Goal: Task Accomplishment & Management: Manage account settings

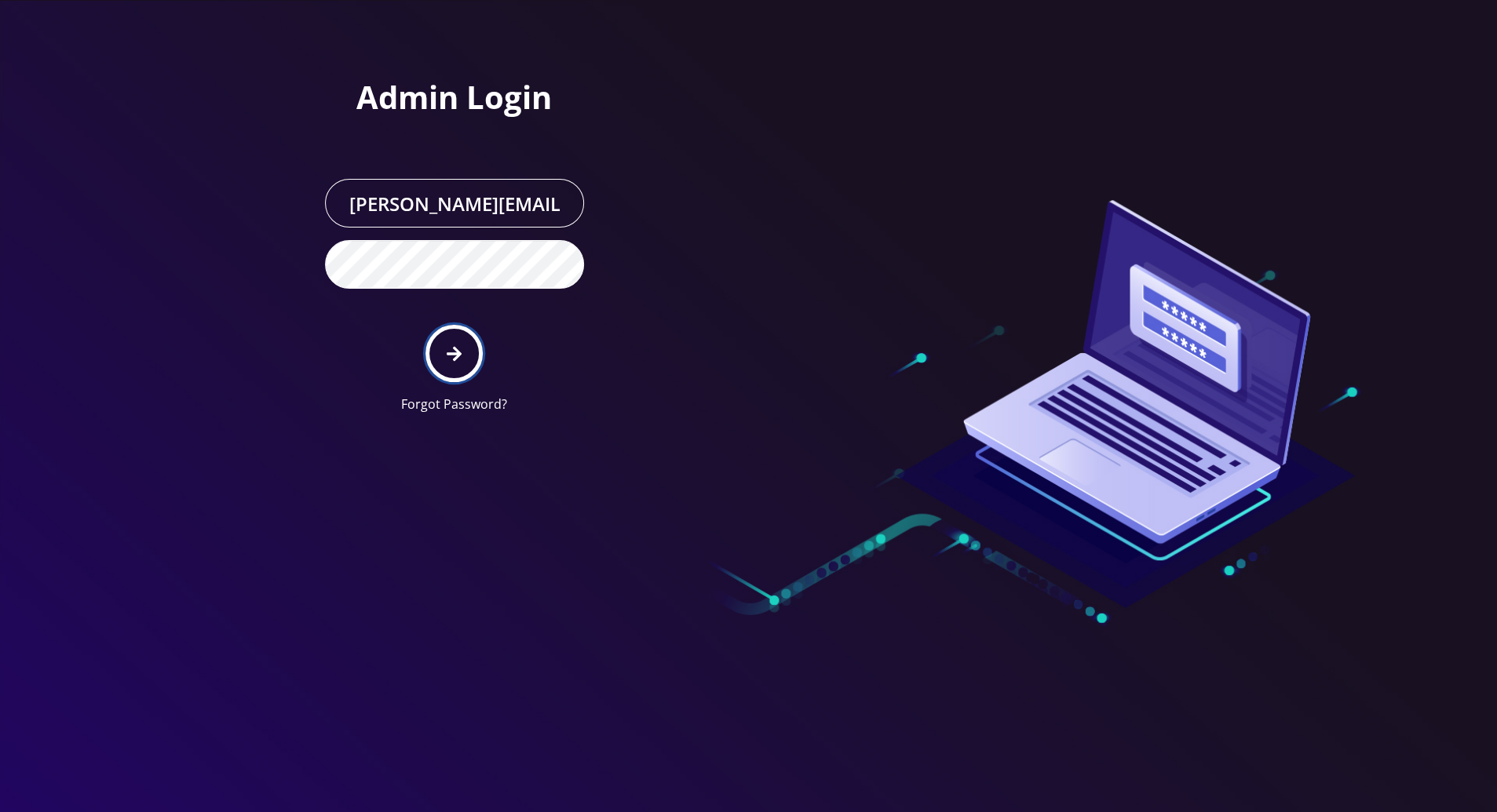
click at [458, 355] on icon "submit" at bounding box center [453, 352] width 15 height 15
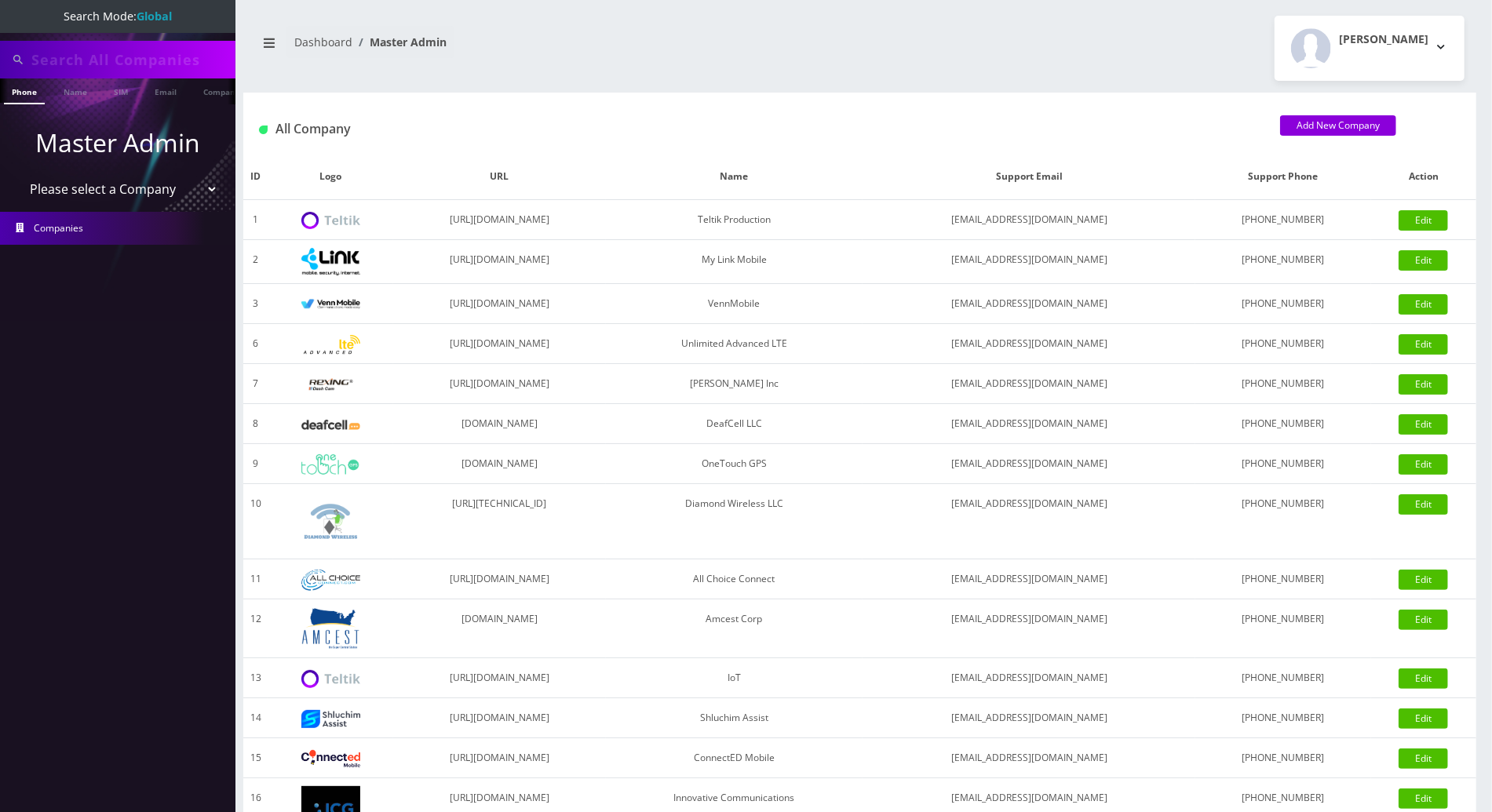
click at [125, 66] on input "text" at bounding box center [131, 59] width 200 height 30
paste input "8452630605"
type input "8452630605"
click at [17, 92] on link "Phone" at bounding box center [24, 91] width 41 height 26
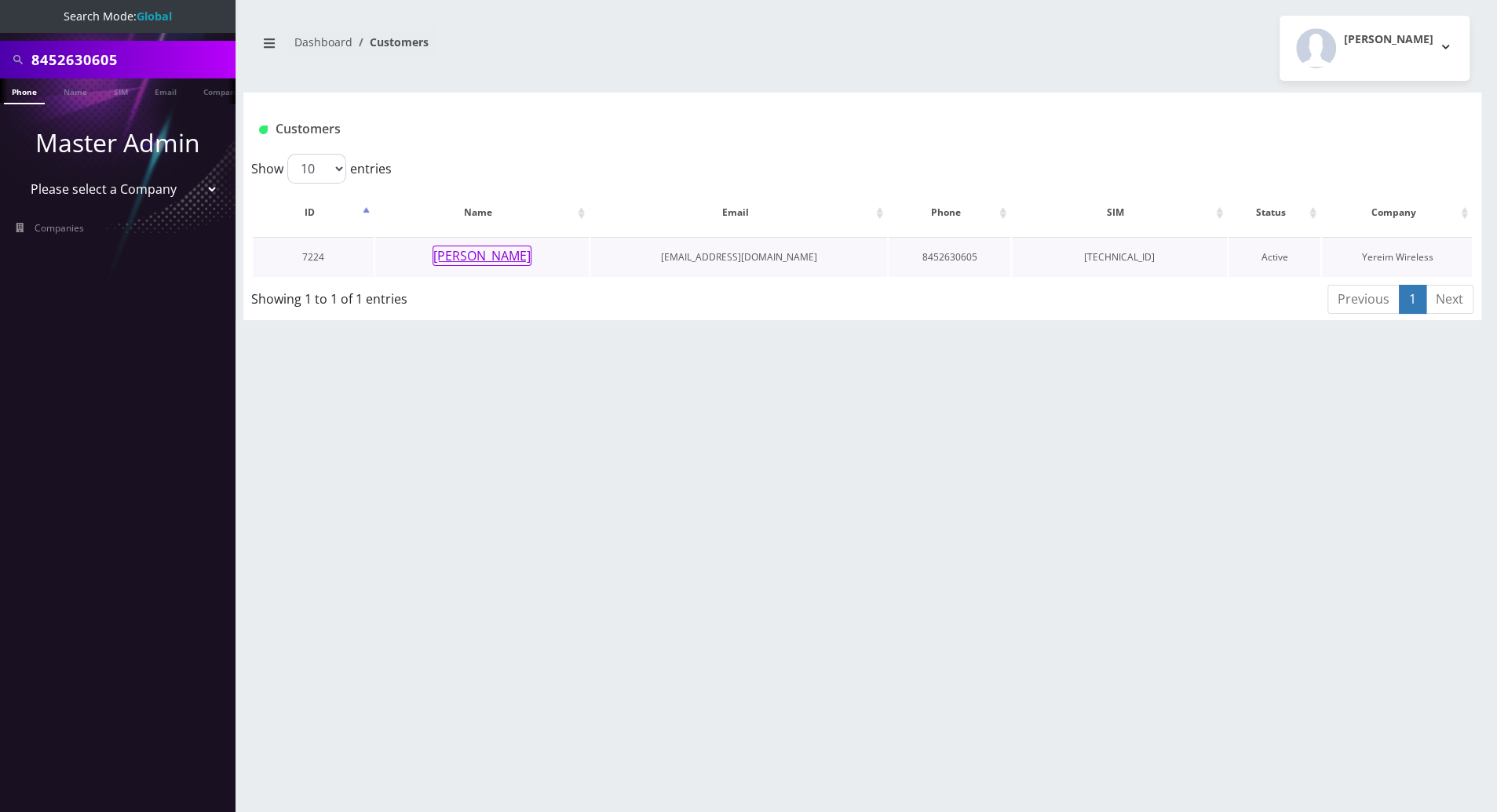
click at [491, 256] on button "[PERSON_NAME]" at bounding box center [482, 256] width 99 height 20
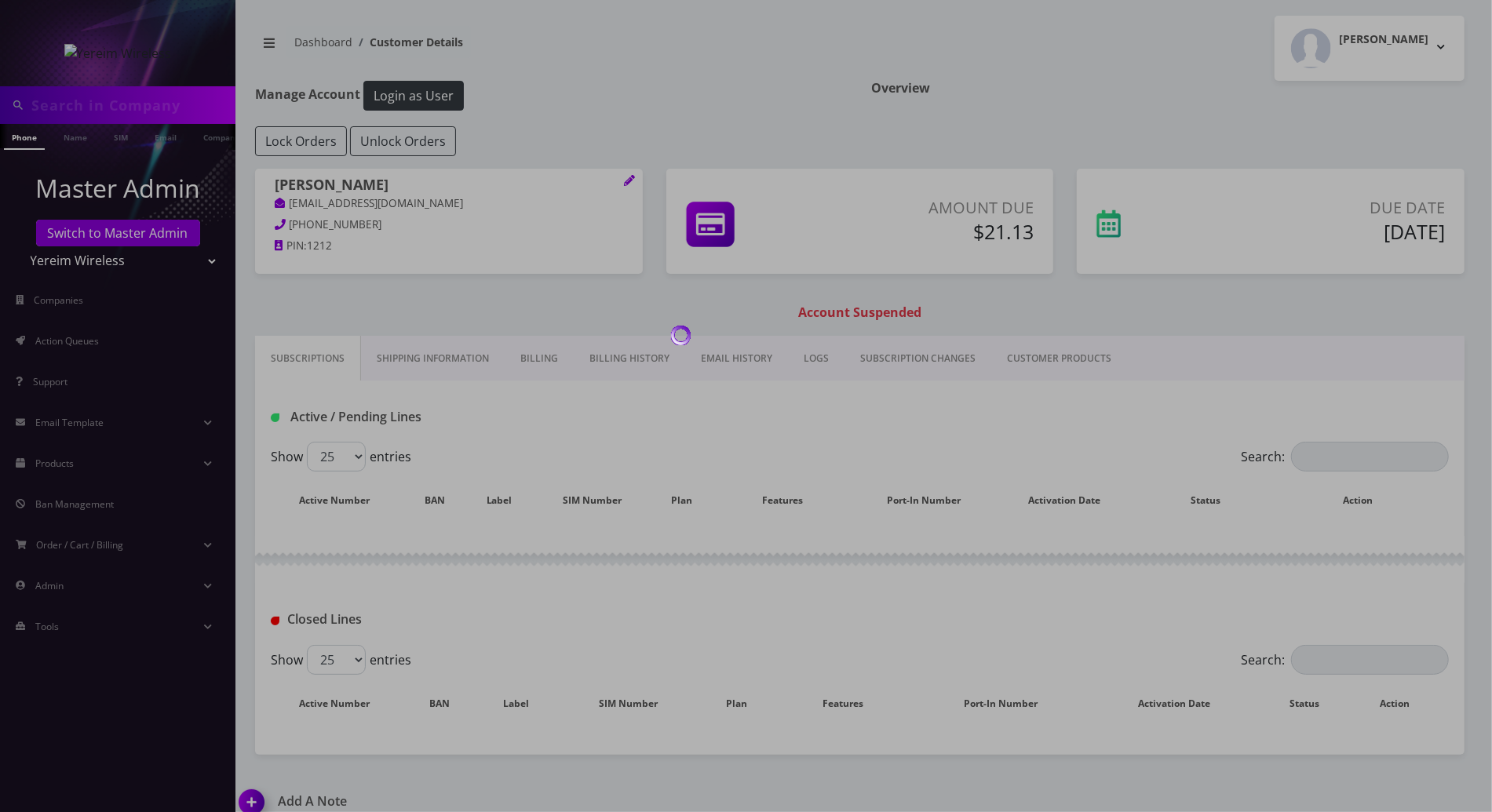
type input "8452630605"
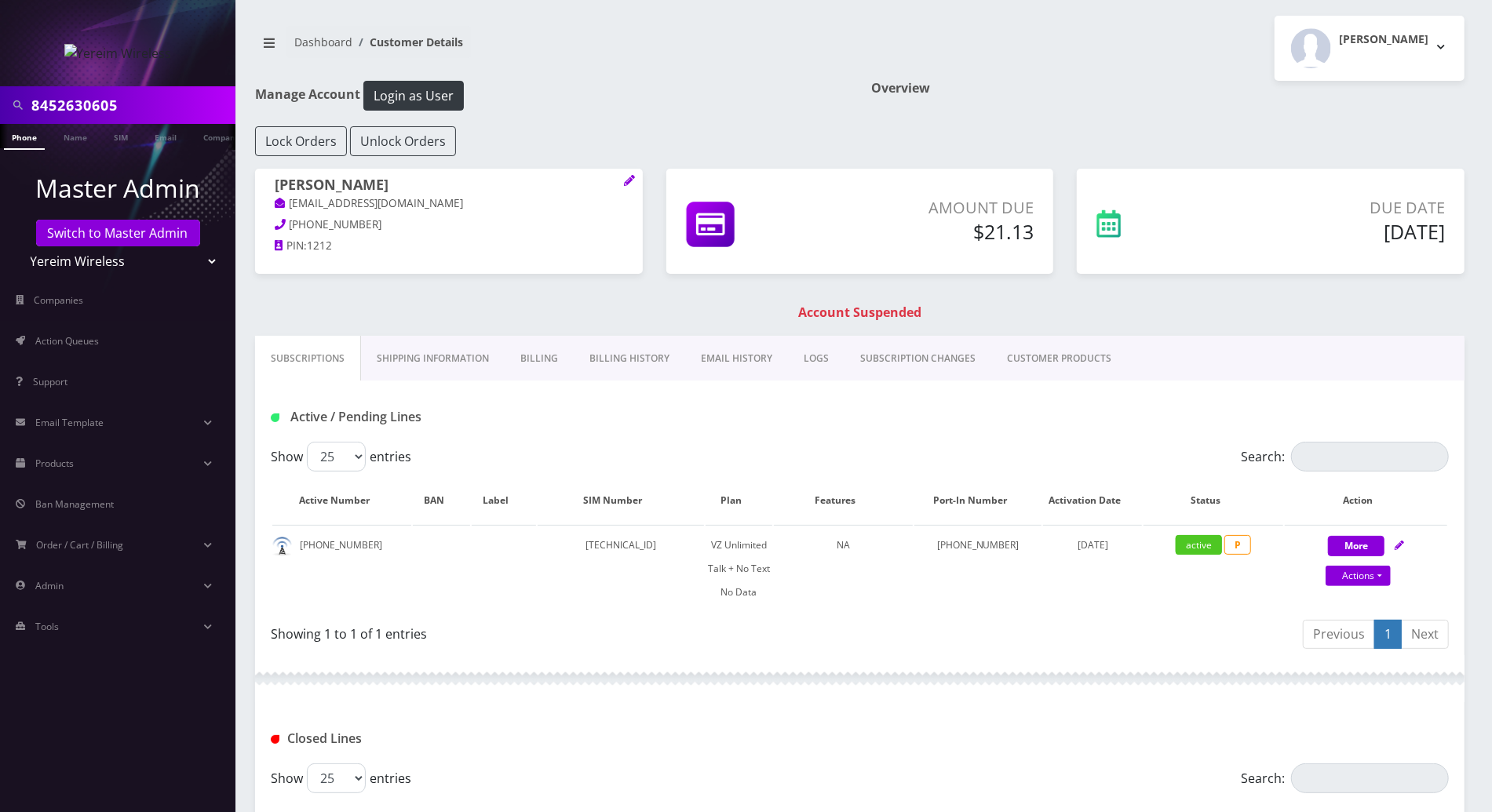
click at [533, 360] on link "Billing" at bounding box center [538, 358] width 69 height 45
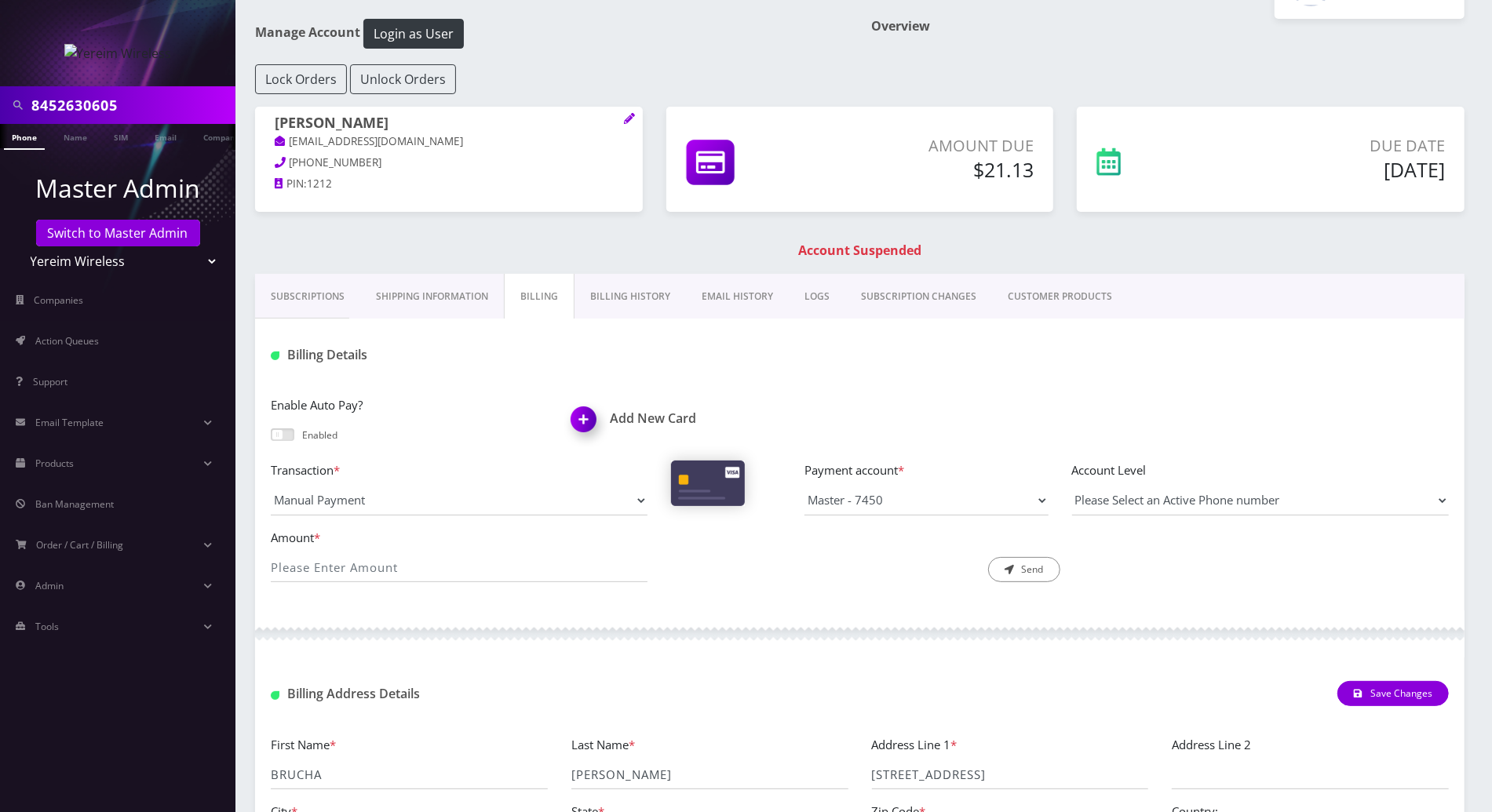
scroll to position [105, 0]
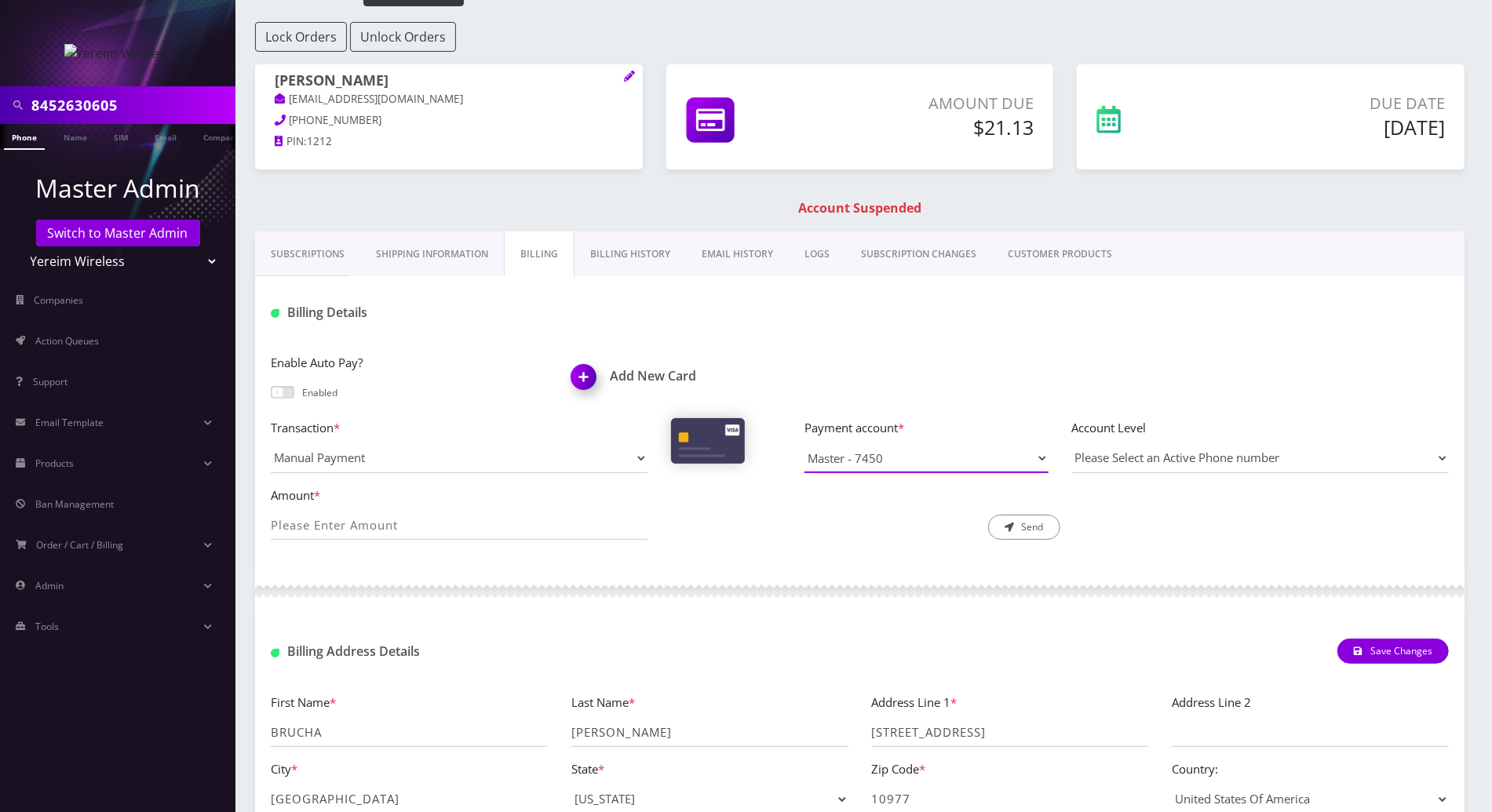
click at [1043, 451] on select "Master - 7450 AmEx -" at bounding box center [926, 458] width 243 height 30
click at [825, 316] on div at bounding box center [1060, 313] width 802 height 26
click at [607, 247] on link "Billing History" at bounding box center [629, 254] width 111 height 45
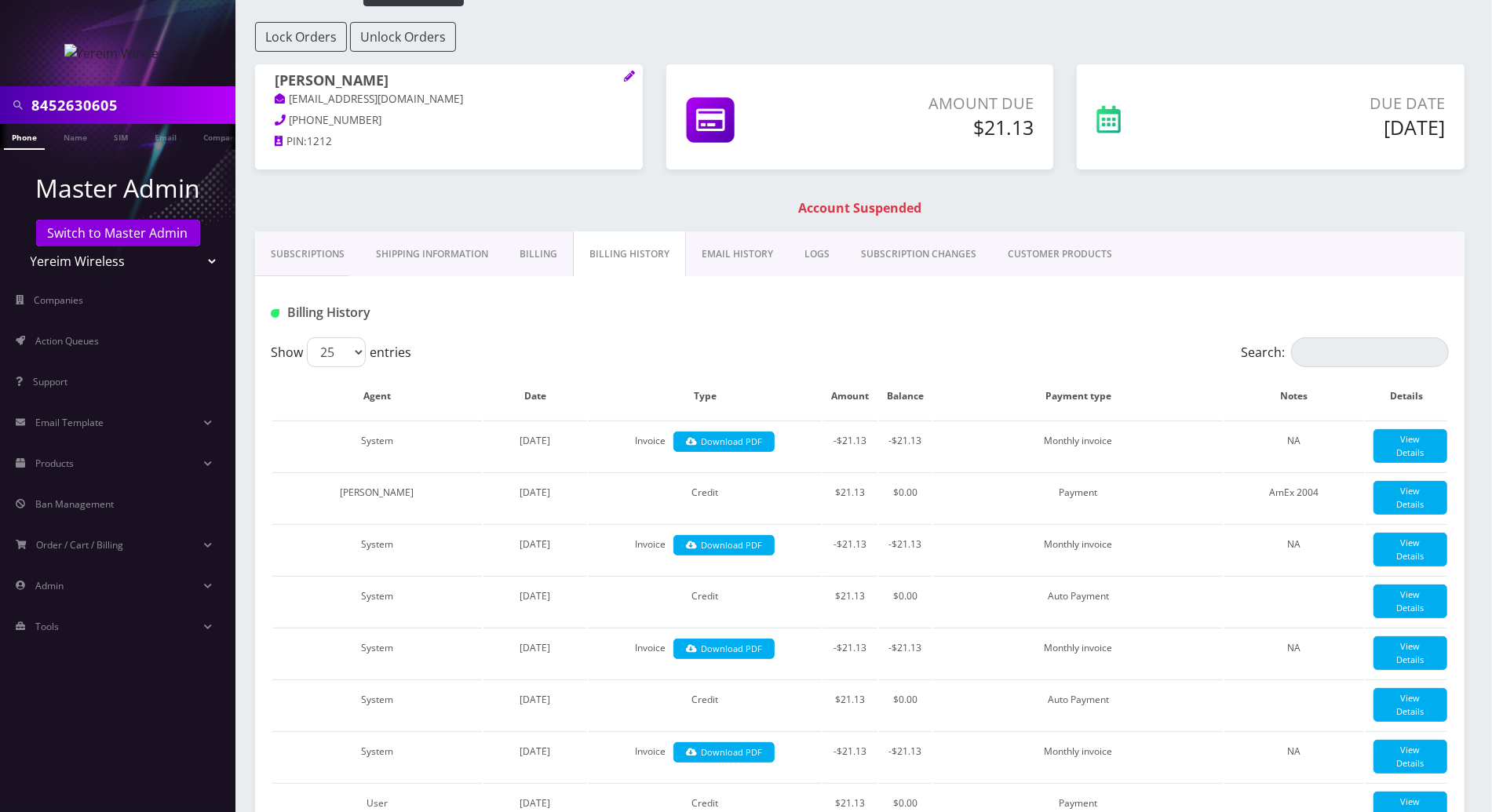
click at [533, 256] on link "Billing" at bounding box center [537, 254] width 69 height 45
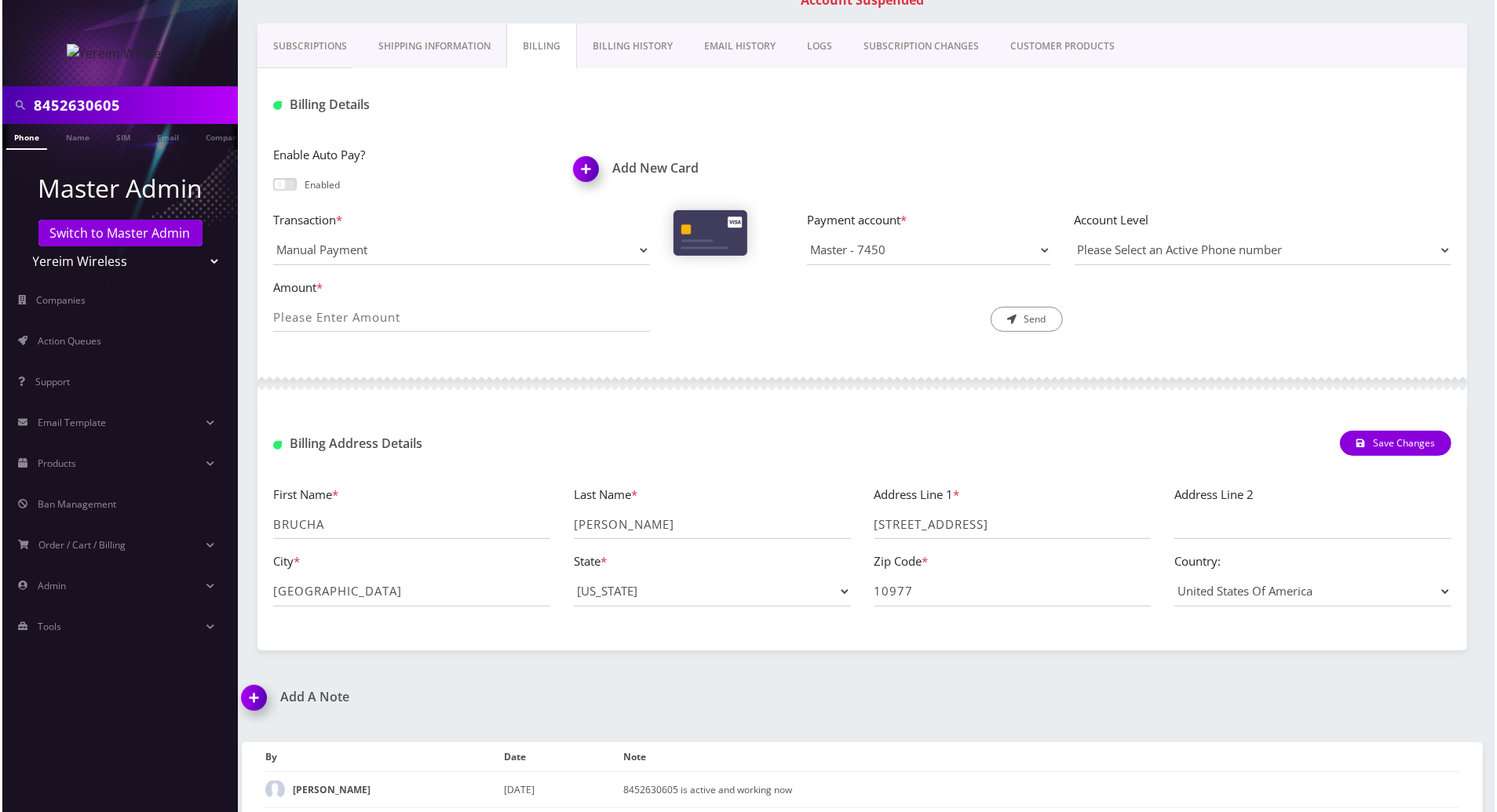
scroll to position [314, 0]
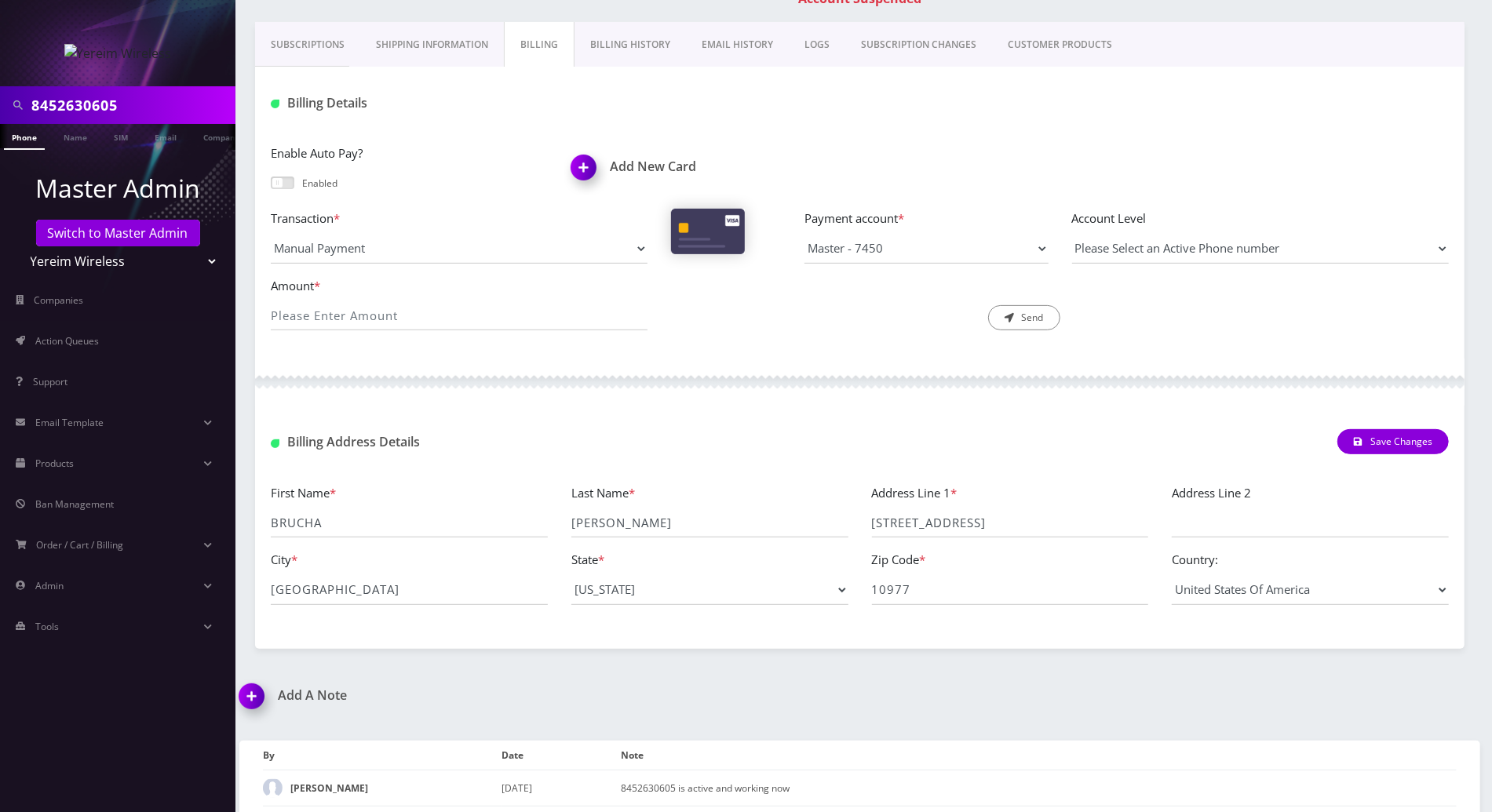
click at [582, 172] on img at bounding box center [587, 173] width 46 height 46
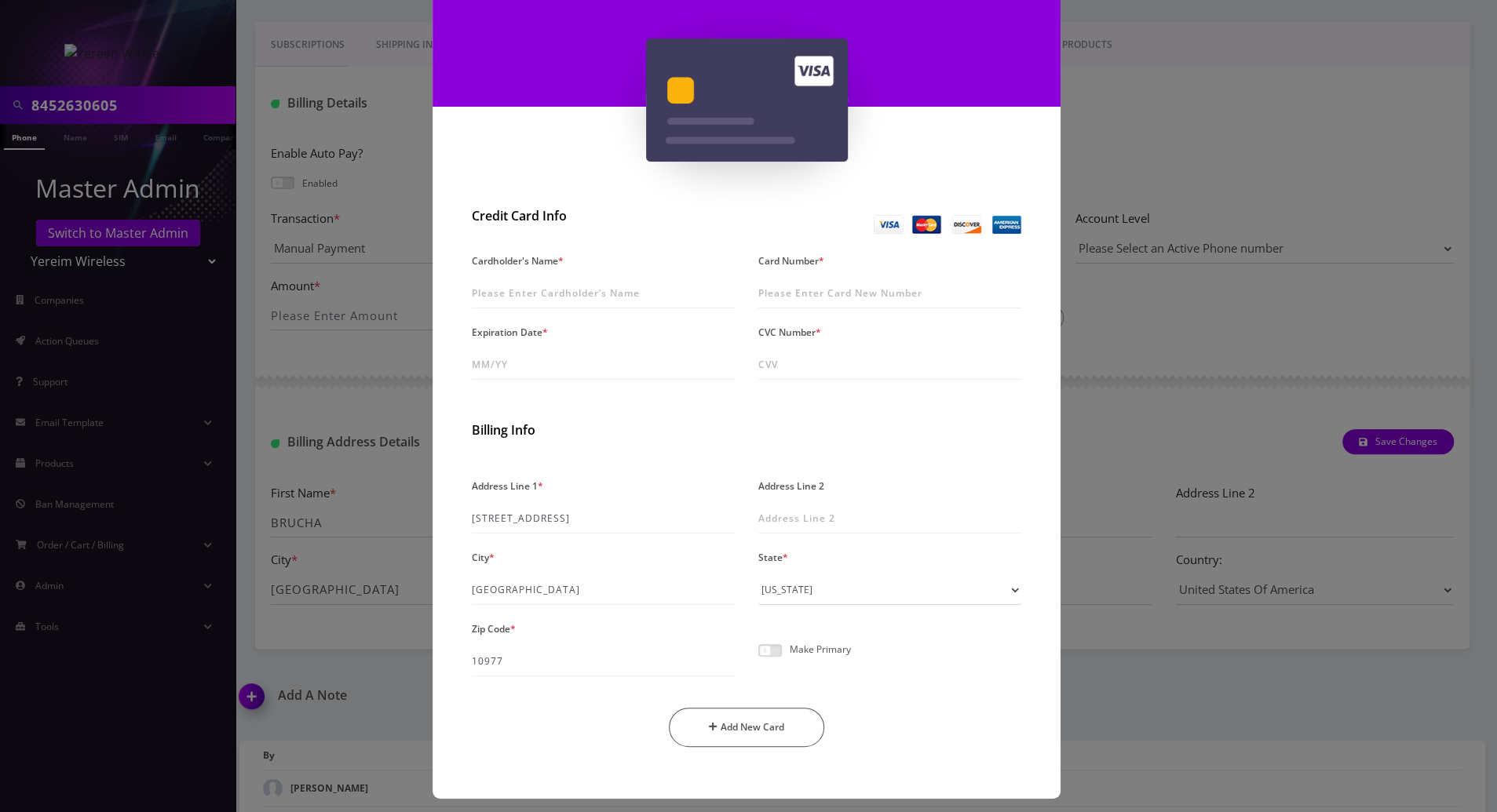
scroll to position [125, 0]
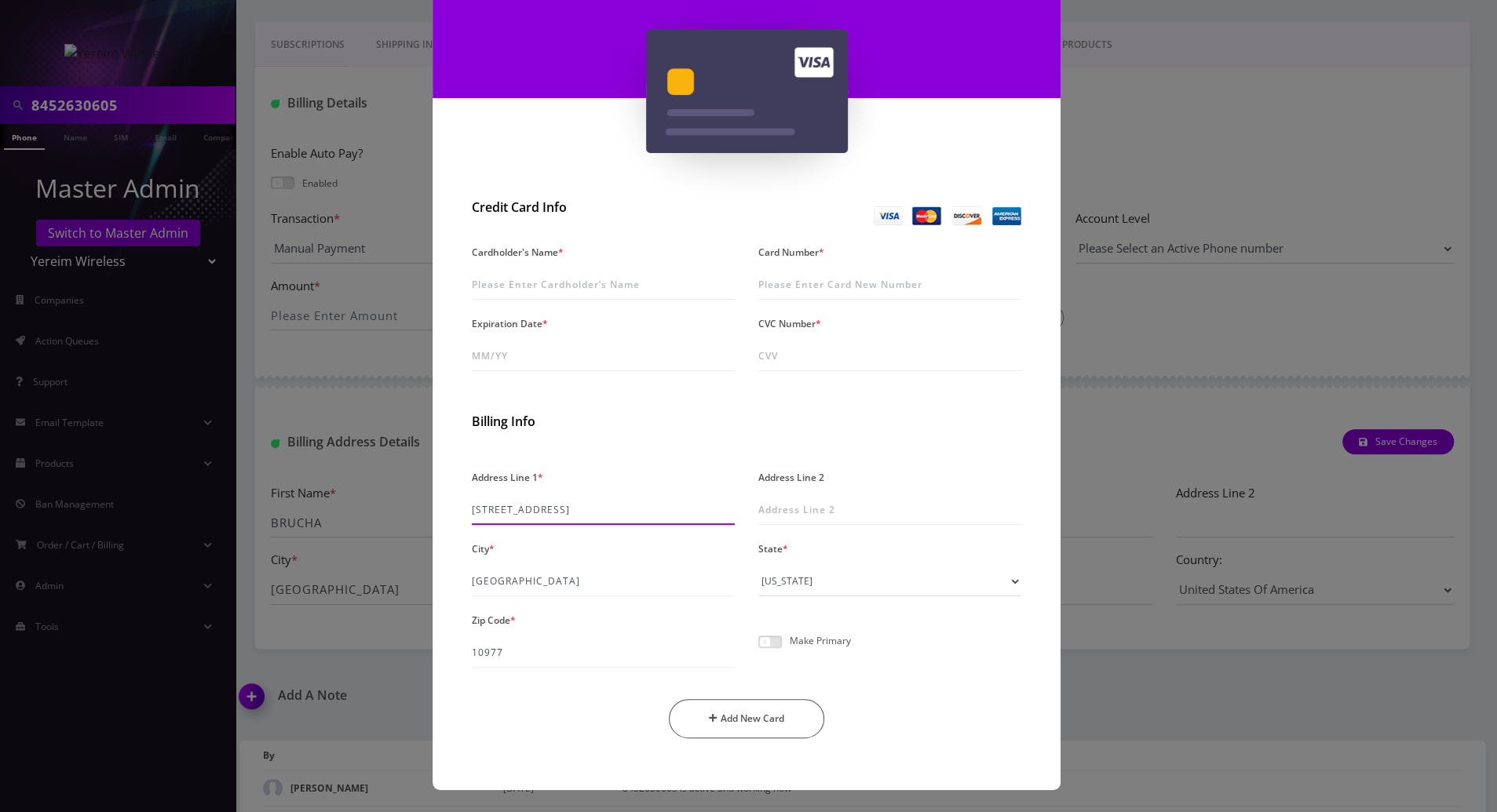
drag, startPoint x: 616, startPoint y: 505, endPoint x: 442, endPoint y: 512, distance: 174.1
click at [442, 512] on div "Credit Card Info Cardholder's Name * Card Number * Expiration Date * CVC Number…" at bounding box center [747, 492] width 628 height 598
type input "47 kaser terrace apt B"
click at [669, 699] on button "Add New Card" at bounding box center [747, 718] width 156 height 40
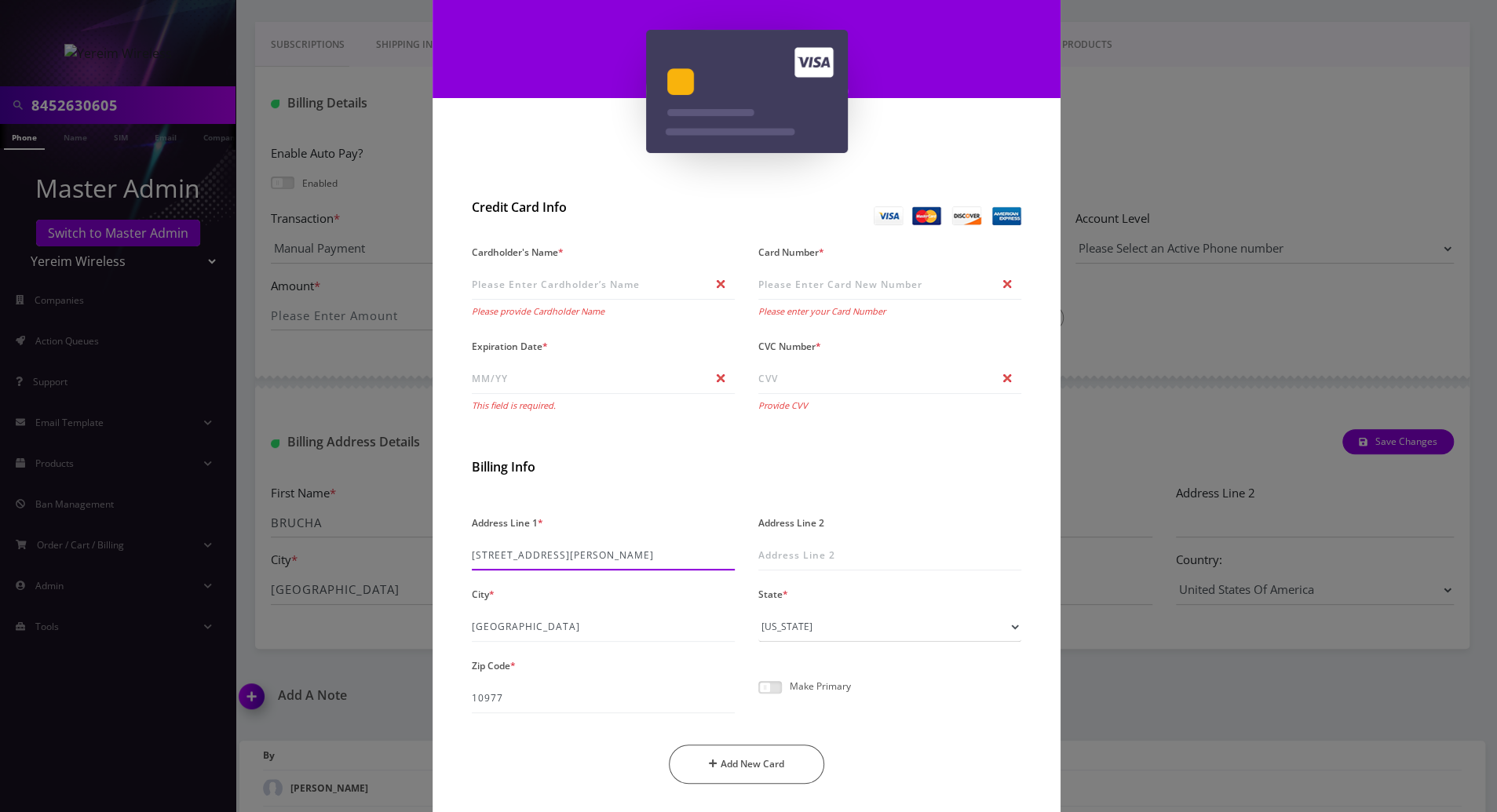
drag, startPoint x: 602, startPoint y: 549, endPoint x: 461, endPoint y: 556, distance: 141.2
click at [461, 556] on div "Address Line 1 * 47 kaser terrace apt B" at bounding box center [603, 541] width 287 height 59
click at [640, 552] on input "47 kaser terrace apt B" at bounding box center [603, 556] width 263 height 30
drag, startPoint x: 616, startPoint y: 553, endPoint x: 395, endPoint y: 553, distance: 221.0
click at [395, 553] on div "× Add A New Card Credit Card Info Cardholder's Name * Please provide Cardholder…" at bounding box center [748, 406] width 1497 height 812
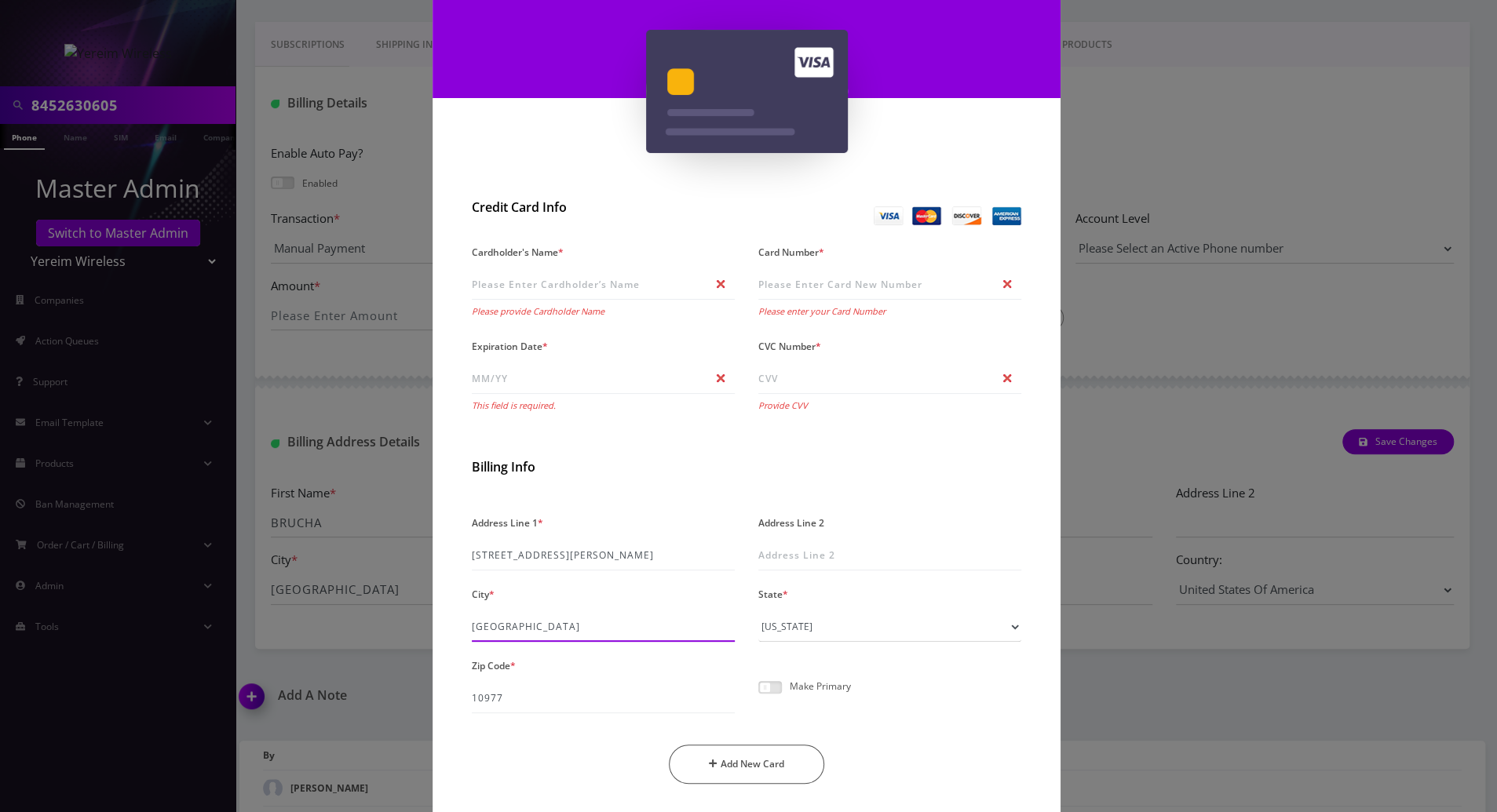
drag, startPoint x: 580, startPoint y: 631, endPoint x: 429, endPoint y: 630, distance: 151.0
click at [433, 630] on div "Credit Card Info Cardholder's Name * Please provide Cardholder Name Card Number…" at bounding box center [747, 514] width 628 height 644
paste input "Monsey, NY 10952"
drag, startPoint x: 583, startPoint y: 631, endPoint x: 533, endPoint y: 628, distance: 50.1
click at [533, 628] on input "Monsey, NY 10952" at bounding box center [603, 626] width 263 height 30
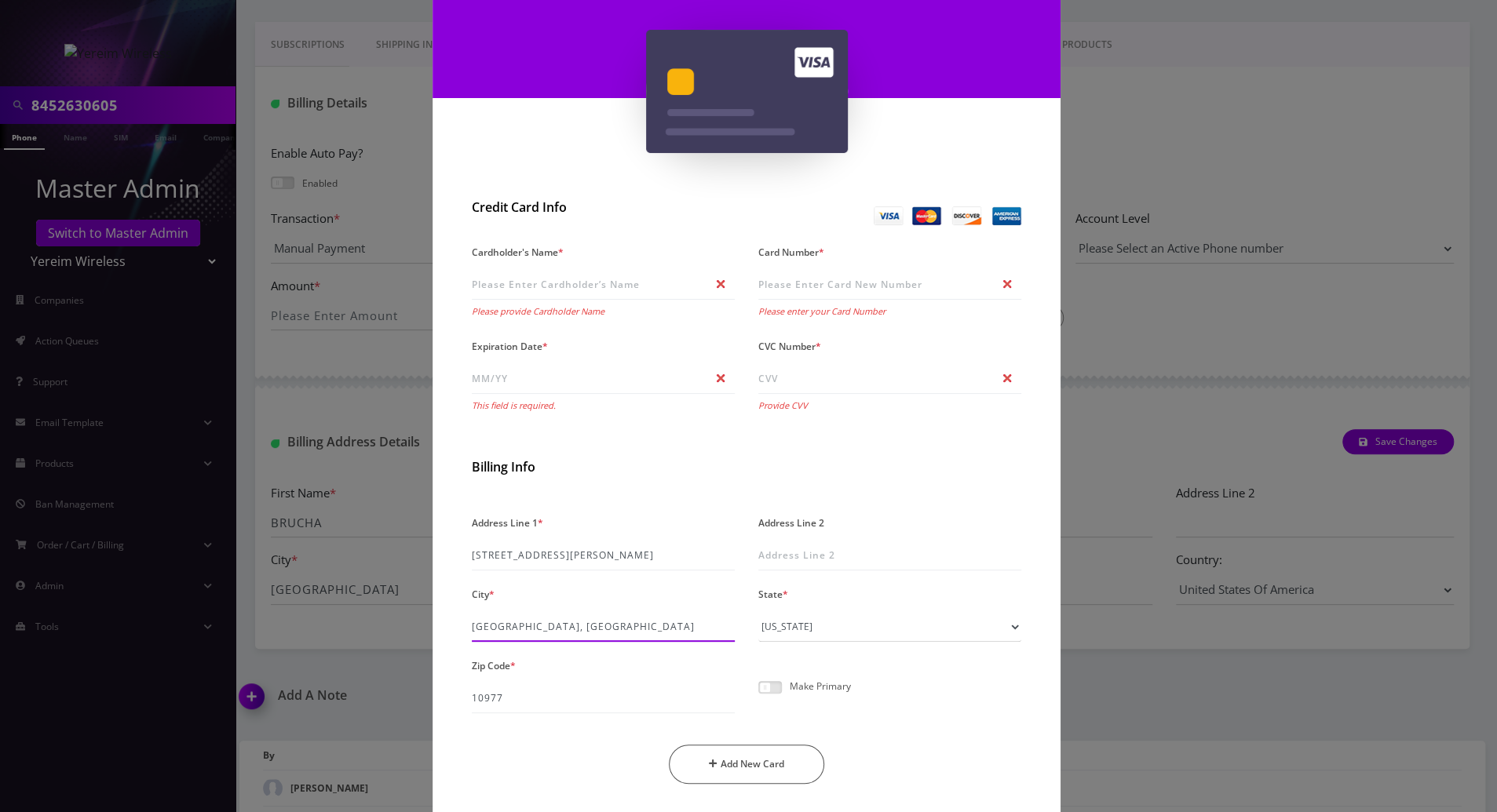
type input "Monsey, NY"
click at [560, 693] on input "10977" at bounding box center [603, 698] width 263 height 30
drag, startPoint x: 529, startPoint y: 697, endPoint x: 420, endPoint y: 703, distance: 109.2
click at [420, 703] on div "× Add A New Card Credit Card Info Cardholder's Name * Please provide Cardholder…" at bounding box center [748, 406] width 1497 height 812
paste input "52"
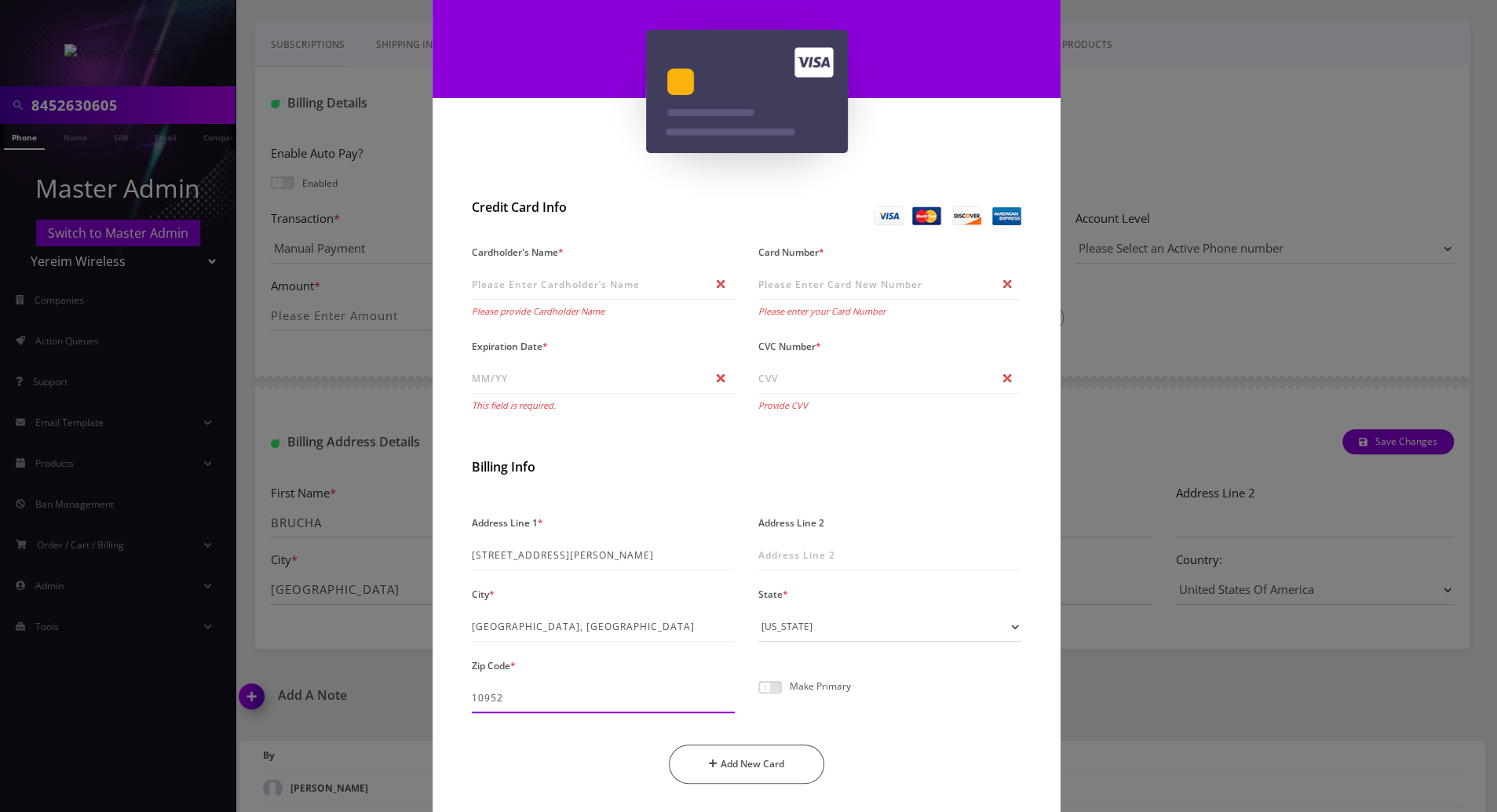
type input "10952"
click at [935, 674] on div "Address Line 1 * 47 kaser terrace apt B Address Line 2 City * Monsey, NY State …" at bounding box center [747, 654] width 573 height 285
click at [553, 620] on input "Monsey, NY" at bounding box center [603, 626] width 263 height 30
type input "Monsey"
click at [629, 555] on input "47 kaser terrace apt B" at bounding box center [603, 556] width 263 height 30
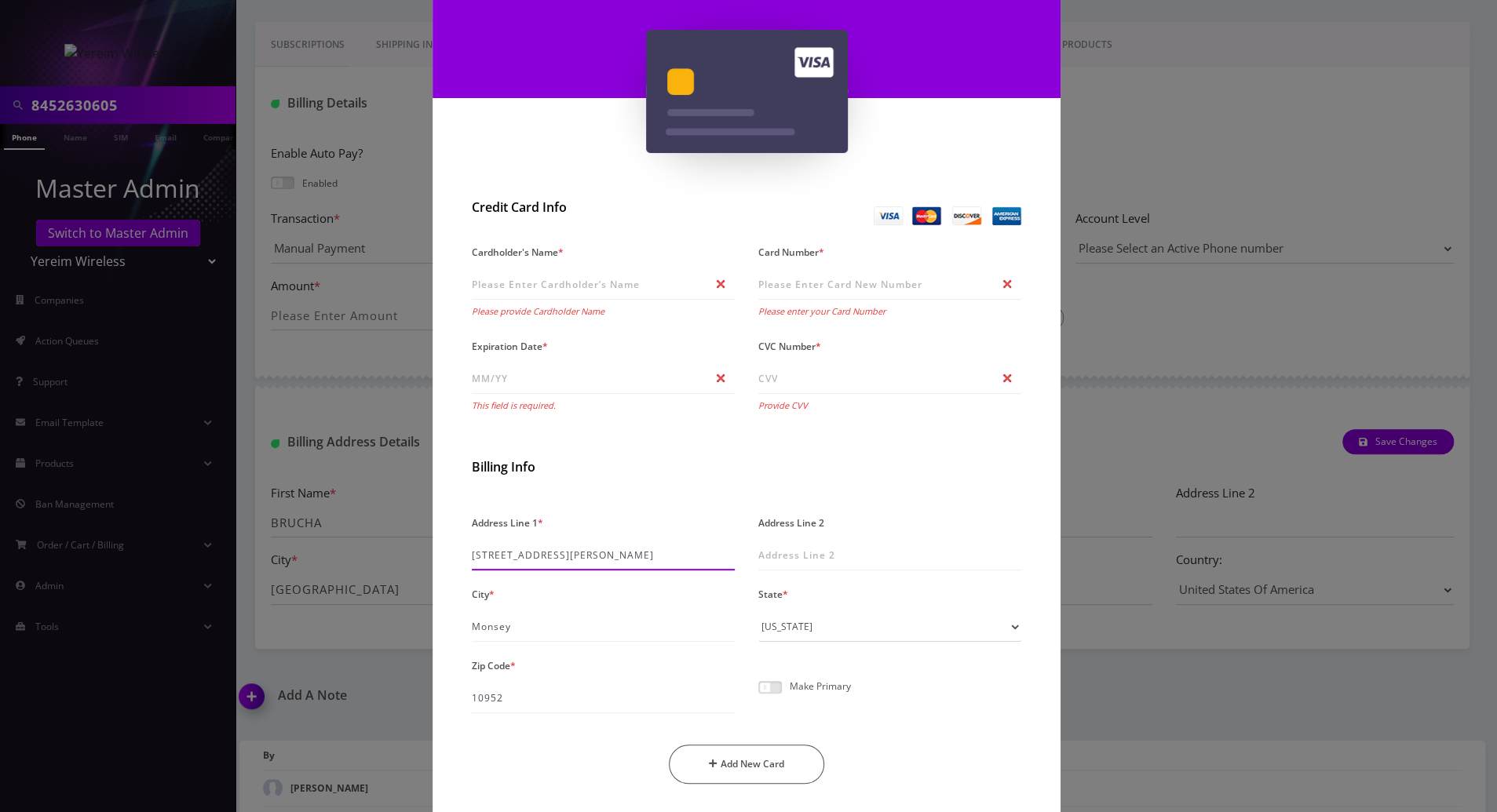
scroll to position [19, 0]
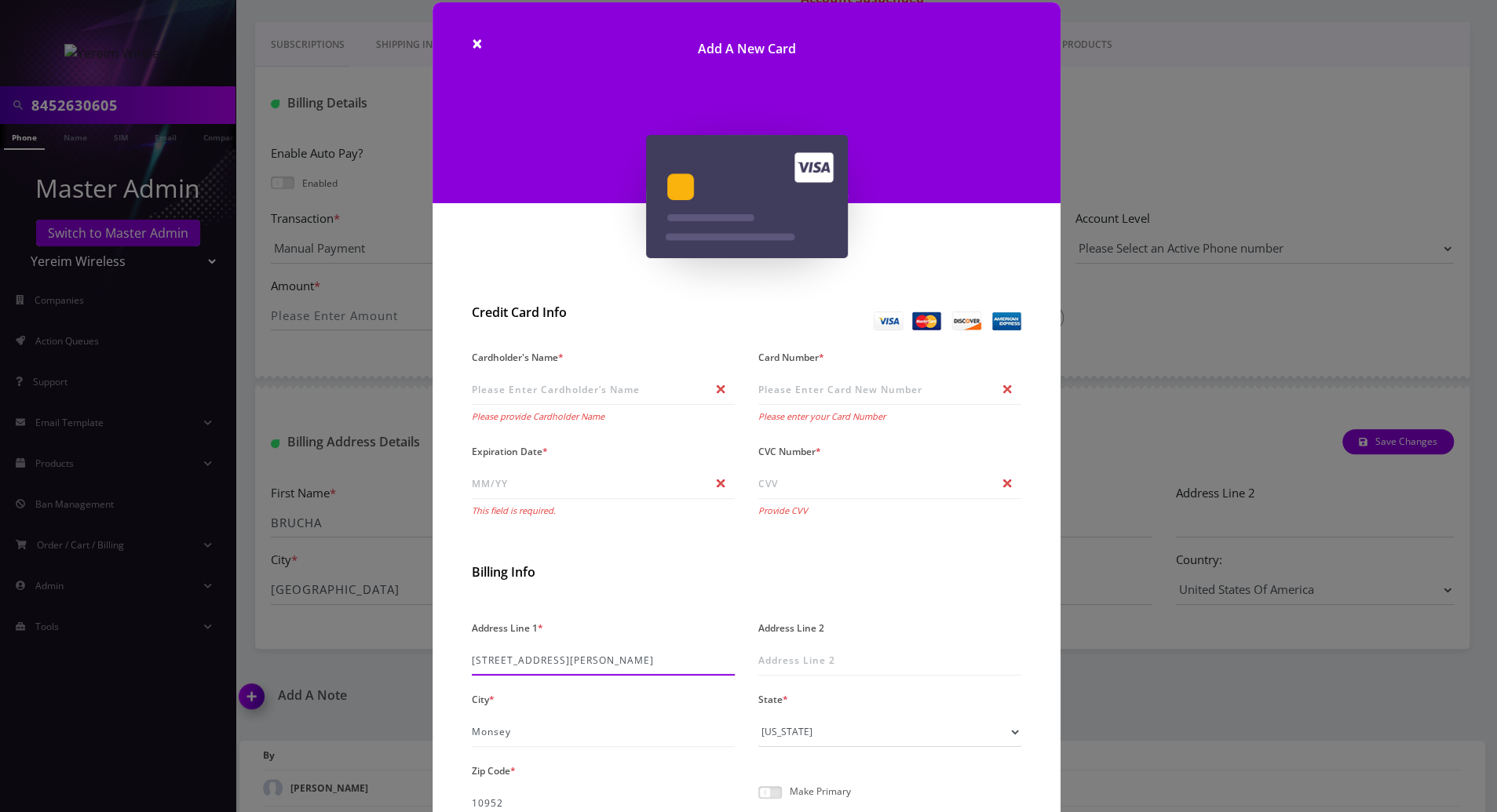
type input "47 kaser terrace Unit B"
click at [595, 390] on input "Cardholder's Name *" at bounding box center [603, 389] width 263 height 30
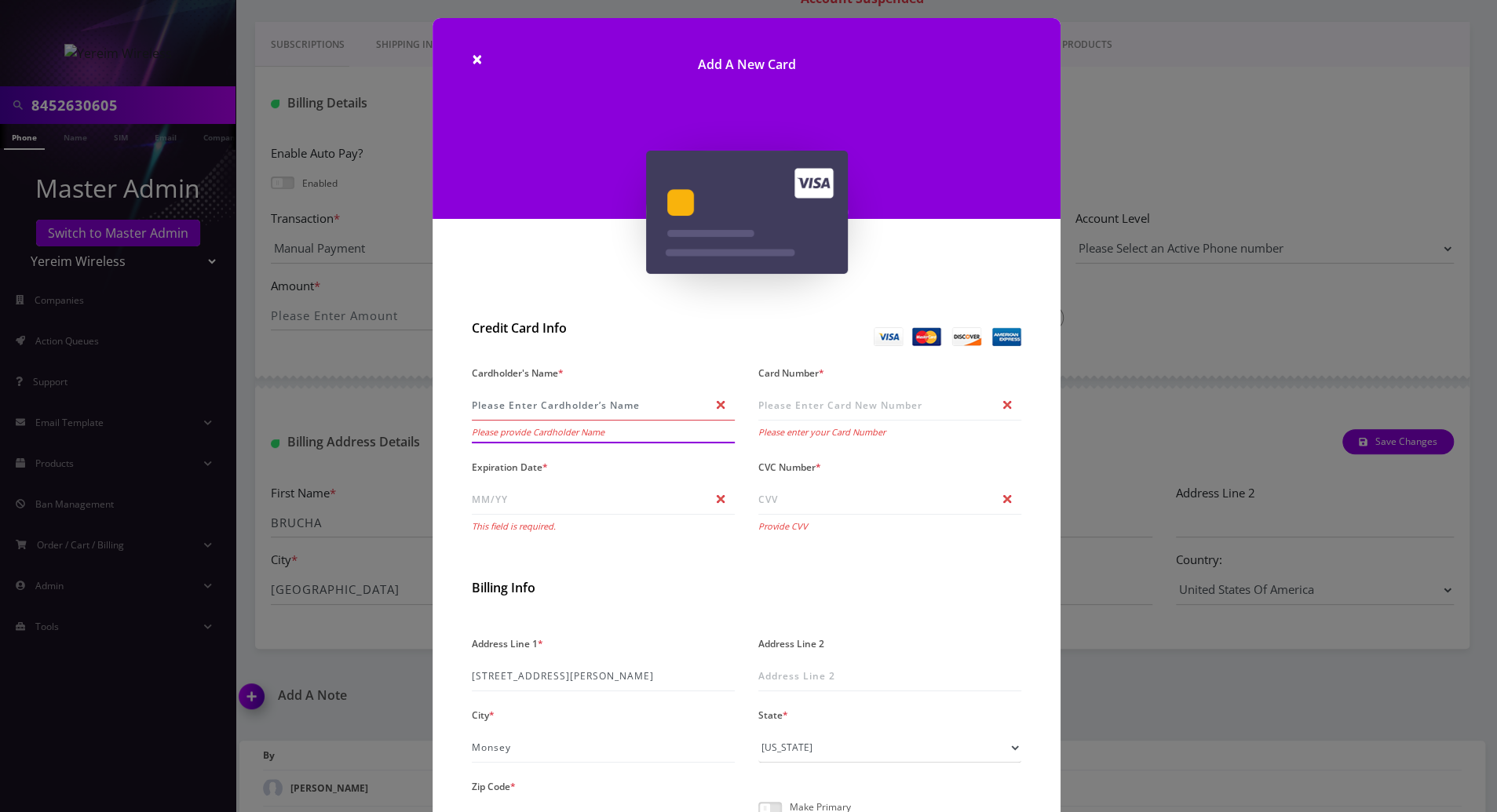
scroll to position [0, 0]
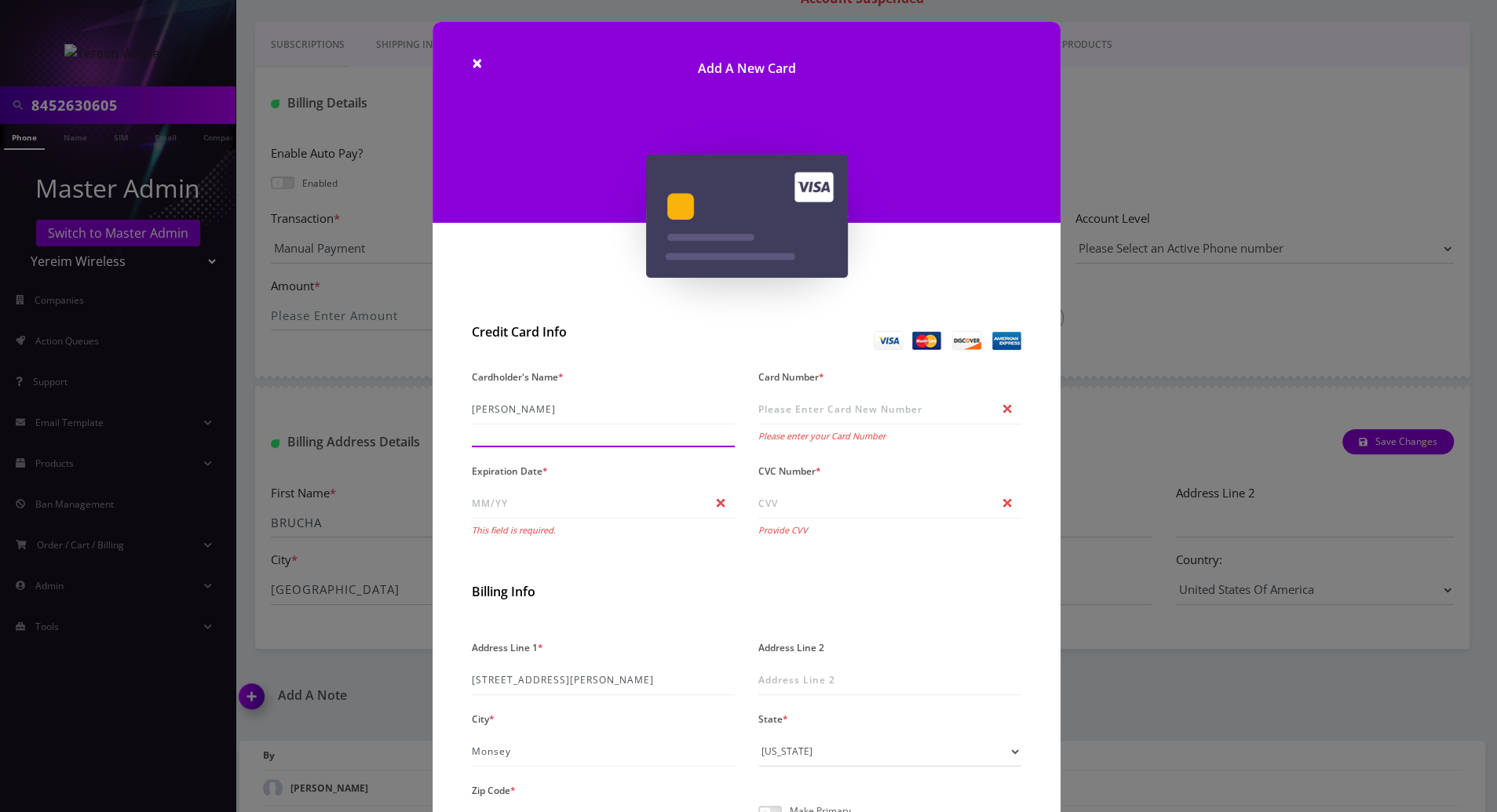
type input "Lorinz"
drag, startPoint x: 531, startPoint y: 417, endPoint x: 447, endPoint y: 416, distance: 84.0
click at [447, 416] on div "Credit Card Info Cardholder's Name * Lorinz Card Number * Please enter your Car…" at bounding box center [747, 638] width 628 height 644
type input "Yakov Lorincz"
click at [945, 405] on input "Card Number *" at bounding box center [890, 409] width 263 height 30
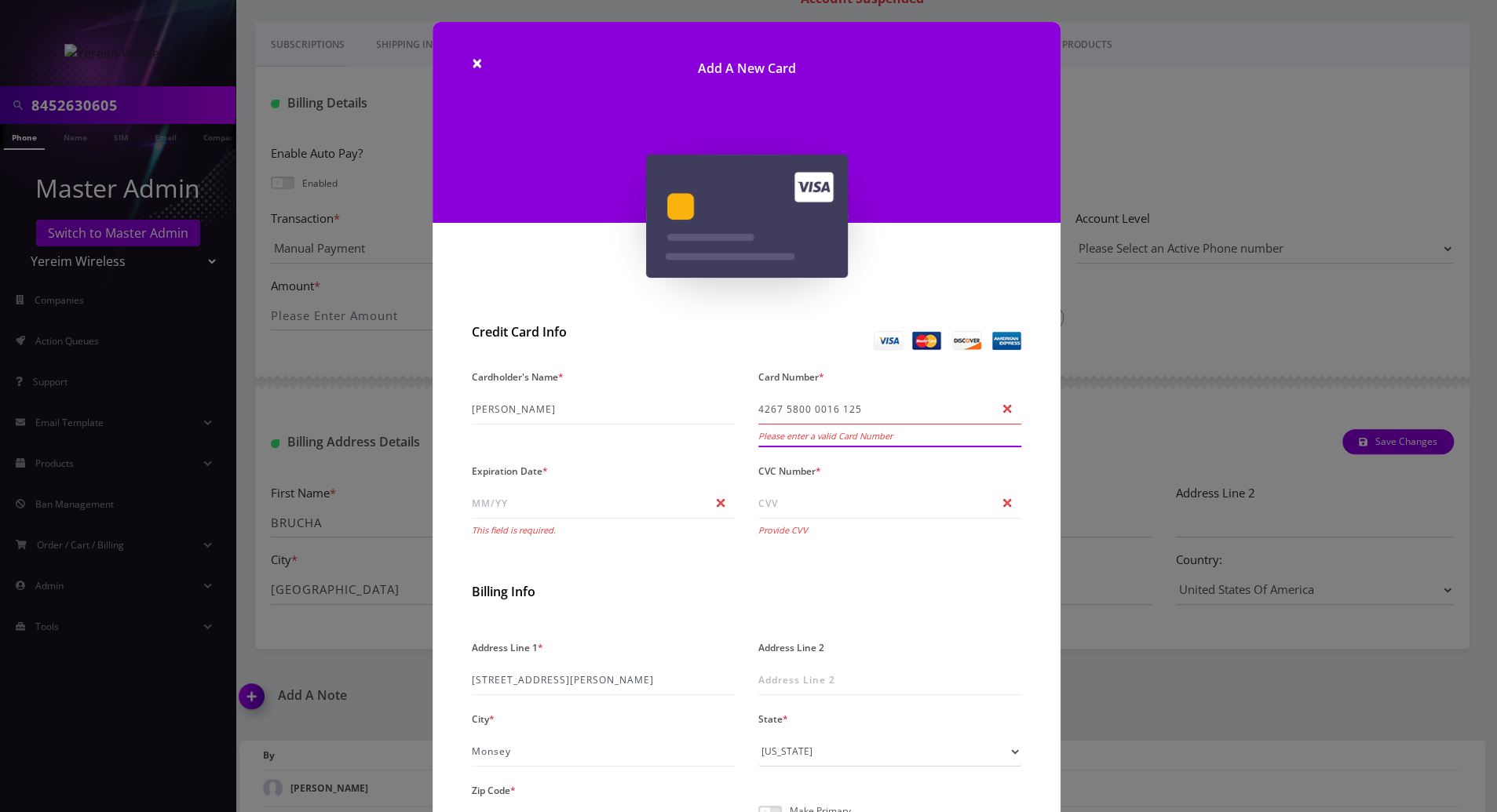
type input "4267 5800 0016 1258"
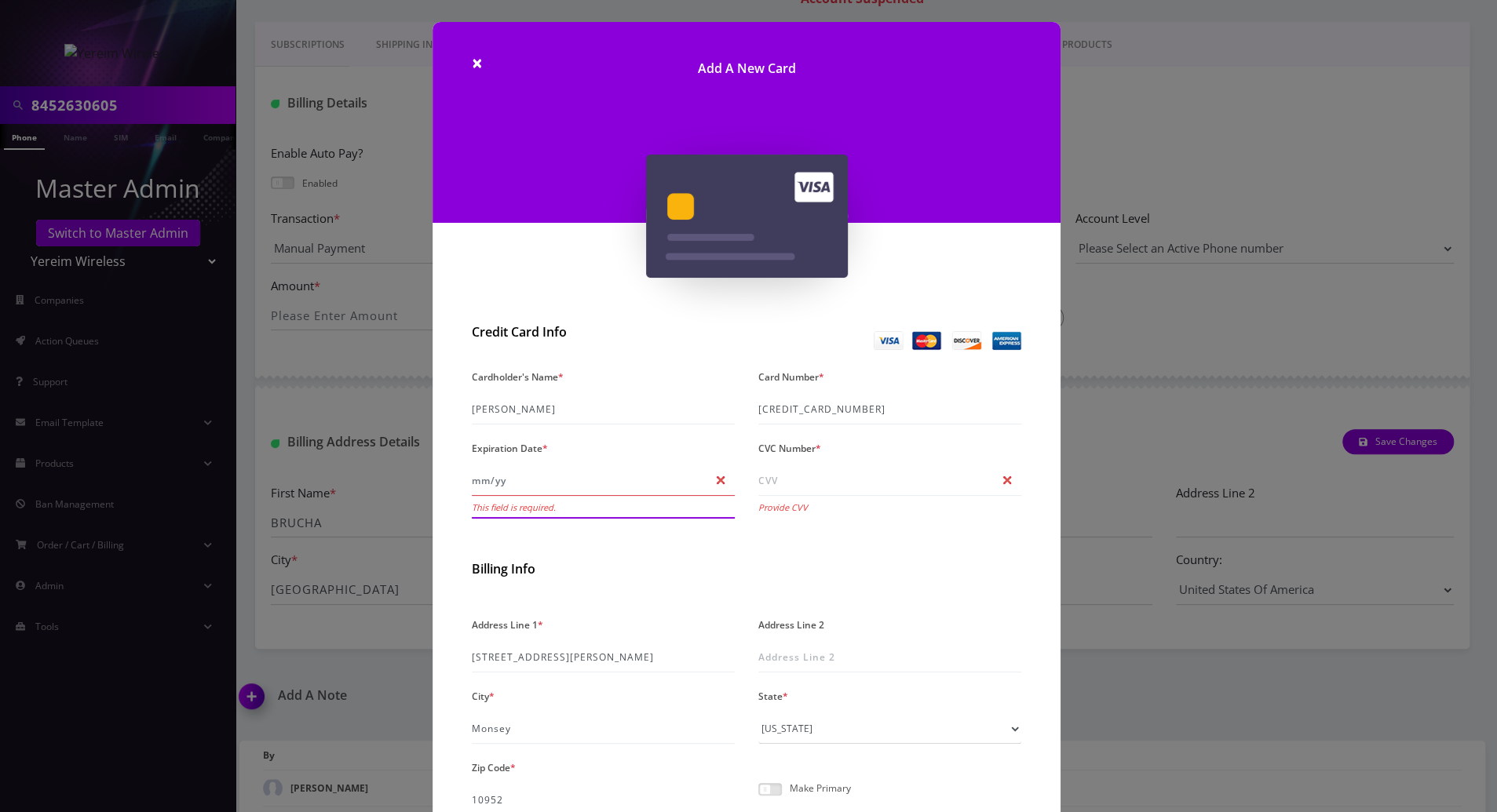
drag, startPoint x: 507, startPoint y: 476, endPoint x: 377, endPoint y: 479, distance: 130.0
click at [383, 476] on div "× Add A New Card Credit Card Info Cardholder's Name * Yakov Lorincz Card Number…" at bounding box center [748, 406] width 1497 height 812
type input "12/27"
click at [827, 483] on input "CVC Number *" at bounding box center [890, 481] width 263 height 30
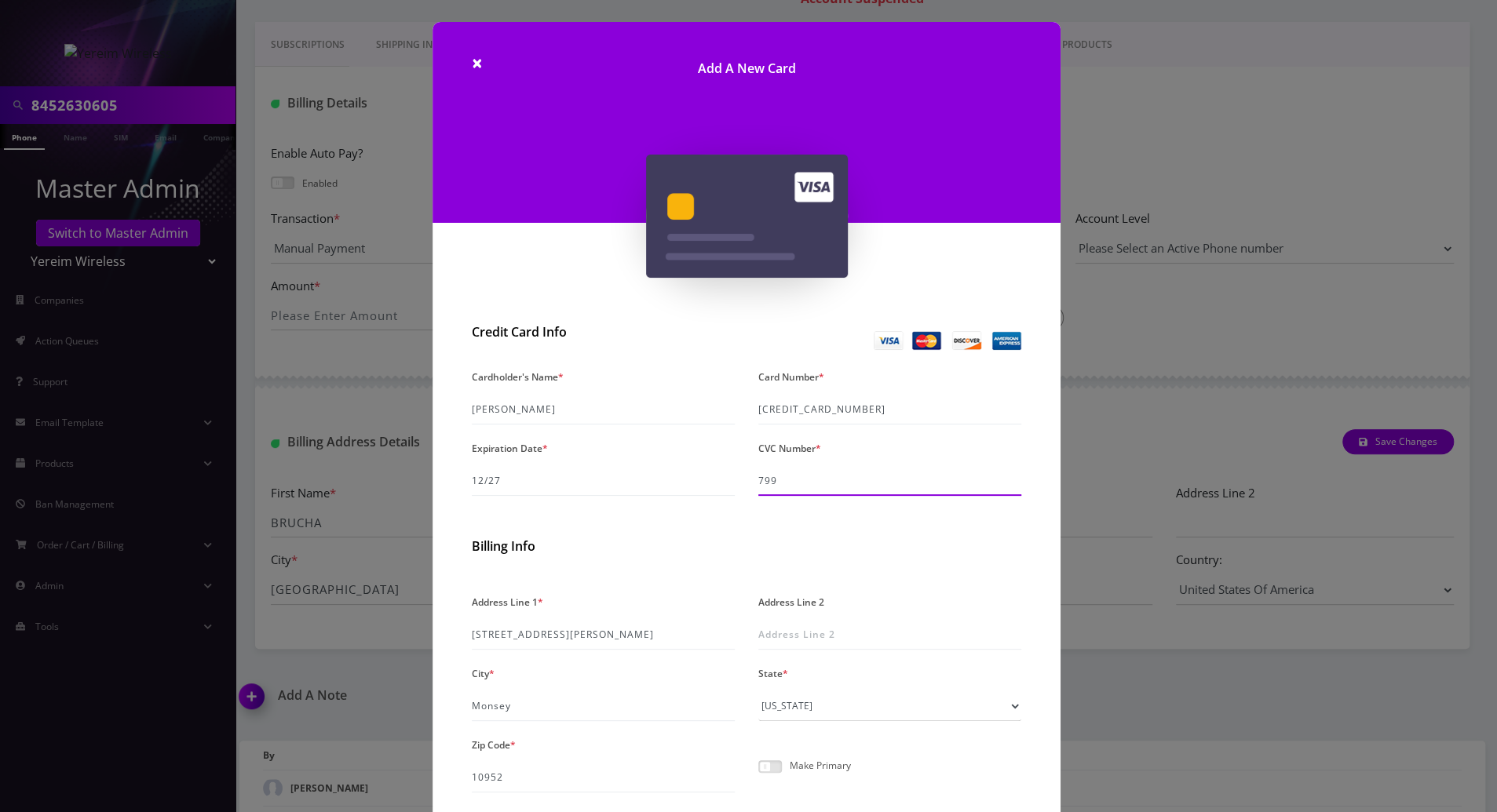
type input "799"
click at [697, 563] on div "Billing Info" at bounding box center [746, 550] width 549 height 37
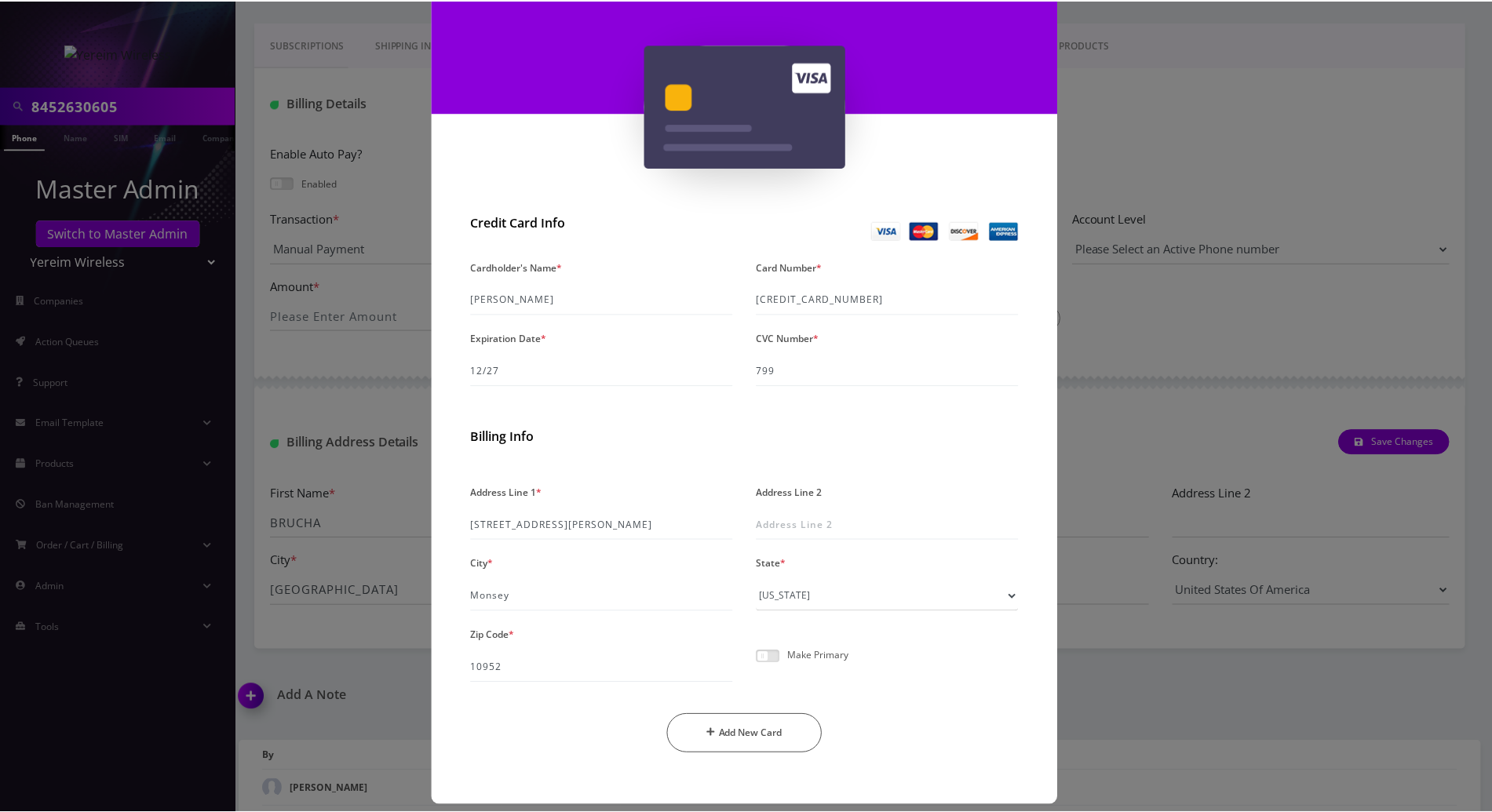
scroll to position [125, 0]
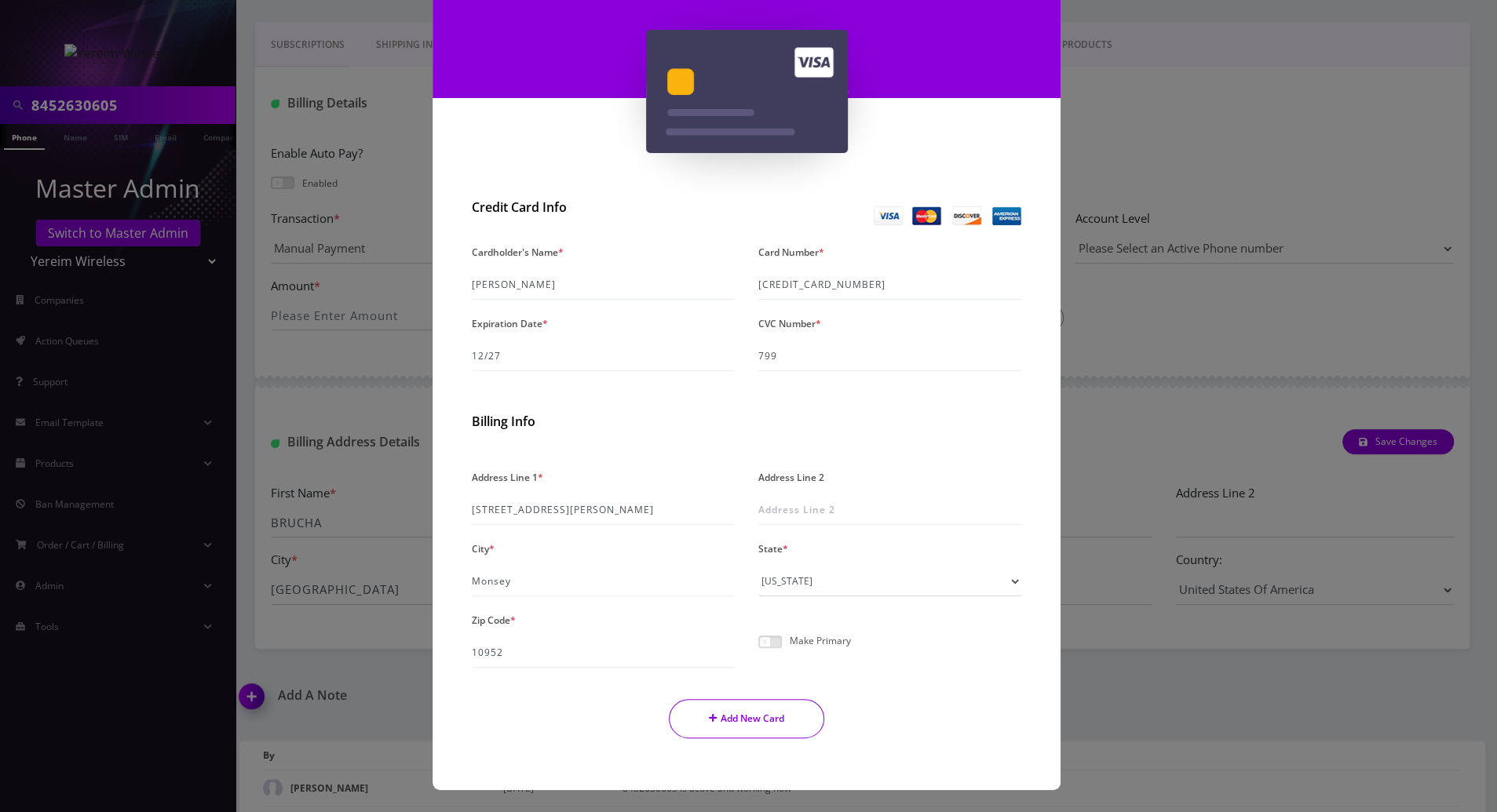
click at [737, 720] on button "Add New Card" at bounding box center [747, 718] width 156 height 40
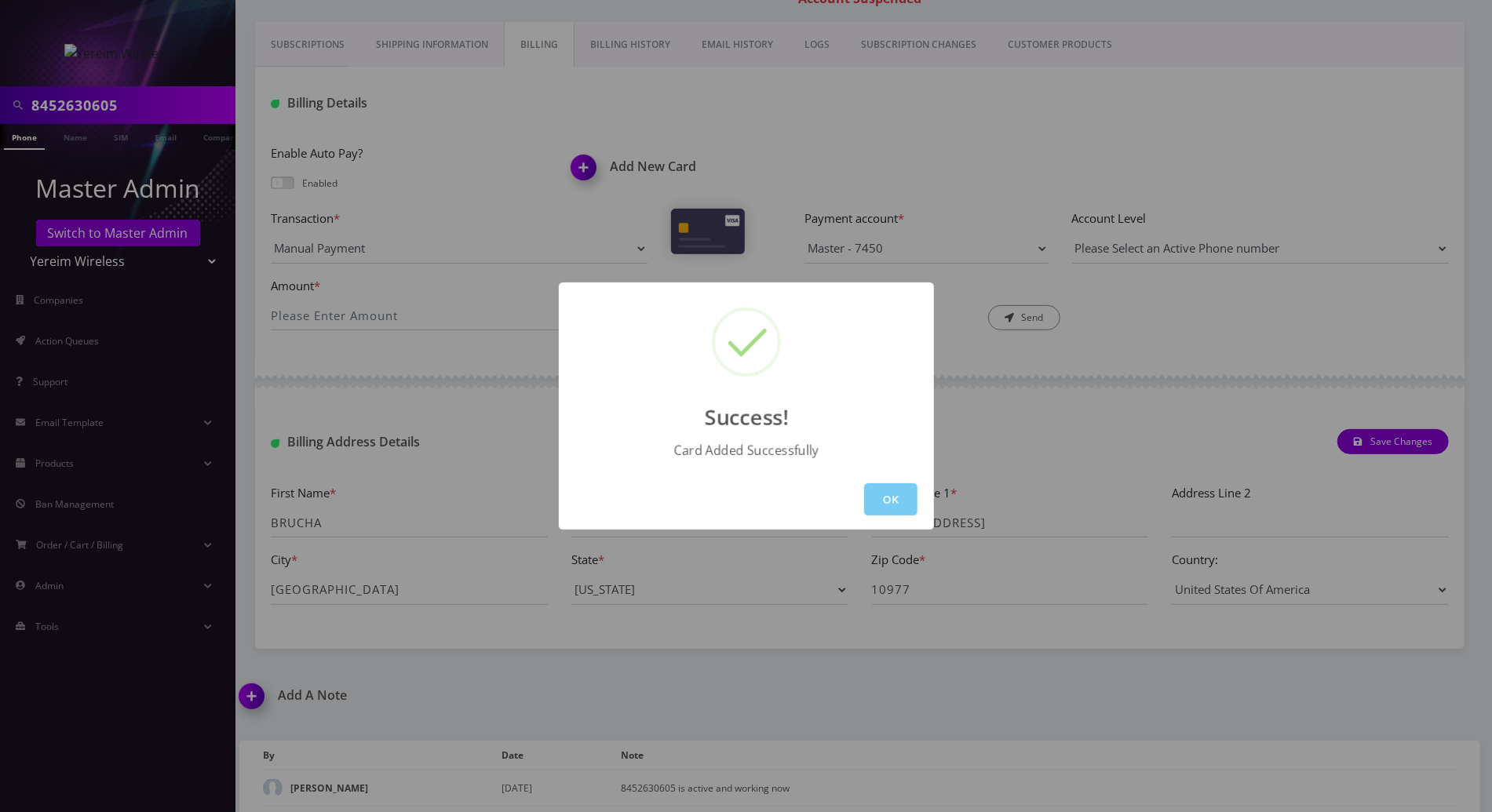
click at [893, 493] on button "OK" at bounding box center [891, 498] width 53 height 32
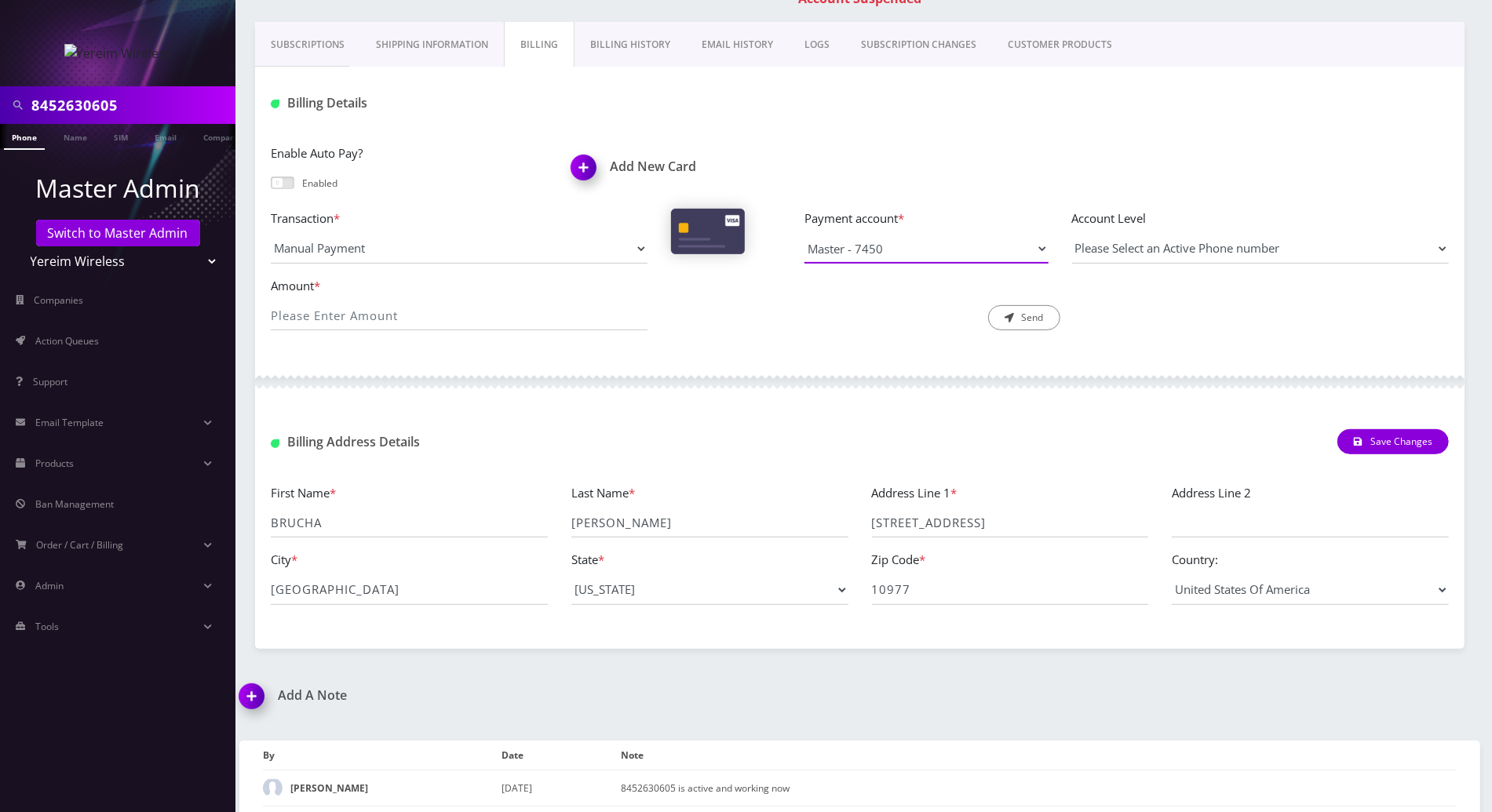
click at [1039, 248] on select "Master - 7450 AmEx -" at bounding box center [926, 249] width 243 height 30
click at [23, 136] on link "Phone" at bounding box center [24, 136] width 41 height 26
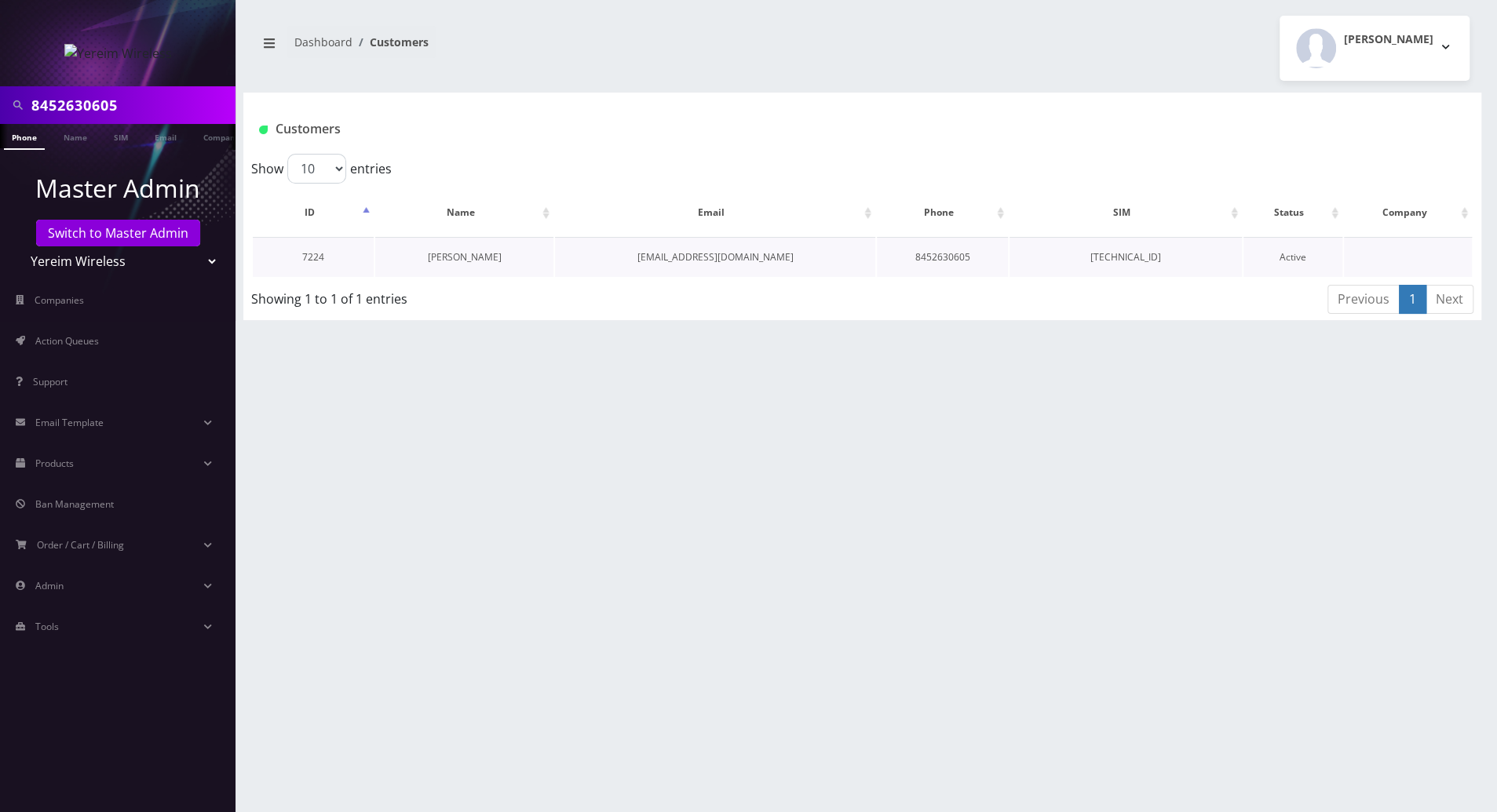
click at [473, 259] on link "[PERSON_NAME]" at bounding box center [465, 257] width 74 height 14
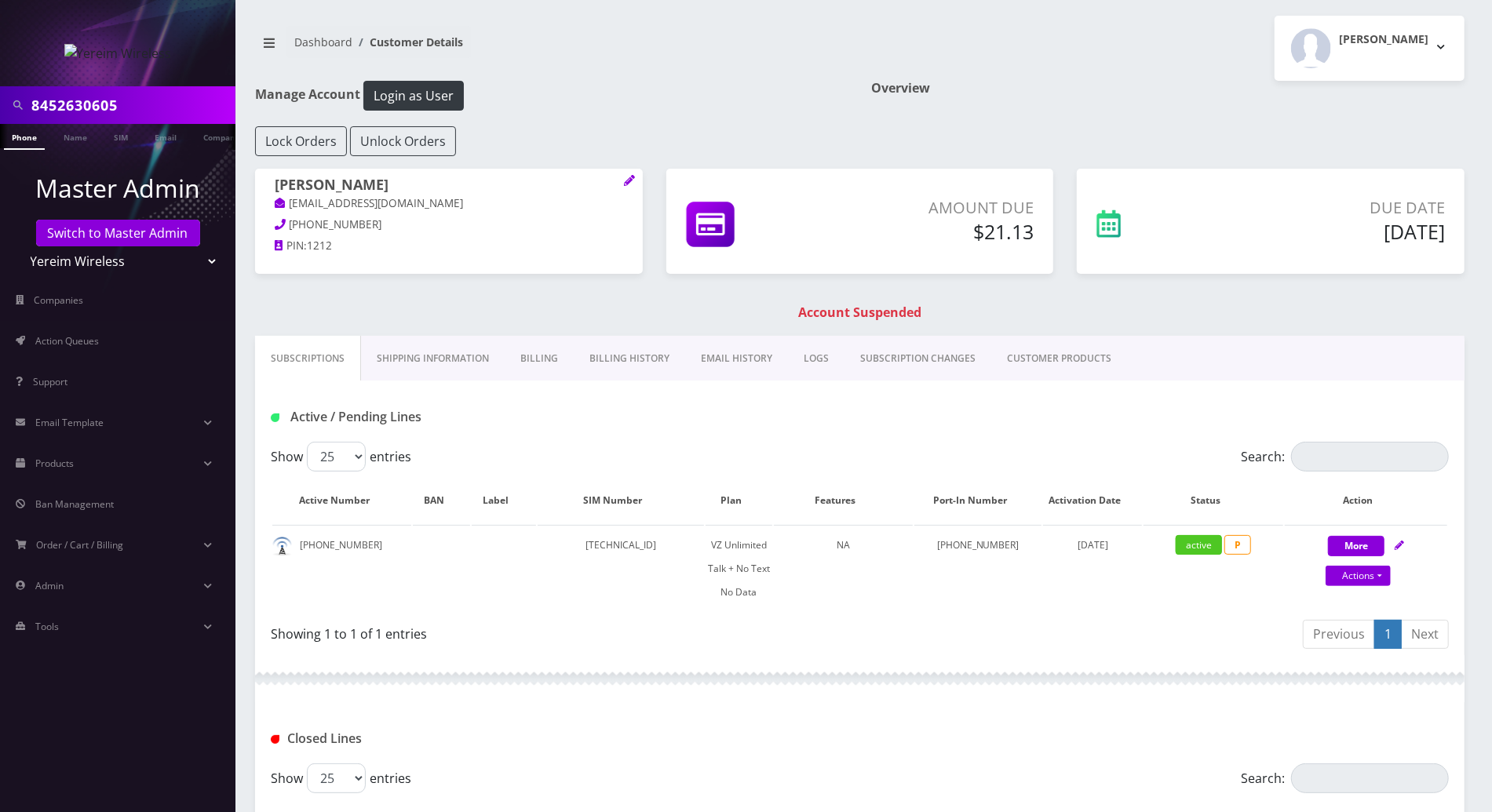
click at [536, 356] on link "Billing" at bounding box center [538, 358] width 69 height 45
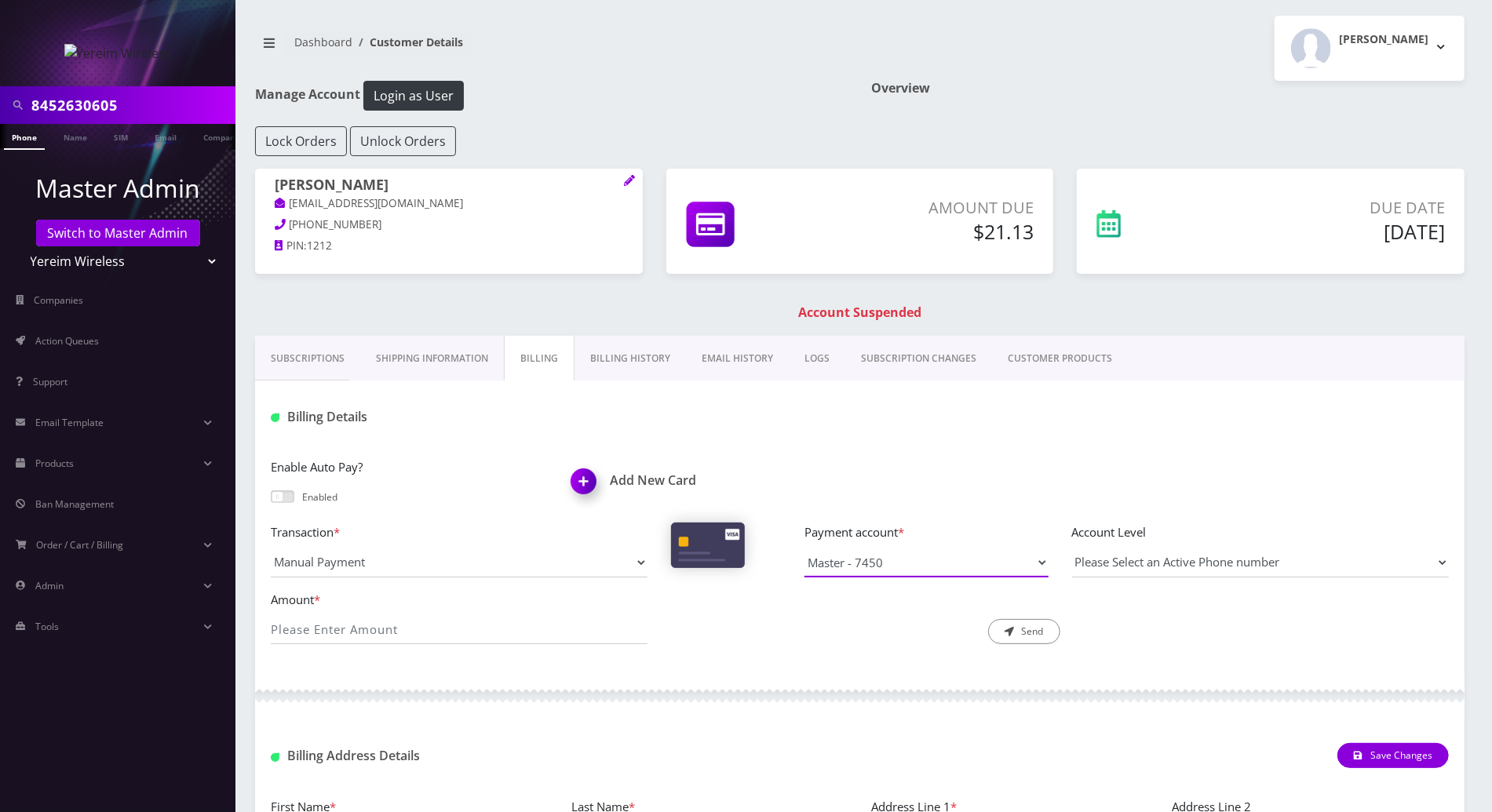
click at [1033, 556] on select "Master - 7450 AmEx - Visa - 1258" at bounding box center [926, 562] width 243 height 30
select select "10568"
click at [805, 548] on select "Master - 7450 AmEx - Visa - 1258" at bounding box center [926, 562] width 243 height 30
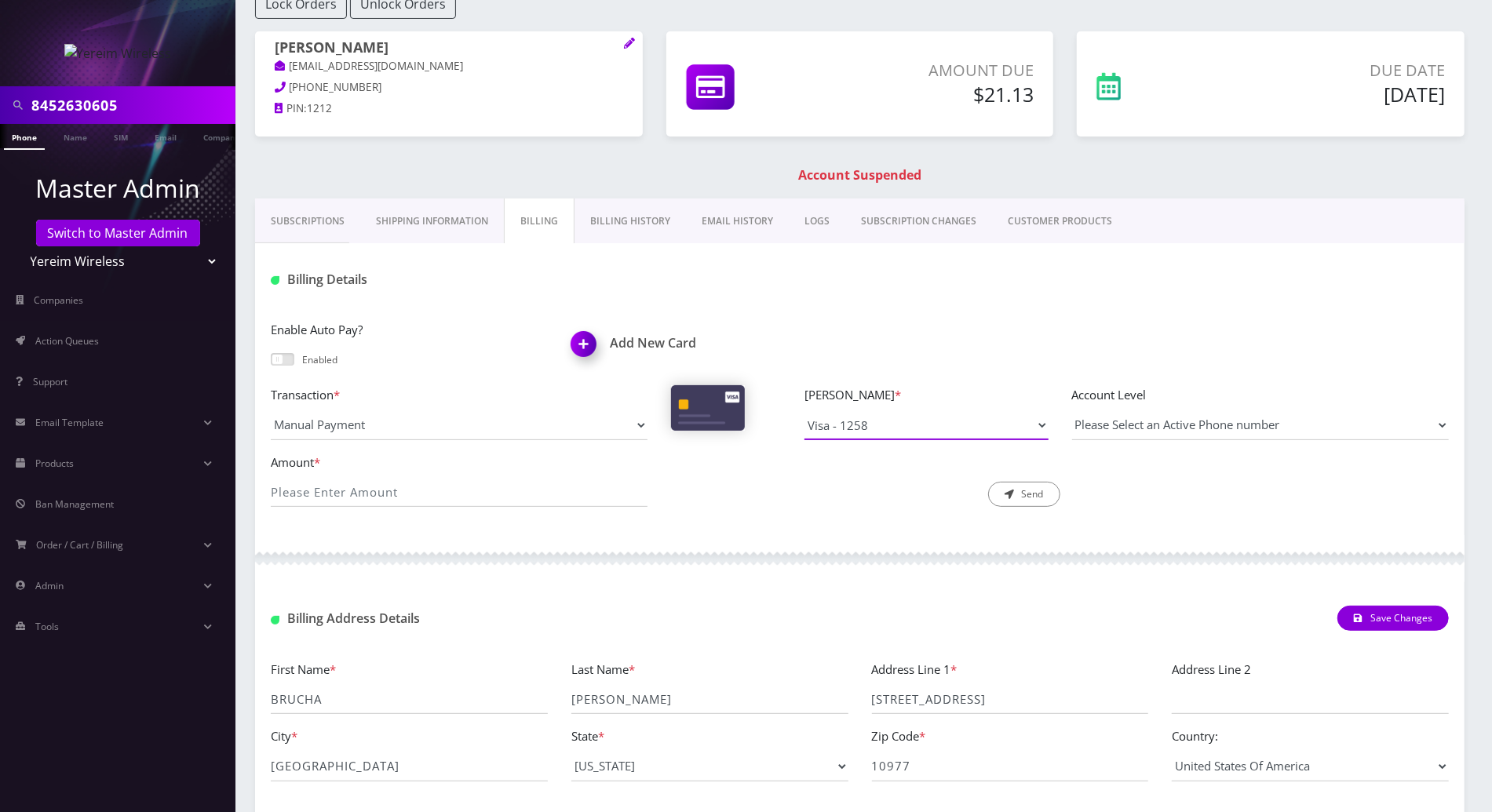
scroll to position [105, 0]
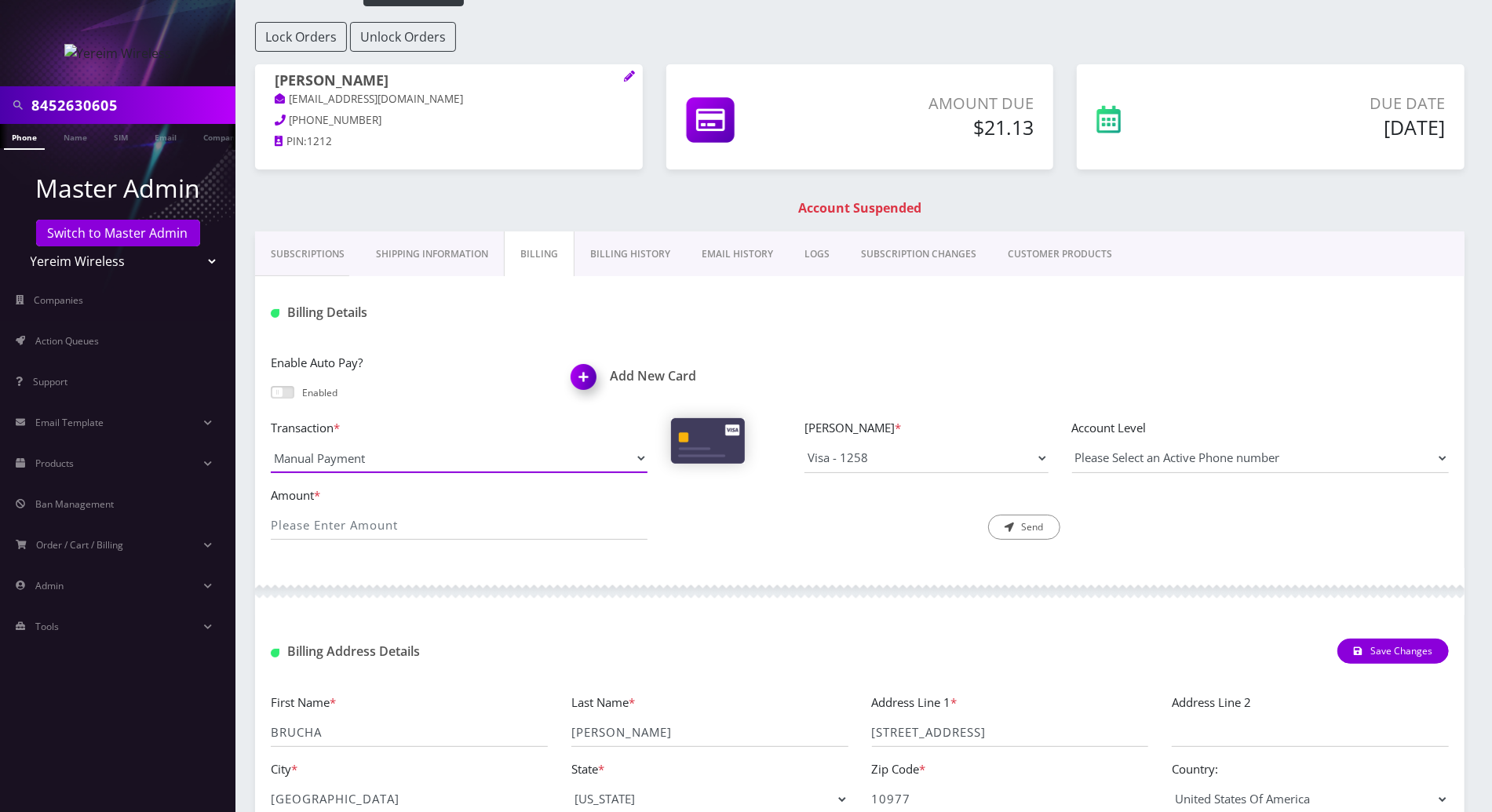
click at [634, 455] on select "Manual Payment Custom Charge Manual Credit Custom Invoice" at bounding box center [459, 458] width 377 height 30
click at [271, 443] on select "Manual Payment Custom Charge Manual Credit Custom Invoice" at bounding box center [459, 458] width 377 height 30
click at [375, 522] on input "Amount *" at bounding box center [459, 525] width 377 height 30
type input "21.13"
click at [1221, 456] on select "Please Select an Active Phone number 8452630605" at bounding box center [1260, 458] width 377 height 30
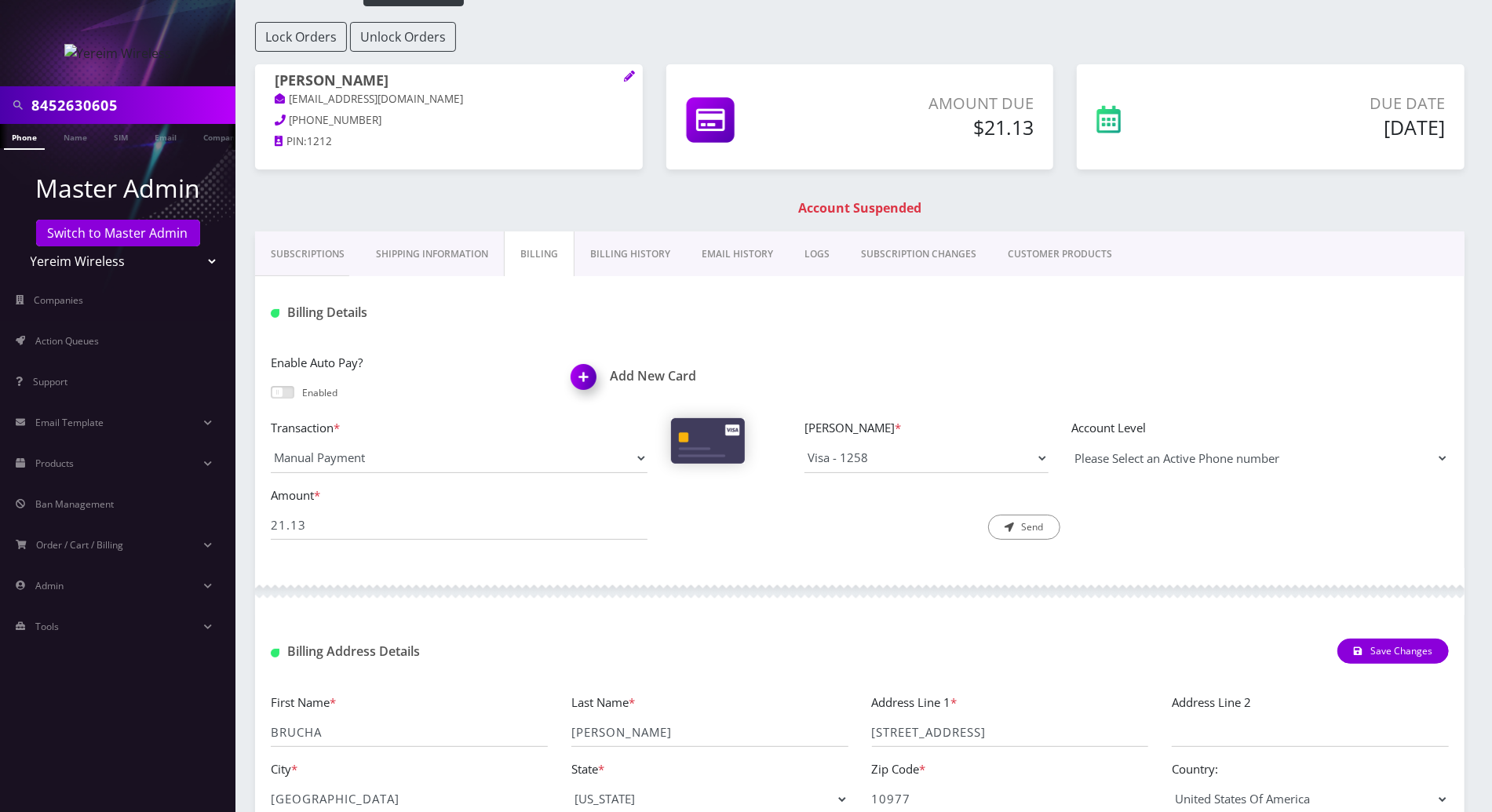
select select "153639"
click at [1072, 443] on select "Please Select an Active Phone number 8452630605" at bounding box center [1260, 458] width 377 height 30
click at [1035, 531] on button "Send" at bounding box center [1024, 527] width 73 height 25
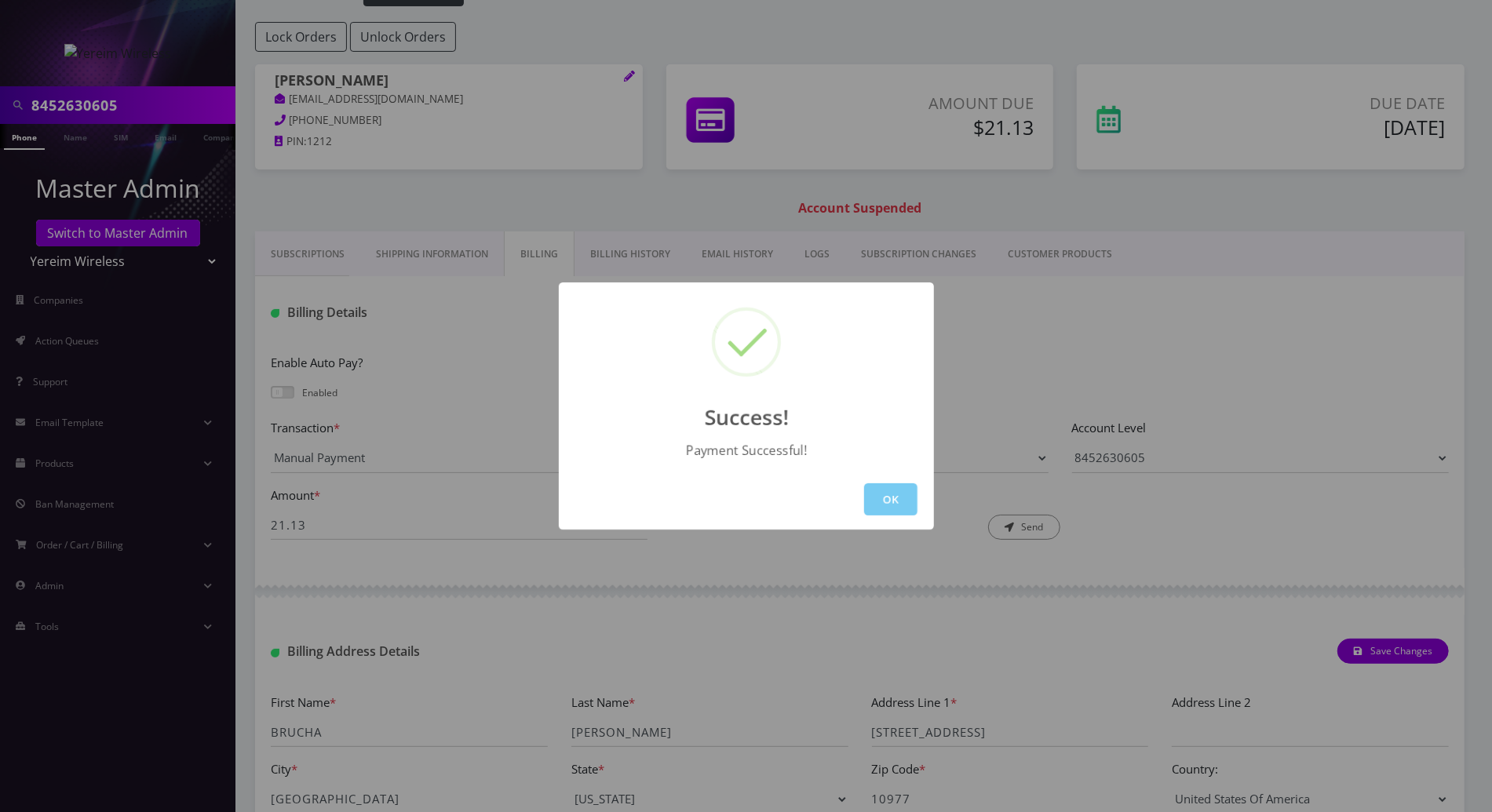
click at [890, 499] on button "OK" at bounding box center [891, 498] width 53 height 32
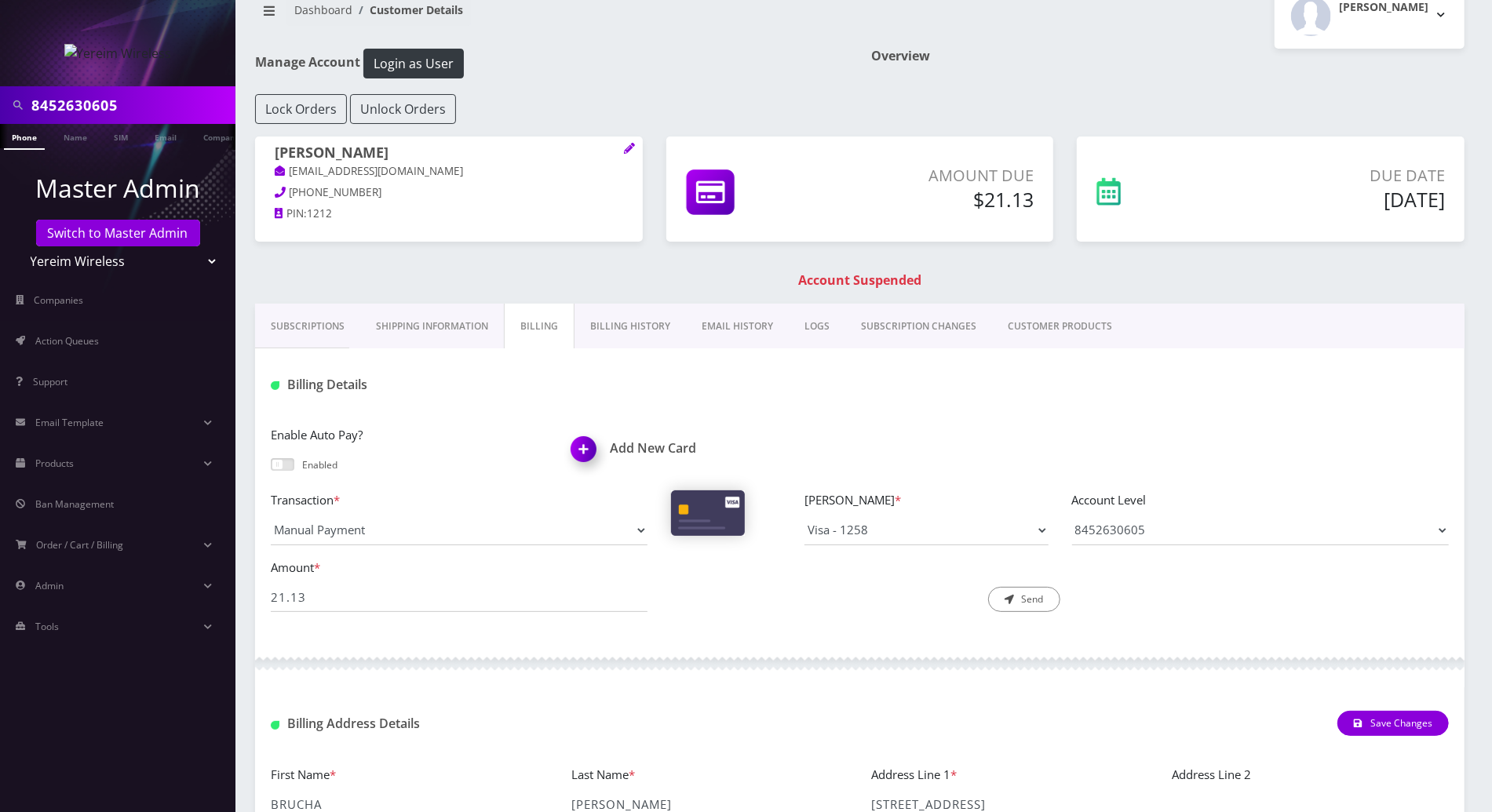
scroll to position [0, 0]
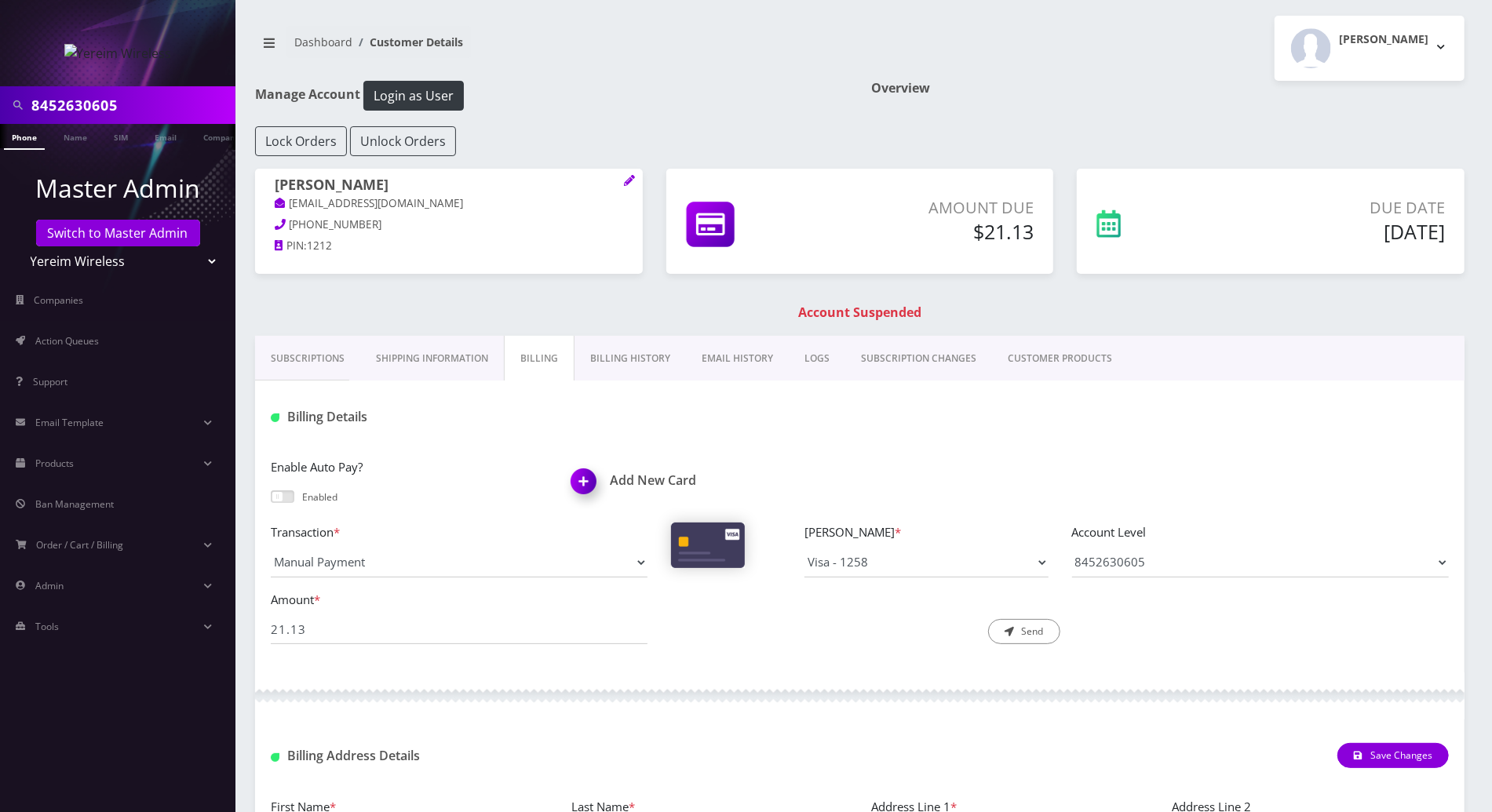
drag, startPoint x: 15, startPoint y: 143, endPoint x: 40, endPoint y: 159, distance: 29.7
click at [16, 143] on link "Phone" at bounding box center [24, 136] width 41 height 26
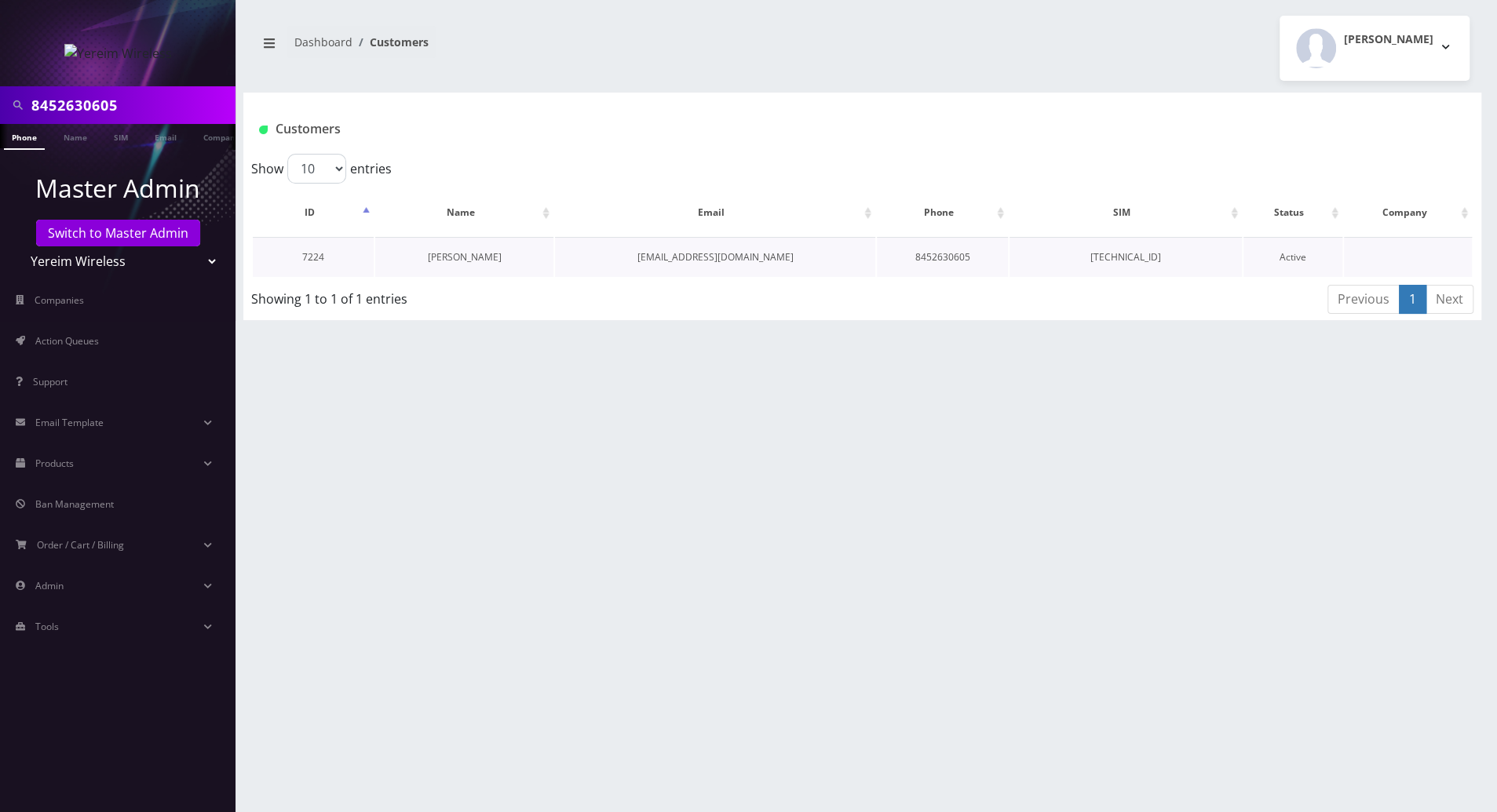
click at [479, 255] on link "[PERSON_NAME]" at bounding box center [465, 257] width 74 height 14
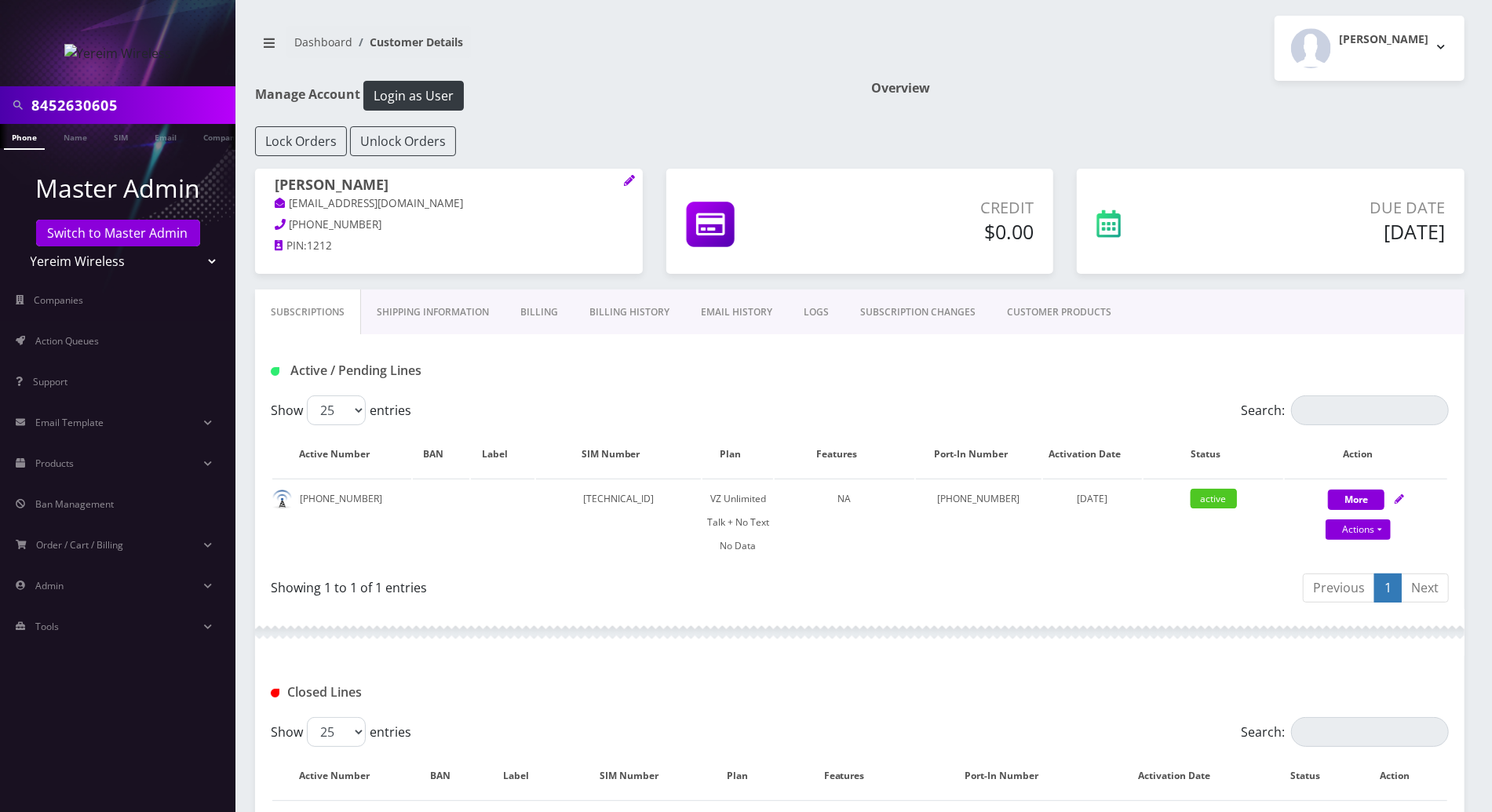
click at [621, 310] on link "Billing History" at bounding box center [629, 312] width 111 height 45
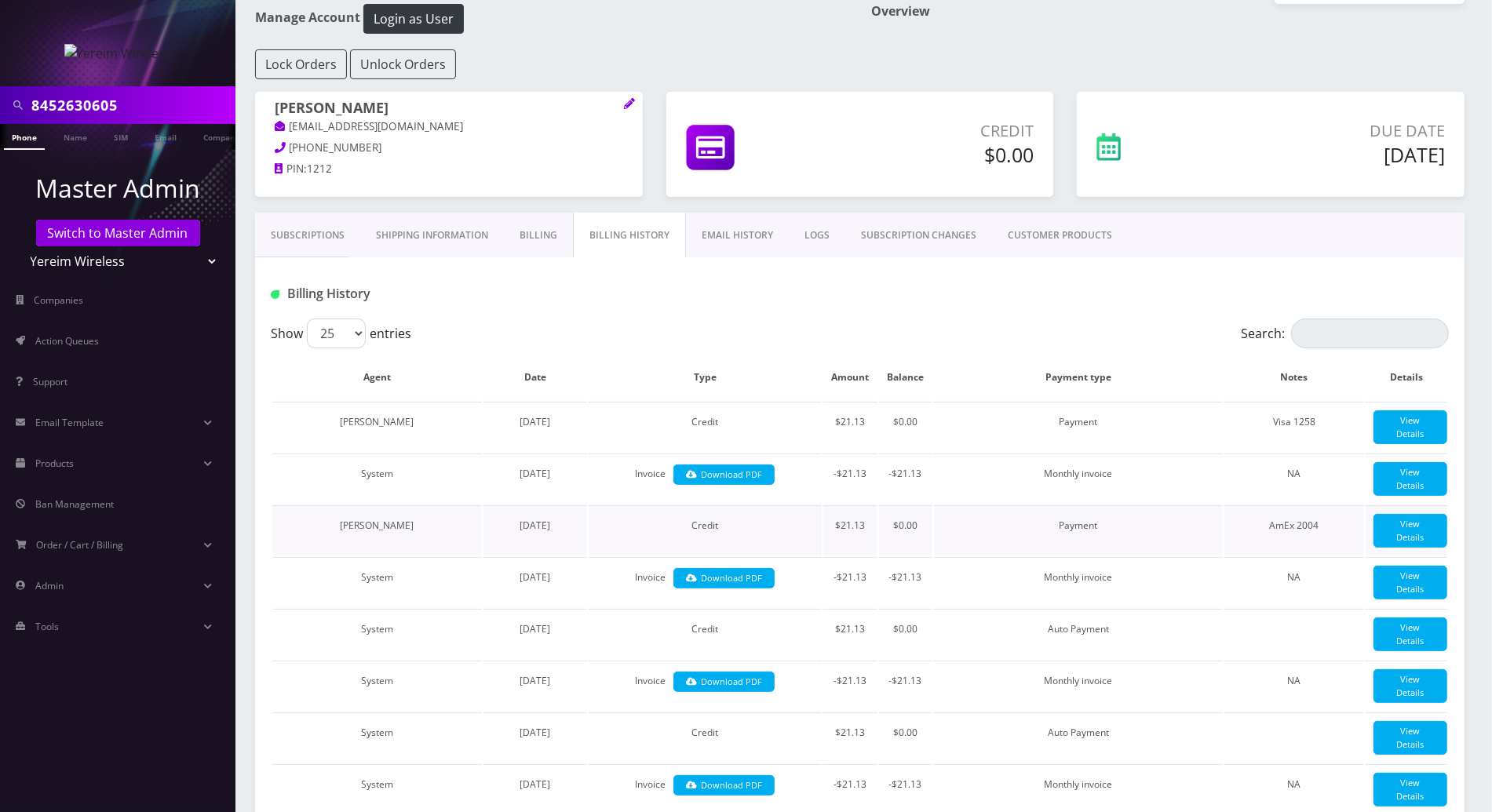
scroll to position [105, 0]
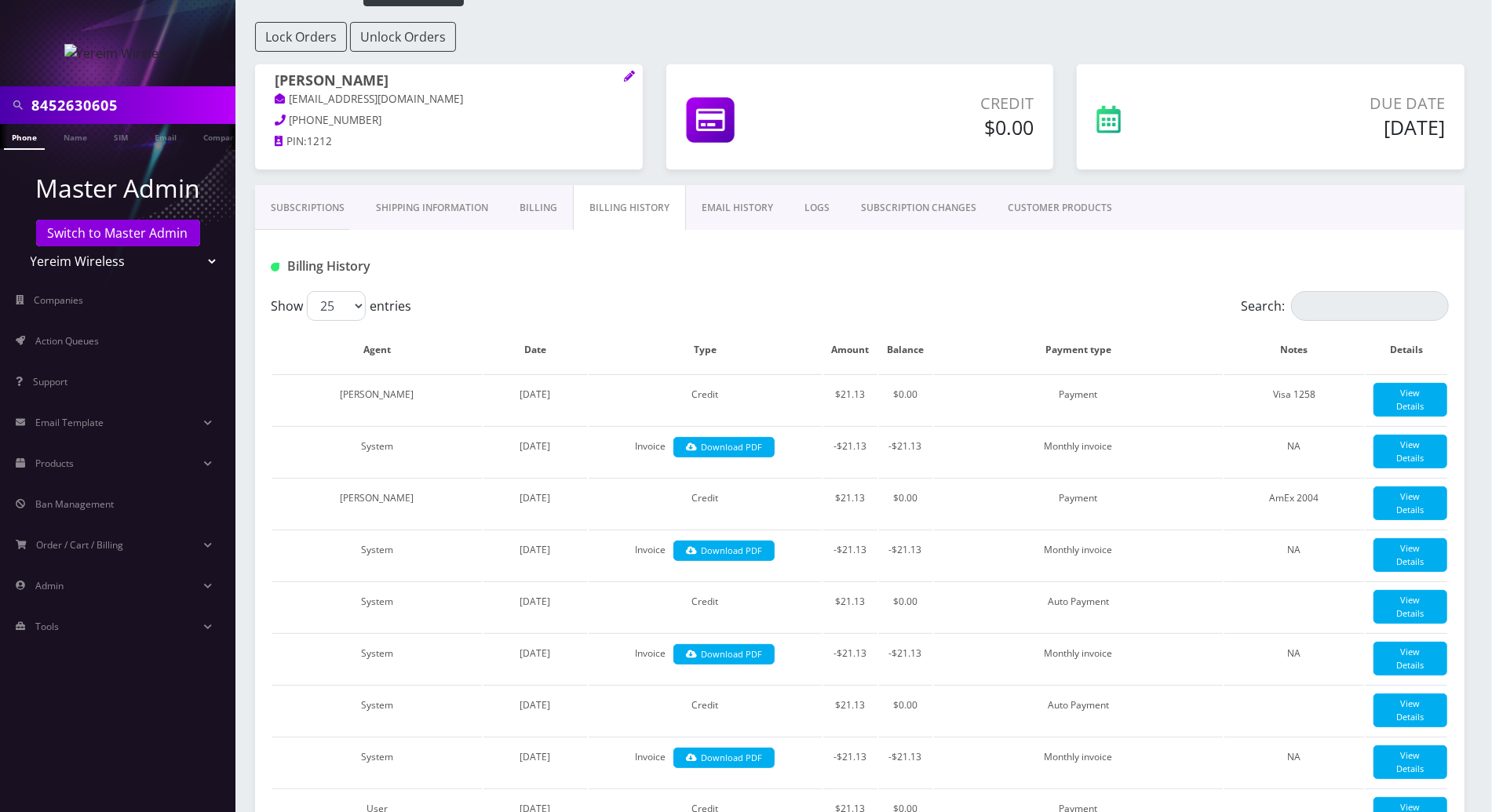
click at [311, 201] on link "Subscriptions" at bounding box center [307, 207] width 106 height 45
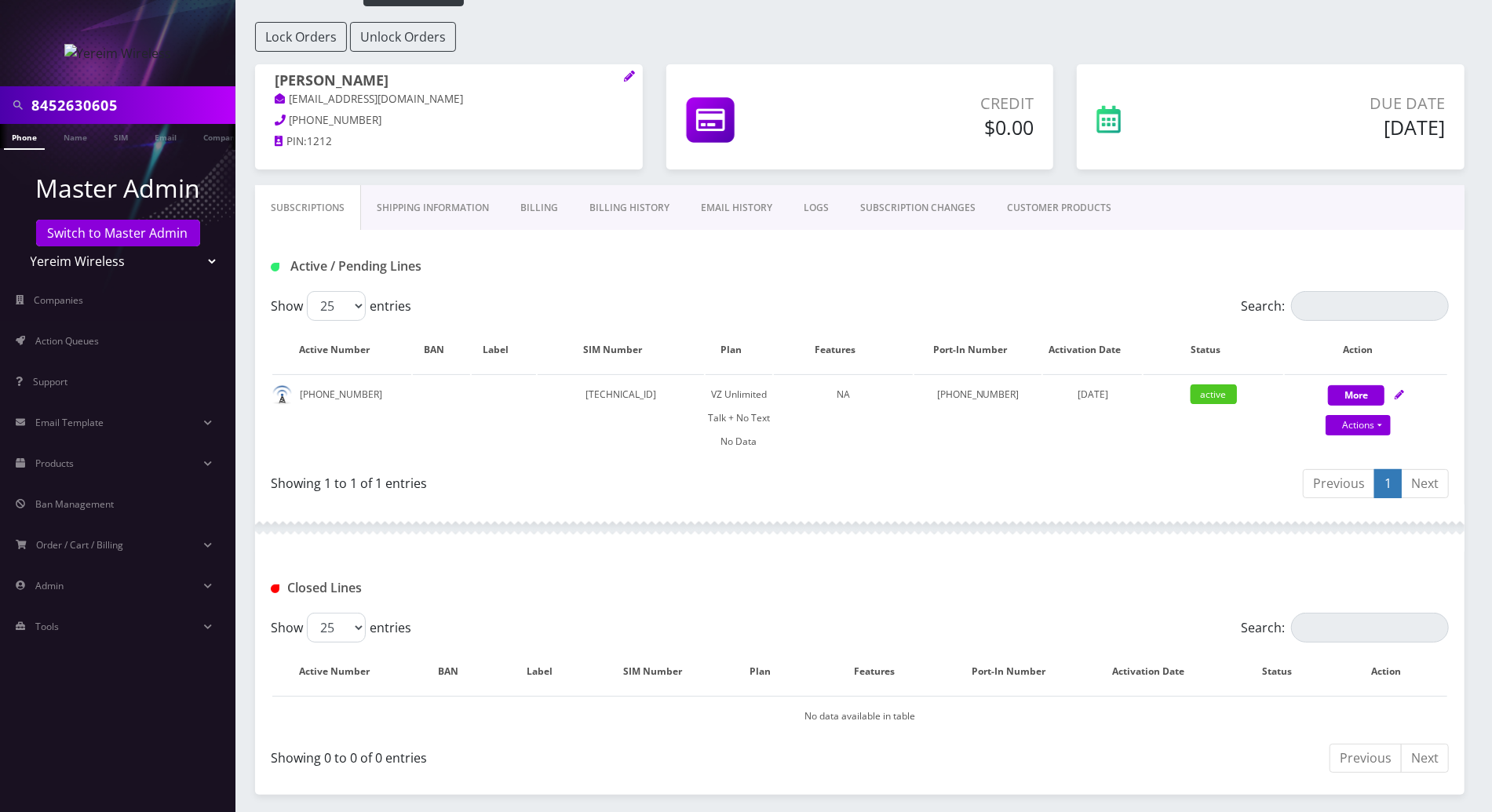
click at [649, 213] on link "Billing History" at bounding box center [629, 207] width 111 height 45
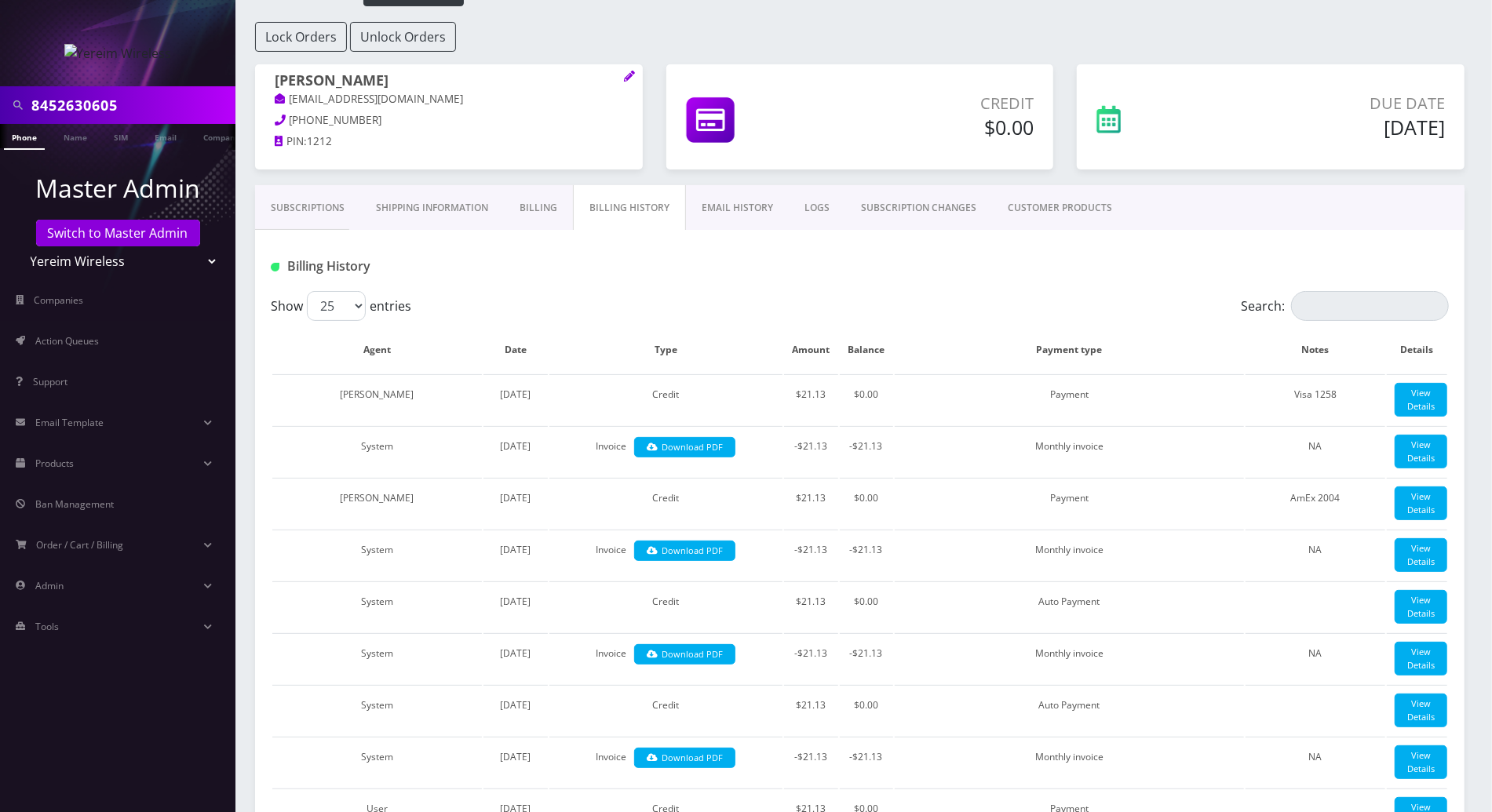
click at [296, 211] on link "Subscriptions" at bounding box center [307, 207] width 106 height 45
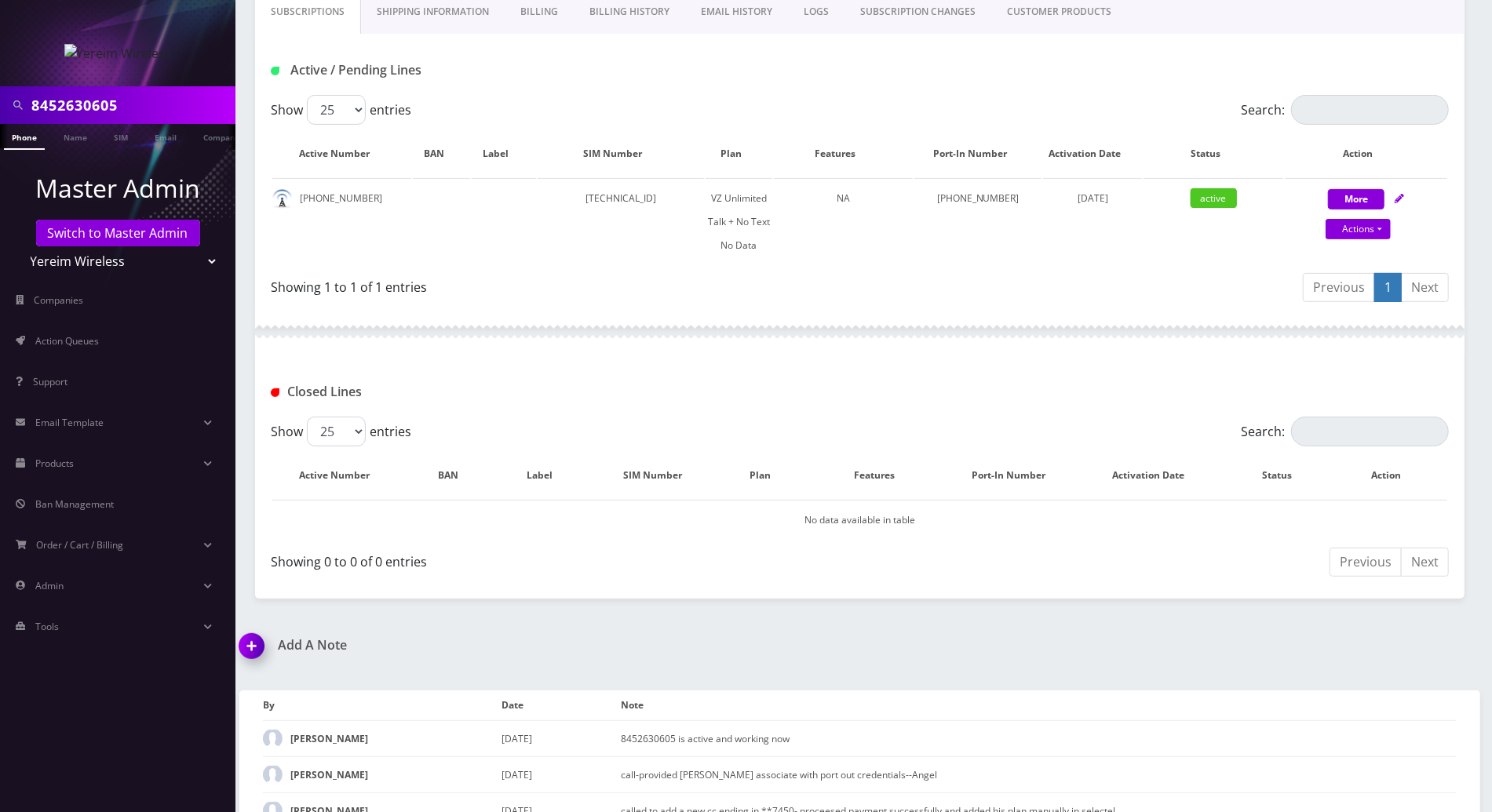
scroll to position [118, 0]
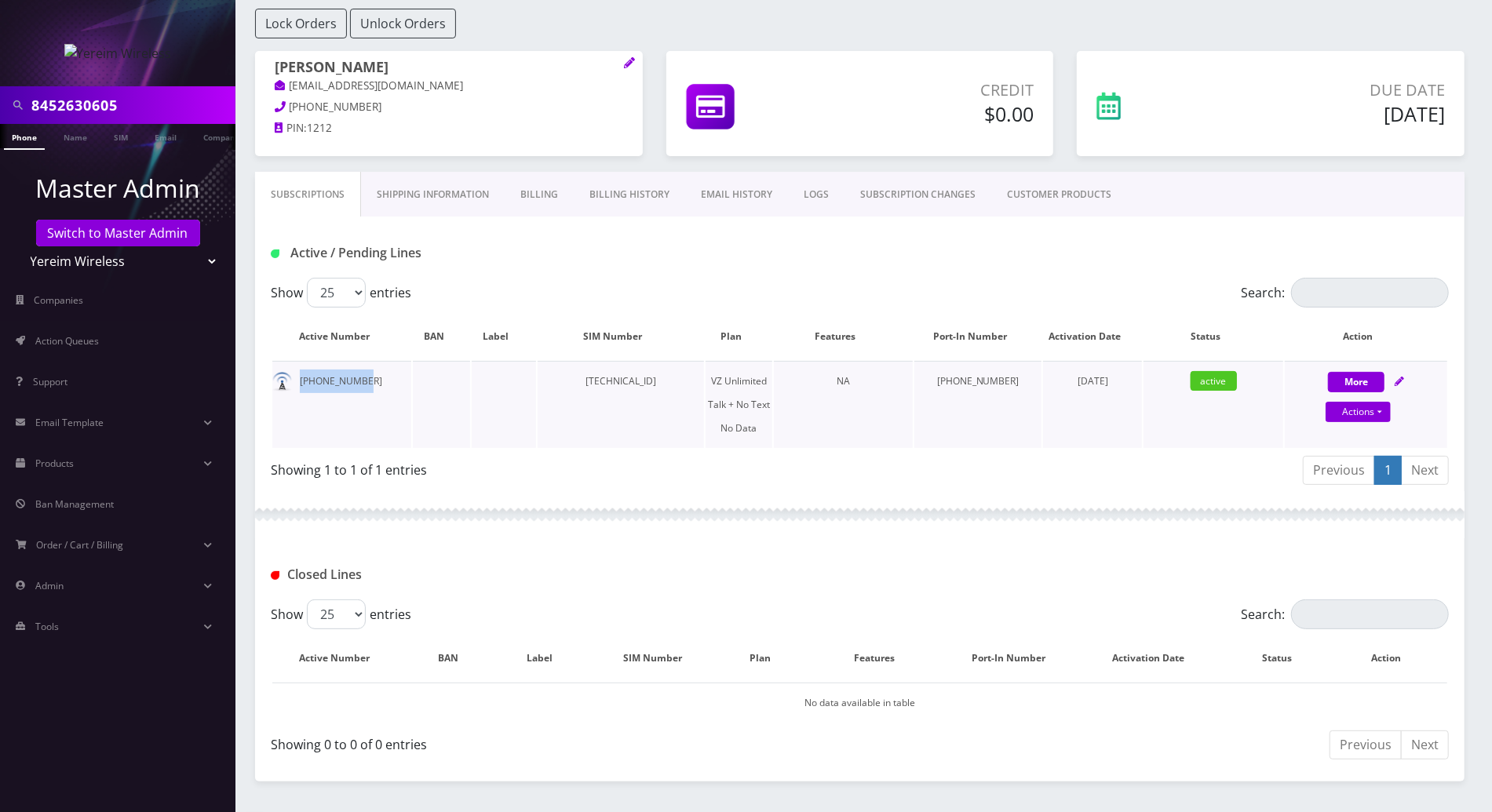
drag, startPoint x: 367, startPoint y: 384, endPoint x: 289, endPoint y: 383, distance: 78.0
click at [289, 383] on td "[PHONE_NUMBER]" at bounding box center [341, 405] width 138 height 87
copy td "845-263-0605"
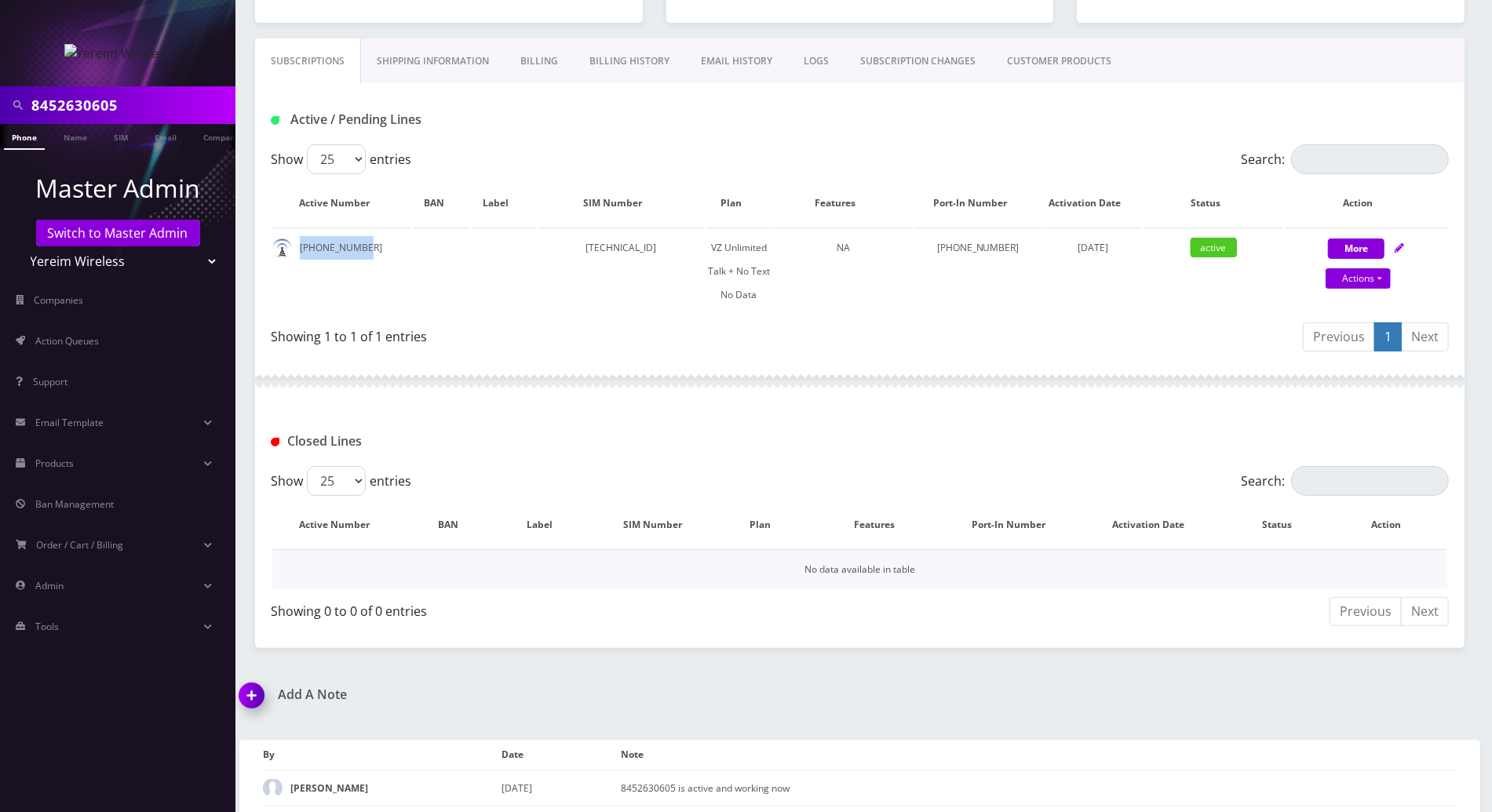
scroll to position [326, 0]
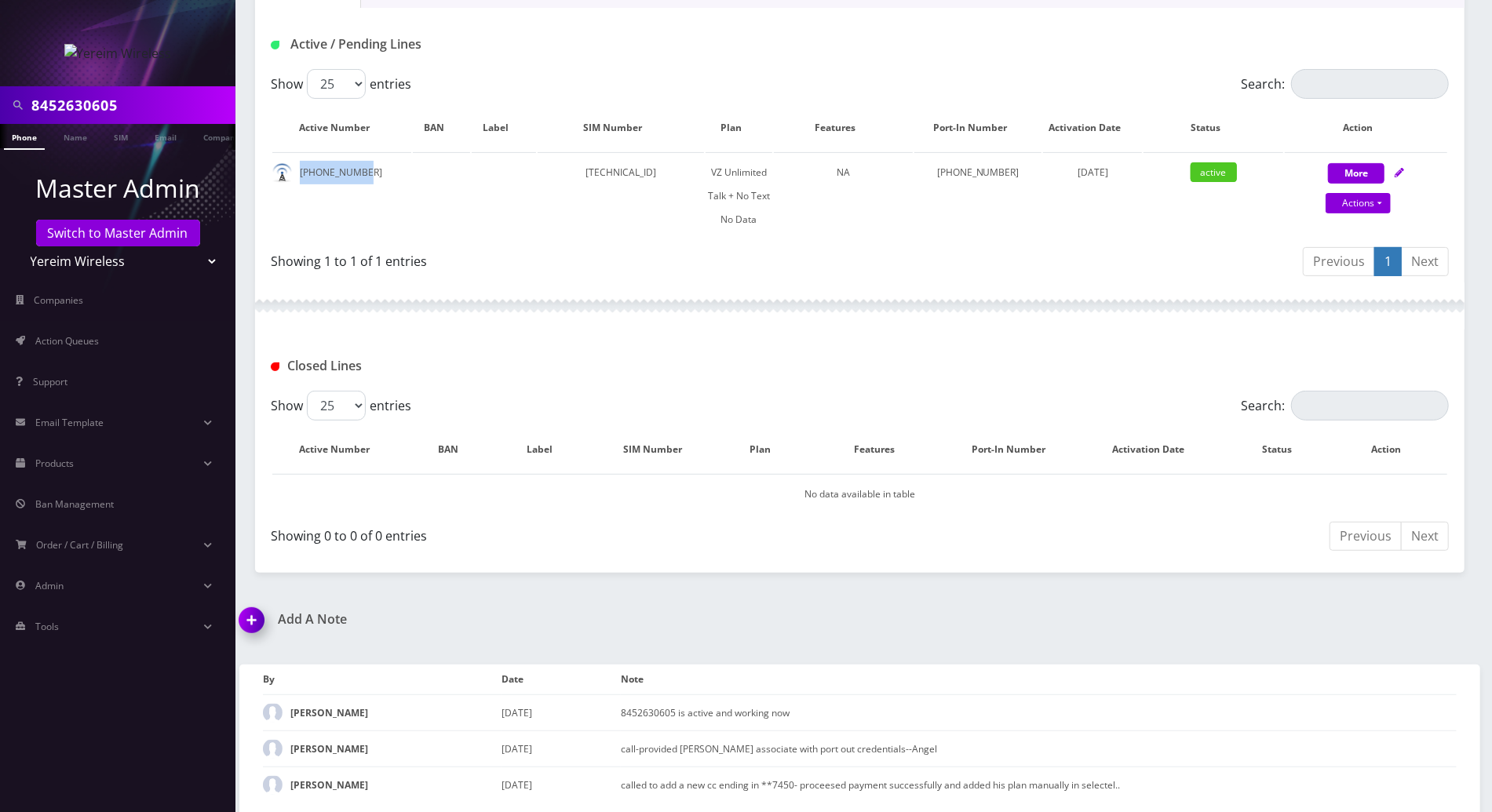
click at [251, 620] on img at bounding box center [255, 626] width 46 height 46
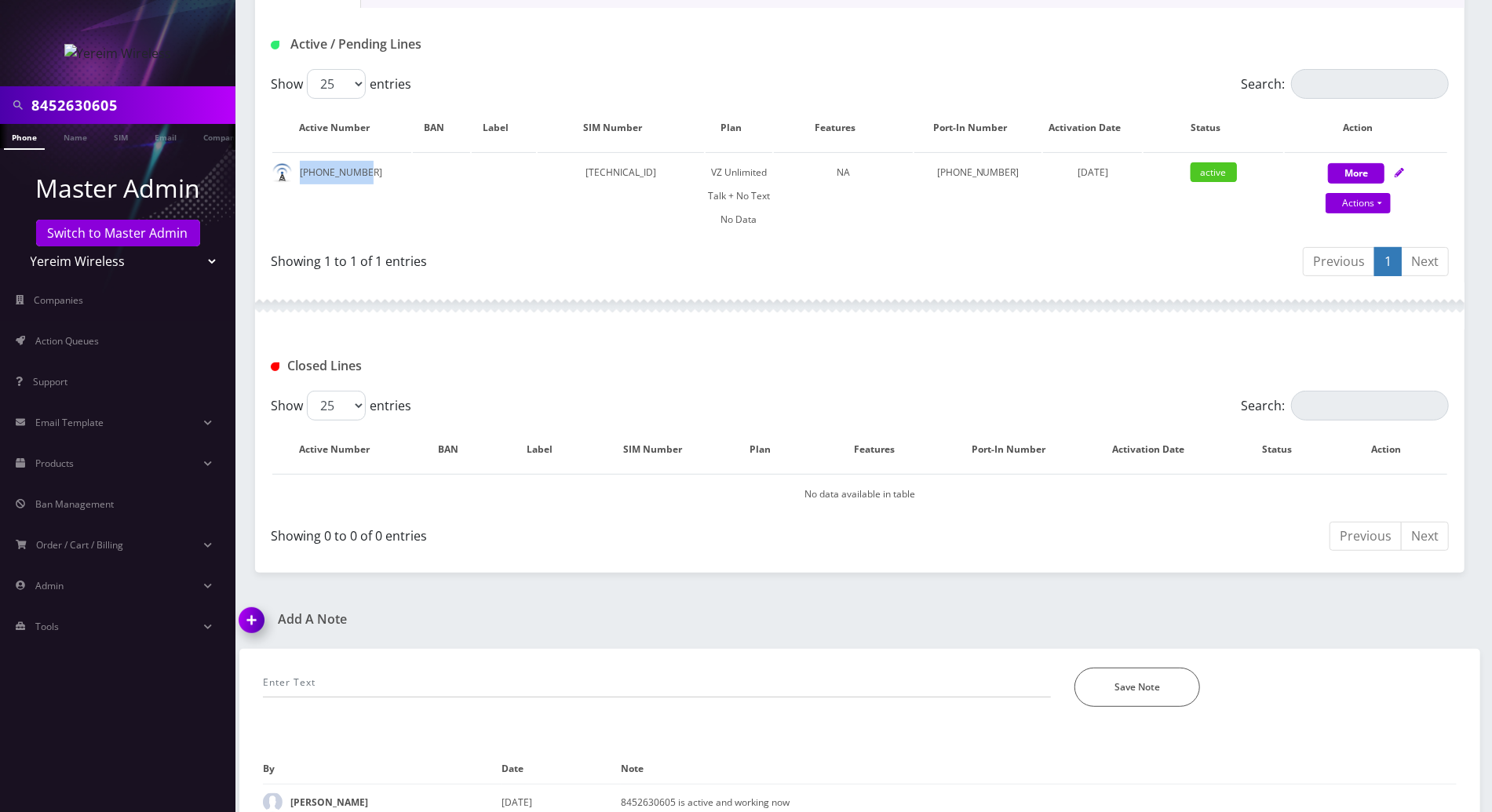
scroll to position [416, 0]
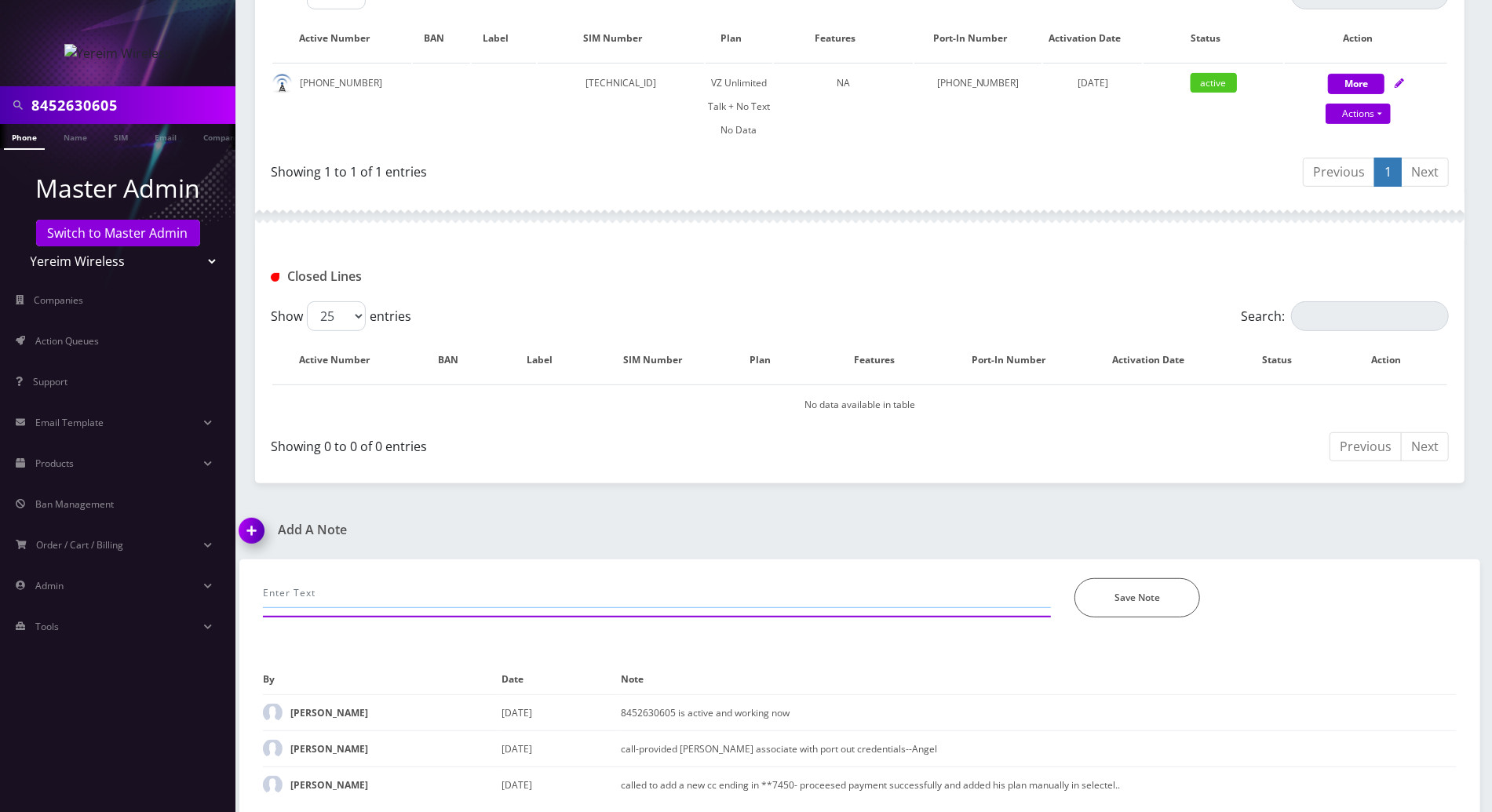
click at [396, 586] on input "text" at bounding box center [657, 592] width 788 height 30
paste input "Purchase Service Plan successfull, TT 4G Monthly Unlimited Voice Plan PIN 47833…"
type input "Purchase Service Plan successfull, TT 4G Monthly Unlimited Voice Plan PIN 47833…"
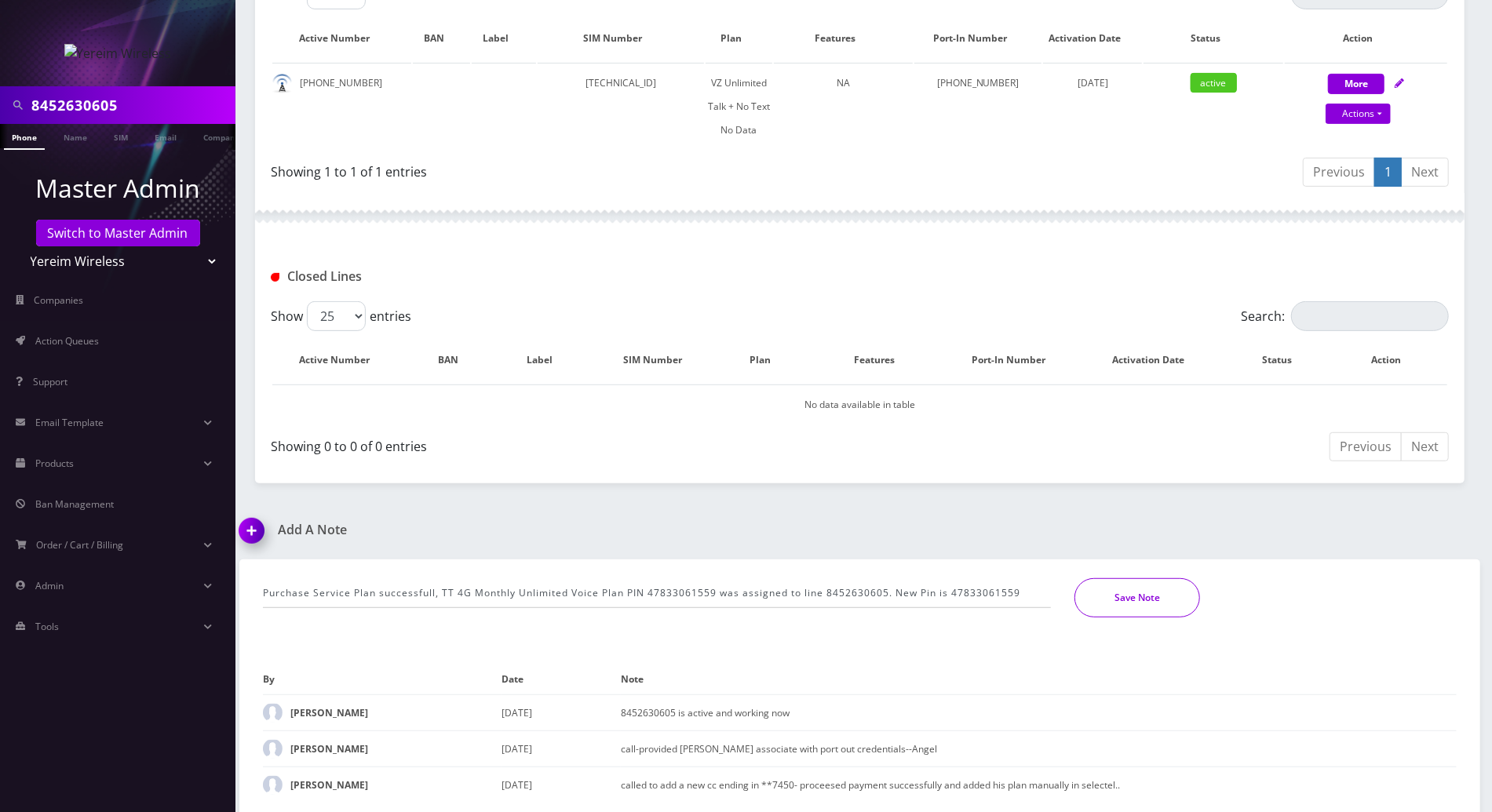
click at [1096, 591] on button "Save Note" at bounding box center [1138, 597] width 126 height 40
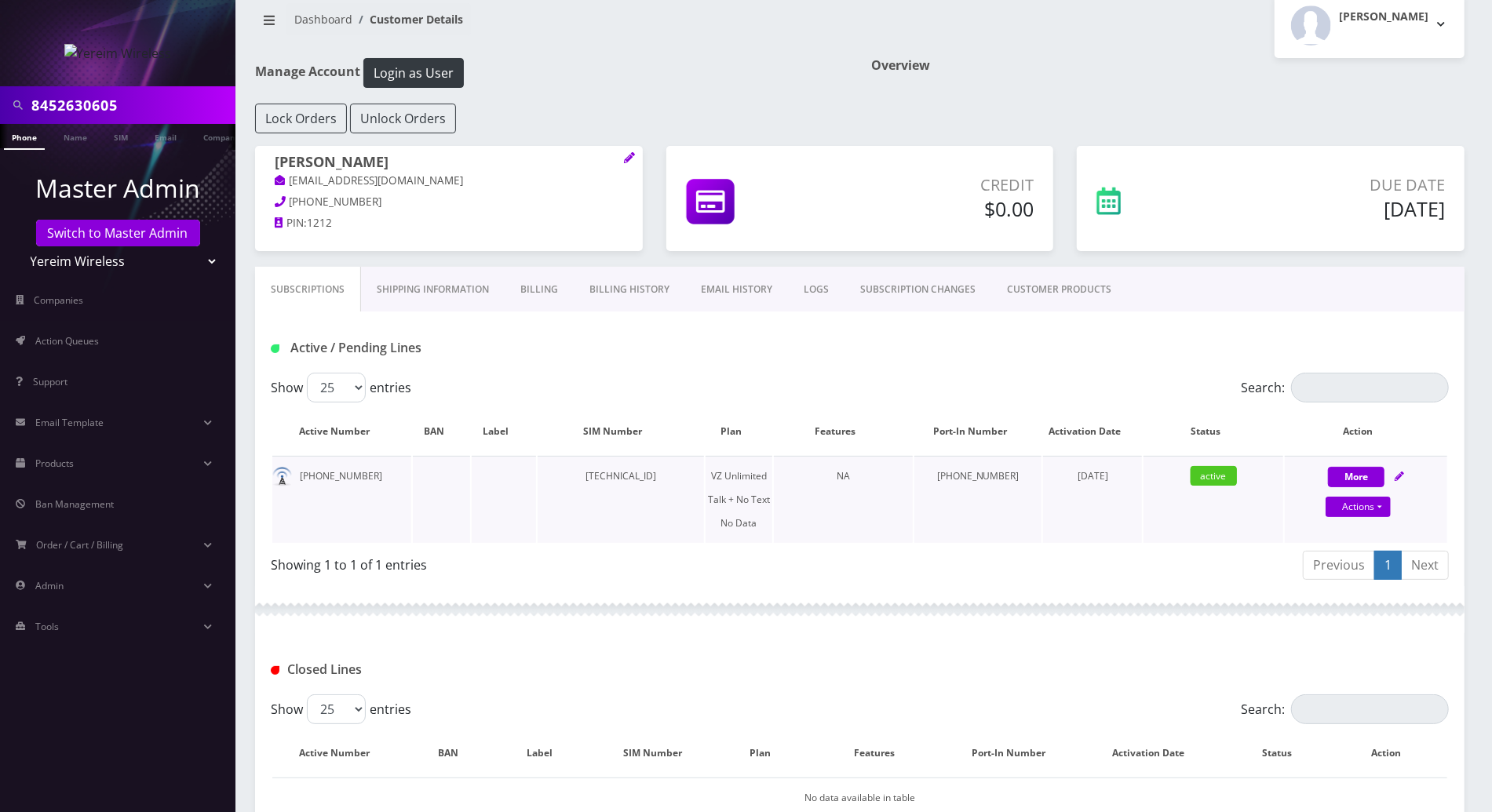
scroll to position [0, 0]
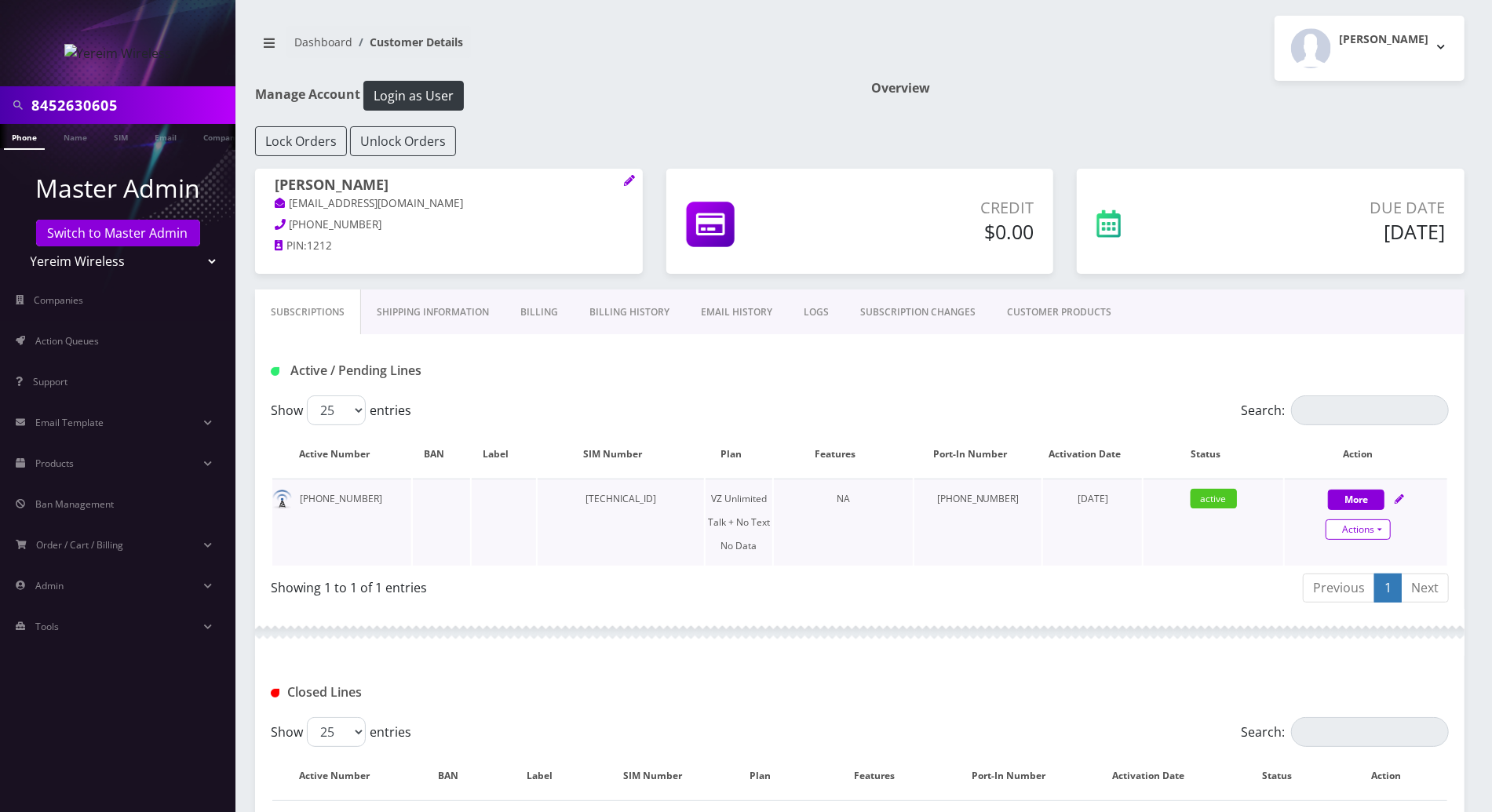
click at [1383, 530] on link "Actions" at bounding box center [1357, 529] width 65 height 20
select select "408"
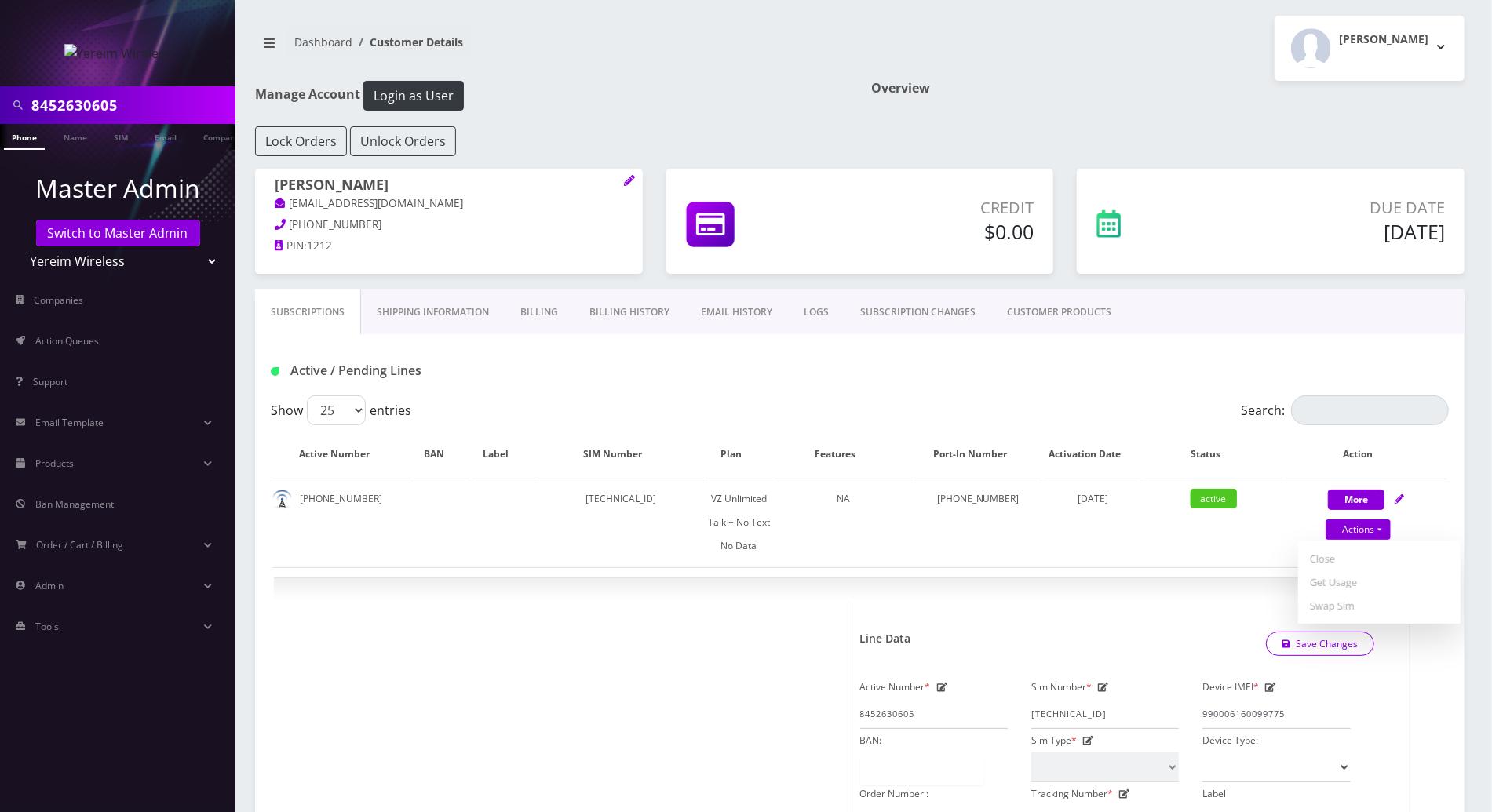
click at [1138, 379] on div "Active / Pending Lines" at bounding box center [860, 371] width 1202 height 26
click at [24, 137] on link "Phone" at bounding box center [24, 136] width 41 height 26
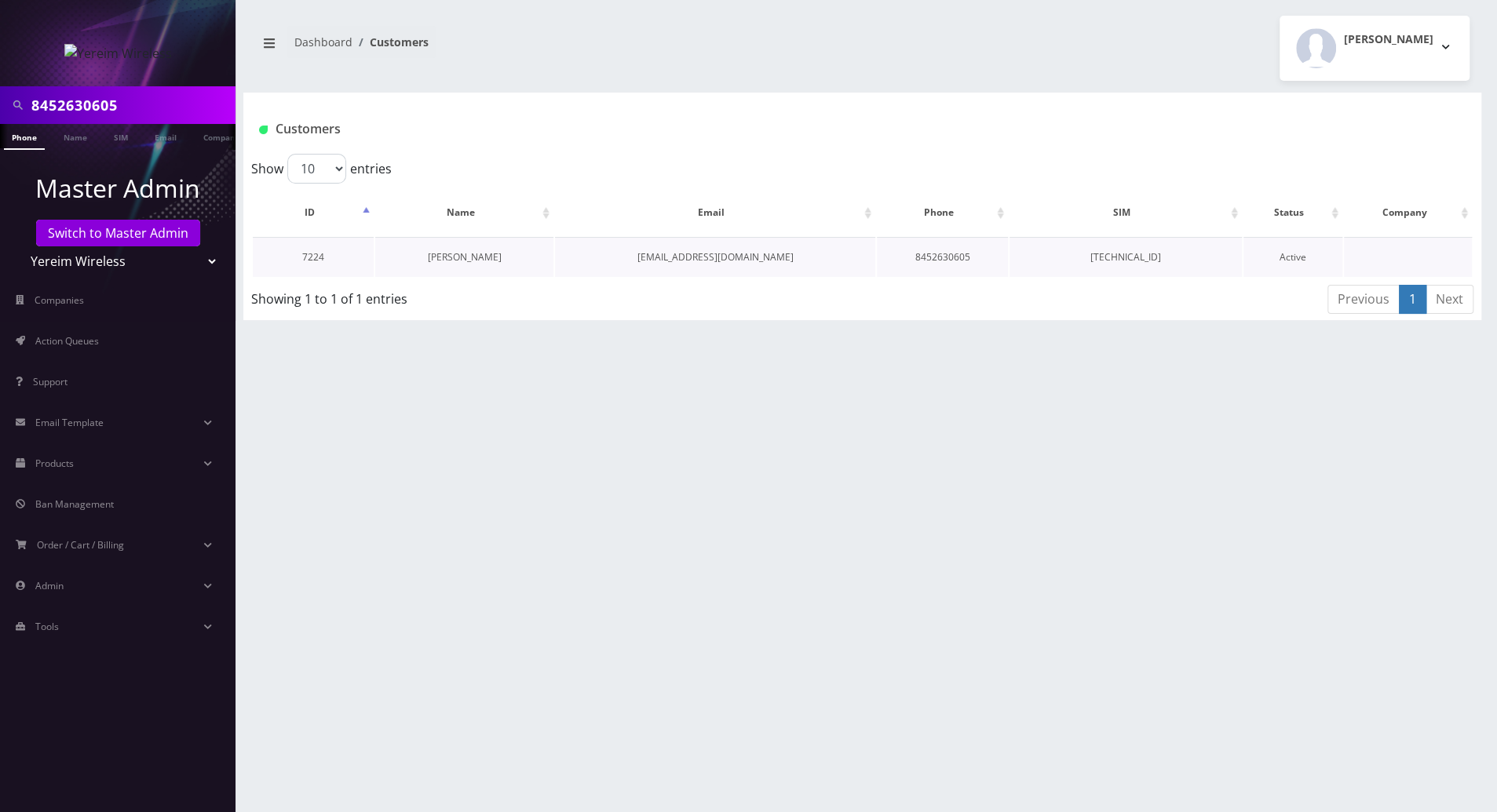
click at [462, 258] on link "[PERSON_NAME]" at bounding box center [465, 257] width 74 height 14
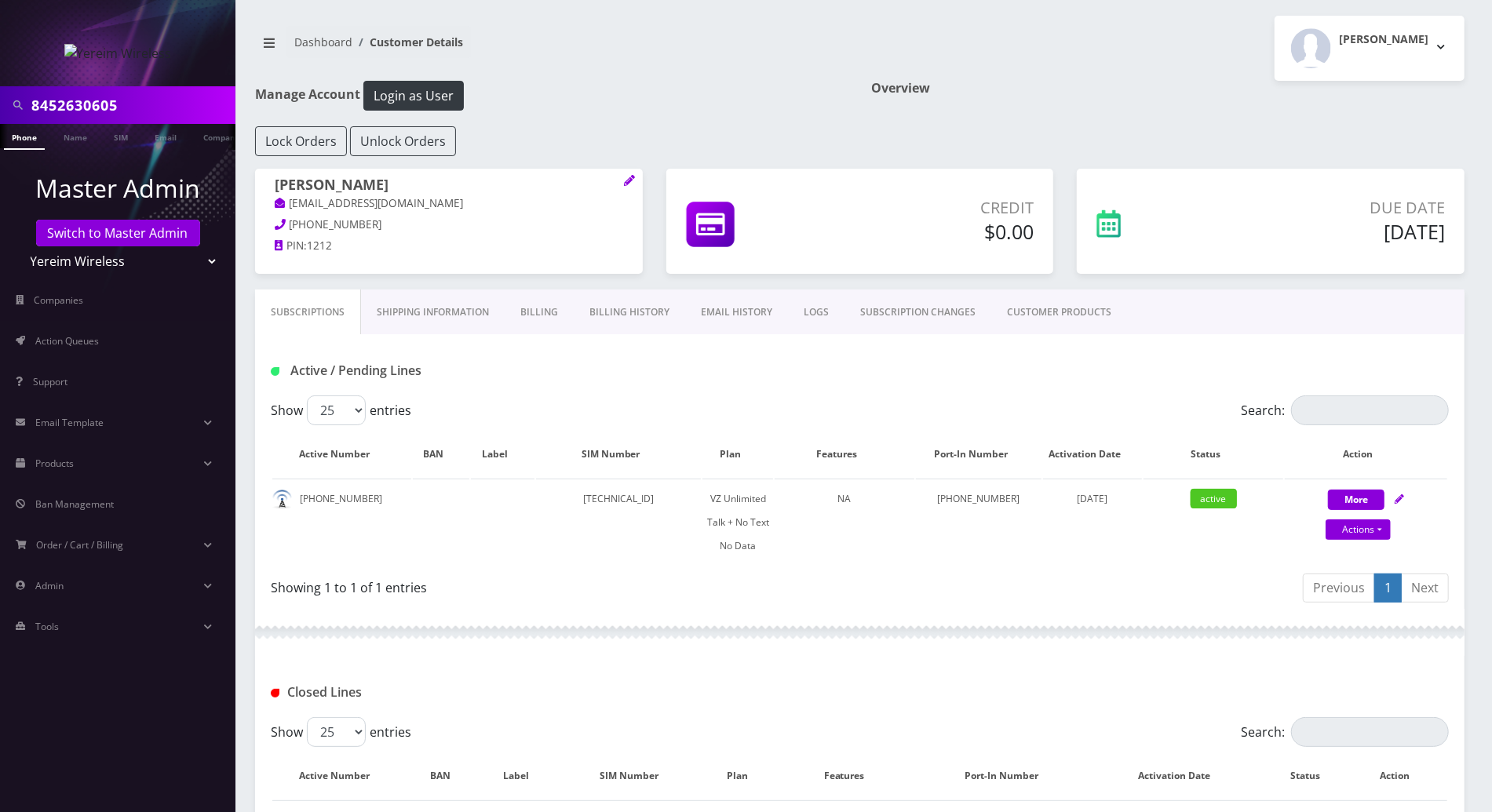
click at [733, 369] on div "Active / Pending Lines" at bounding box center [860, 371] width 1202 height 26
click at [1436, 47] on button "[PERSON_NAME]" at bounding box center [1369, 47] width 190 height 65
click at [1326, 98] on link "Logout" at bounding box center [1369, 100] width 190 height 22
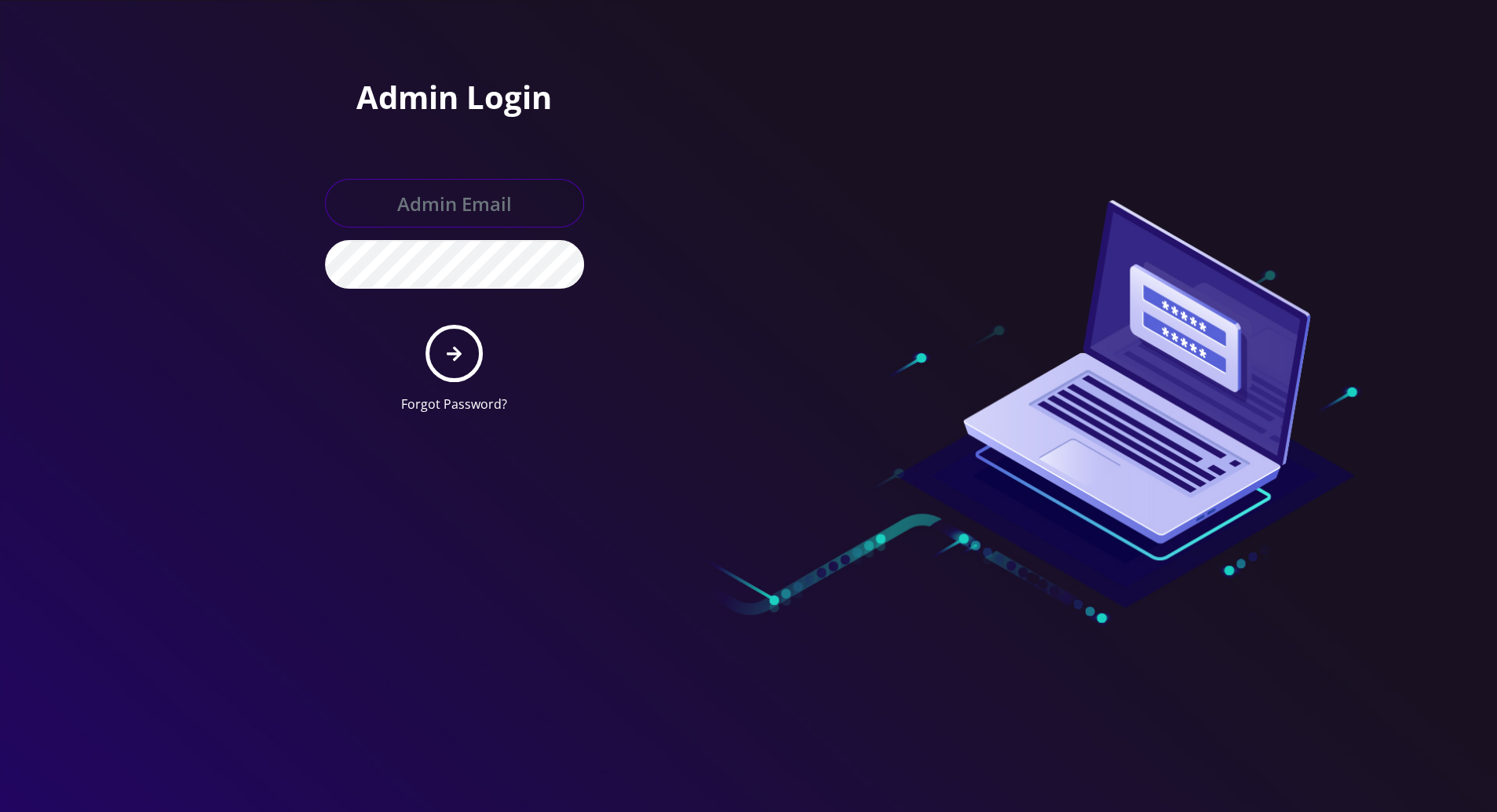
type input "[PERSON_NAME][EMAIL_ADDRESS][DOMAIN_NAME]"
click at [458, 346] on icon "submit" at bounding box center [453, 354] width 15 height 17
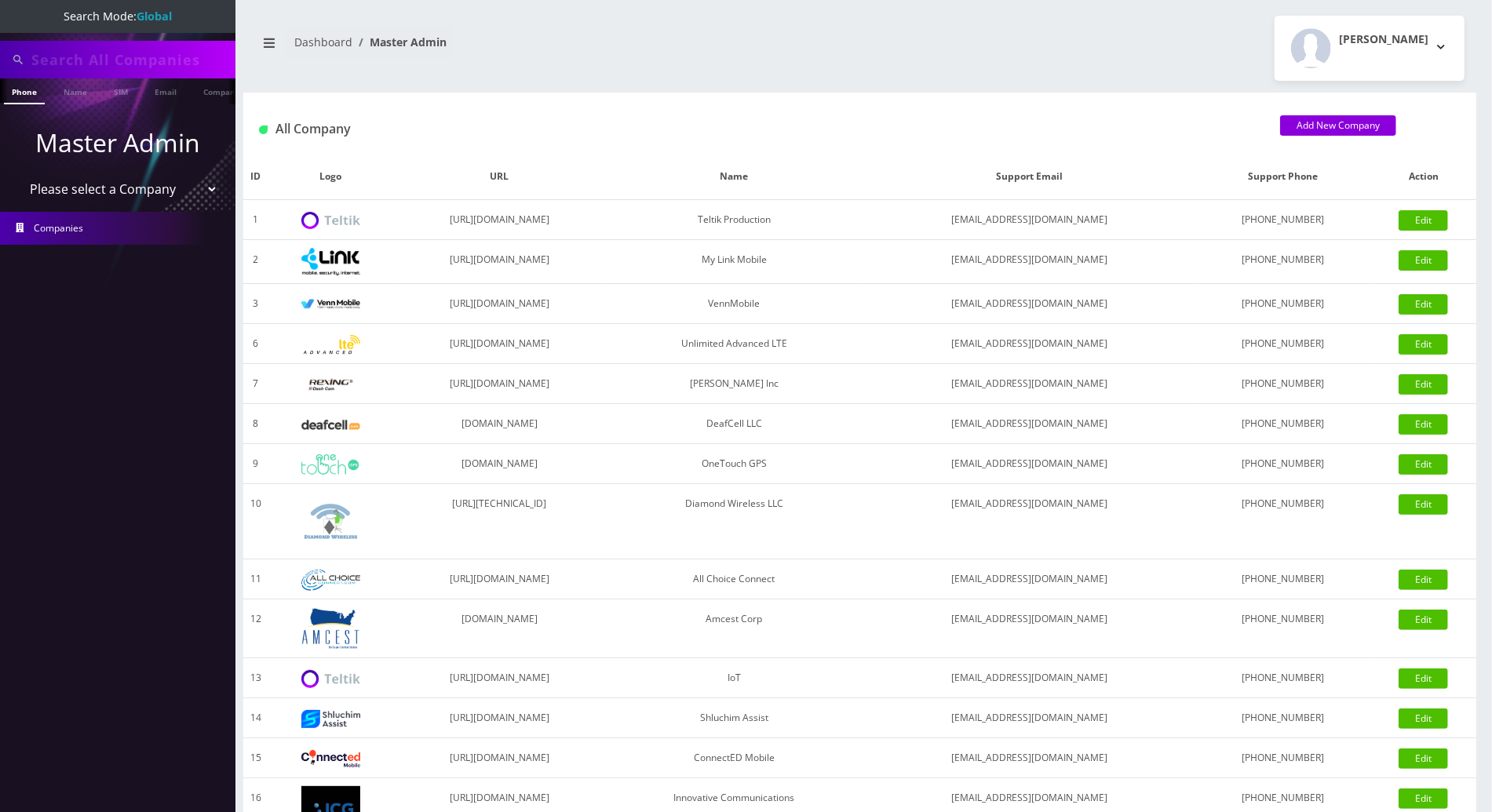
click at [137, 63] on input "text" at bounding box center [131, 59] width 200 height 30
paste input "3027470978"
type input "3027470978"
click at [25, 88] on link "Phone" at bounding box center [24, 91] width 41 height 26
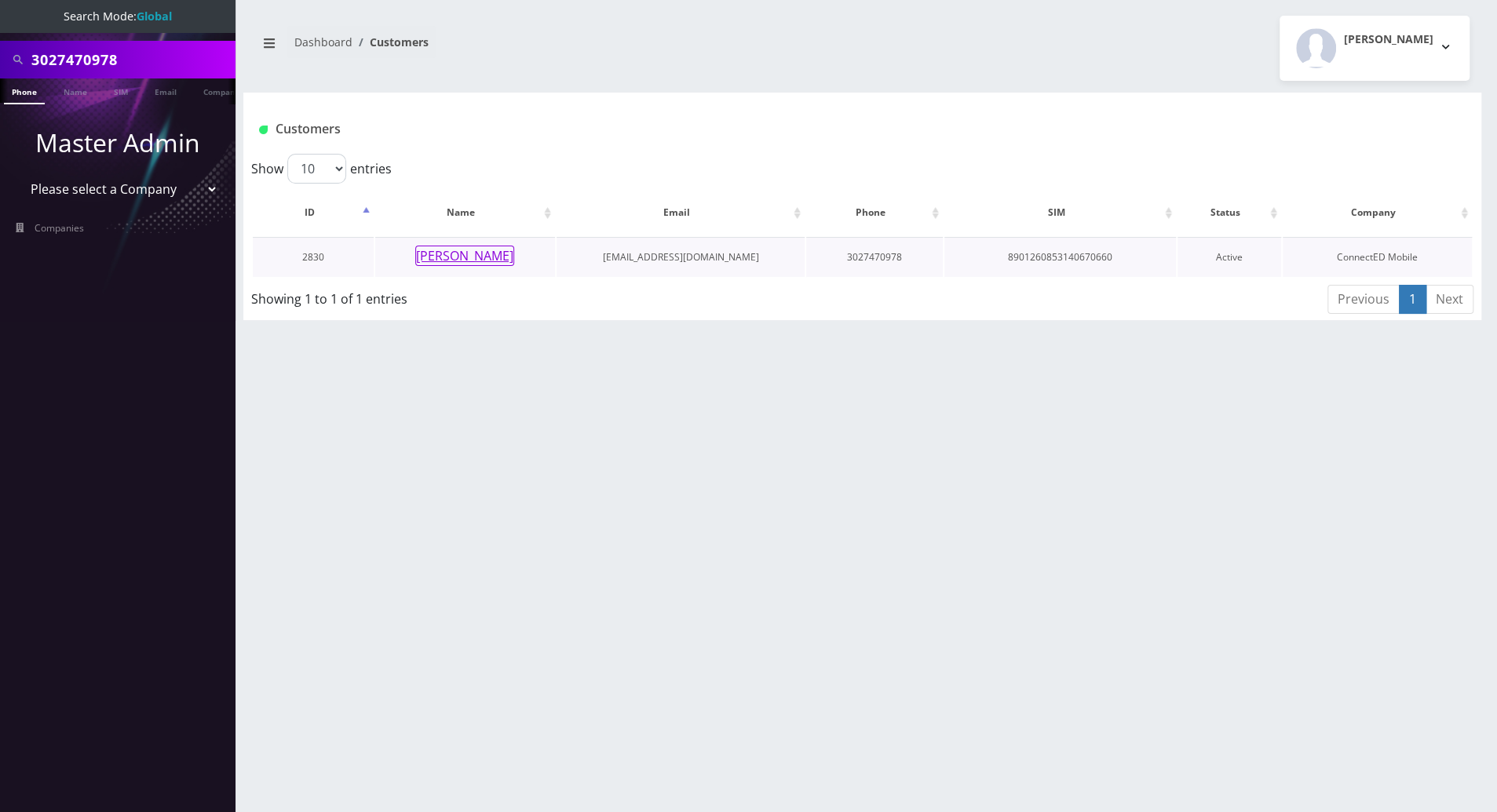
click at [484, 259] on button "[PERSON_NAME]" at bounding box center [465, 256] width 99 height 20
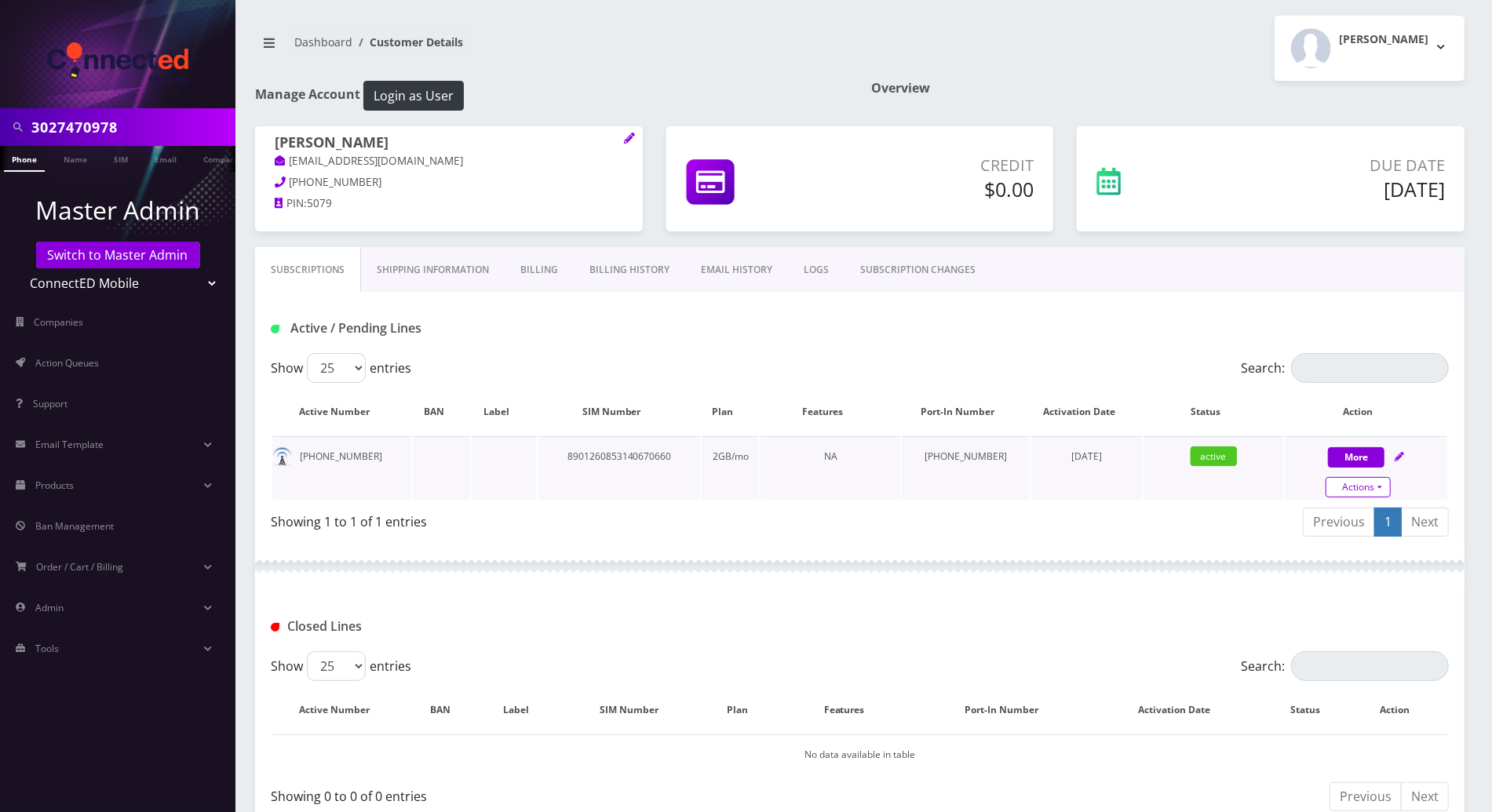
click at [1375, 487] on link "Actions" at bounding box center [1357, 487] width 65 height 20
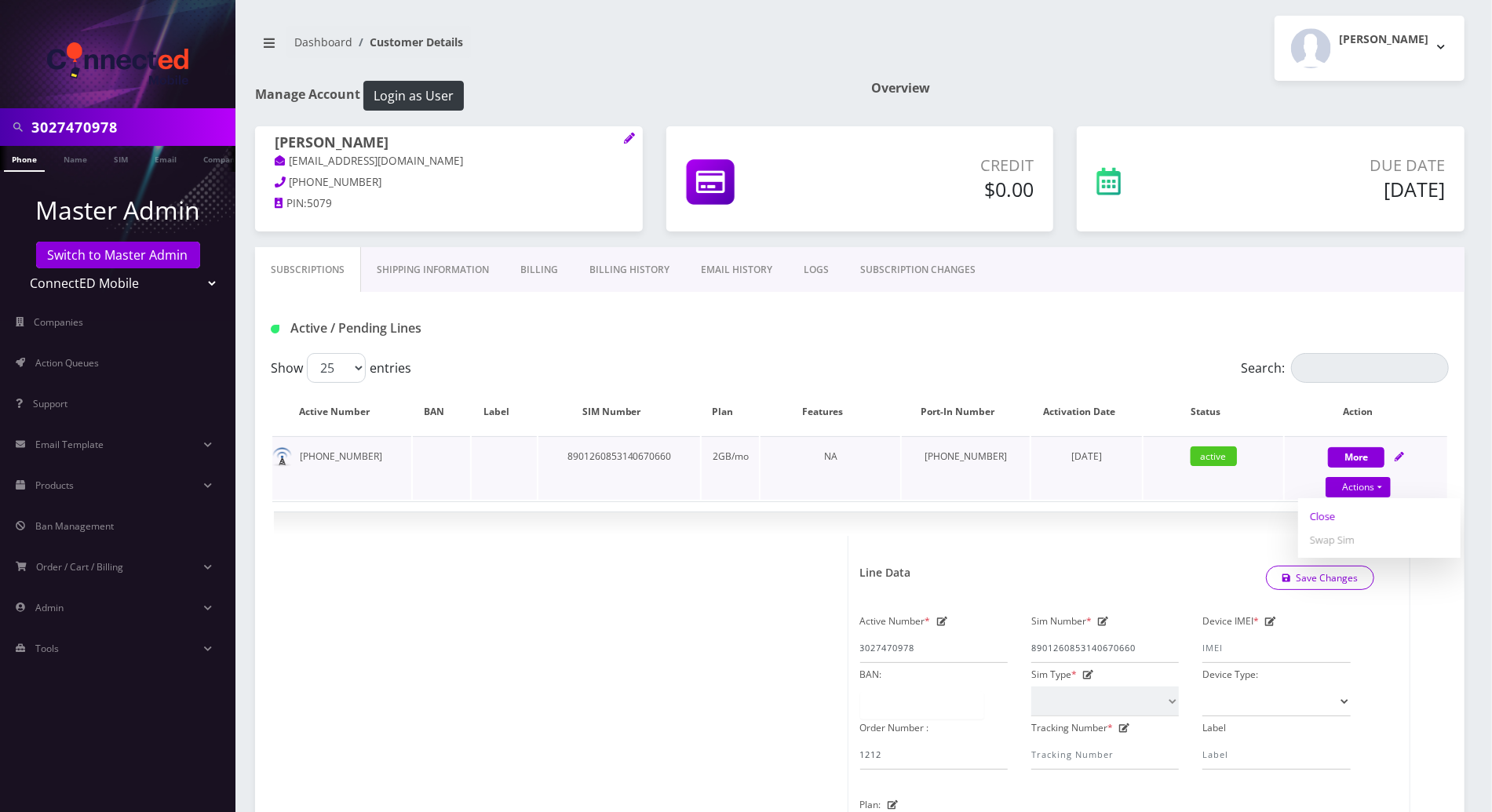
click at [1323, 518] on link "Close" at bounding box center [1380, 516] width 163 height 23
type input "[DATE]"
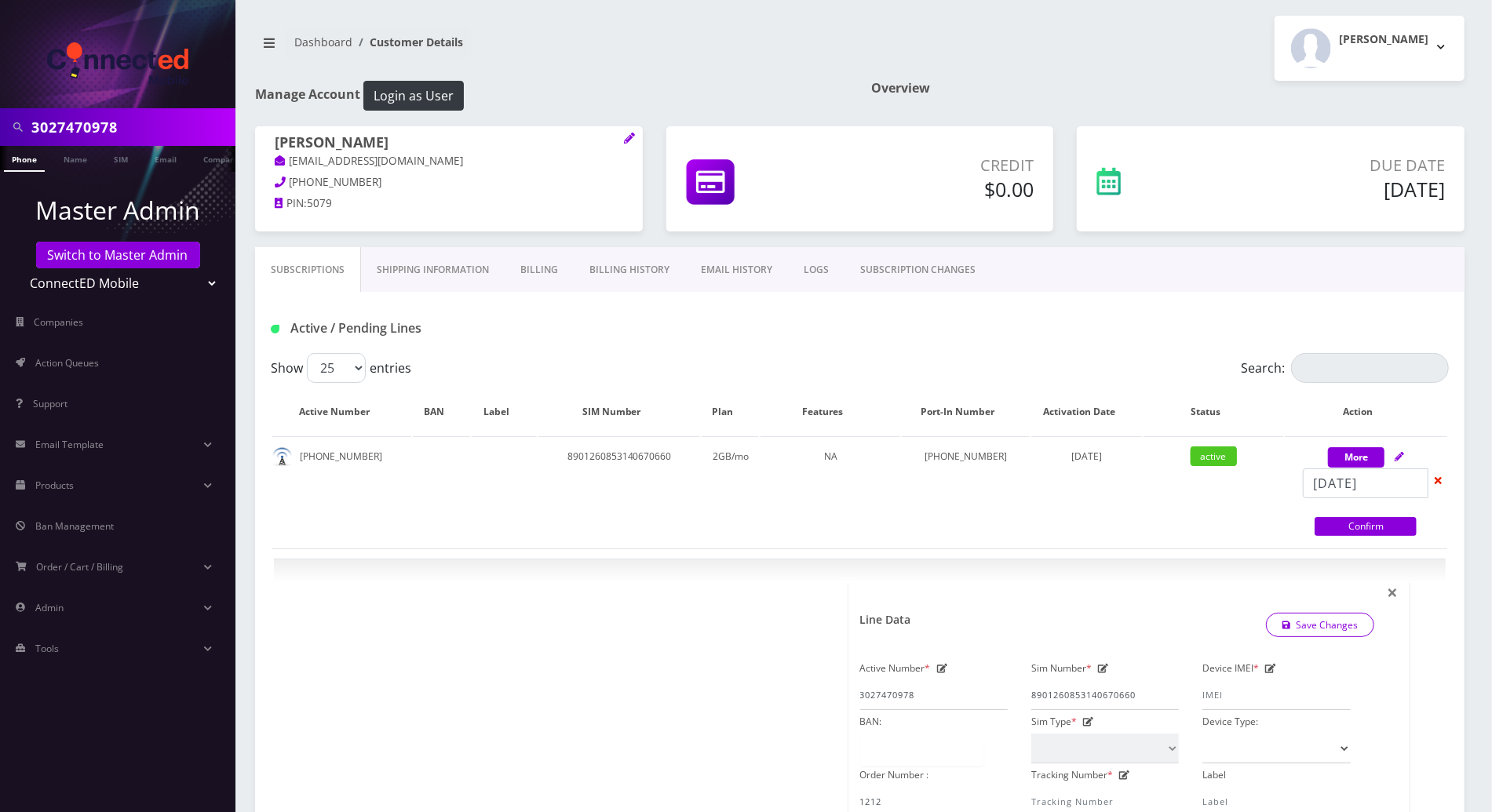
click at [1349, 531] on link "Confirm" at bounding box center [1365, 526] width 102 height 18
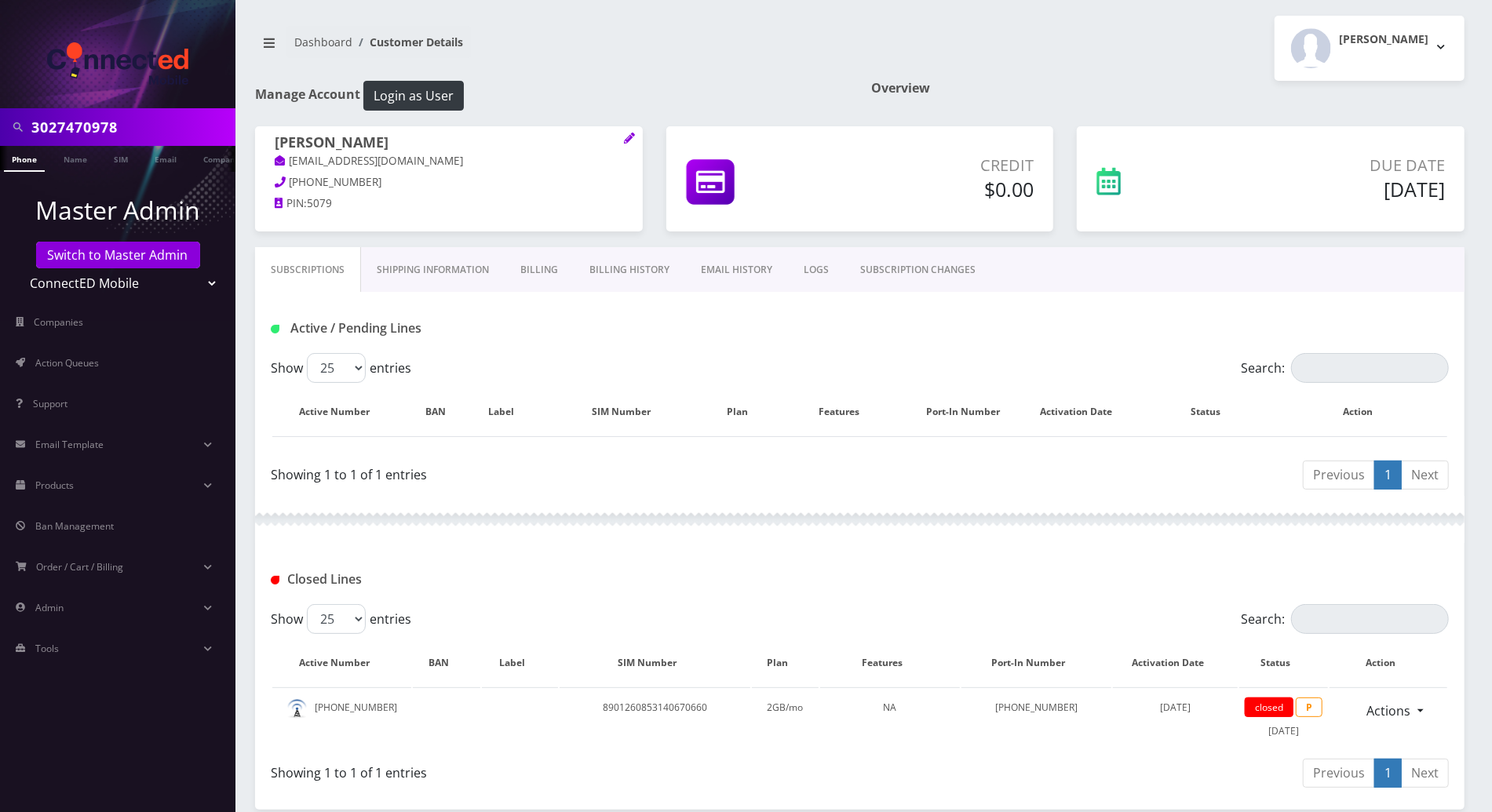
click at [529, 273] on link "Billing" at bounding box center [538, 269] width 69 height 45
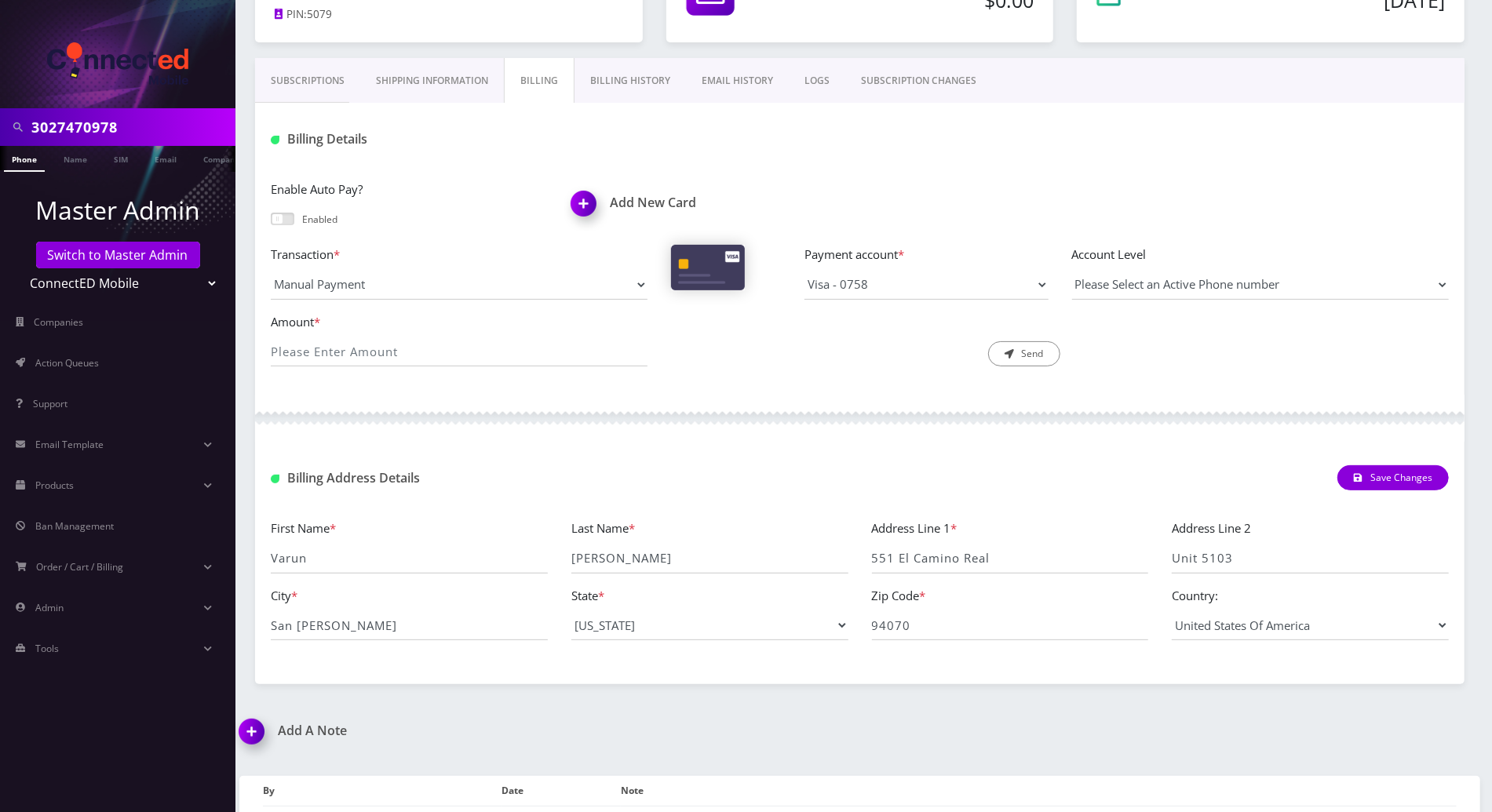
scroll to position [267, 0]
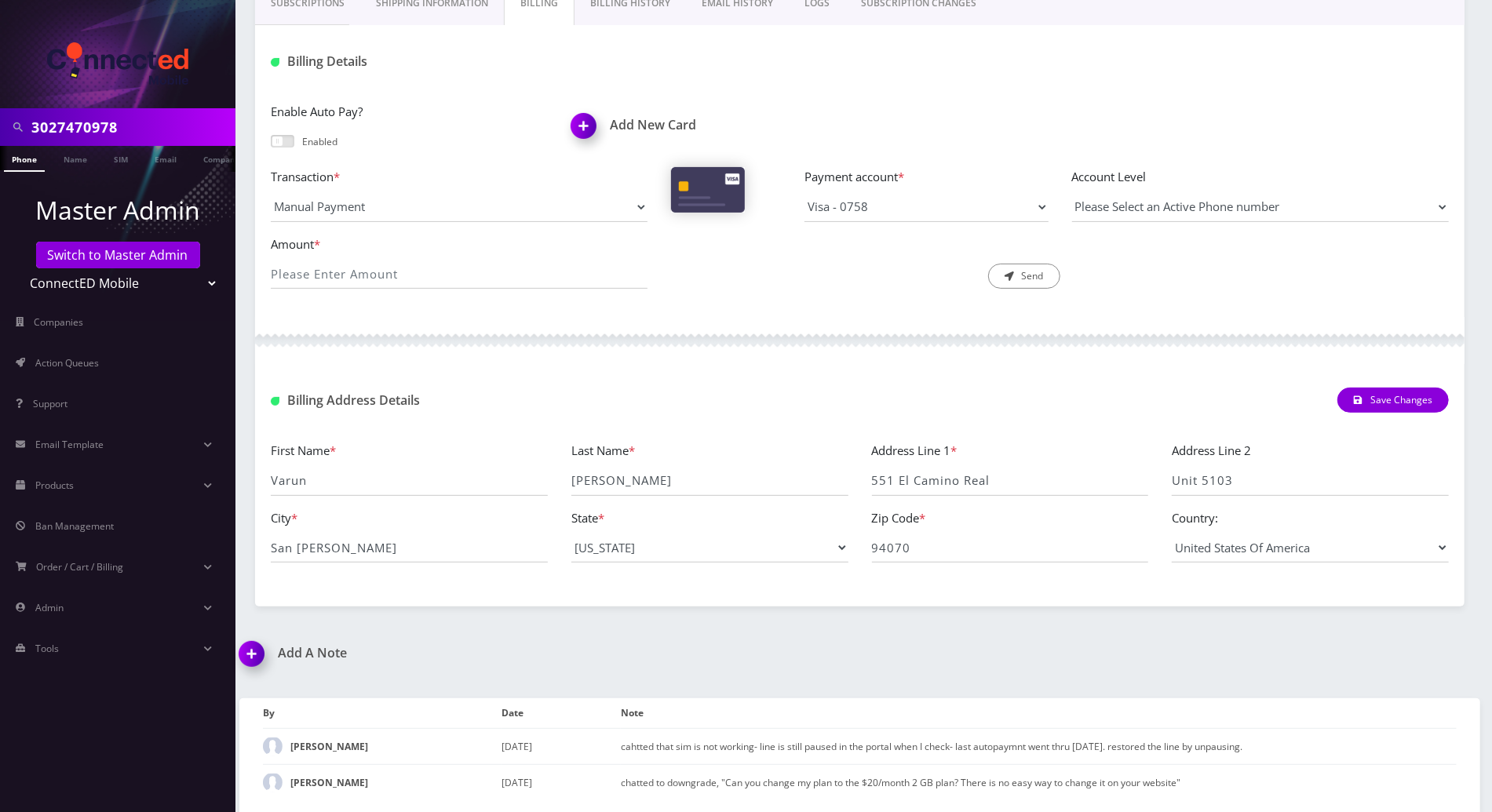
click at [253, 649] on img at bounding box center [255, 659] width 46 height 46
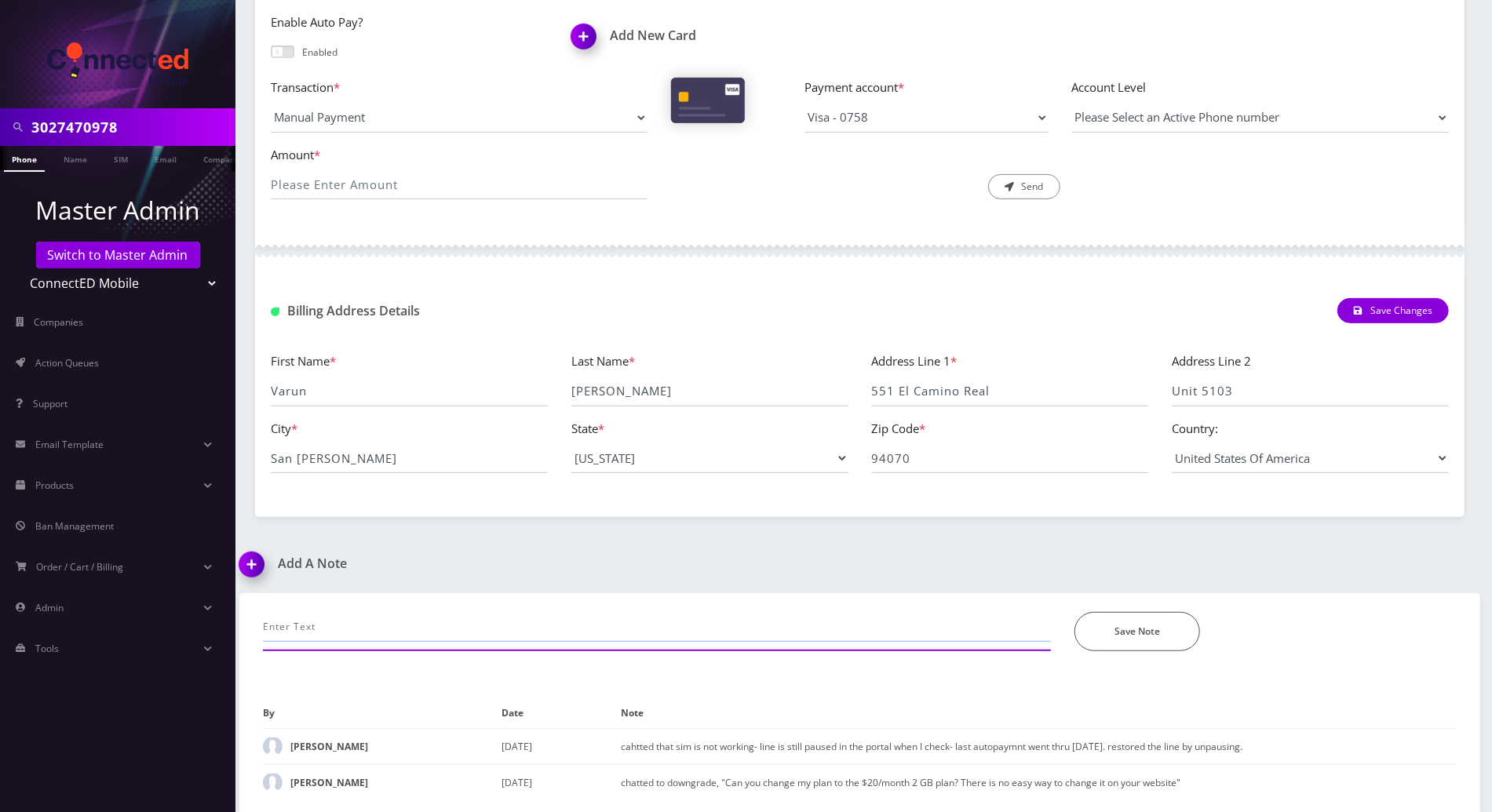
click at [449, 627] on input "text" at bounding box center [657, 626] width 788 height 30
paste input "[DATE] 12:45 am EDT - Deactivated due to port out request for 89012608531406706…"
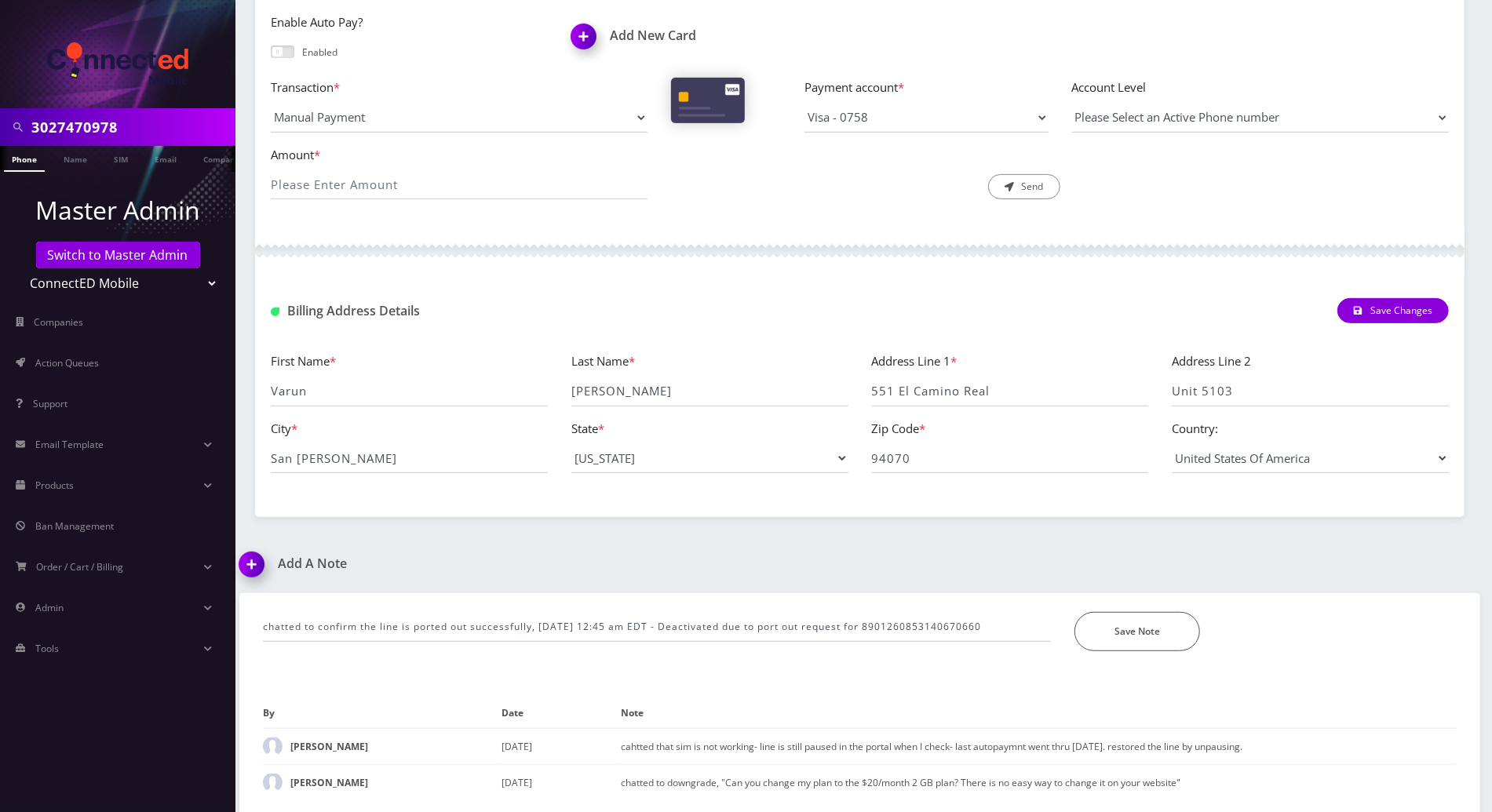
click at [766, 557] on h1 "Add A Note" at bounding box center [543, 563] width 609 height 15
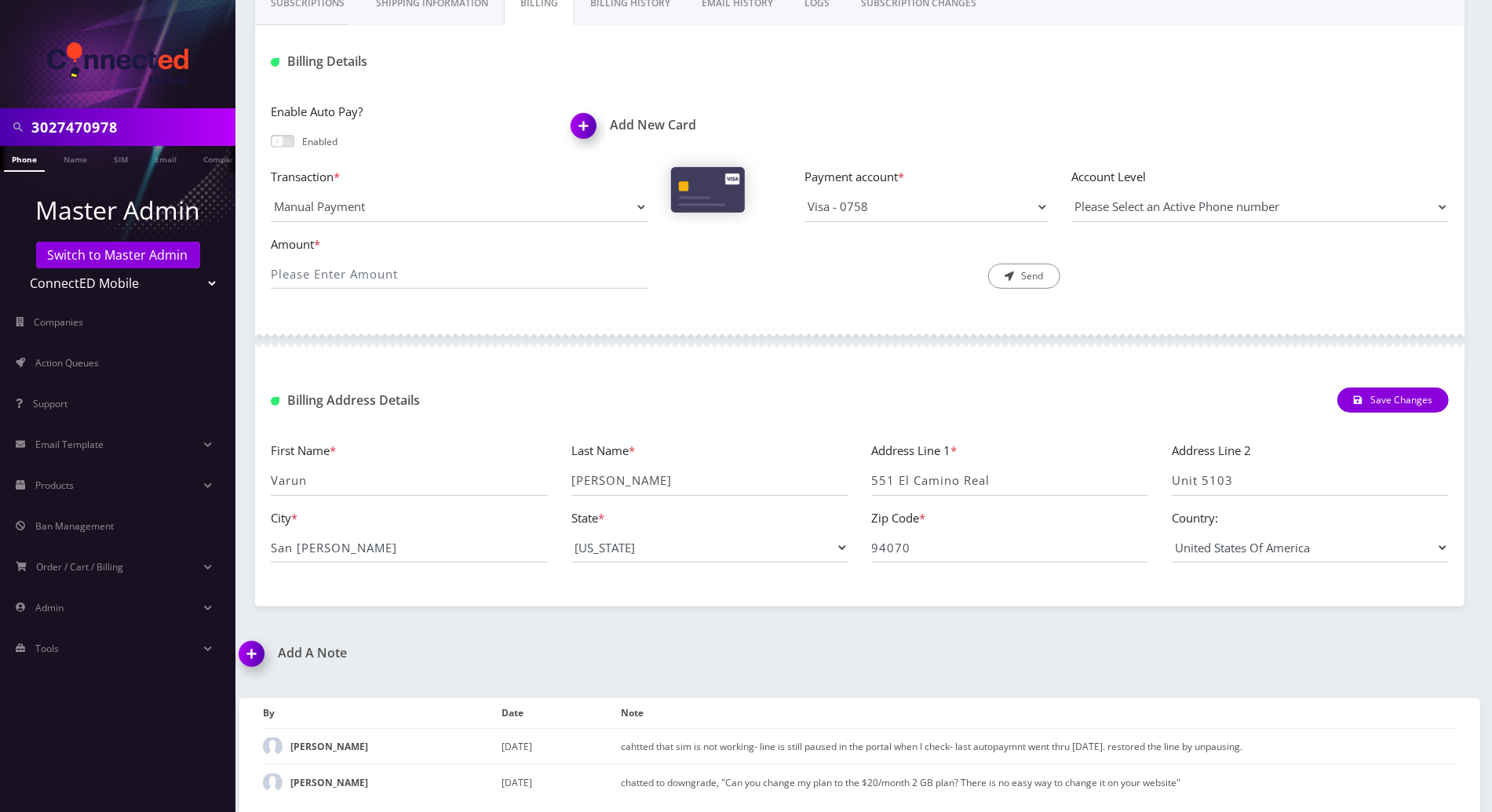
click at [758, 687] on div "chatted to confirm the line is ported out successfully, [DATE] 12:45 am EDT - D…" at bounding box center [860, 747] width 1264 height 131
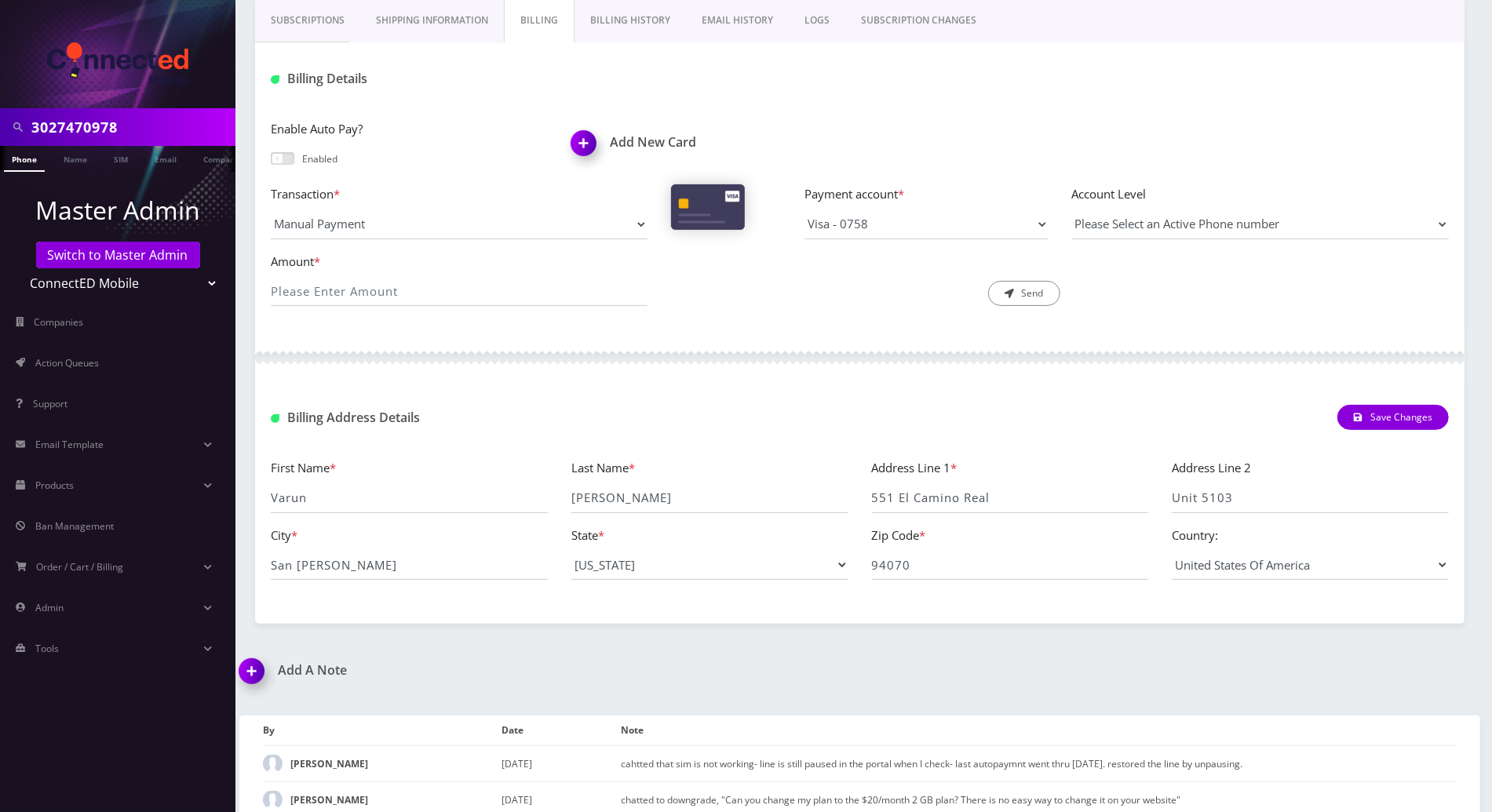
scroll to position [0, 0]
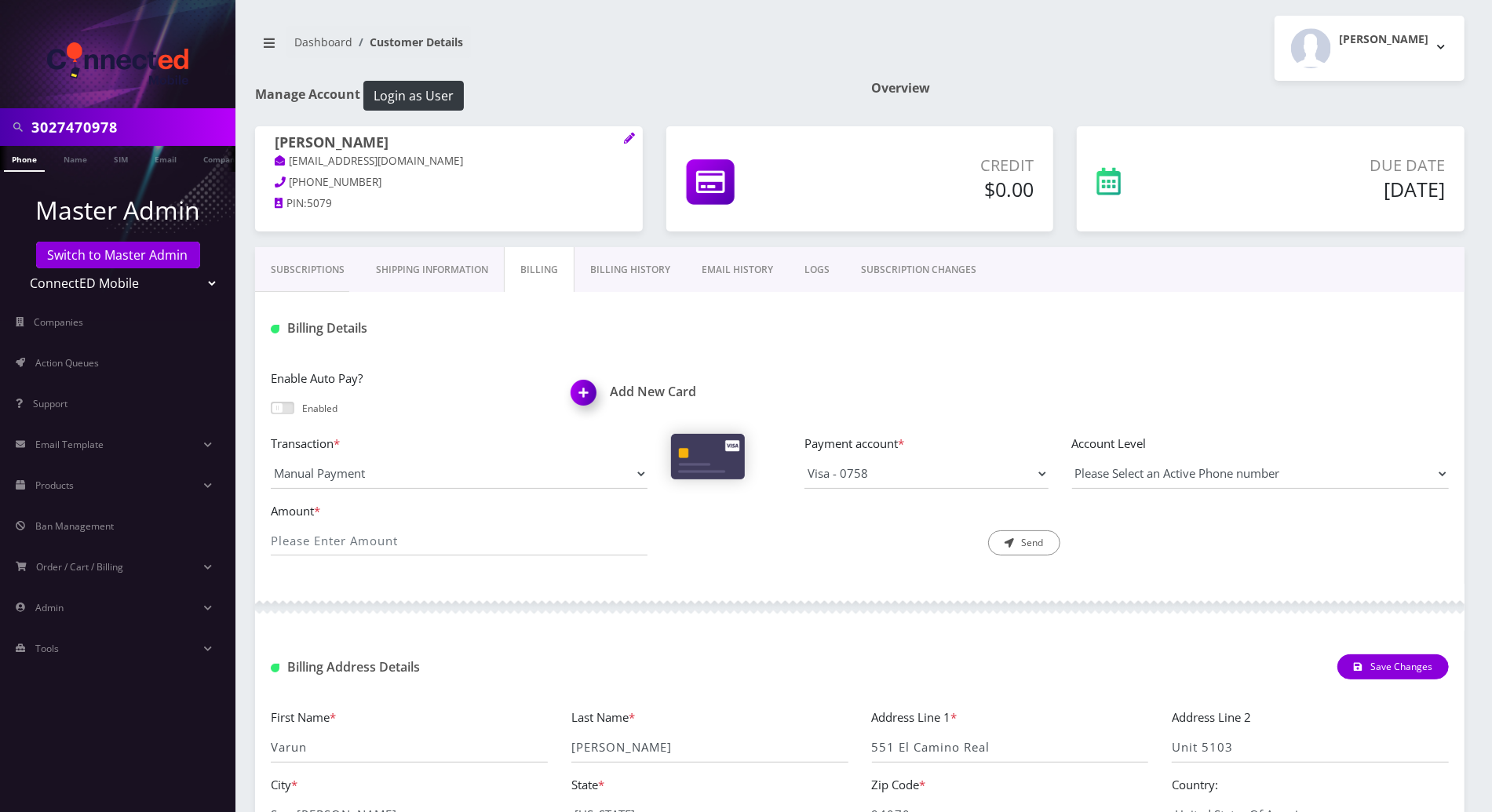
click at [296, 279] on link "Subscriptions" at bounding box center [307, 269] width 106 height 45
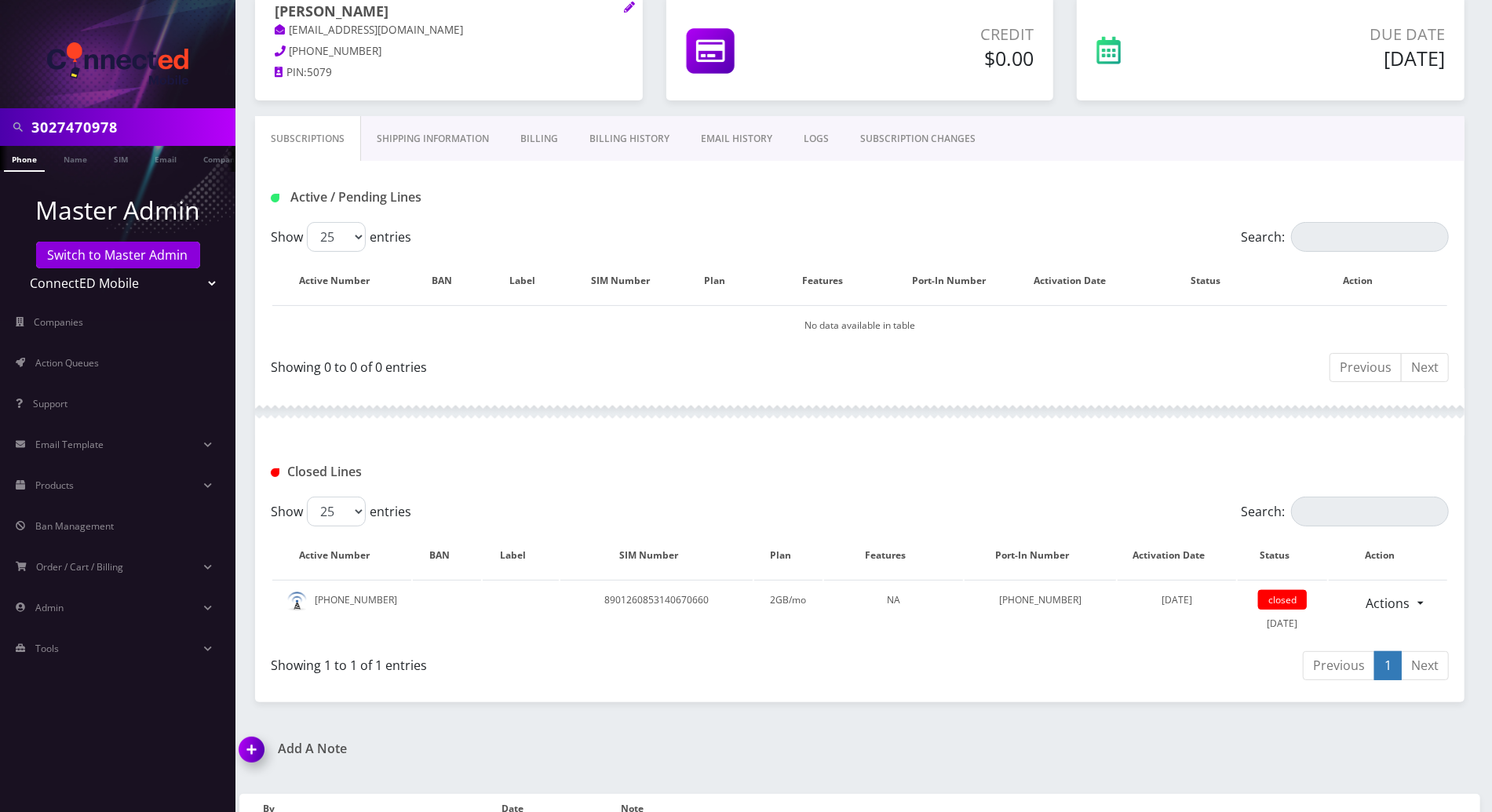
scroll to position [226, 0]
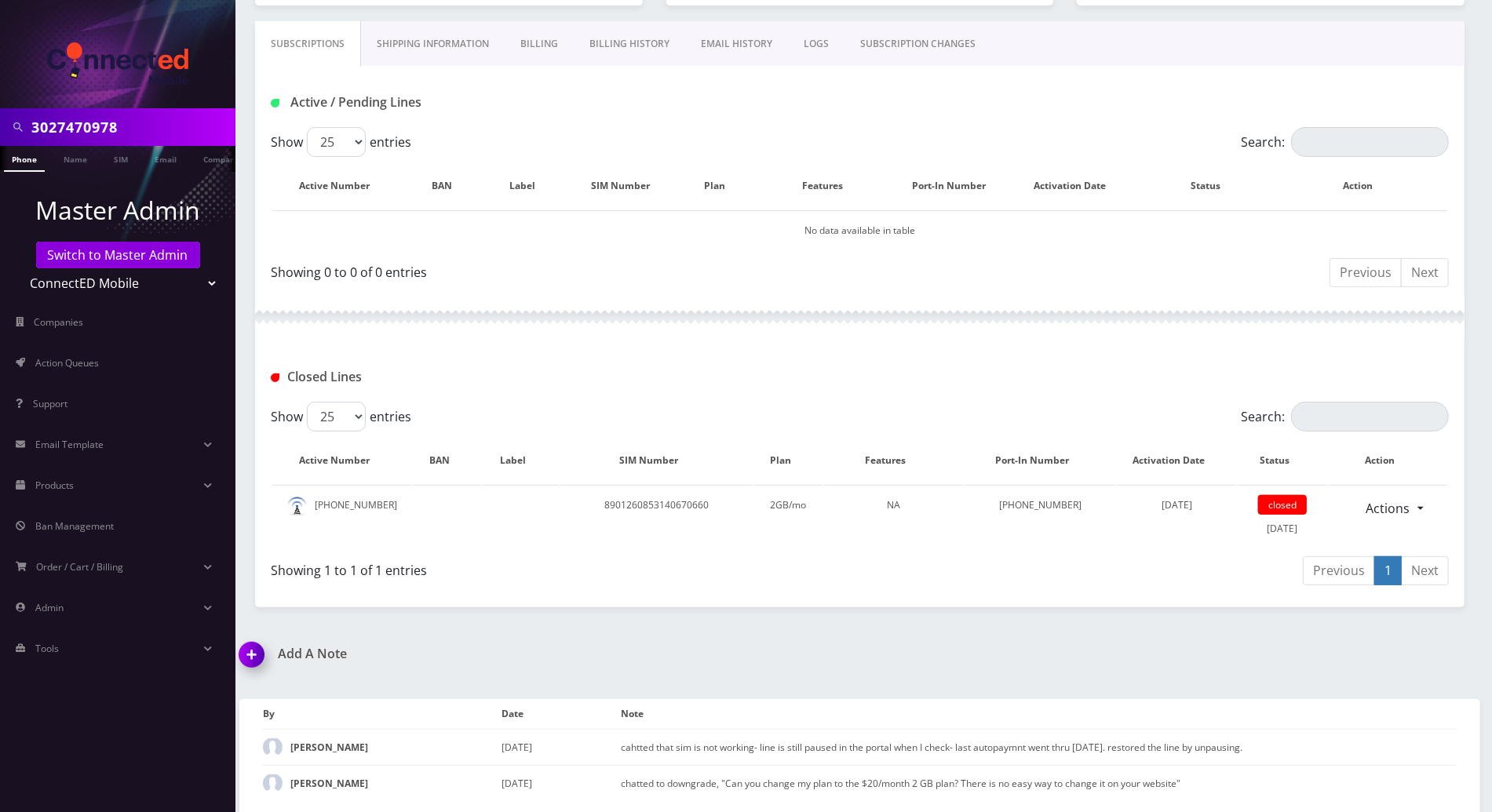
drag, startPoint x: 244, startPoint y: 647, endPoint x: 309, endPoint y: 647, distance: 65.0
click at [244, 647] on img at bounding box center [255, 660] width 46 height 46
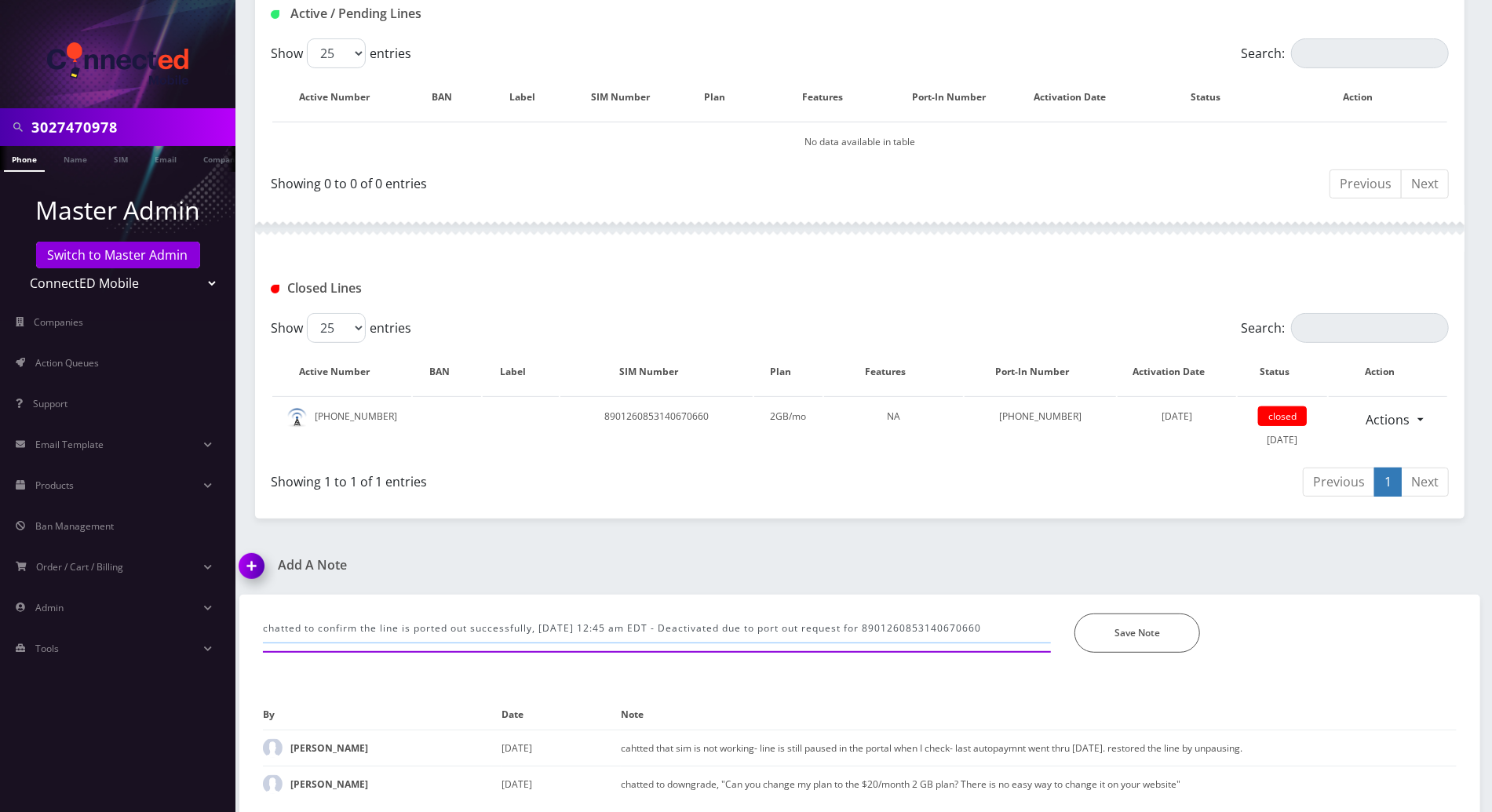
click at [1012, 625] on input "chatted to confirm the line is ported out successfully, Sep 12, 2025 12:45 am E…" at bounding box center [657, 628] width 788 height 30
type input "chatted to confirm the line is ported out successfully, Sep 12, 2025 12:45 am E…"
click at [1119, 633] on button "Save Note" at bounding box center [1138, 633] width 126 height 40
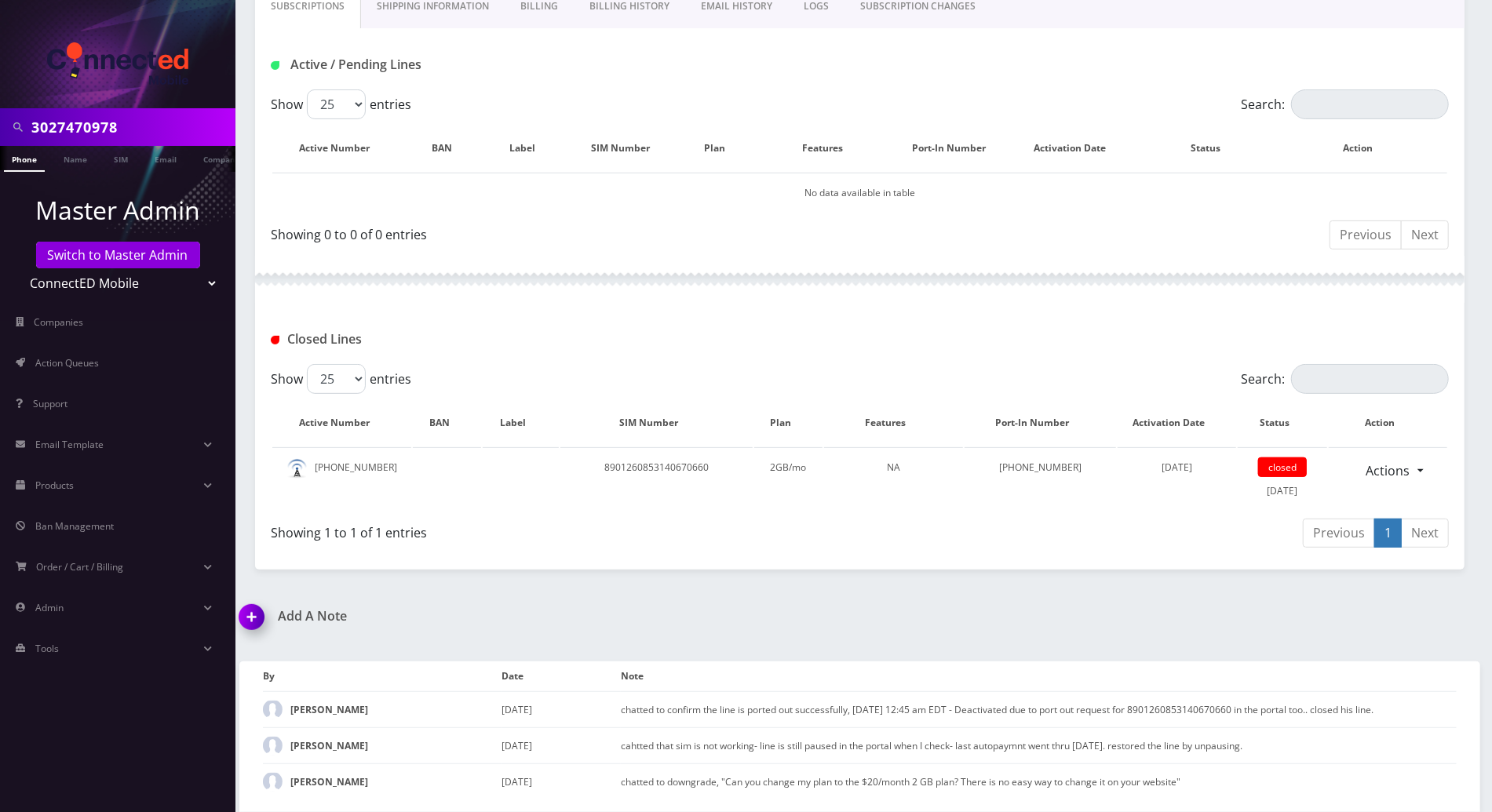
scroll to position [261, 0]
click at [759, 668] on th "Note" at bounding box center [1038, 679] width 836 height 31
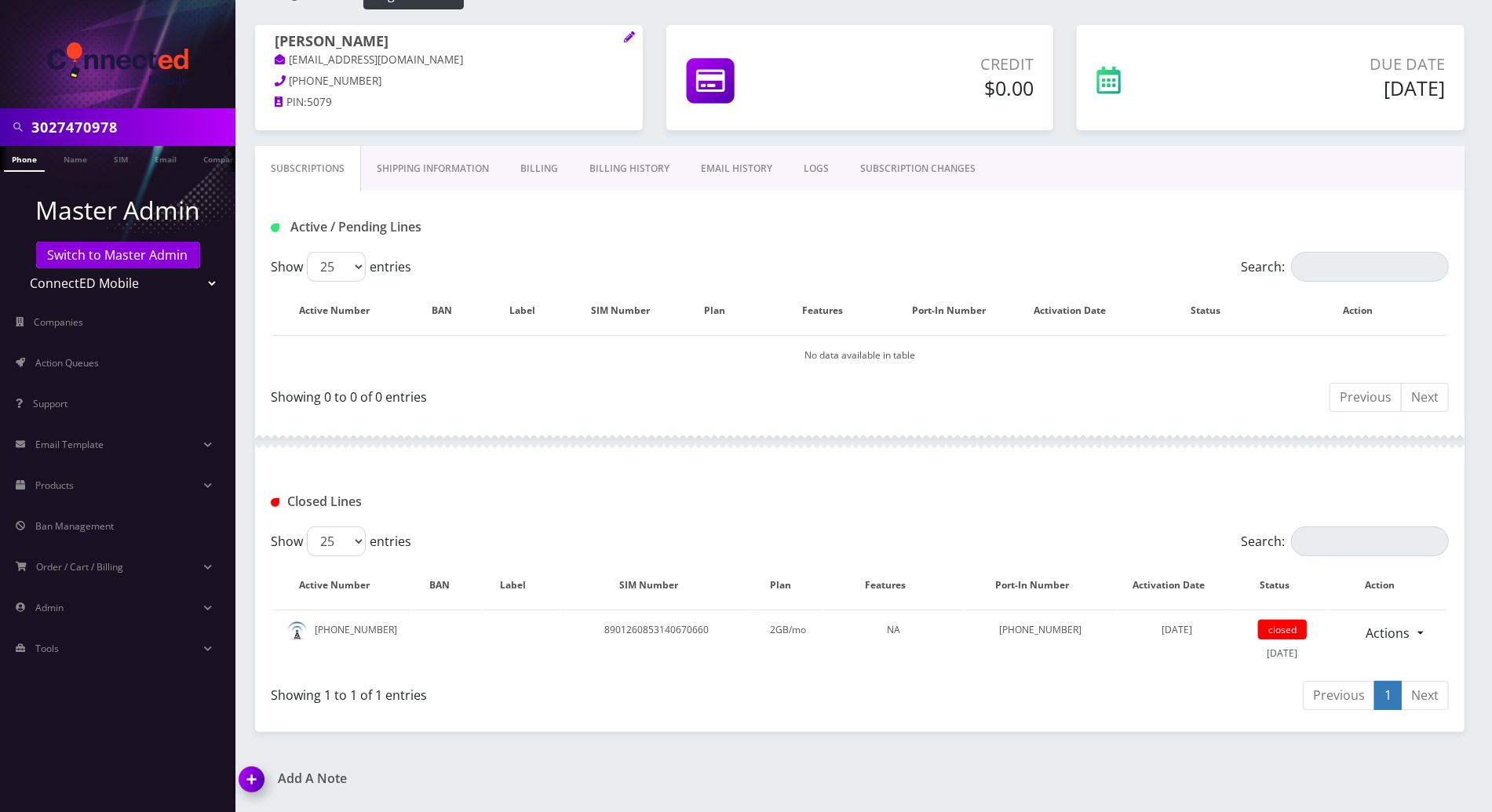
scroll to position [0, 0]
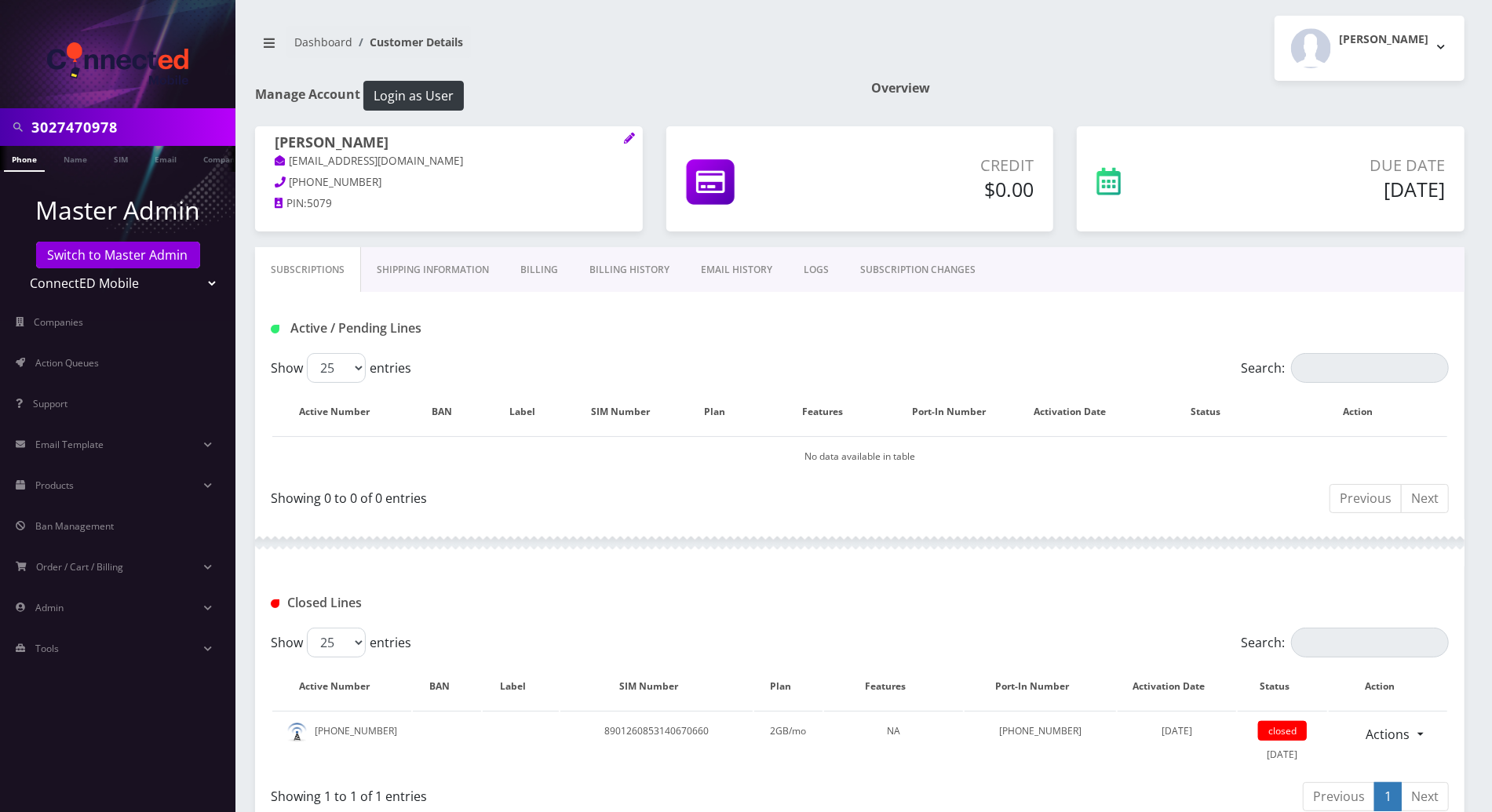
click at [542, 267] on link "Billing" at bounding box center [538, 269] width 69 height 45
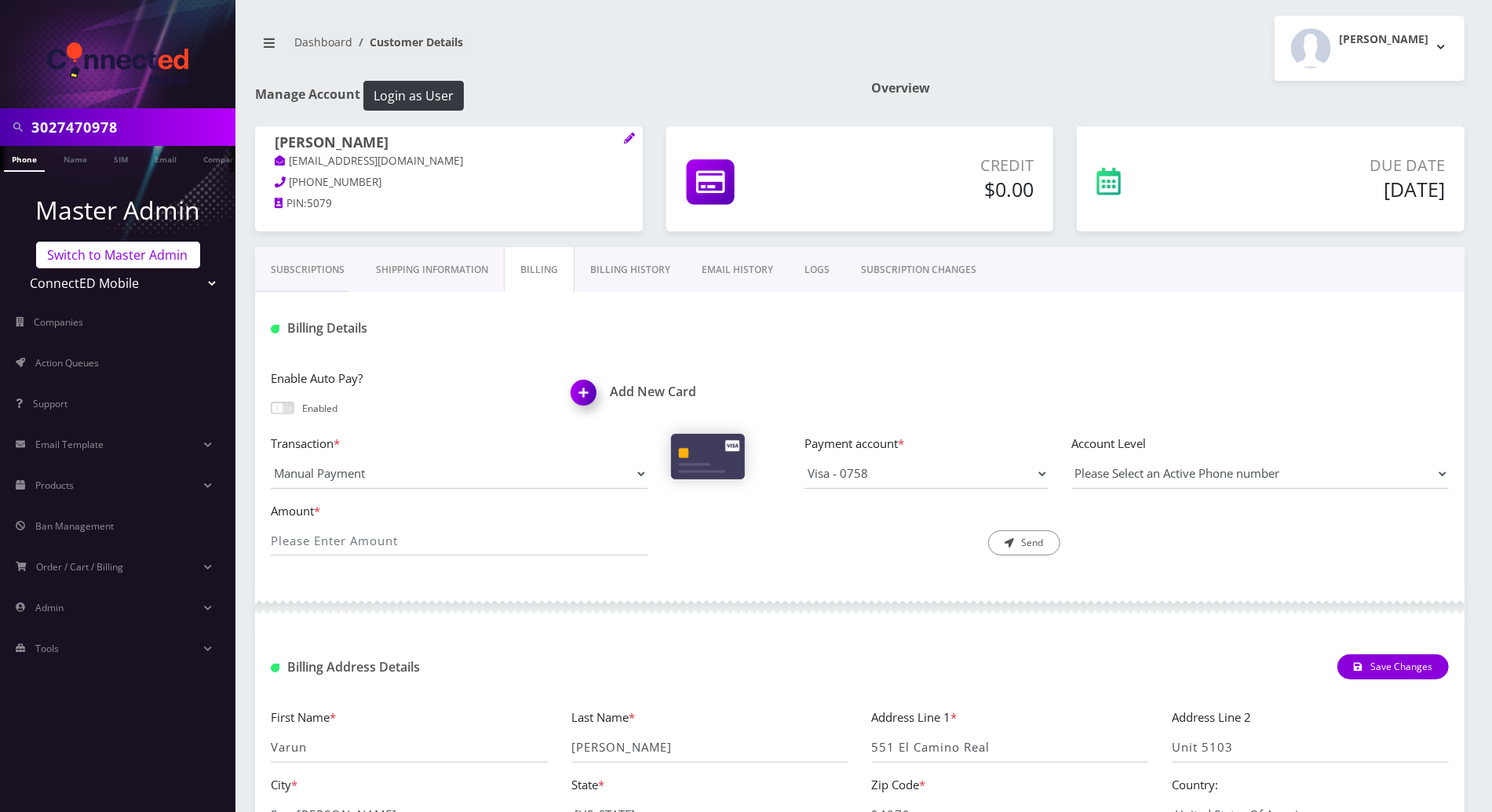
click at [151, 258] on link "Switch to Master Admin" at bounding box center [117, 256] width 164 height 27
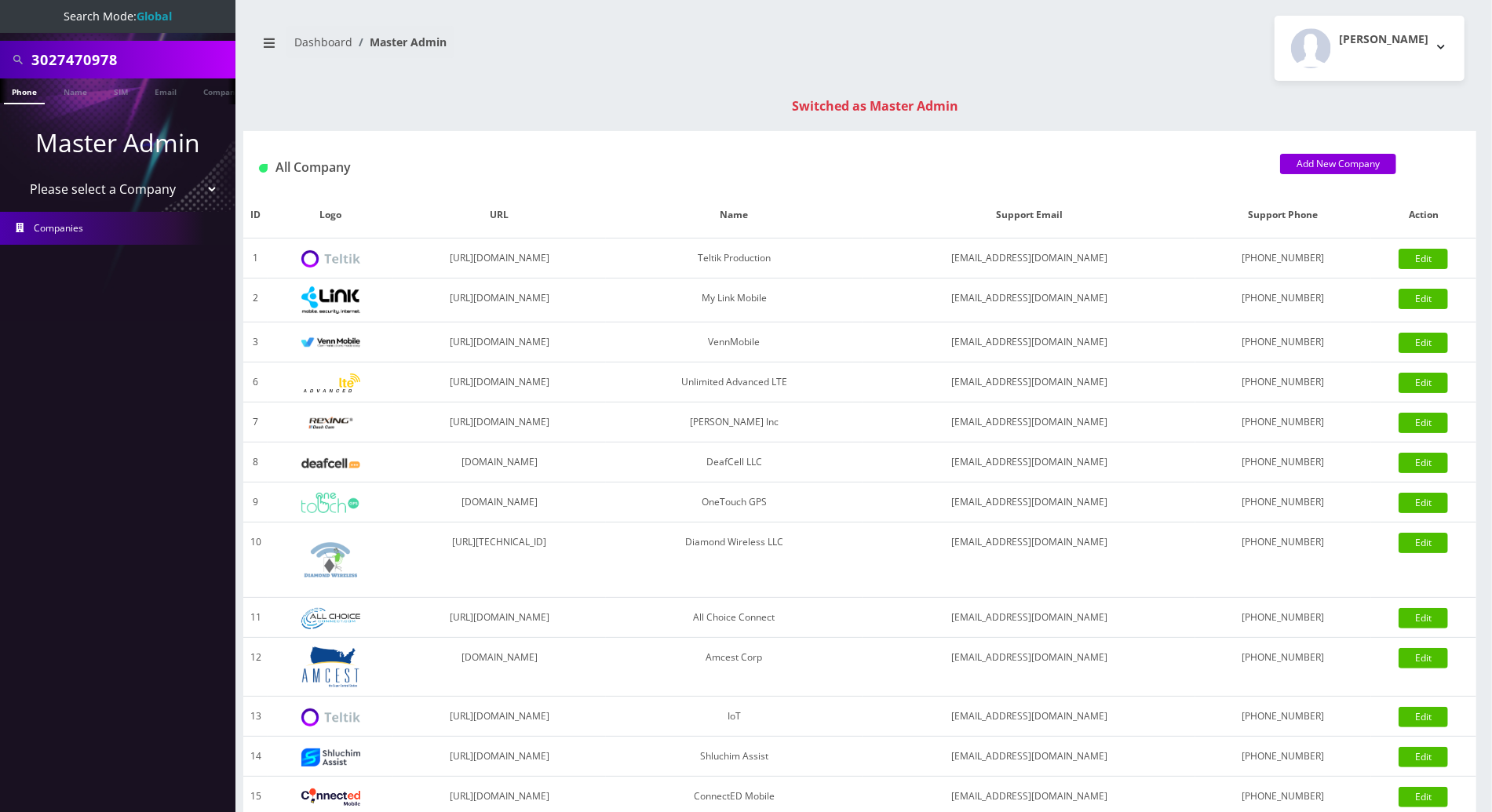
drag, startPoint x: 164, startPoint y: 56, endPoint x: -4, endPoint y: 56, distance: 168.0
click at [0, 56] on html "Search Mode: Global 3027470978 Phone Name SIM Email Company Customer Master Adm…" at bounding box center [746, 557] width 1492 height 1116
type input "9297373969"
click at [25, 94] on link "Phone" at bounding box center [24, 91] width 41 height 26
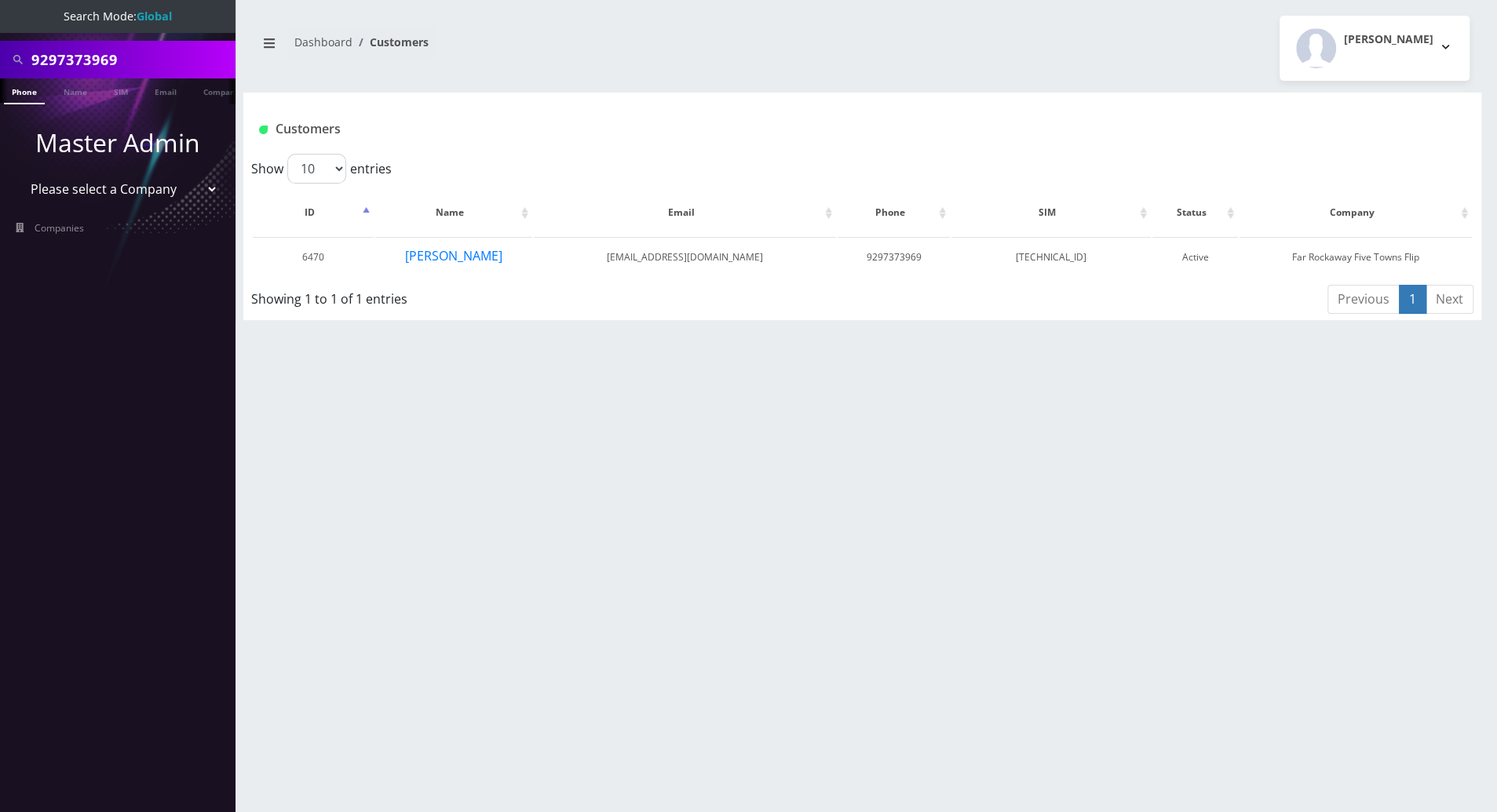
scroll to position [0, 31]
drag, startPoint x: 143, startPoint y: 58, endPoint x: 18, endPoint y: 57, distance: 125.0
click at [18, 57] on div "9297373969" at bounding box center [117, 59] width 228 height 30
click at [1458, 89] on div "9297373969 Phone Name SIM Email Company Customer Dashboard Customers Tracy Gena…" at bounding box center [862, 406] width 1269 height 812
click at [465, 256] on button "tehila dukhan" at bounding box center [453, 256] width 99 height 20
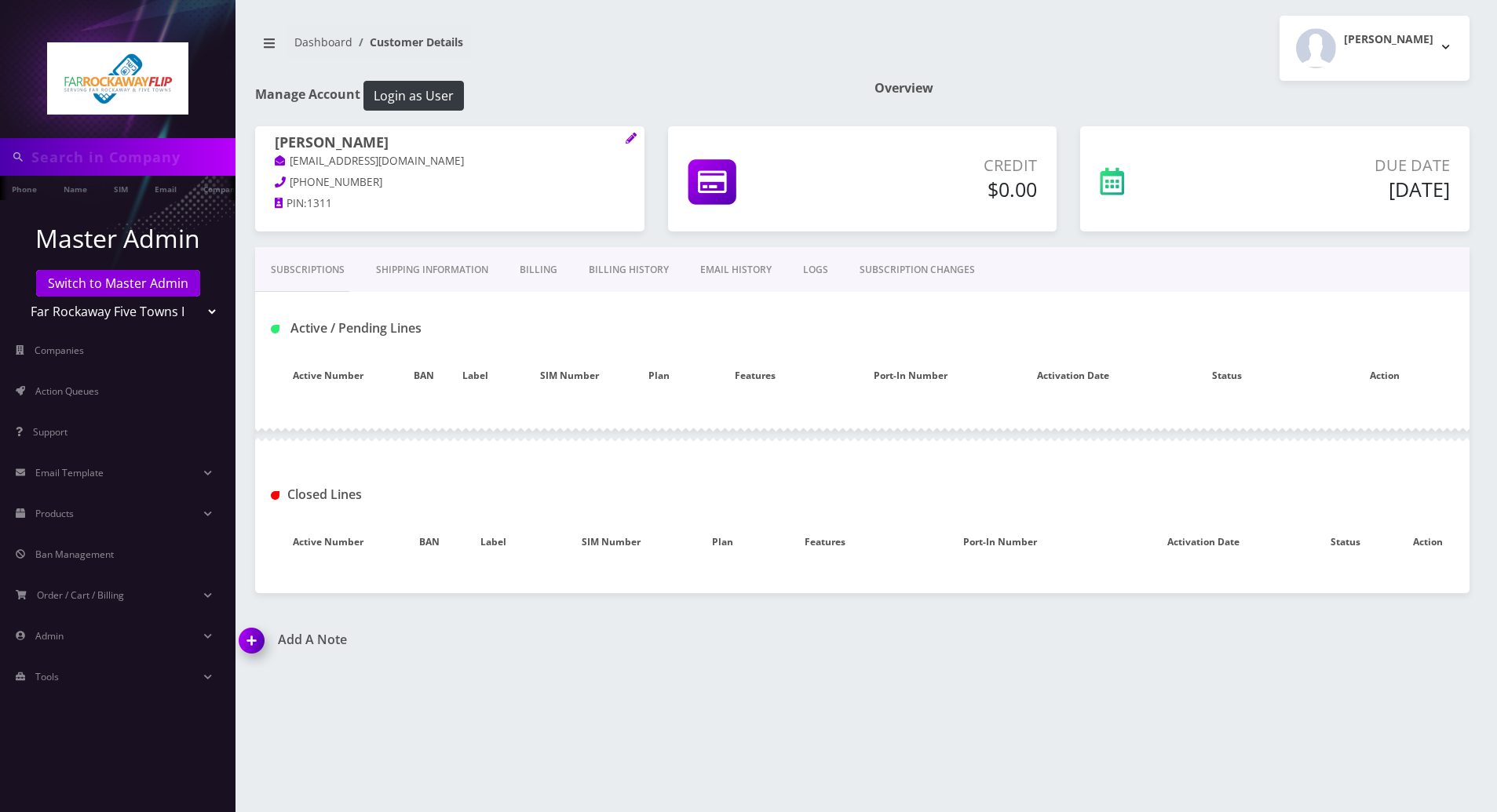
type input "9297373969"
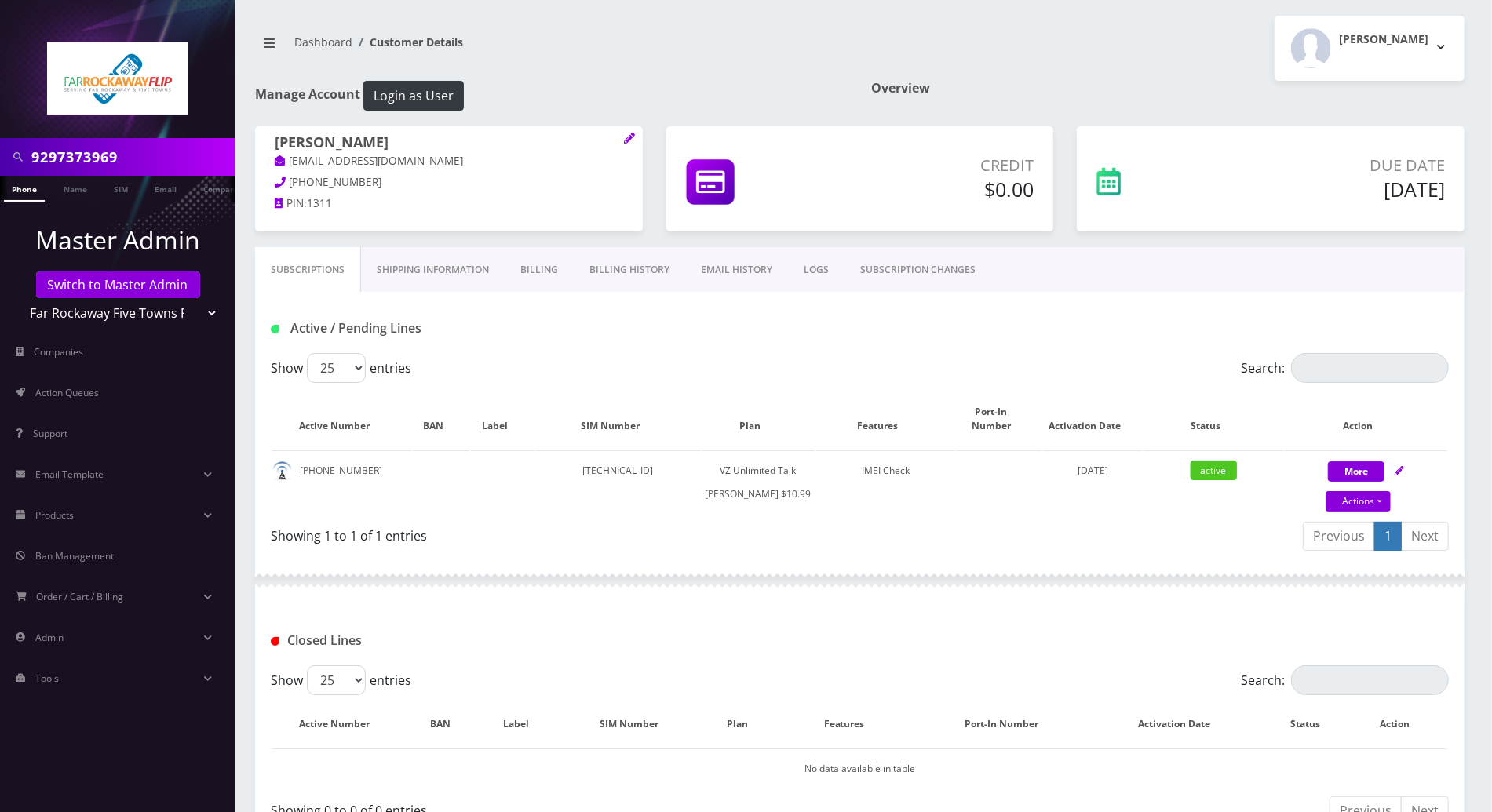
click at [542, 268] on link "Billing" at bounding box center [538, 269] width 69 height 45
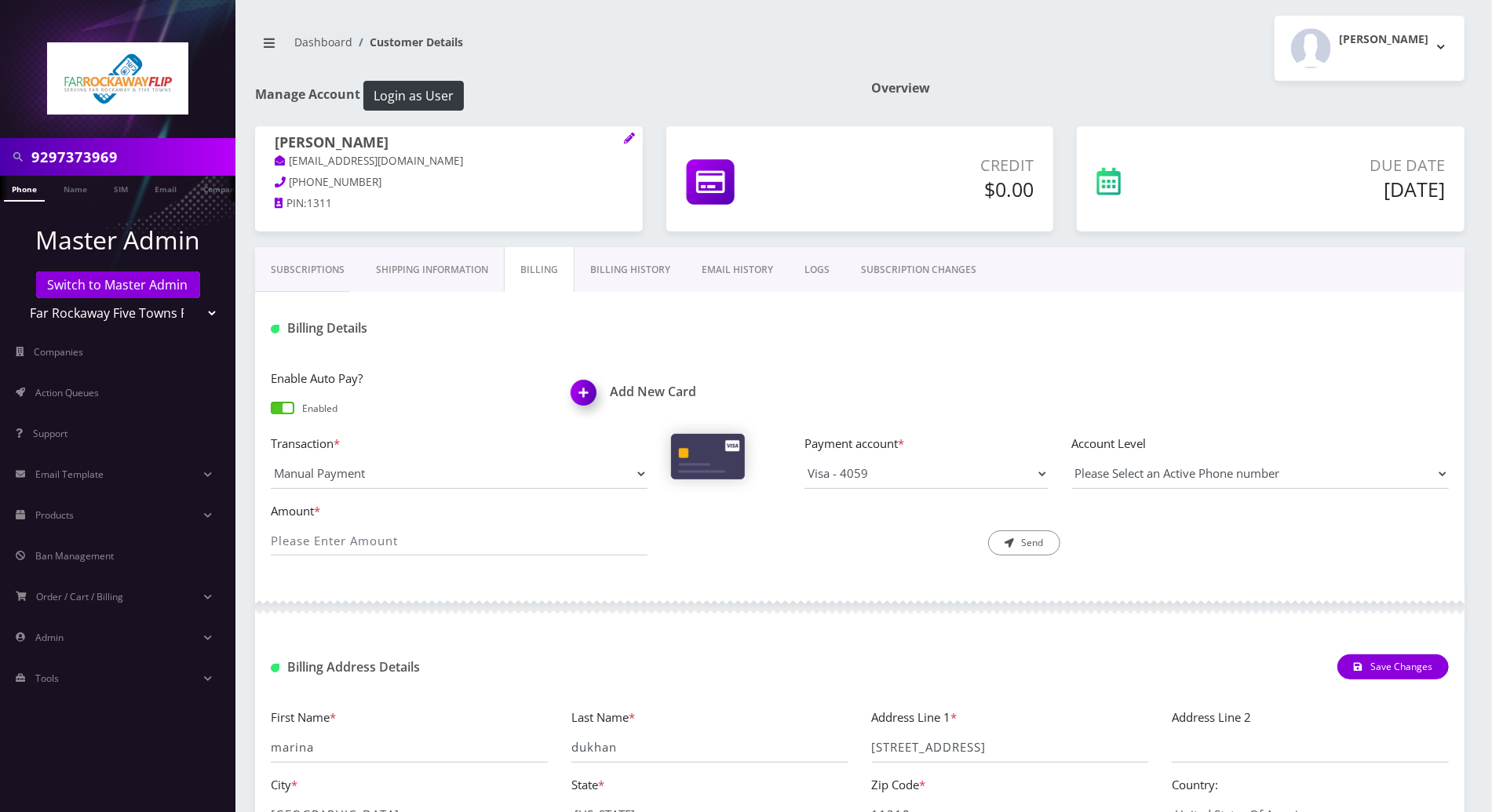
scroll to position [137, 0]
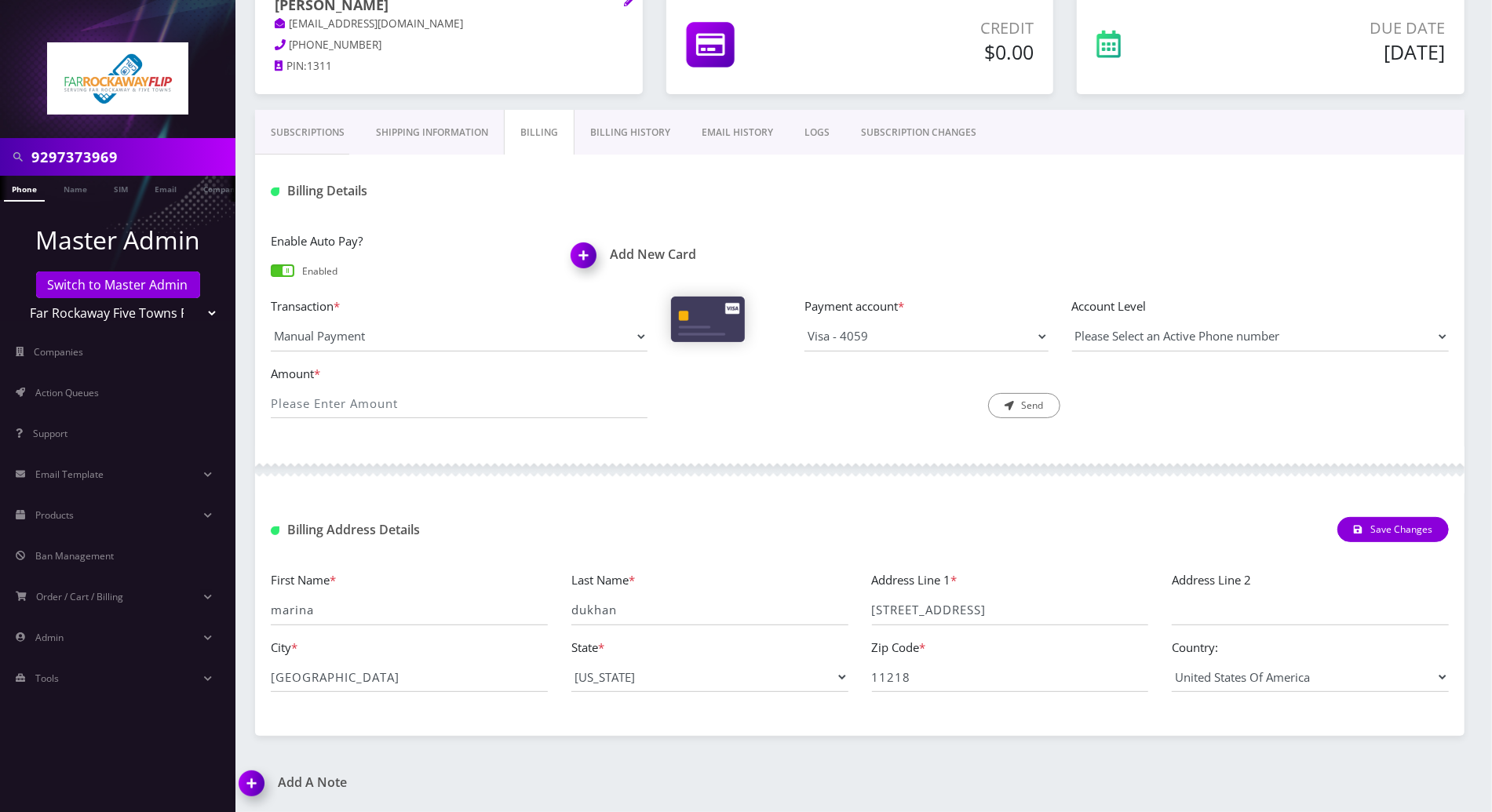
click at [625, 125] on link "Billing History" at bounding box center [629, 132] width 111 height 45
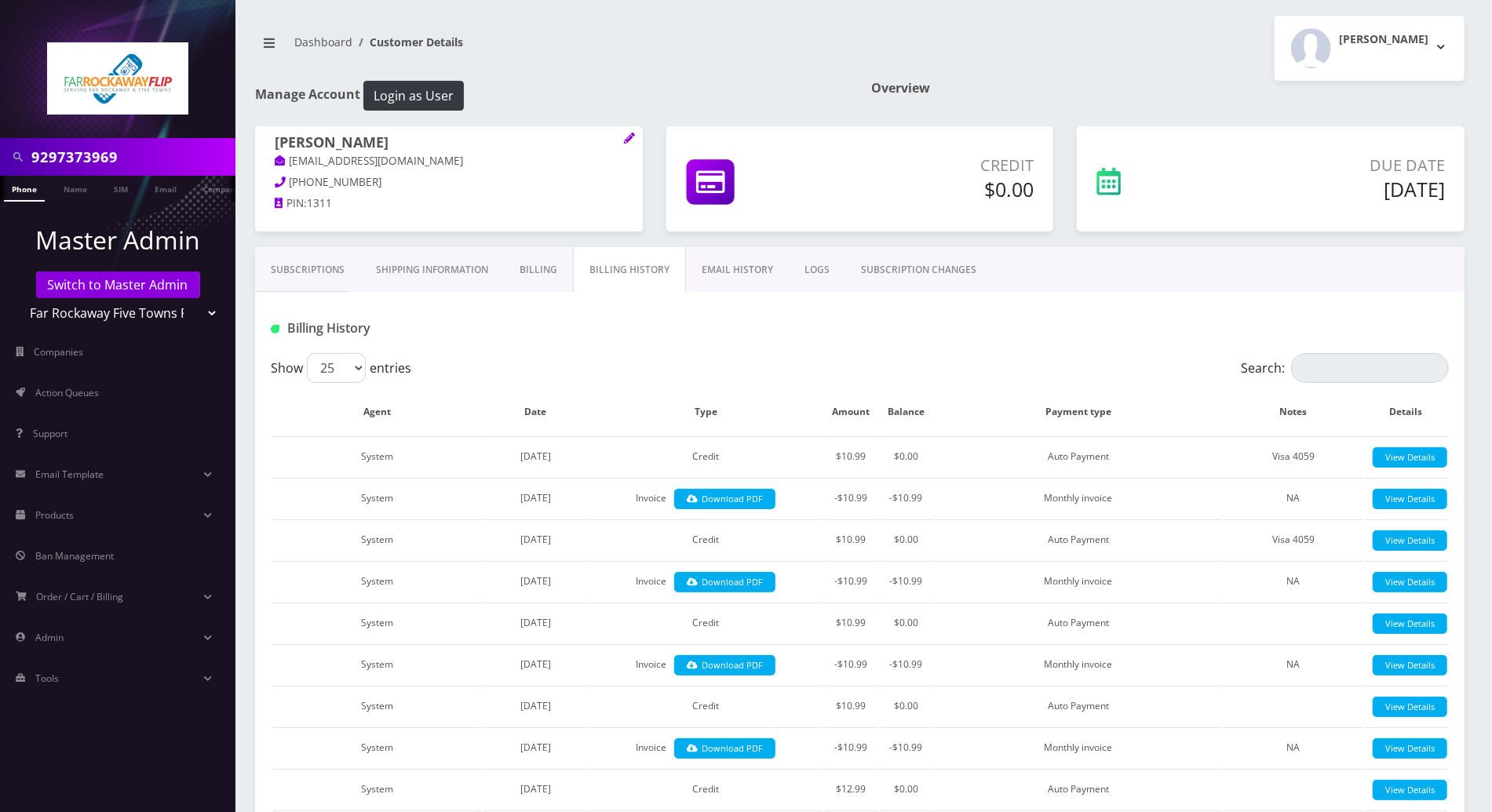
click at [291, 267] on link "Subscriptions" at bounding box center [307, 269] width 106 height 45
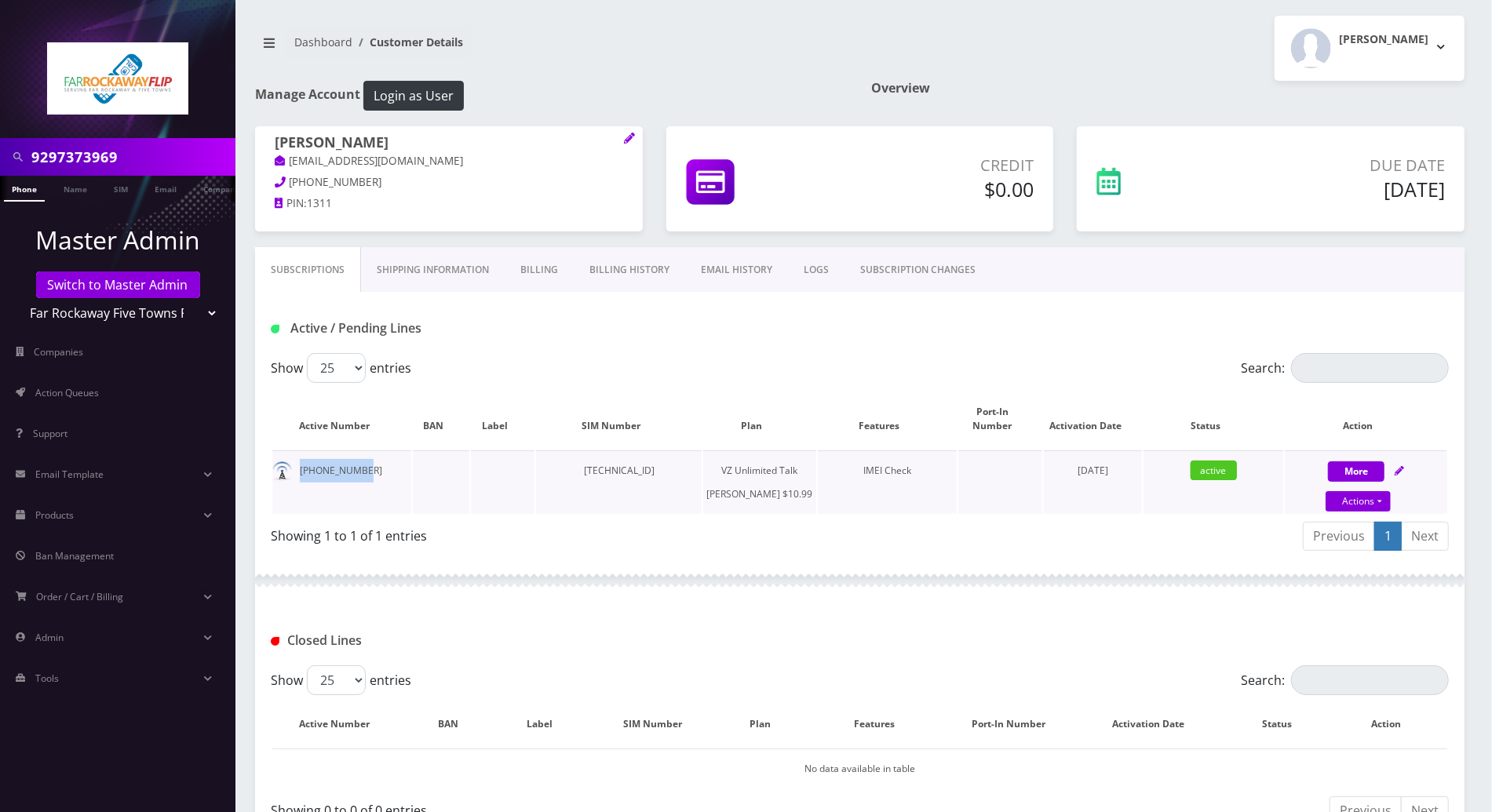
drag, startPoint x: 363, startPoint y: 454, endPoint x: 297, endPoint y: 455, distance: 66.0
click at [297, 455] on td "929-737-3969" at bounding box center [341, 482] width 138 height 64
copy td "929-737-3969"
click at [1382, 491] on link "Actions" at bounding box center [1357, 500] width 65 height 20
select select "366"
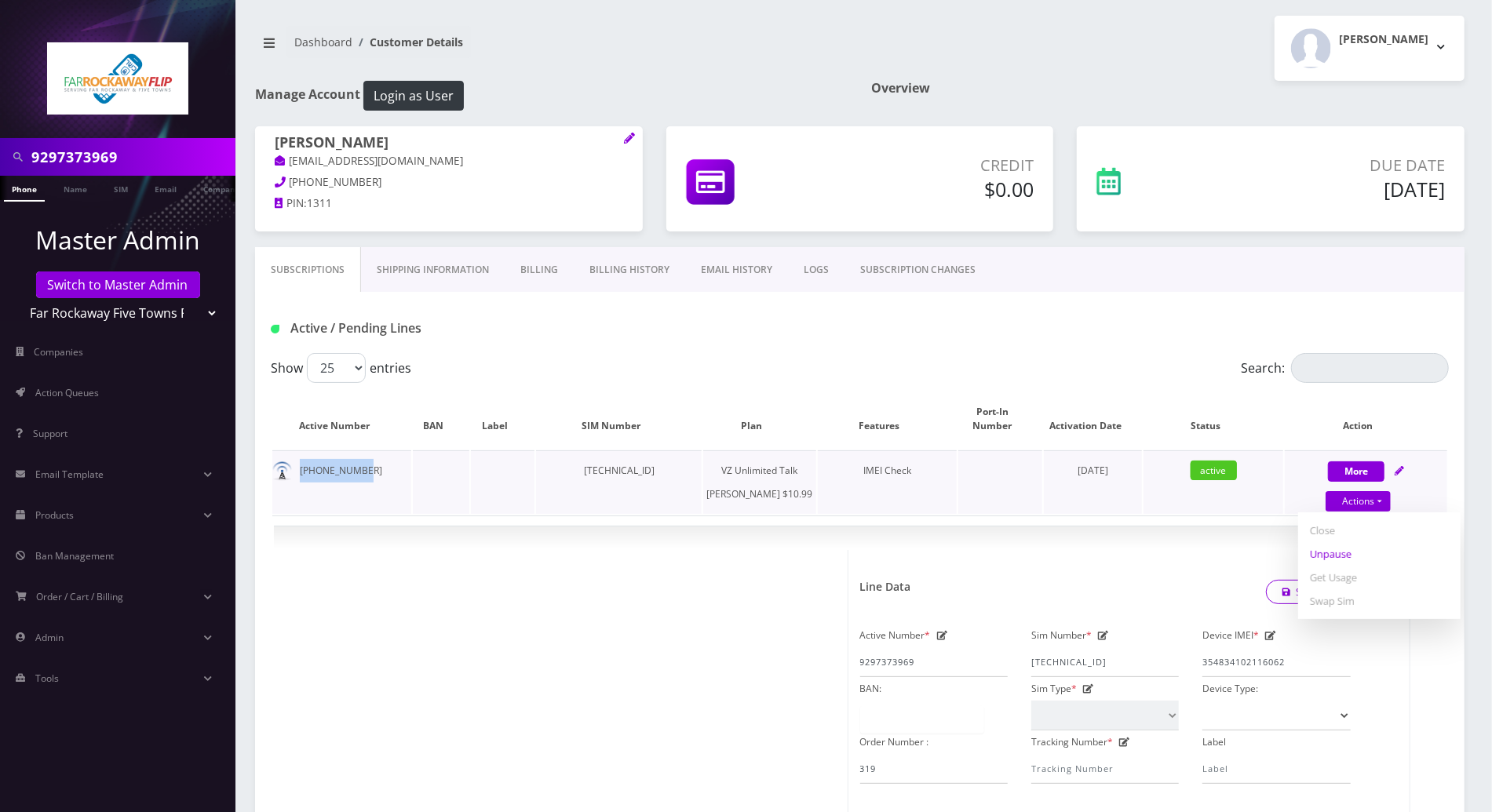
click at [1358, 542] on link "Unpause" at bounding box center [1380, 554] width 163 height 23
select select "366"
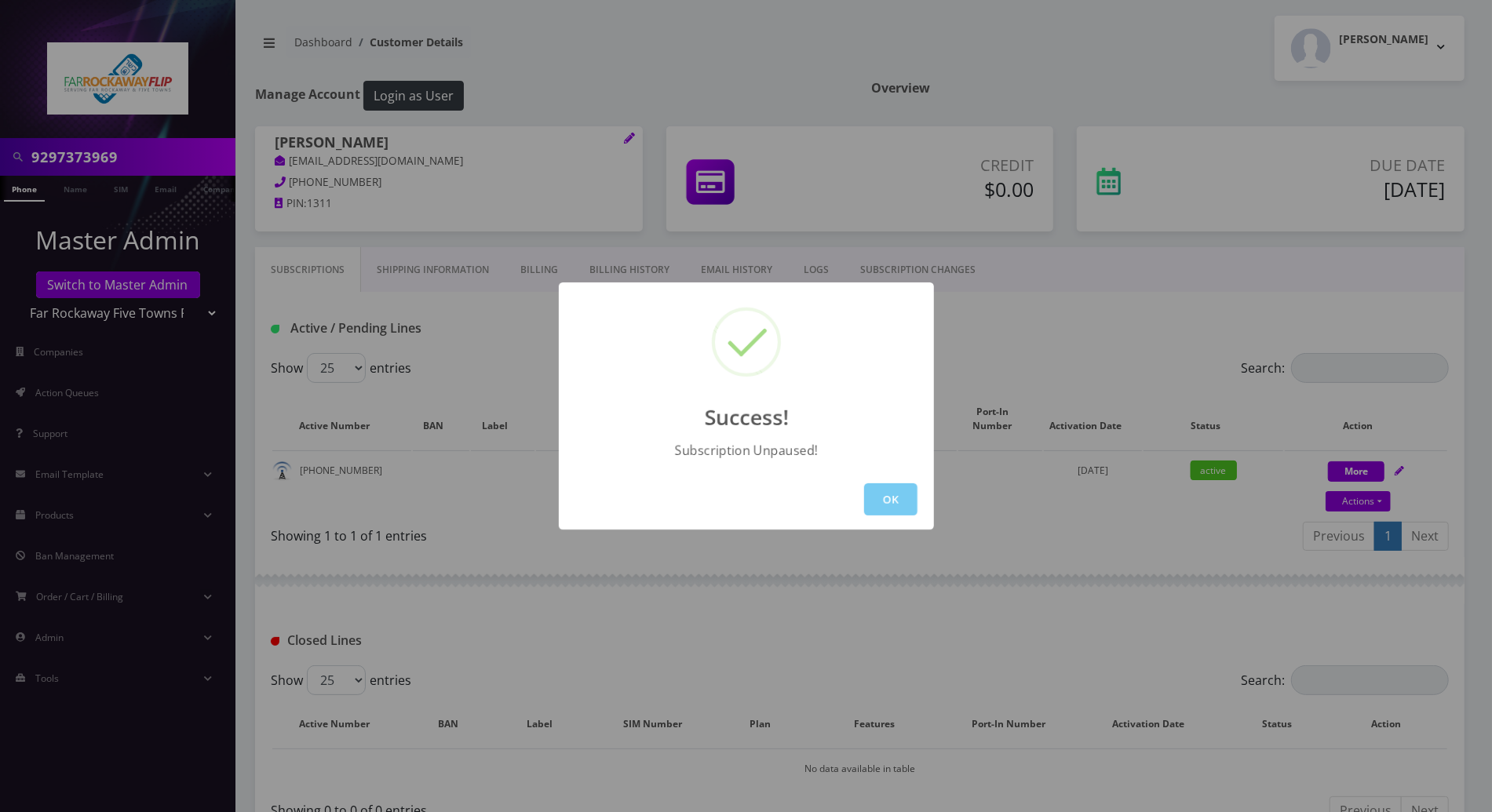
click at [889, 503] on button "OK" at bounding box center [891, 498] width 53 height 32
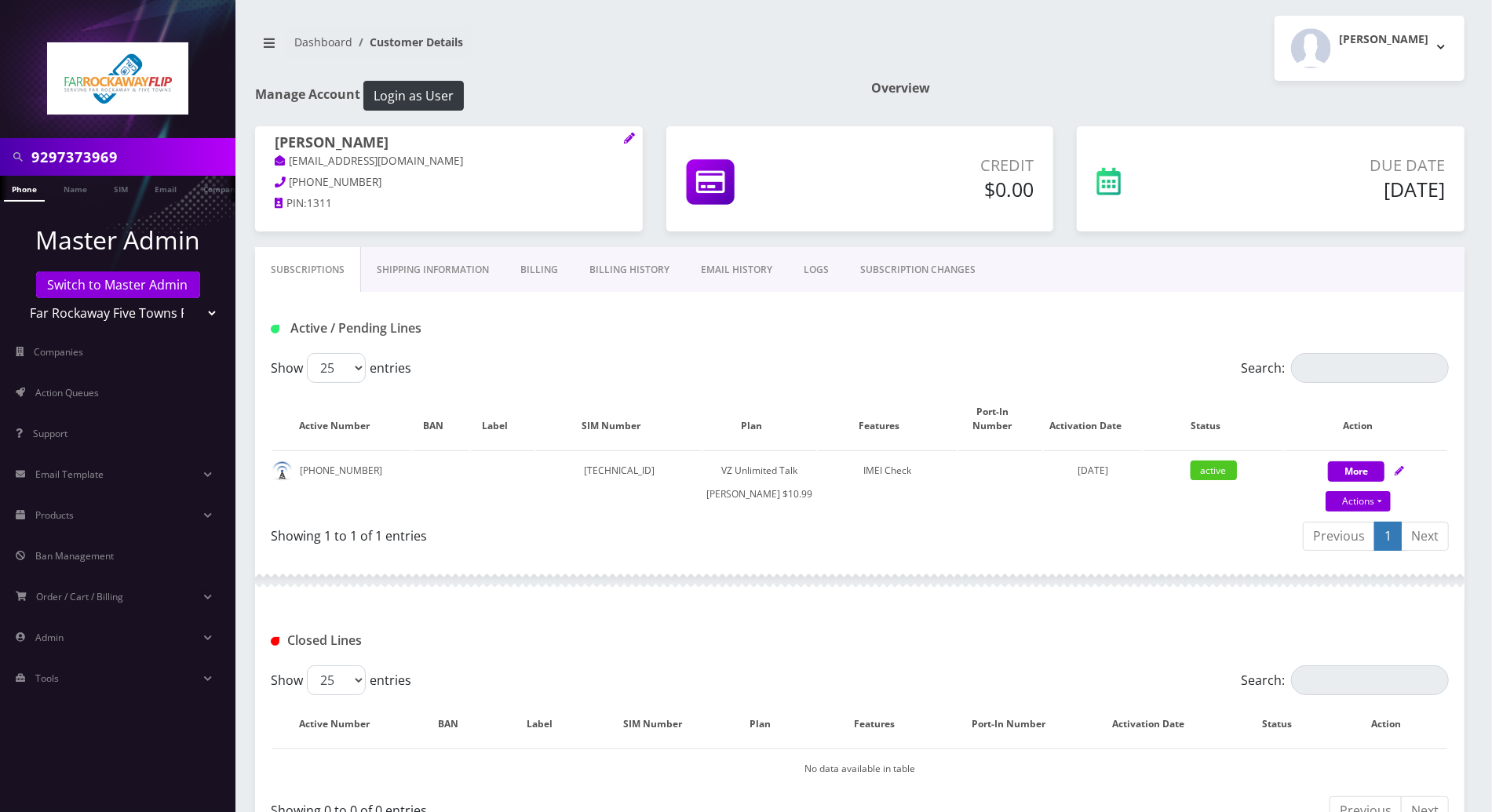
click at [873, 267] on link "SUBSCRIPTION CHANGES" at bounding box center [918, 269] width 147 height 45
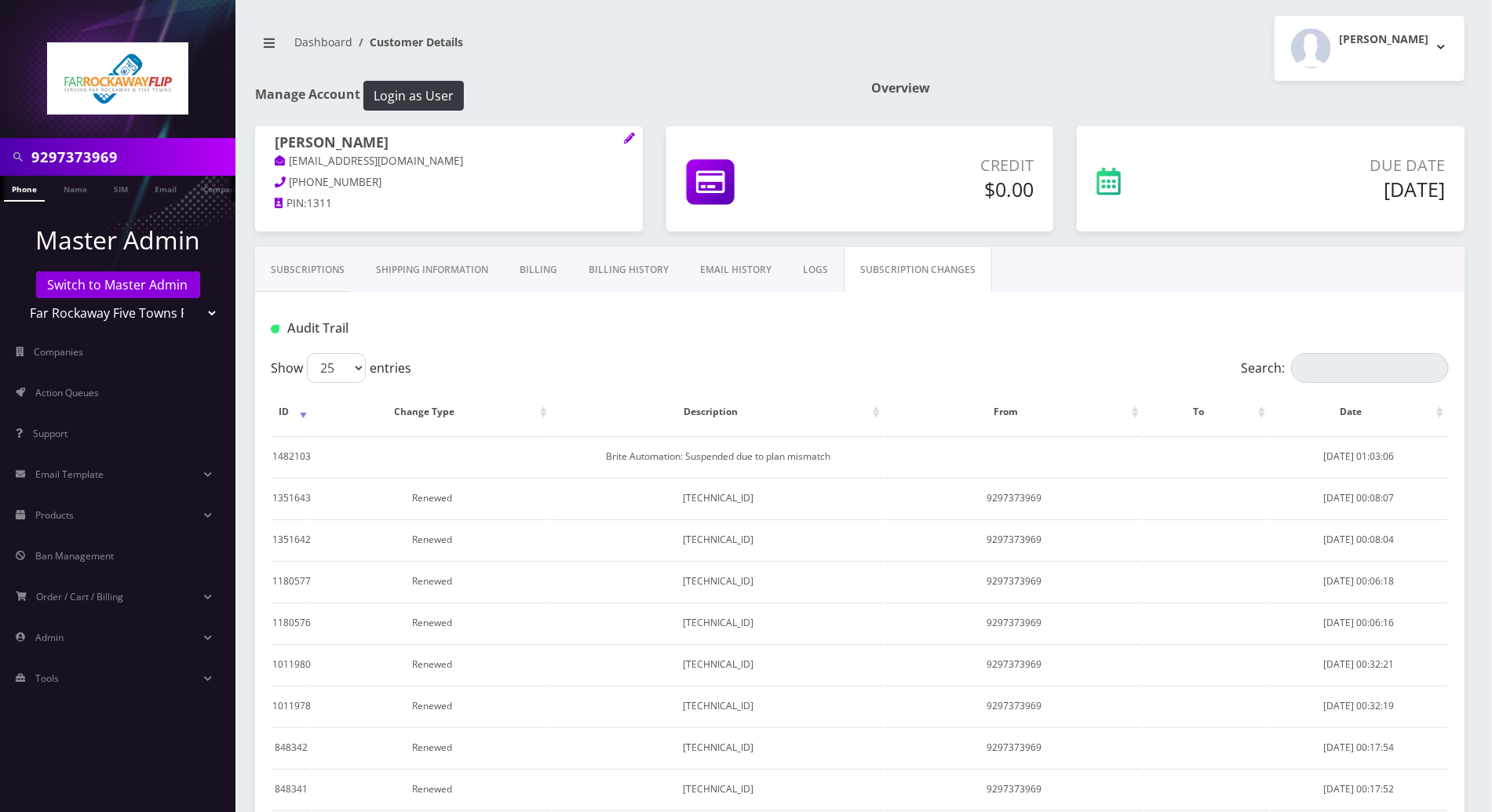
click at [305, 265] on link "Subscriptions" at bounding box center [307, 269] width 106 height 45
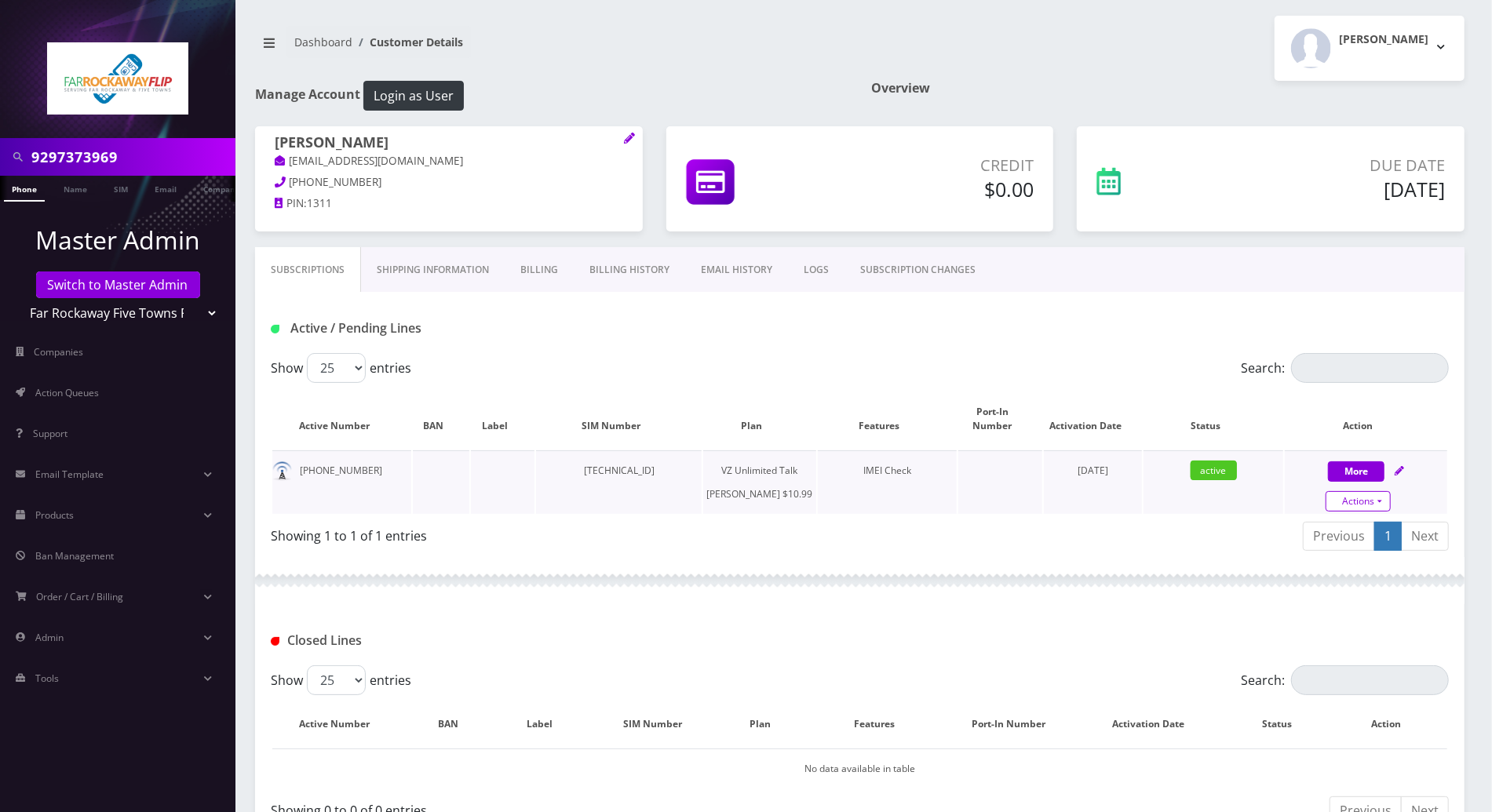
click at [1383, 491] on link "Actions" at bounding box center [1357, 500] width 65 height 20
select select "366"
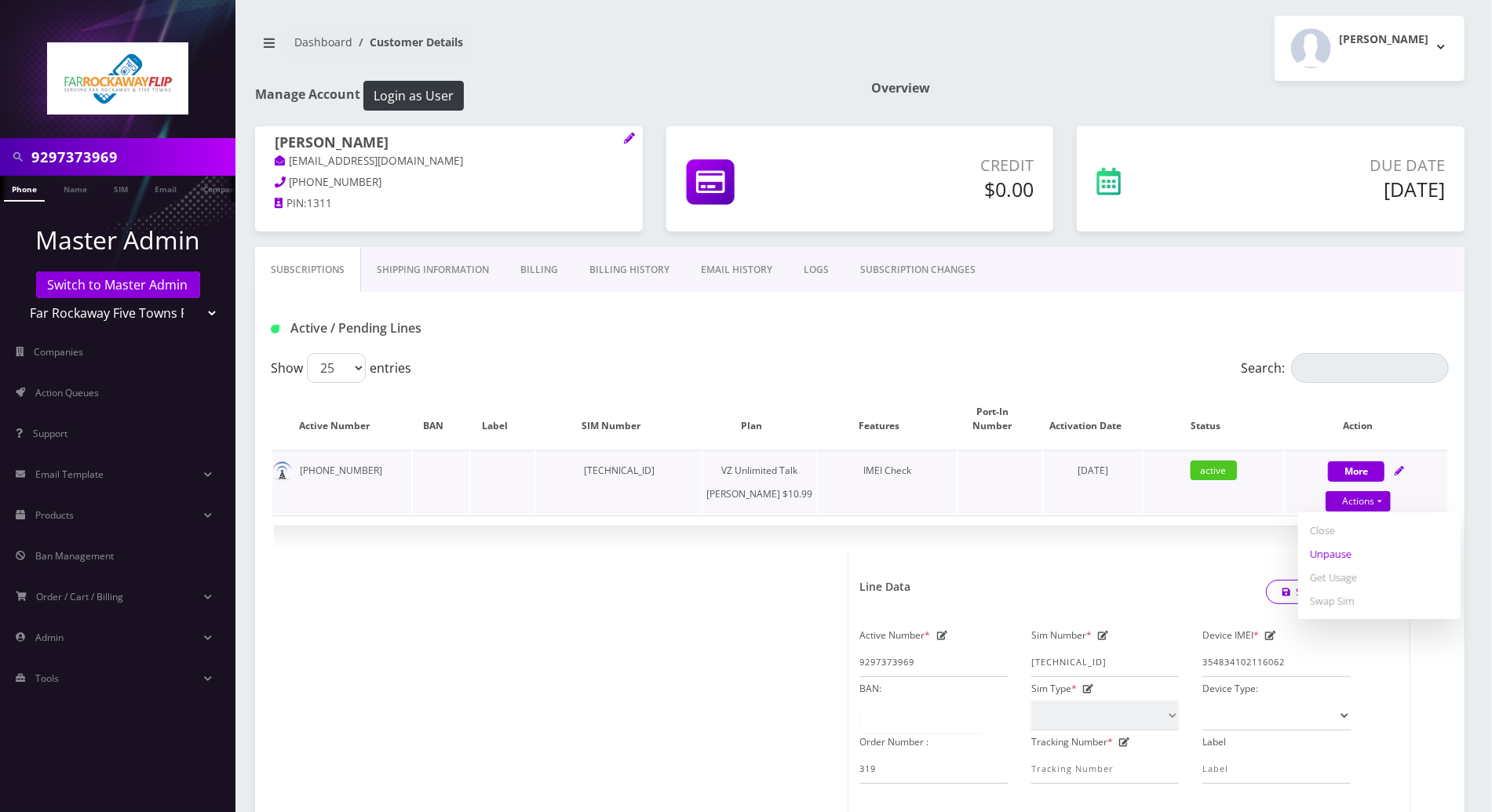
click at [1334, 542] on link "Unpause" at bounding box center [1380, 554] width 163 height 23
select select "366"
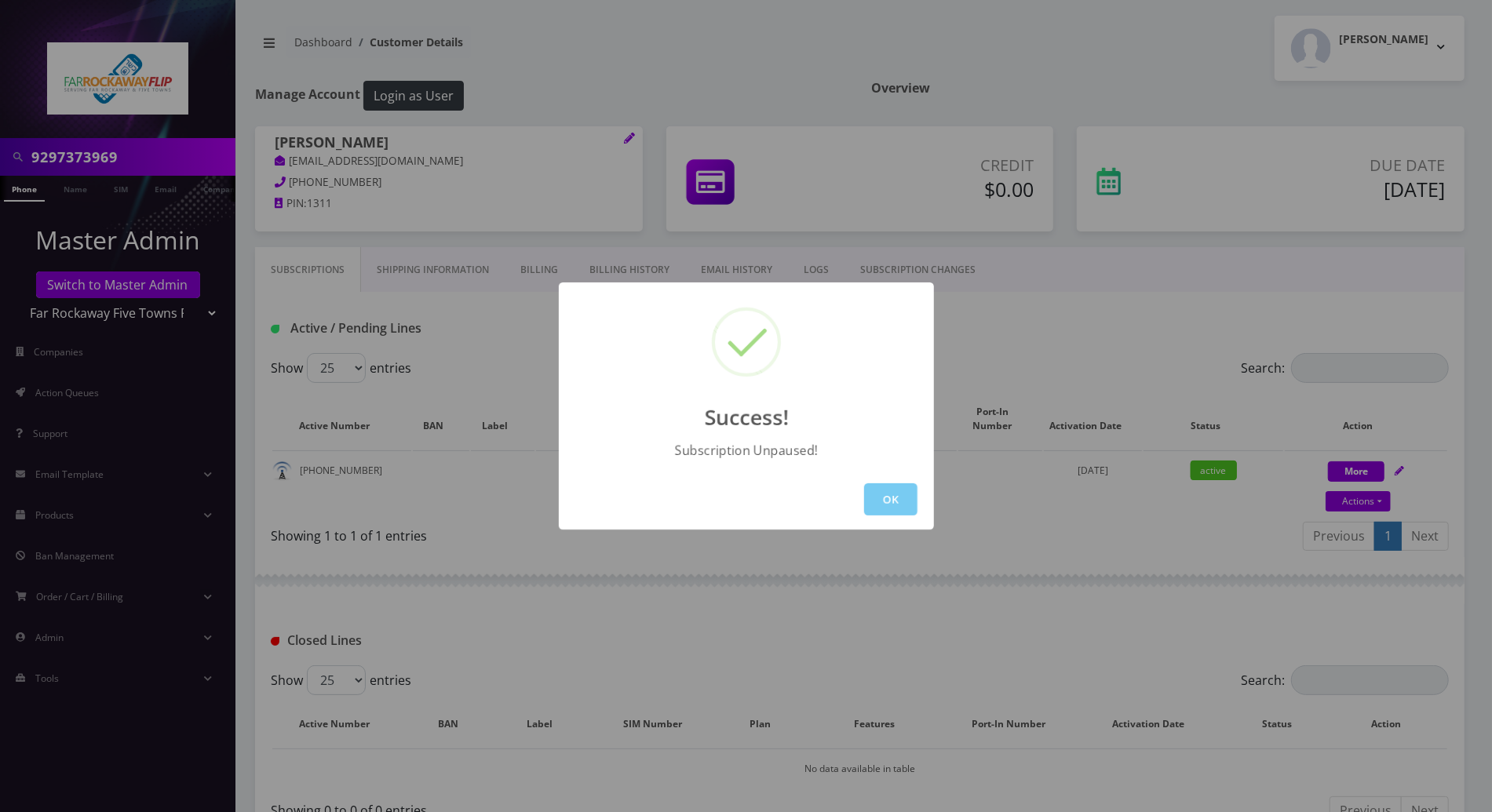
click at [912, 496] on button "OK" at bounding box center [891, 498] width 53 height 32
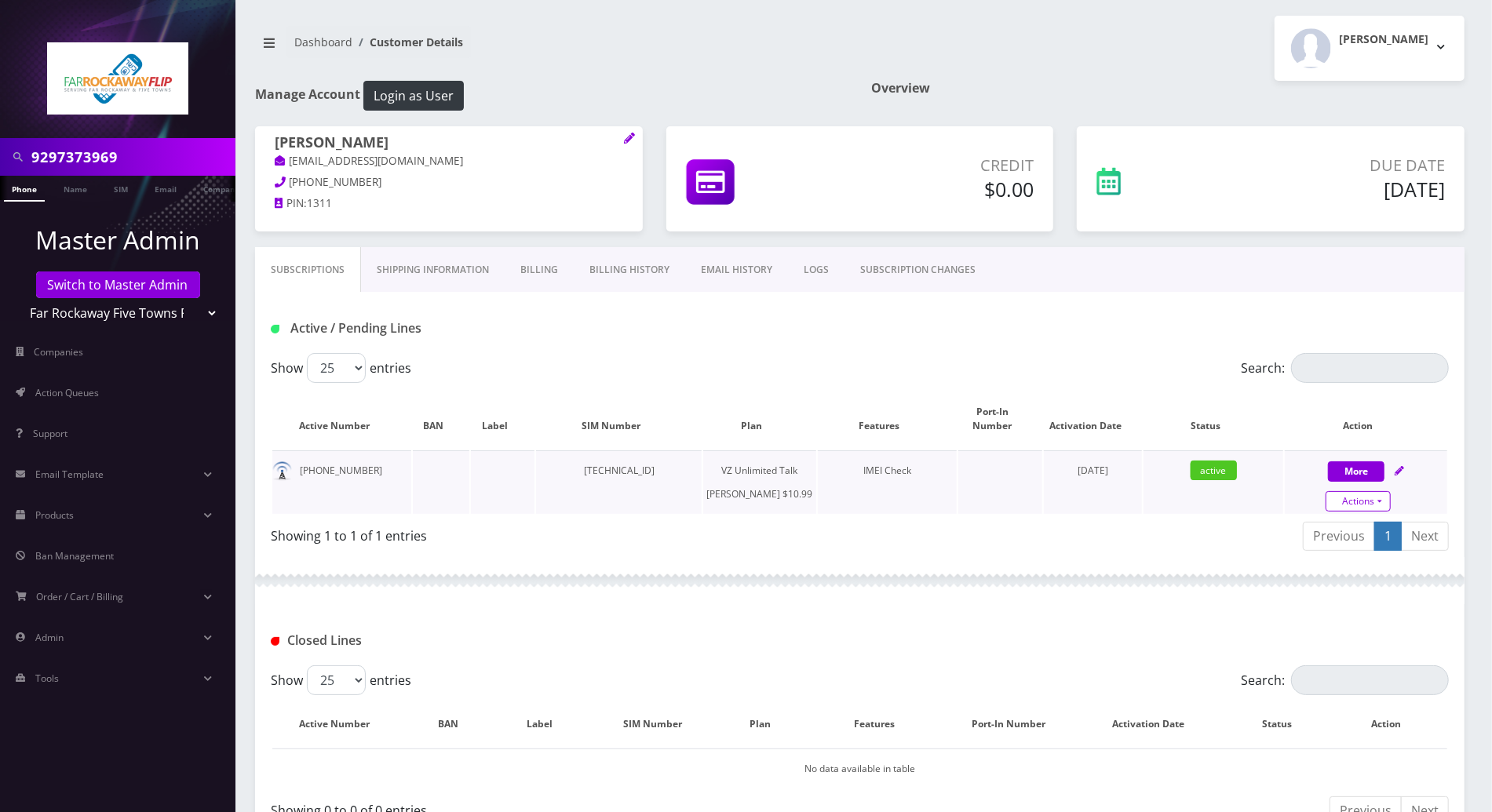
click at [1379, 491] on link "Actions" at bounding box center [1357, 500] width 65 height 20
select select "366"
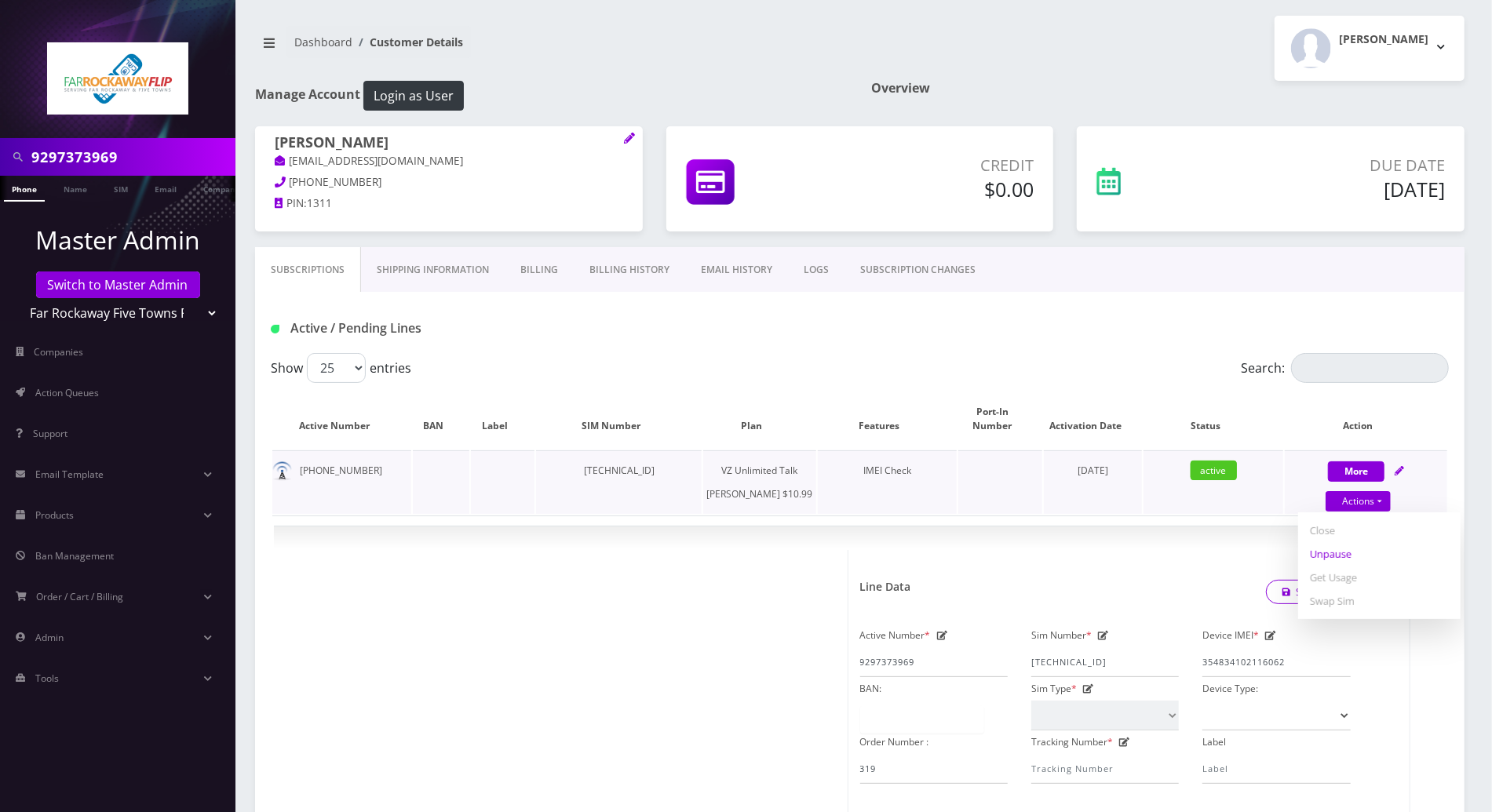
click at [1328, 542] on link "Unpause" at bounding box center [1380, 554] width 163 height 23
select select "366"
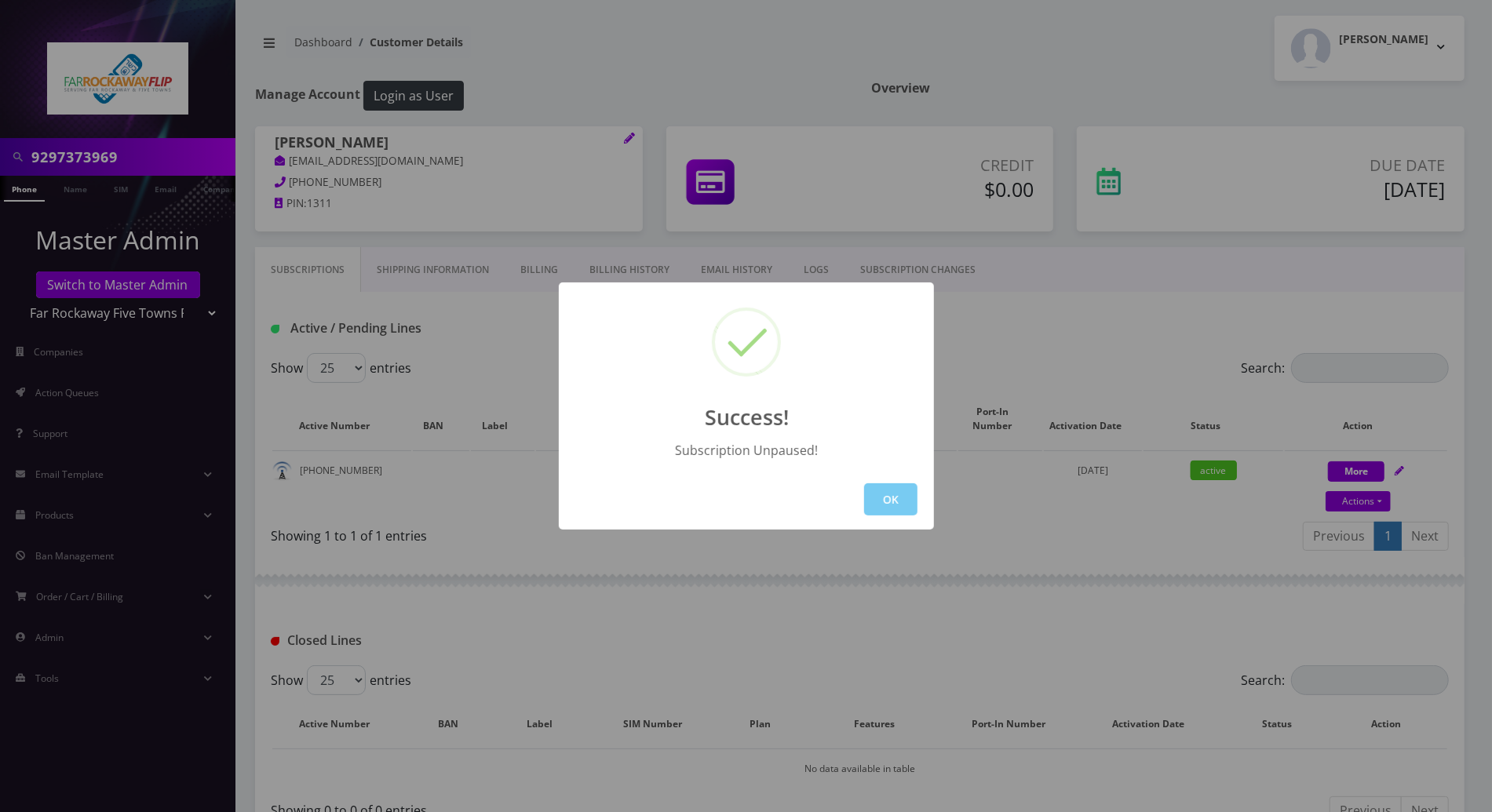
click at [905, 498] on button "OK" at bounding box center [891, 498] width 53 height 32
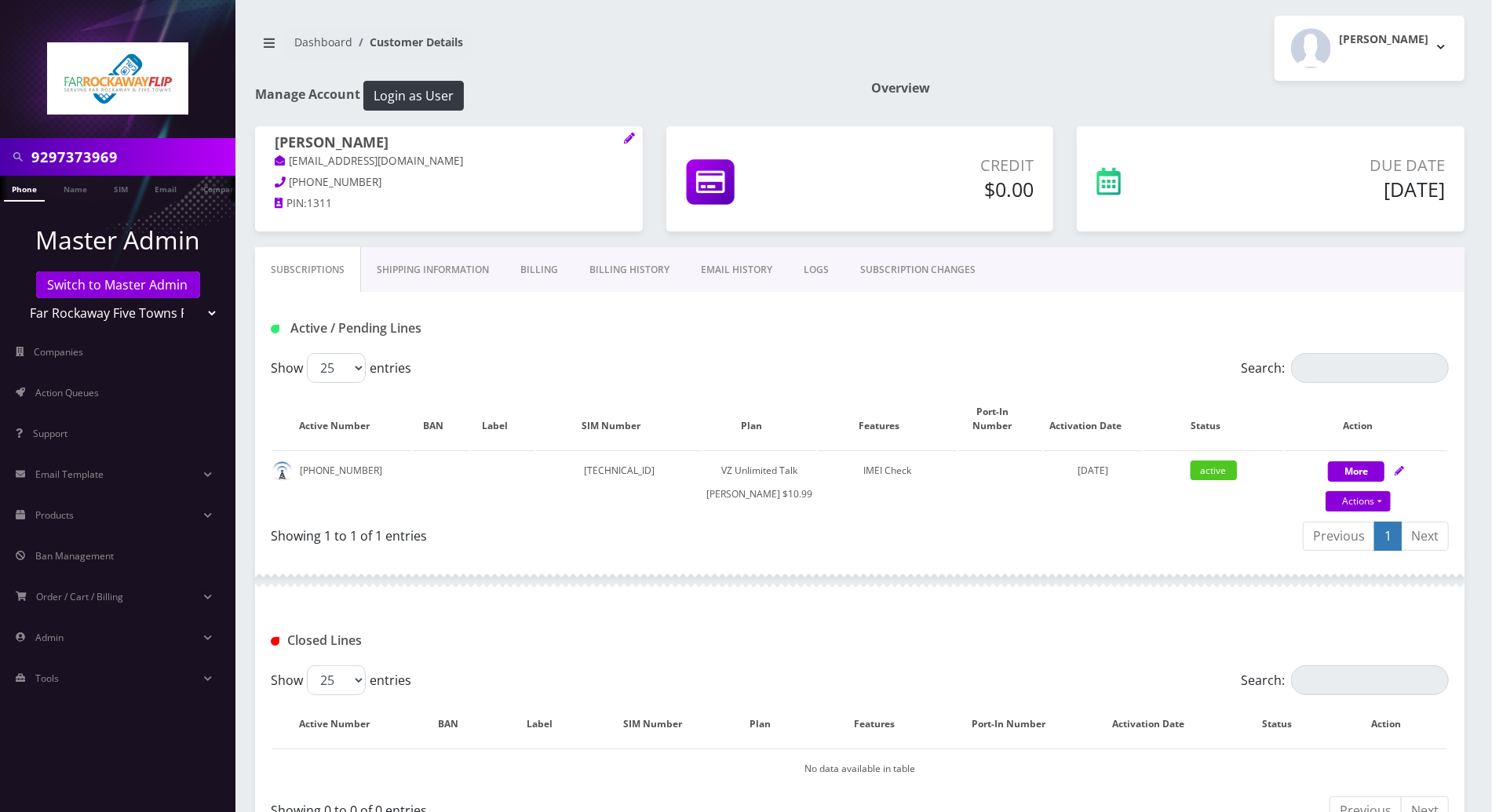
click at [797, 574] on div at bounding box center [859, 581] width 1209 height 47
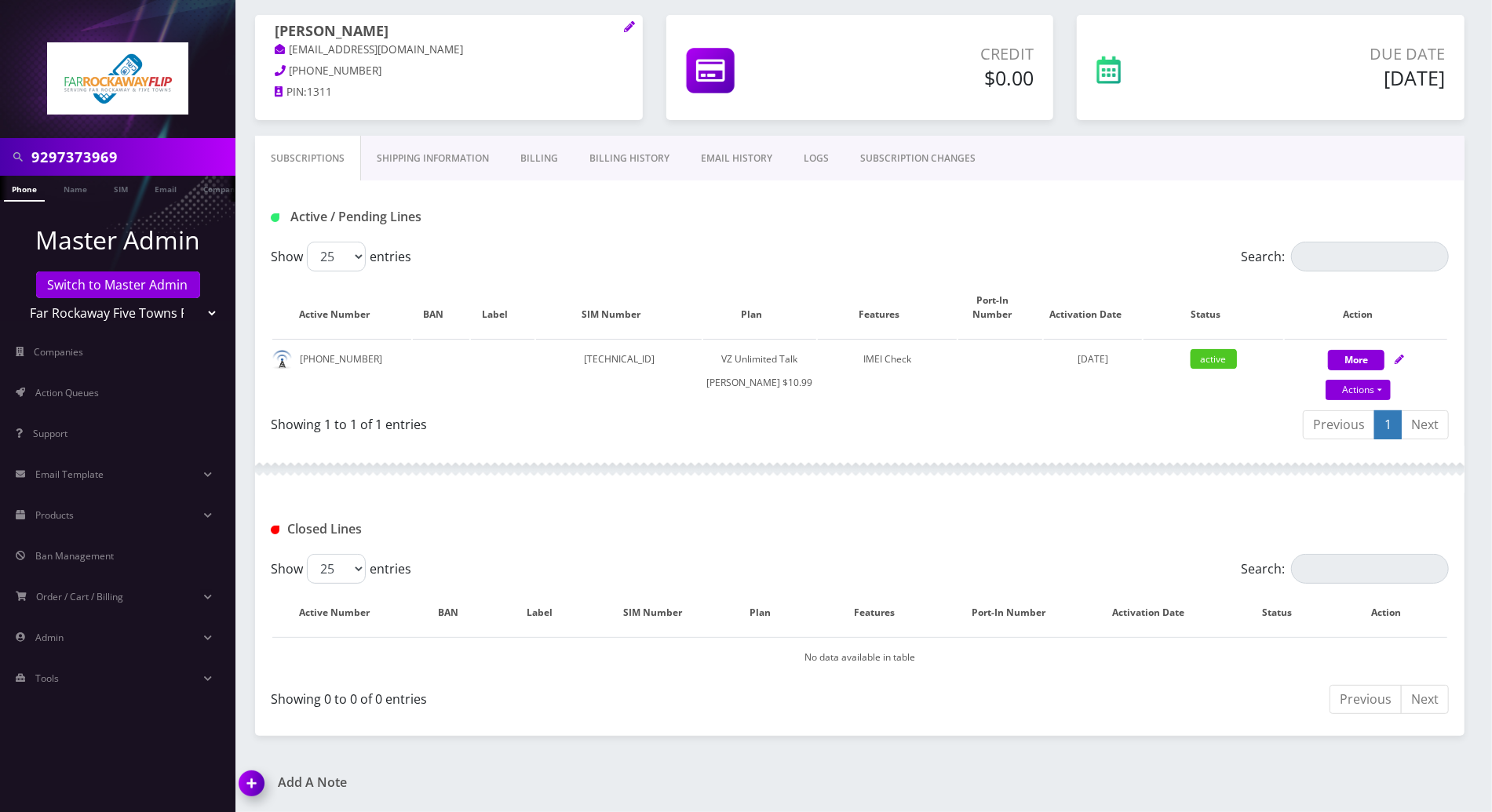
scroll to position [119, 0]
click at [930, 497] on div "Closed Lines" at bounding box center [859, 523] width 1209 height 61
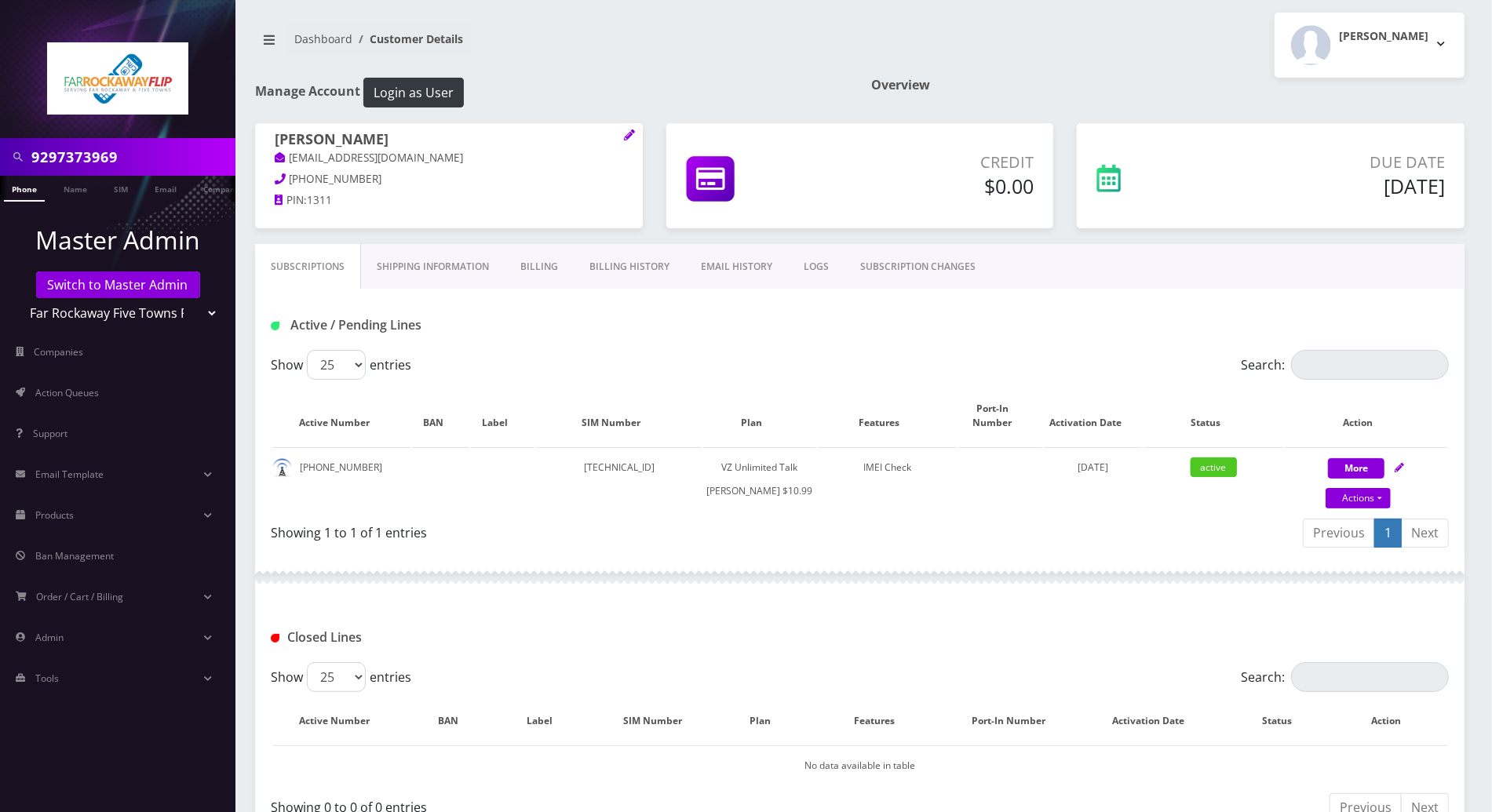
scroll to position [0, 0]
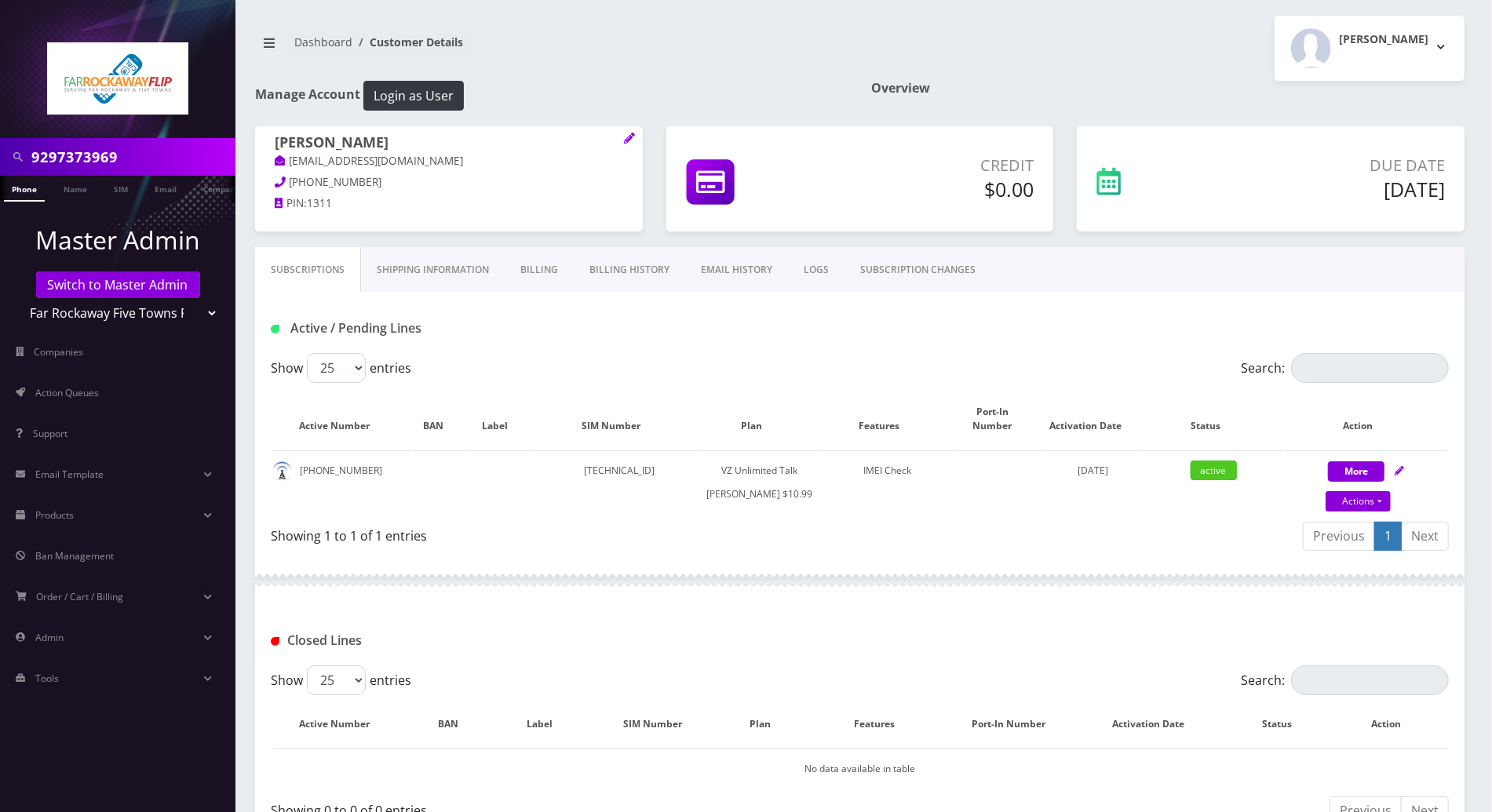
click at [930, 549] on div "Previous 1 Next" at bounding box center [1161, 538] width 578 height 37
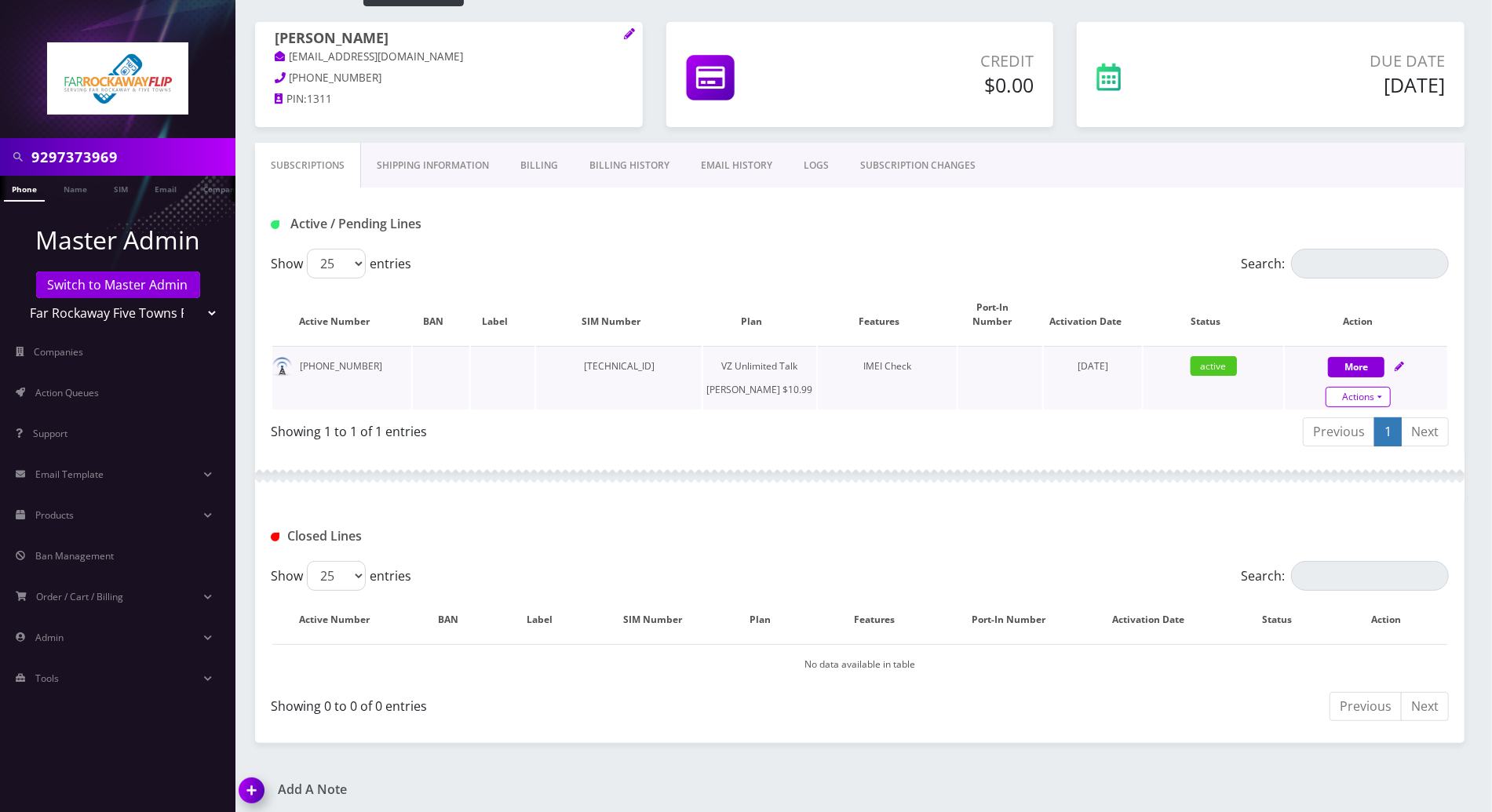
click at [1386, 387] on link "Actions" at bounding box center [1357, 397] width 65 height 20
select select "366"
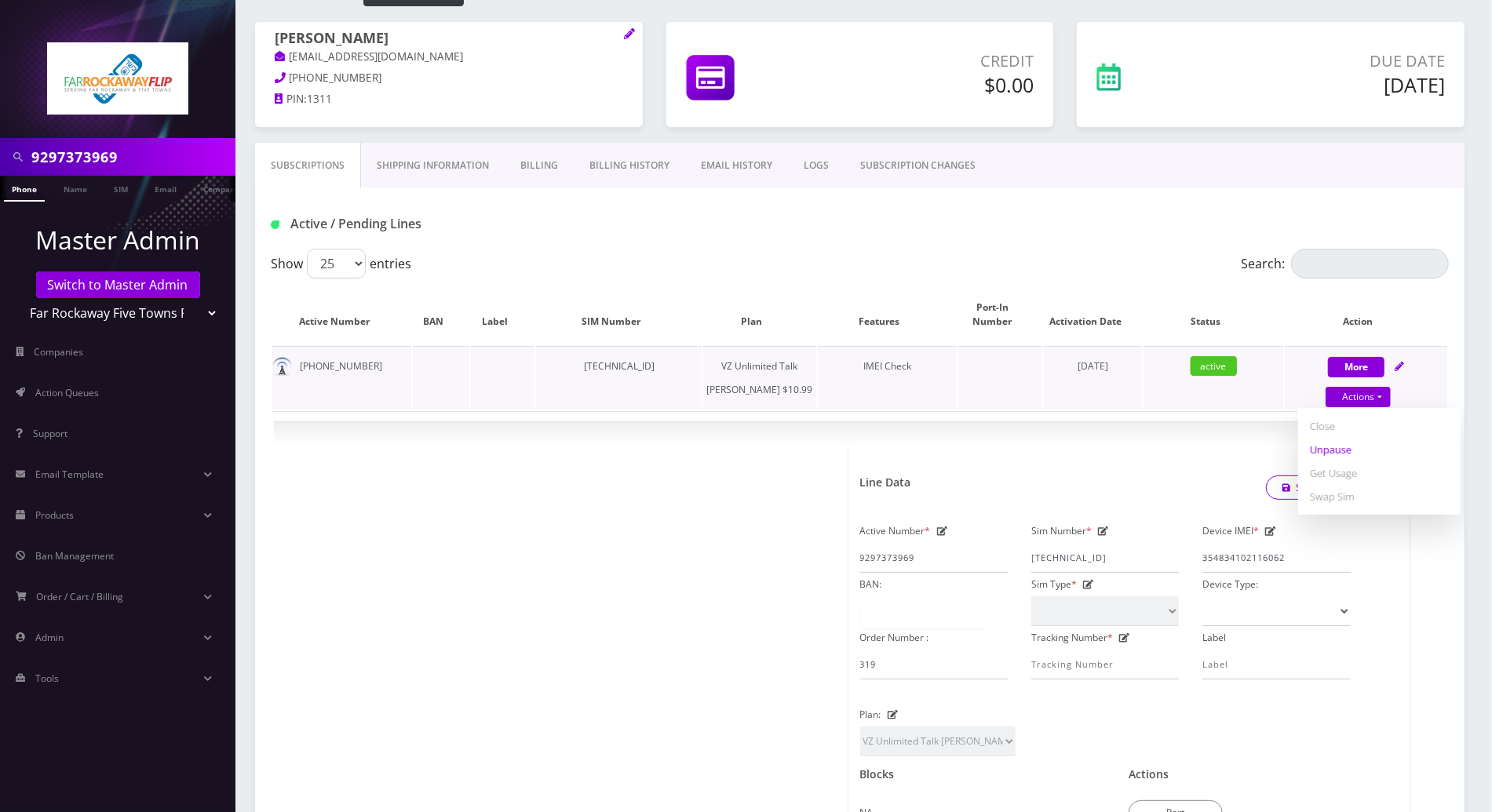
click at [1345, 437] on link "Unpause" at bounding box center [1380, 449] width 163 height 23
select select "366"
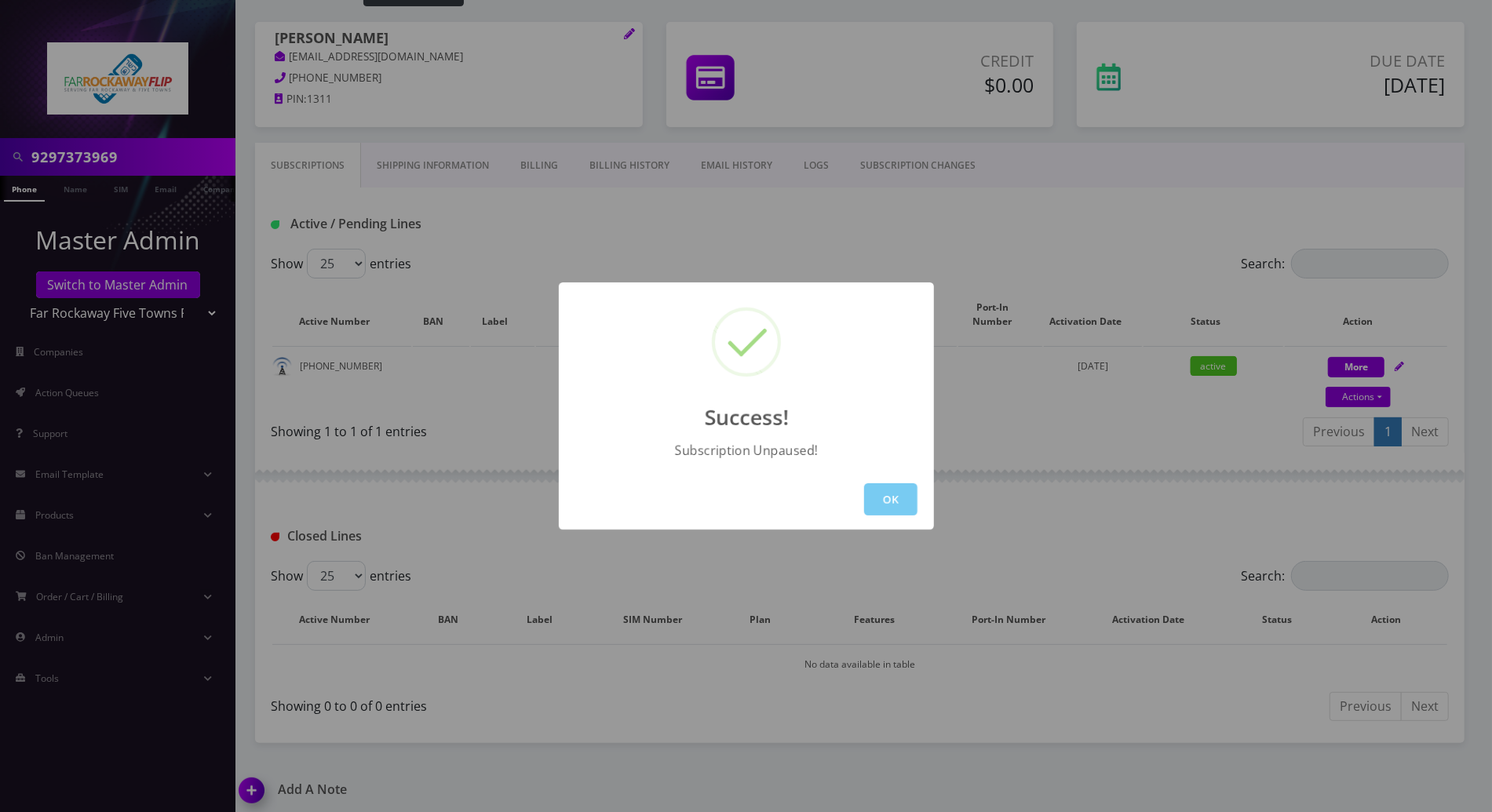
click at [905, 489] on button "OK" at bounding box center [891, 498] width 53 height 32
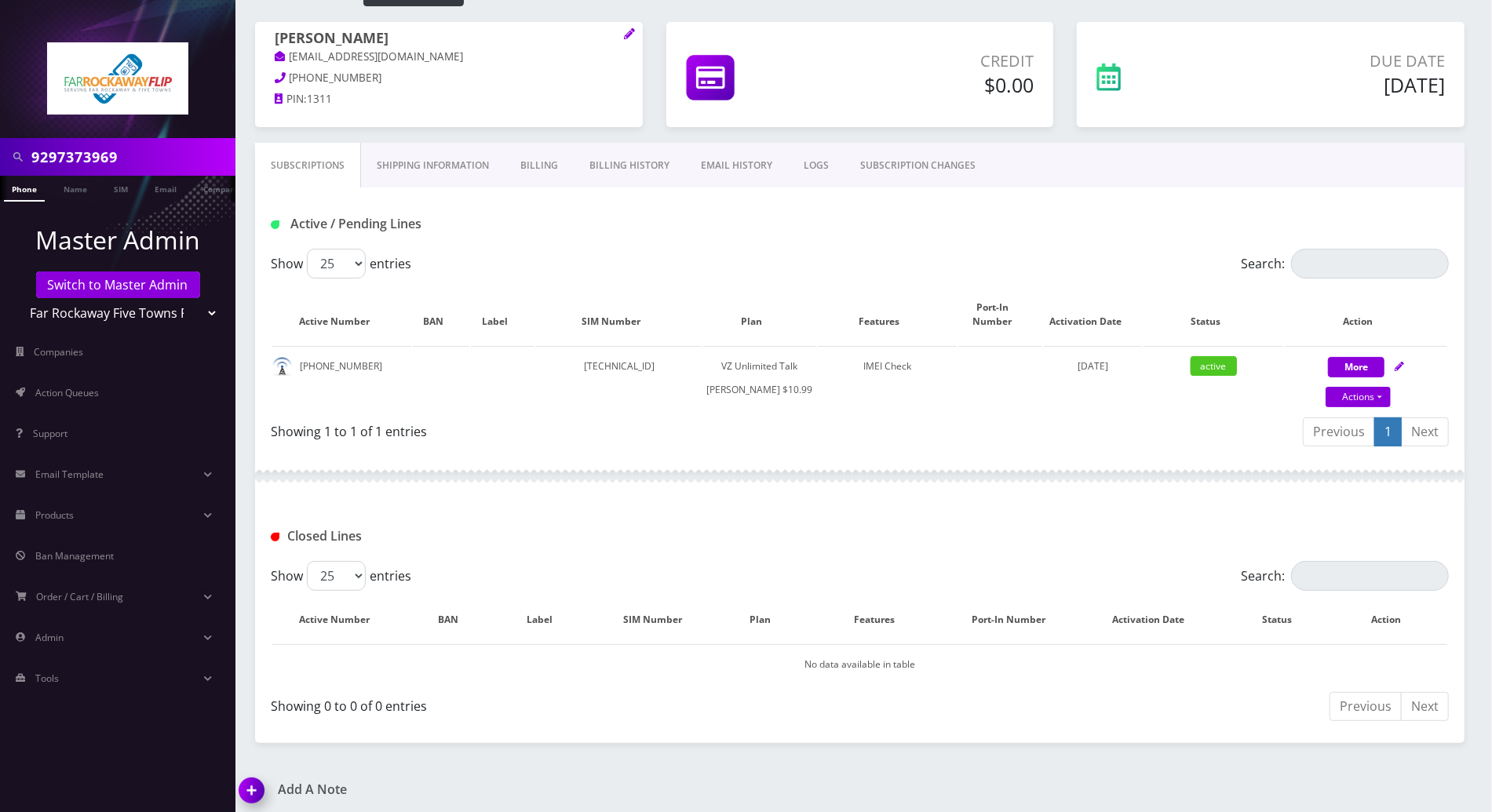
click at [707, 477] on div at bounding box center [859, 476] width 1209 height 47
click at [22, 192] on link "Phone" at bounding box center [24, 189] width 41 height 26
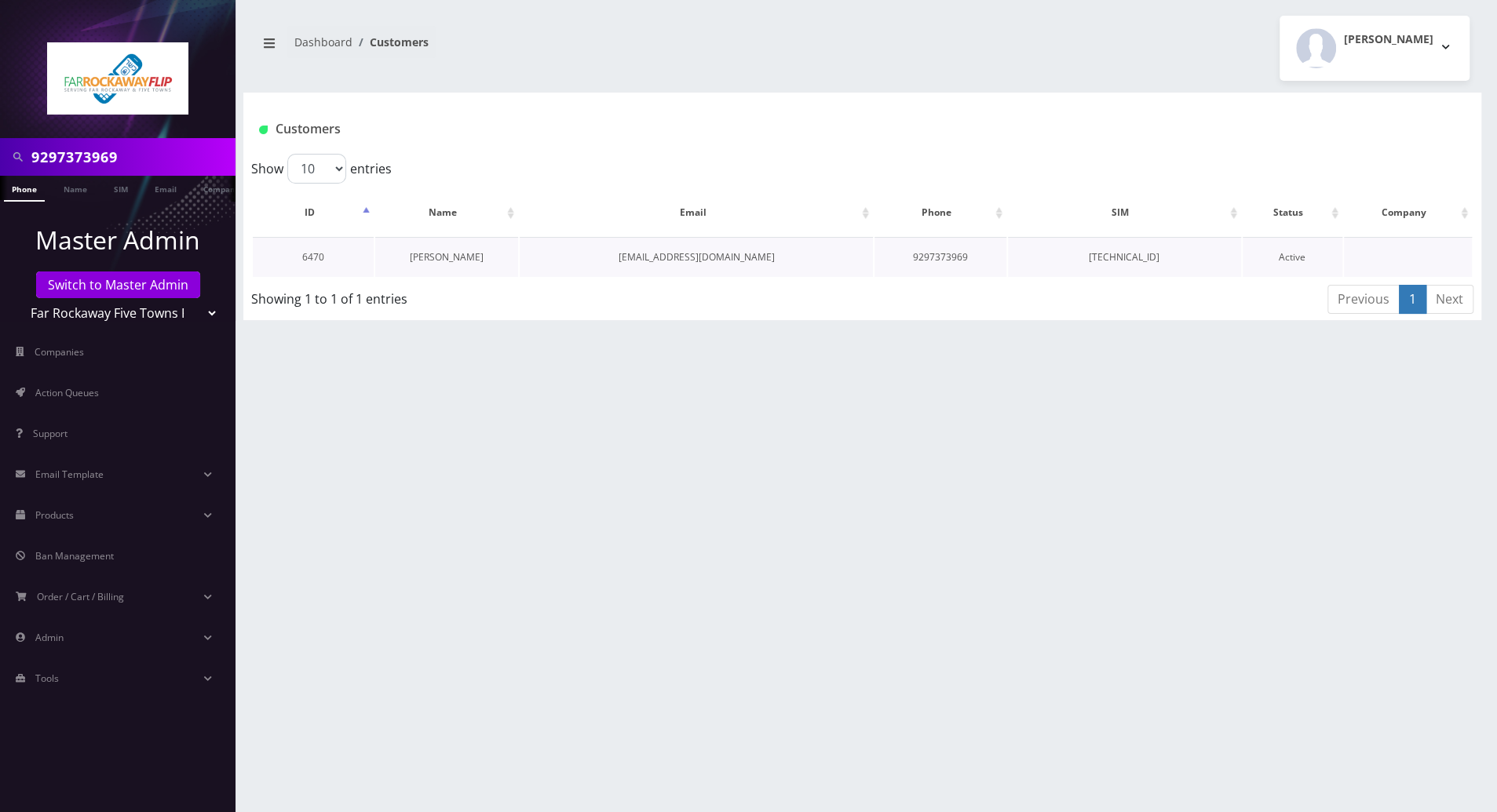
click at [420, 256] on link "[PERSON_NAME]" at bounding box center [446, 257] width 74 height 14
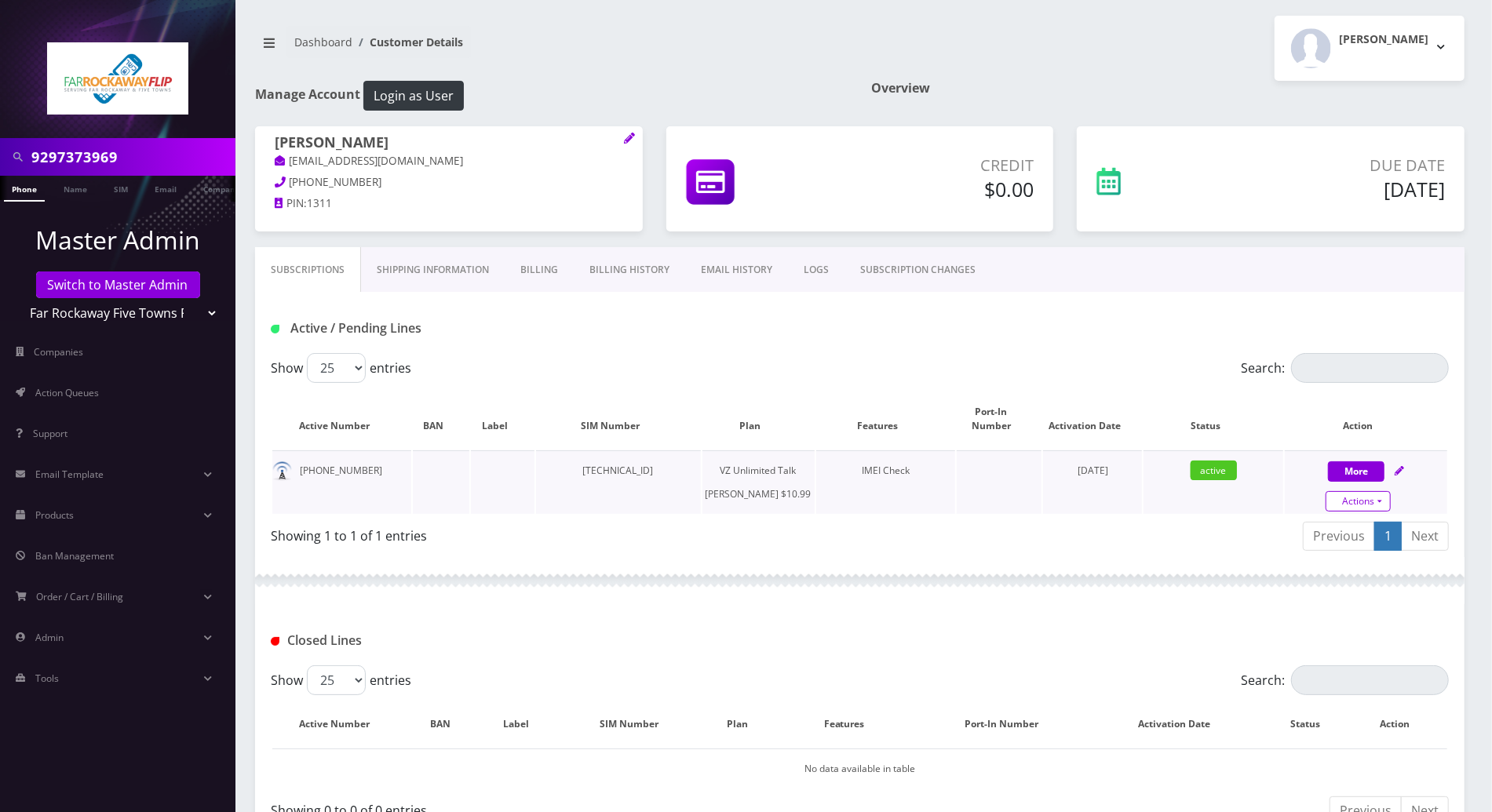
click at [1382, 491] on link "Actions" at bounding box center [1357, 500] width 65 height 20
select select "366"
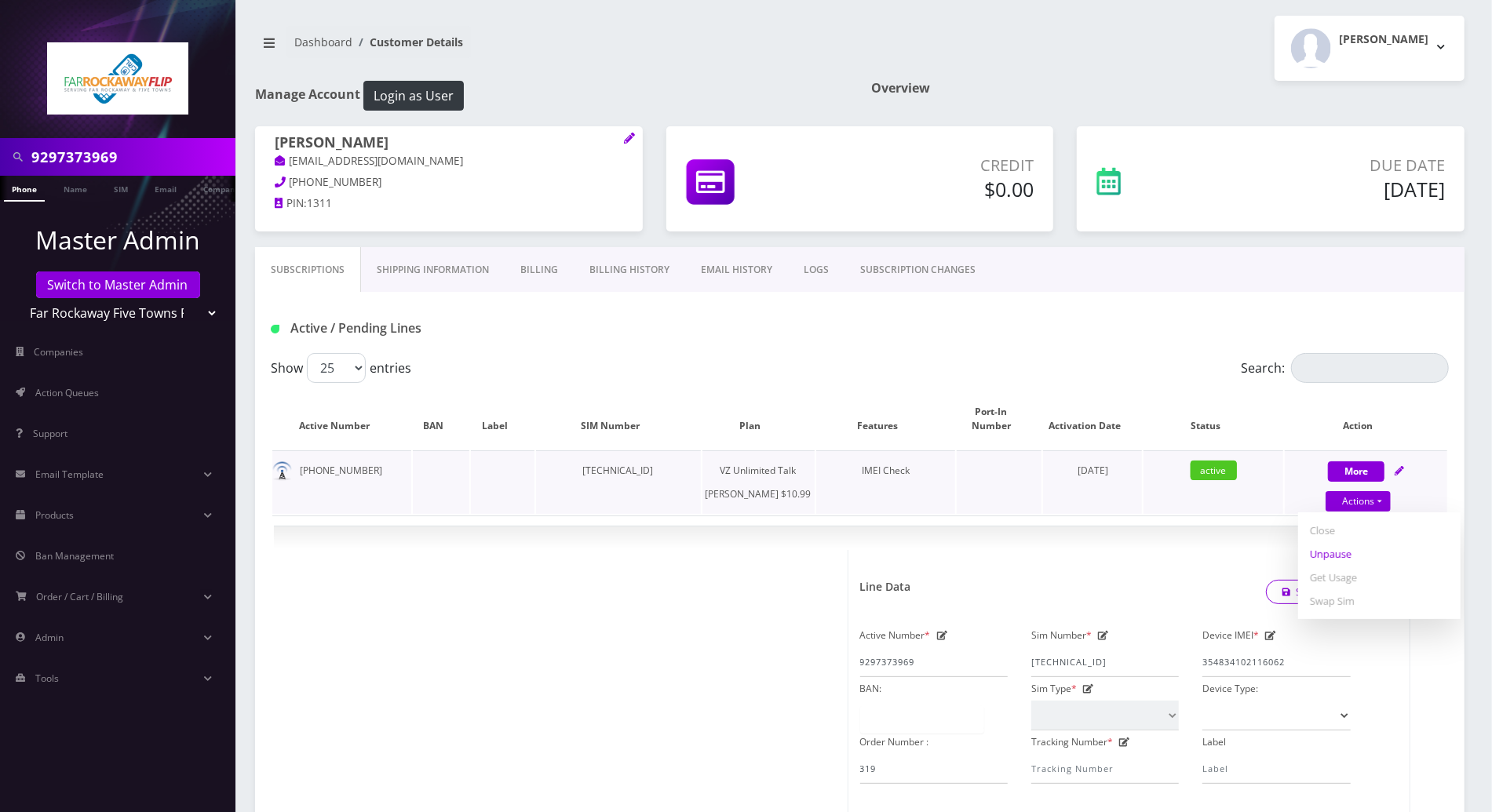
click at [1338, 542] on link "Unpause" at bounding box center [1380, 554] width 163 height 23
select select "366"
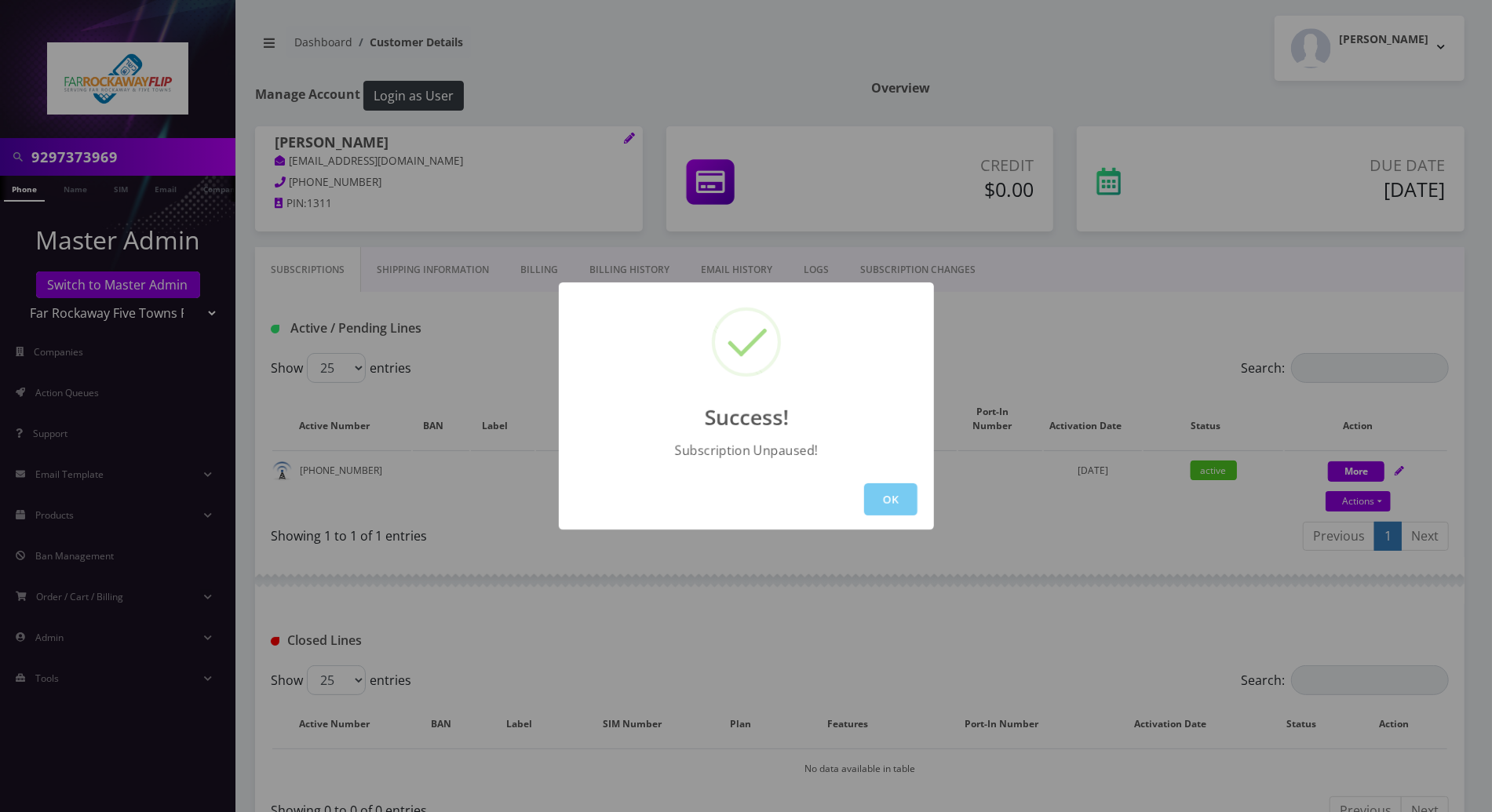
click at [904, 499] on button "OK" at bounding box center [891, 498] width 53 height 32
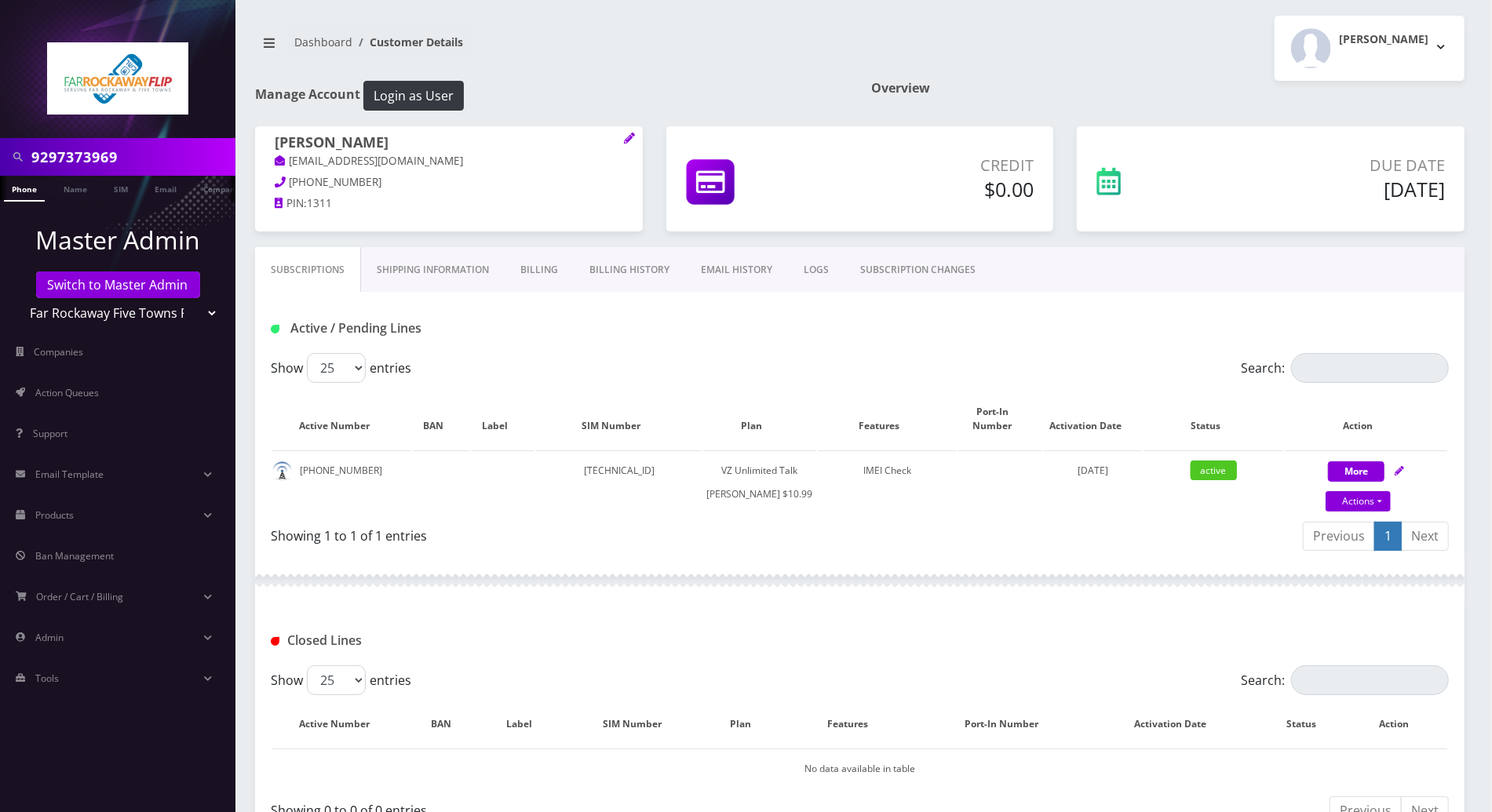
click at [818, 272] on link "LOGS" at bounding box center [816, 269] width 56 height 45
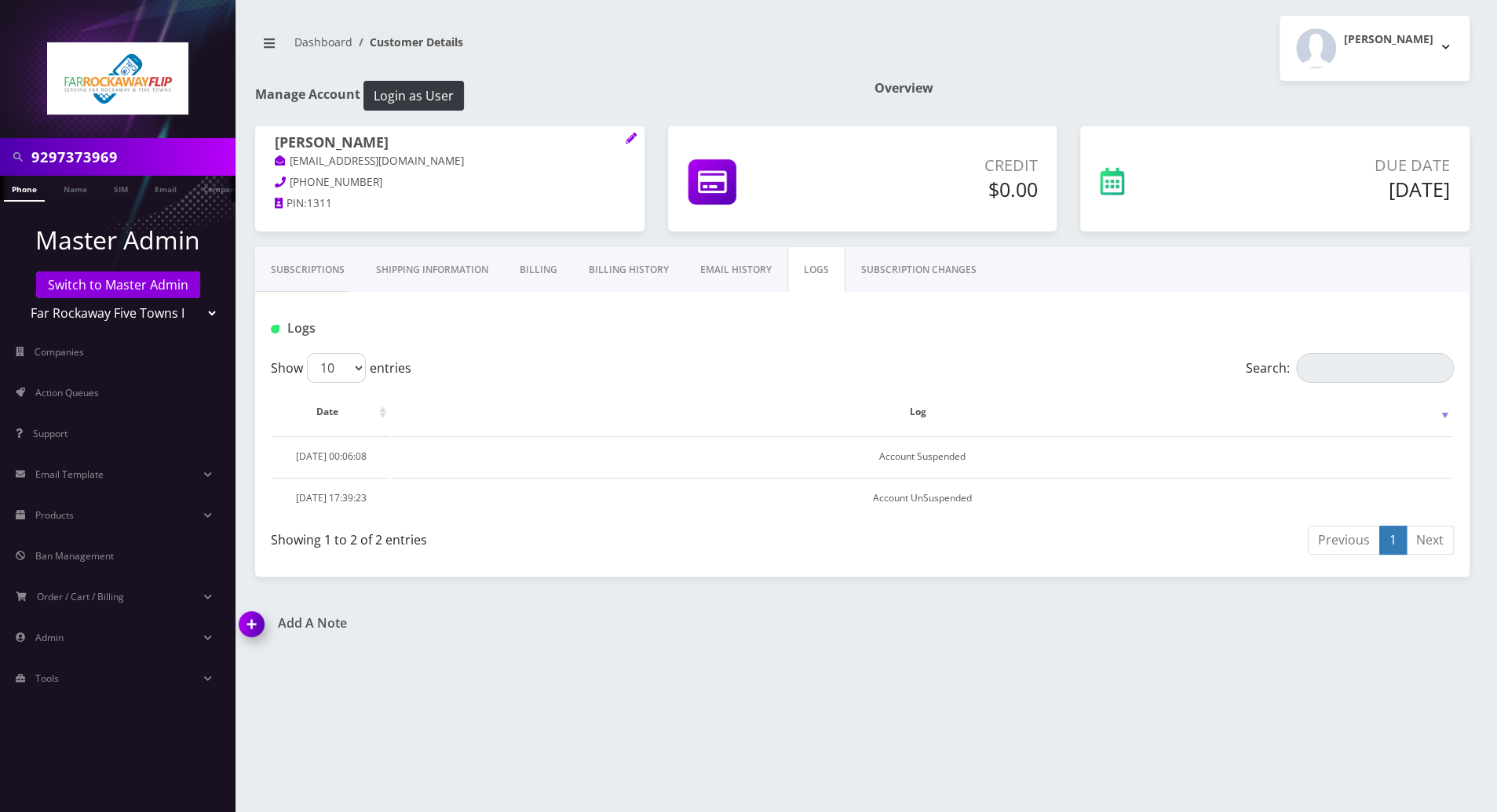
click at [921, 271] on link "SUBSCRIPTION CHANGES" at bounding box center [919, 269] width 147 height 45
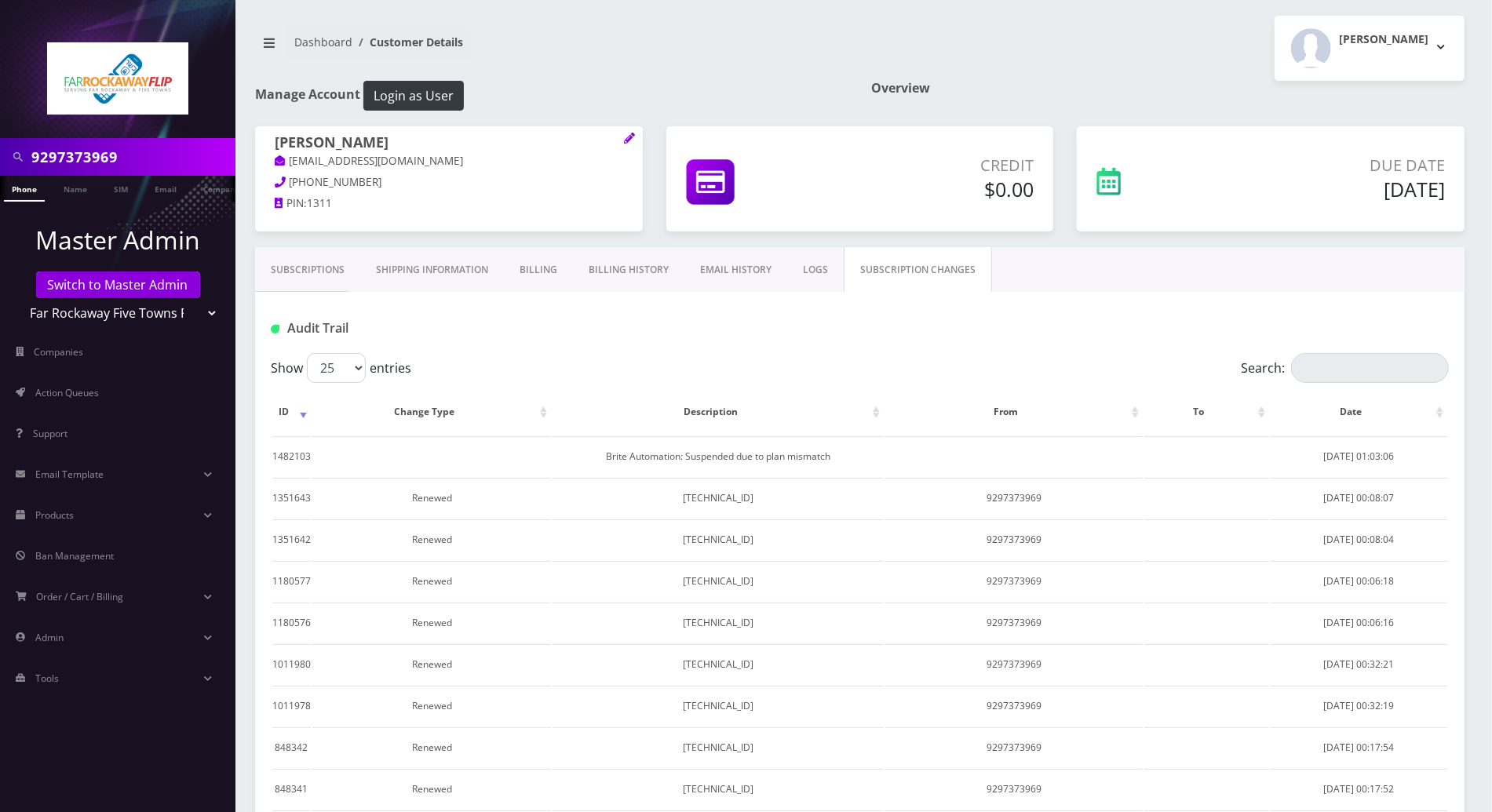
click at [303, 261] on link "Subscriptions" at bounding box center [307, 269] width 106 height 45
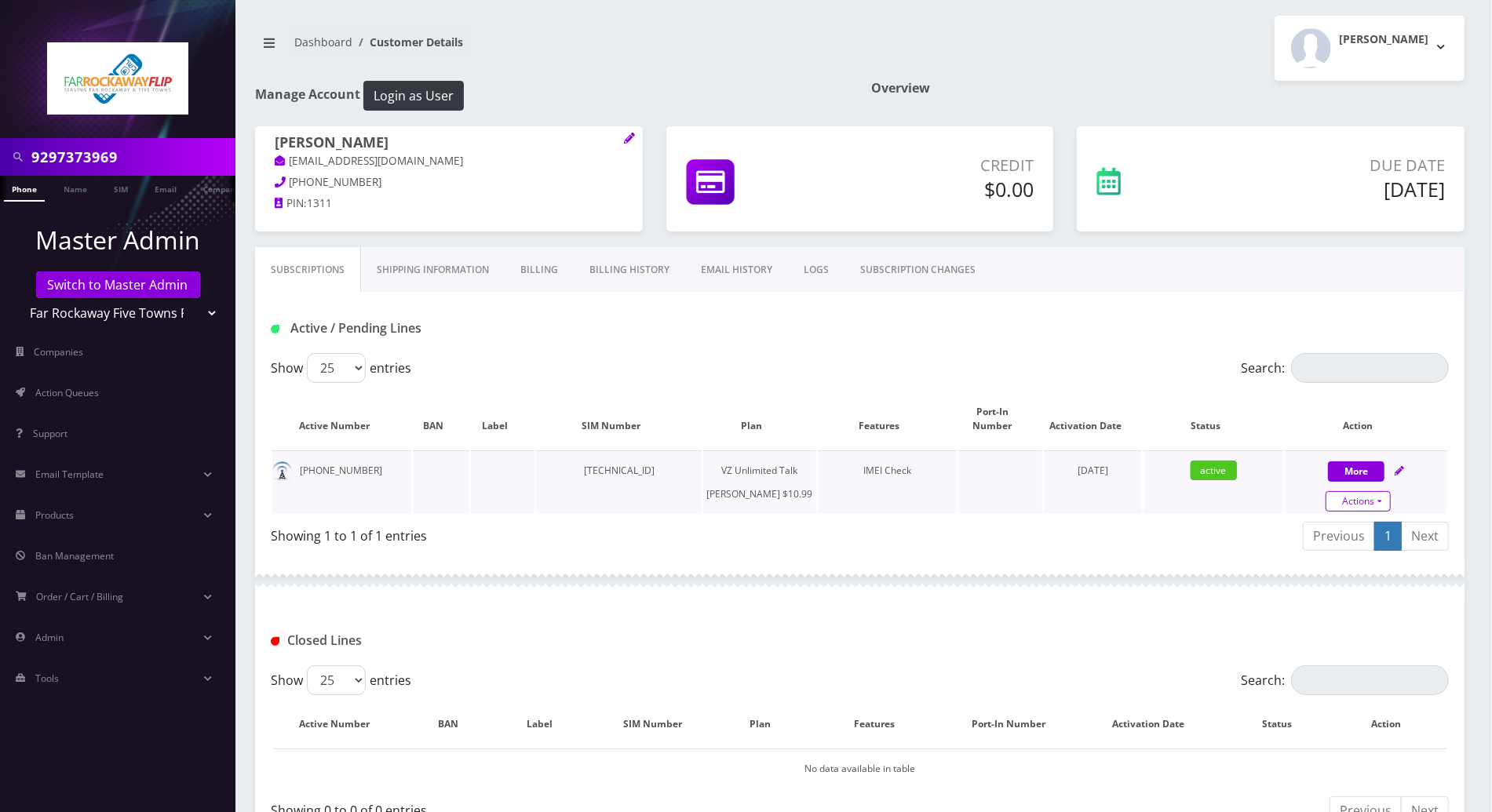
click at [1377, 491] on link "Actions" at bounding box center [1357, 500] width 65 height 20
select select "366"
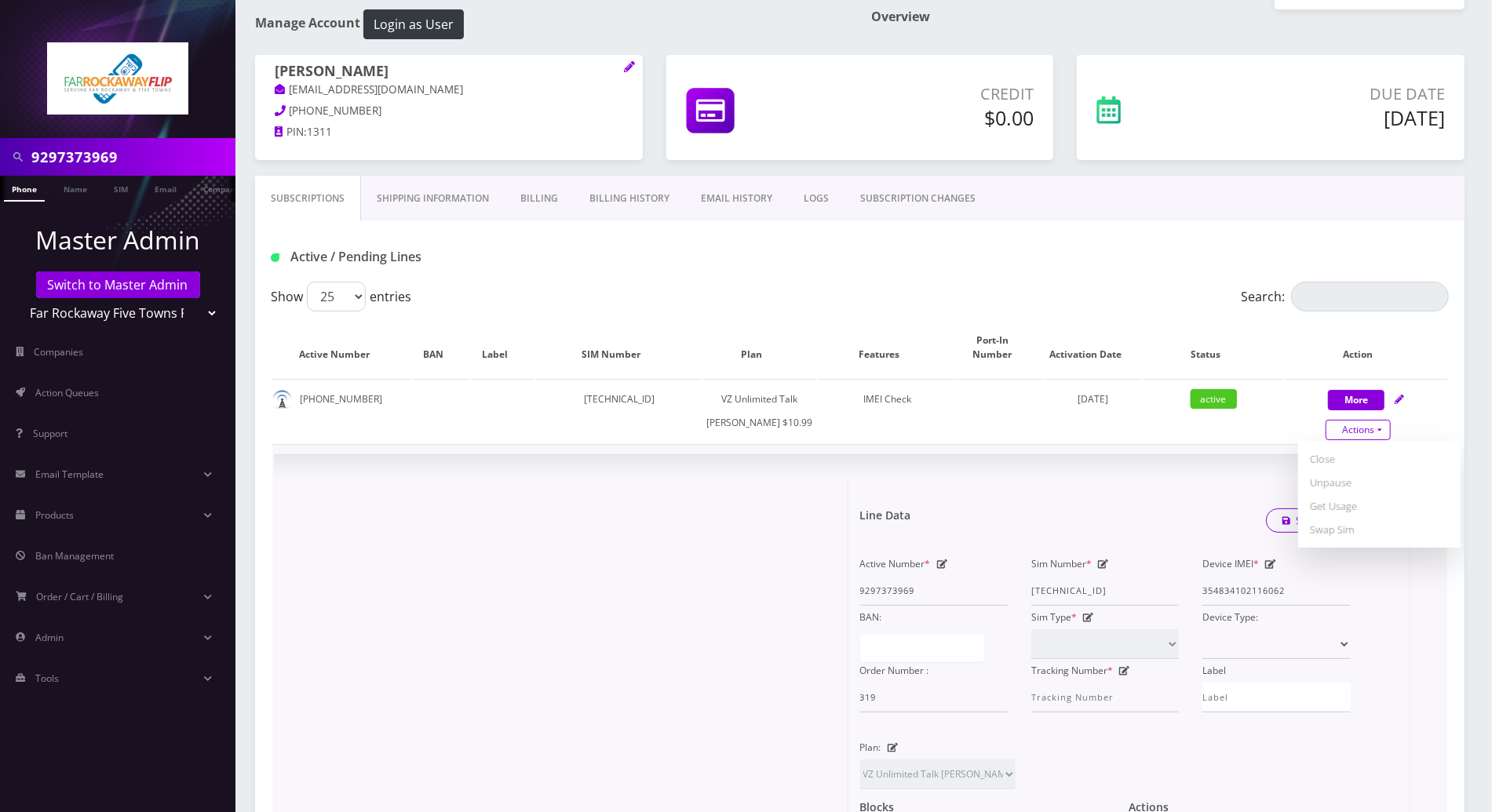
scroll to position [105, 0]
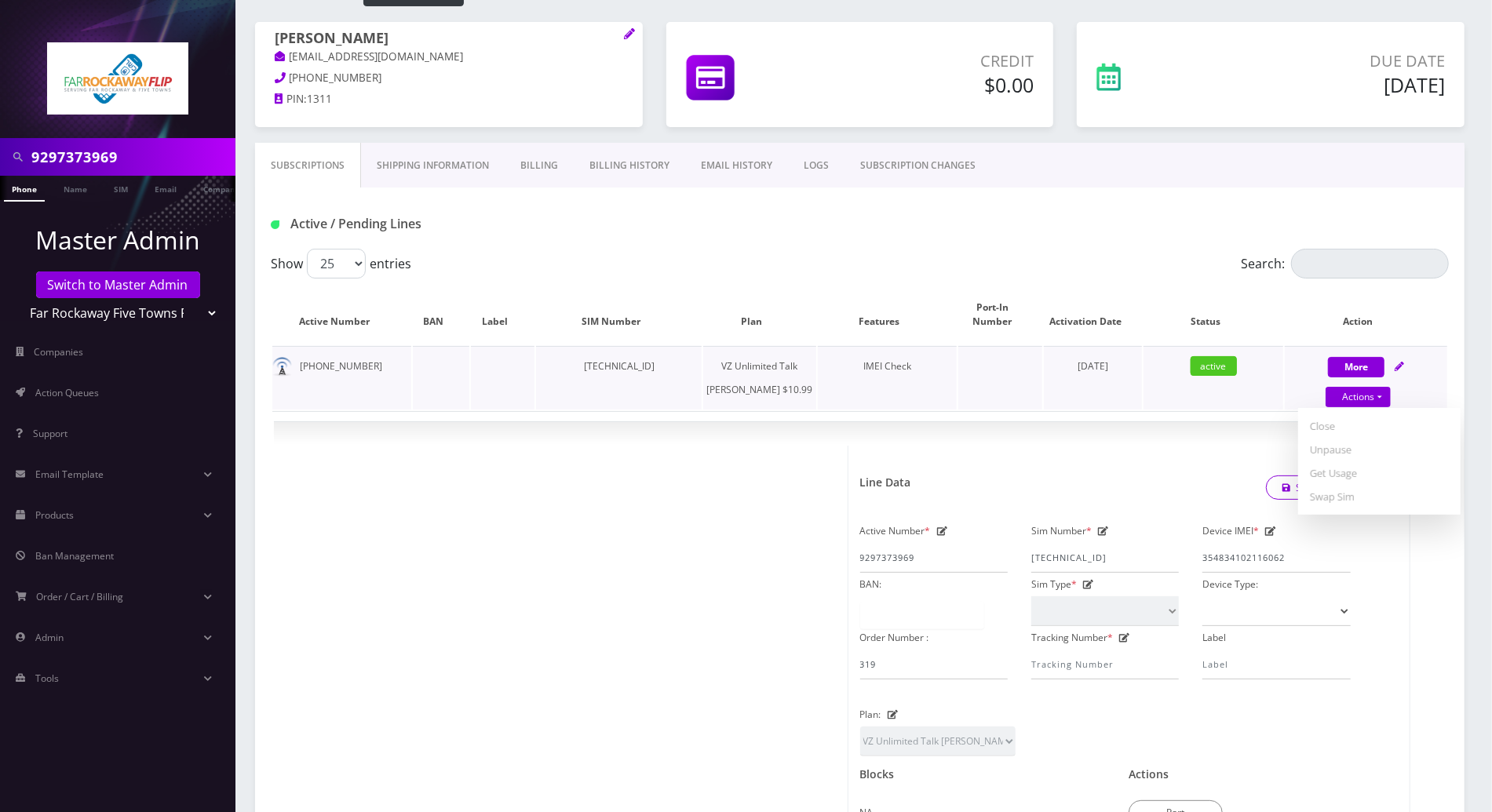
click at [1135, 409] on td "[DATE]" at bounding box center [1092, 377] width 98 height 64
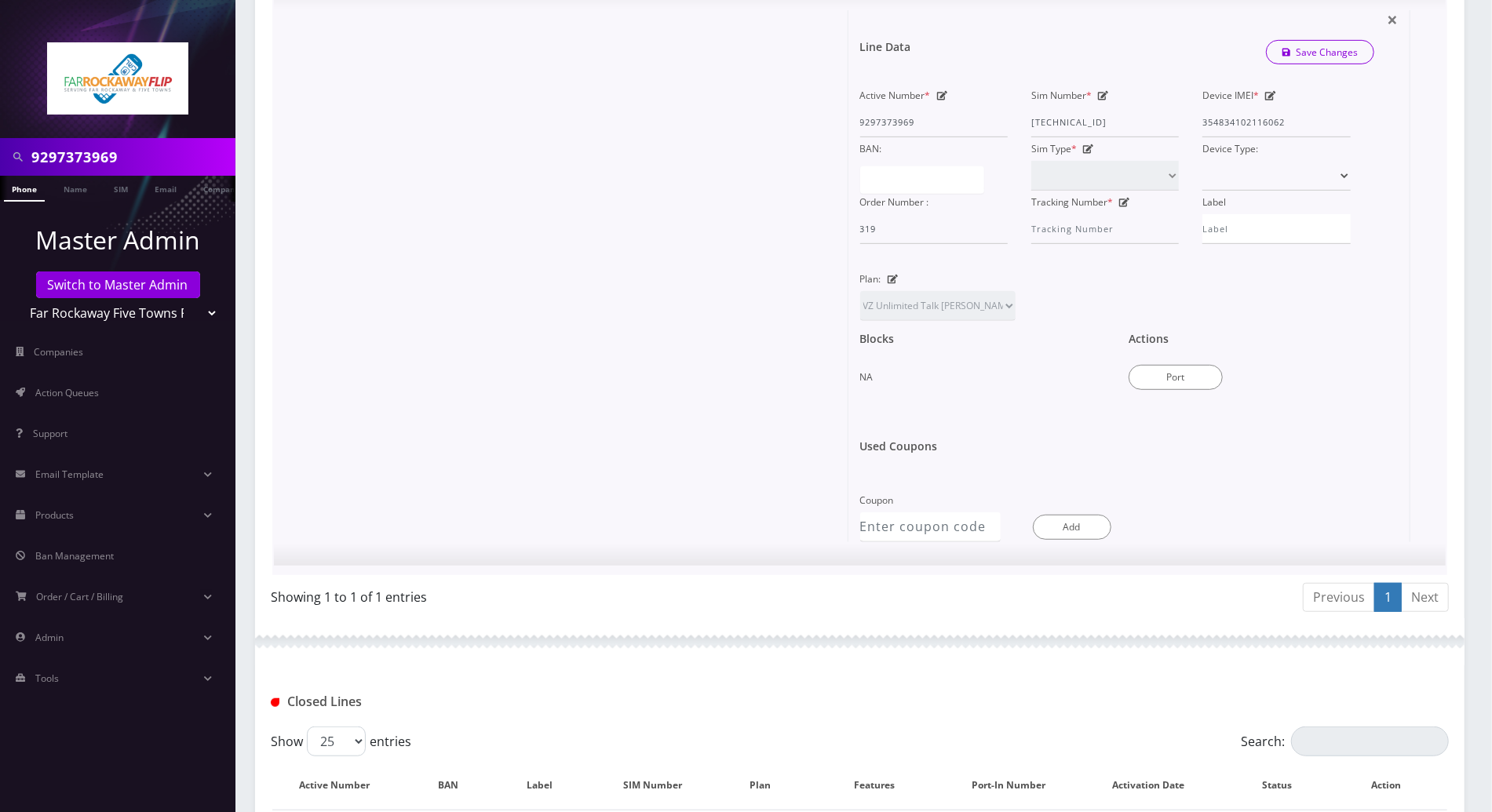
scroll to position [719, 0]
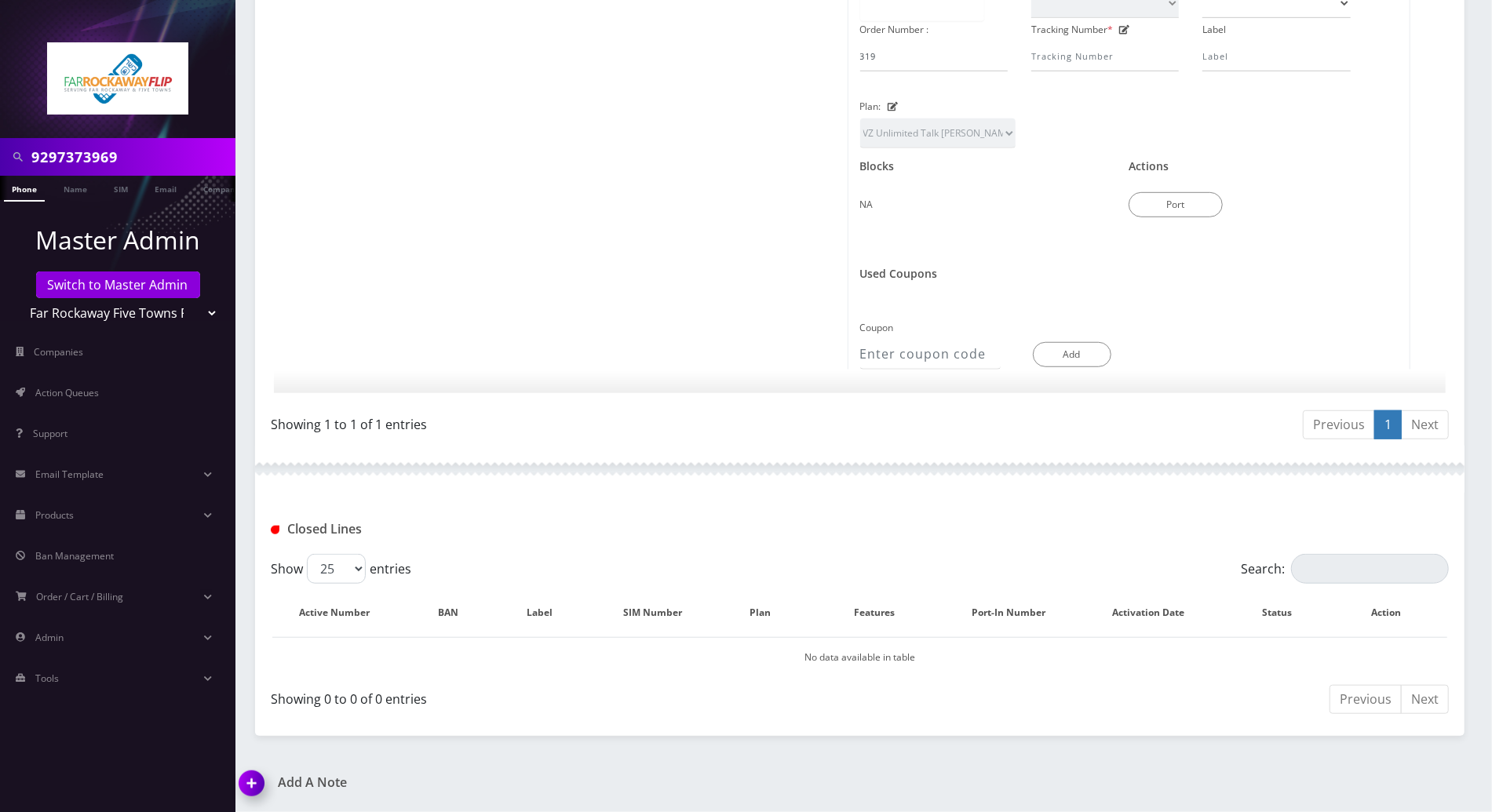
click at [256, 781] on img at bounding box center [255, 789] width 46 height 46
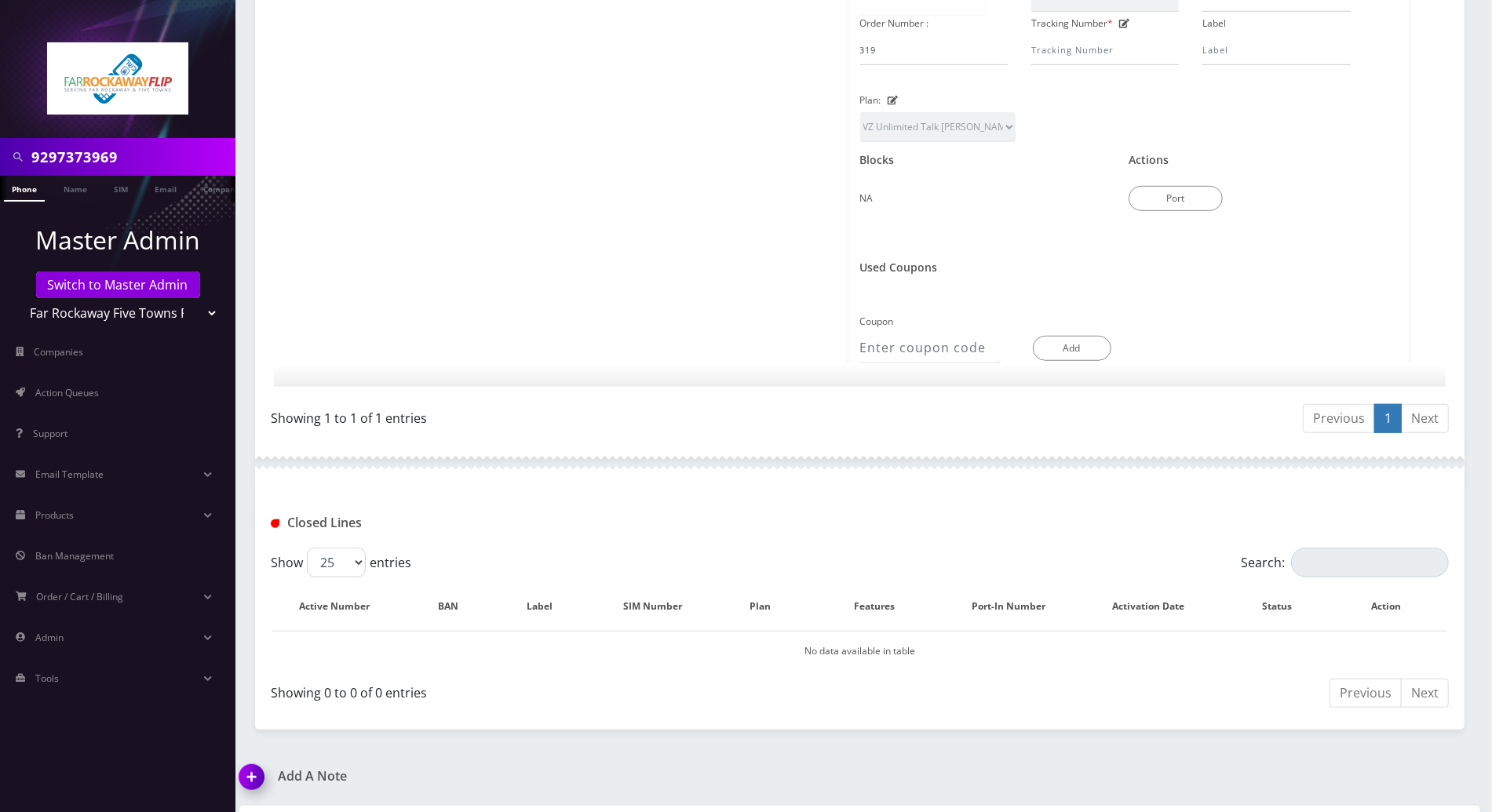
scroll to position [808, 0]
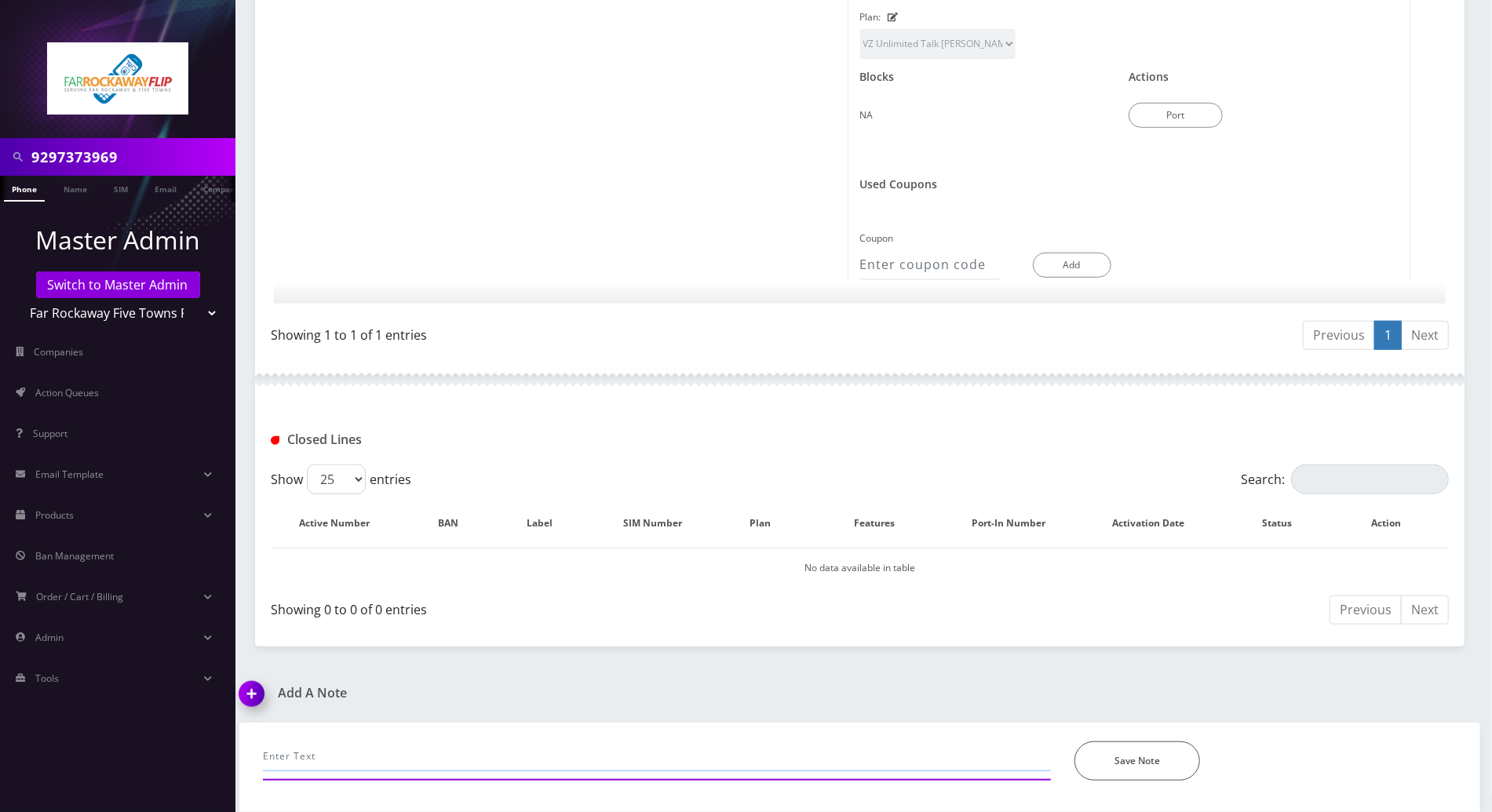
click at [445, 751] on input "text" at bounding box center [657, 756] width 788 height 30
click at [571, 759] on input "called for she hs no service, line is active" at bounding box center [657, 756] width 788 height 30
click at [533, 767] on input "called for she has no service, line is active" at bounding box center [657, 756] width 788 height 30
click at [690, 752] on input "called for she has no service, line is active in selectel..." at bounding box center [657, 756] width 788 height 30
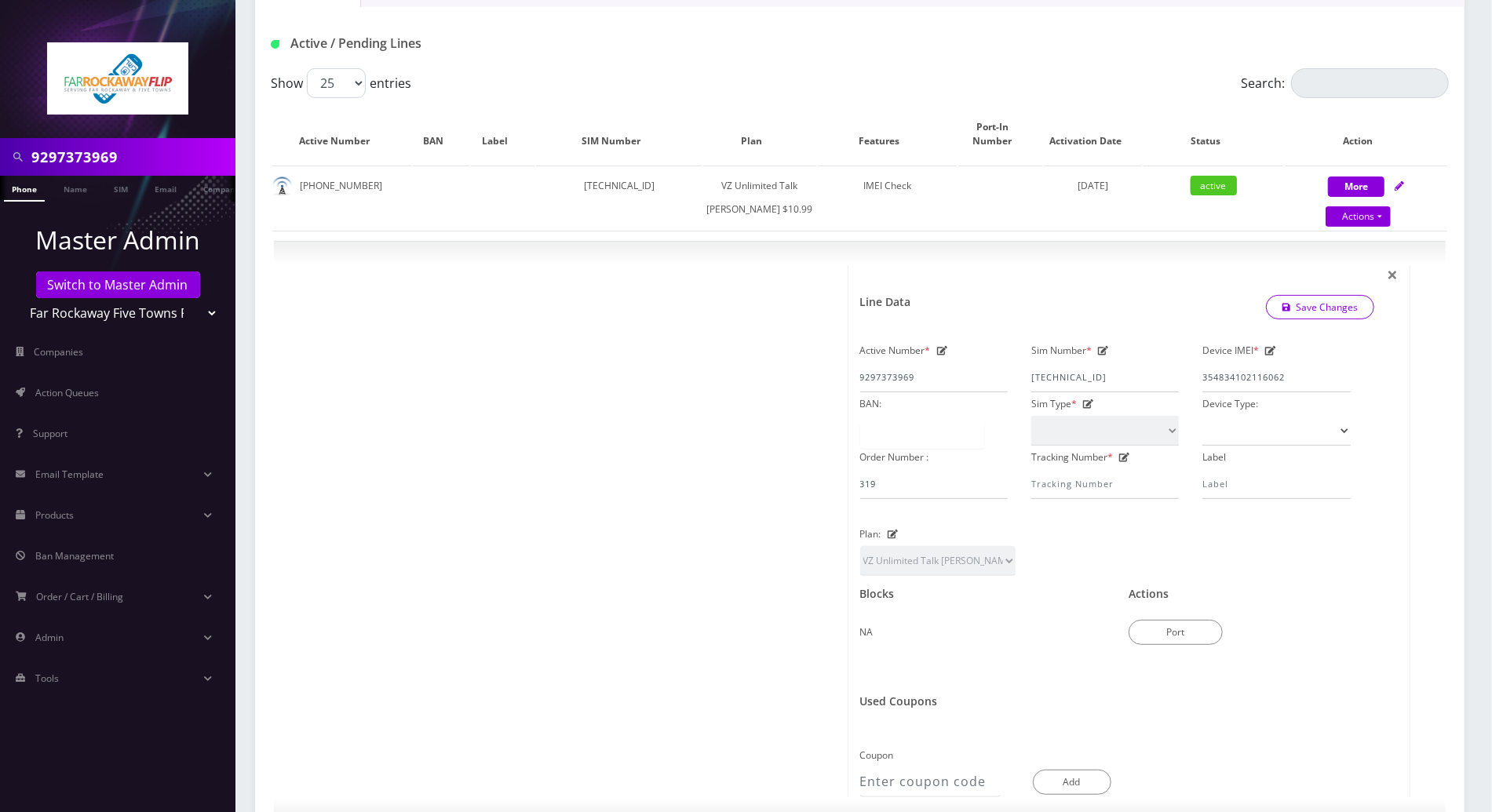
scroll to position [180, 0]
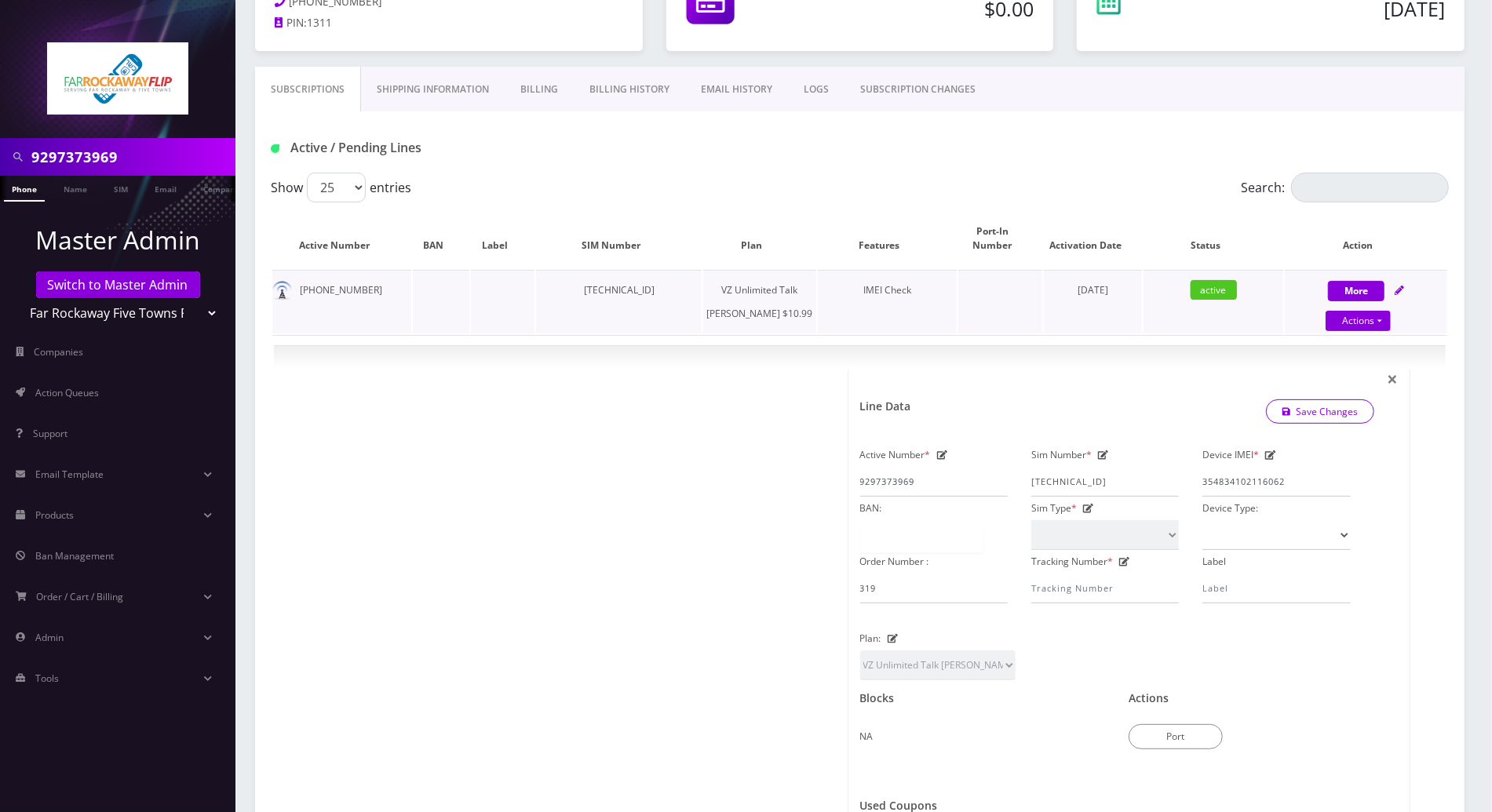
click at [344, 270] on td "[PHONE_NUMBER]" at bounding box center [341, 302] width 138 height 64
click at [326, 438] on div at bounding box center [566, 636] width 563 height 532
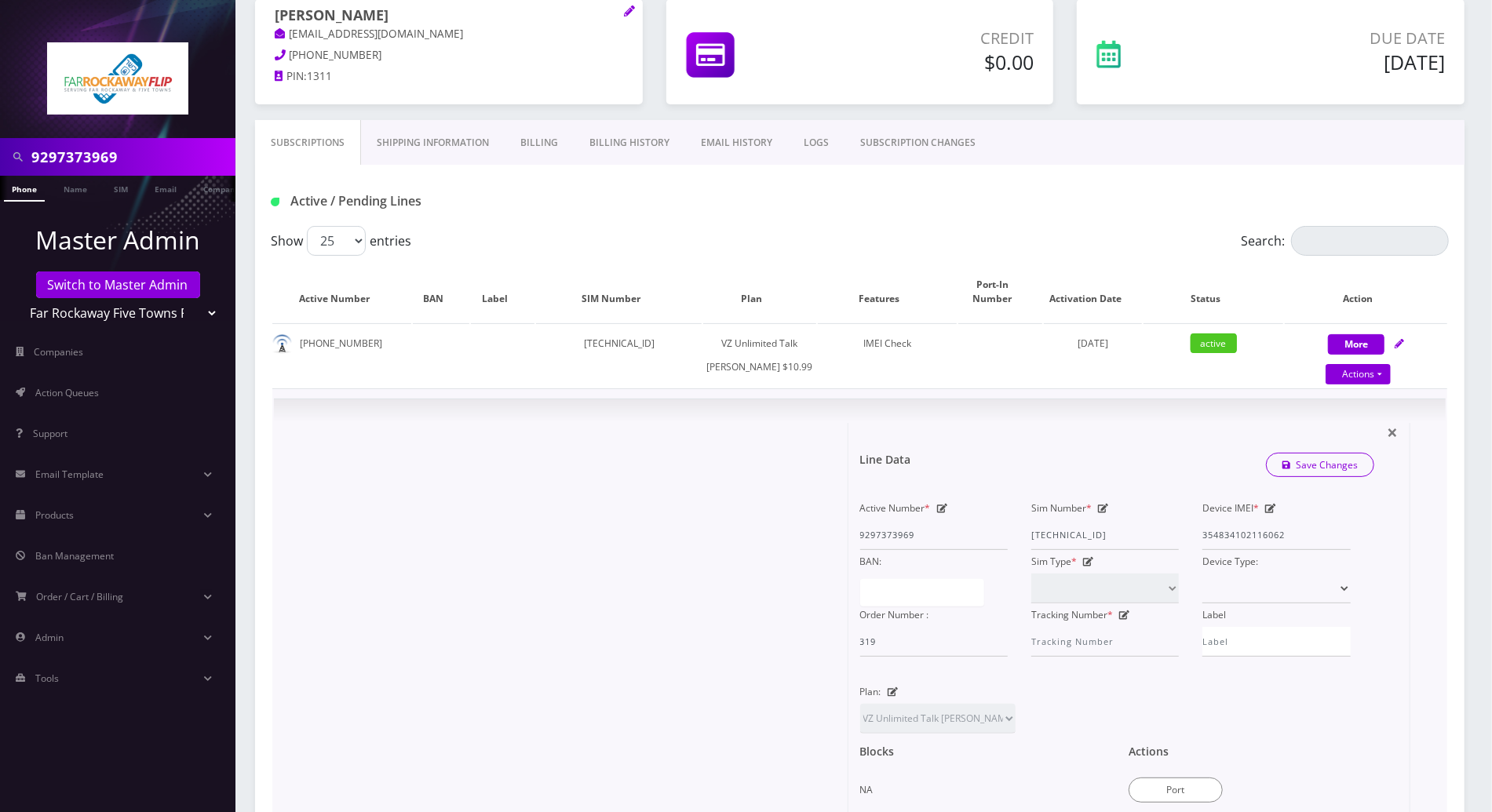
scroll to position [0, 0]
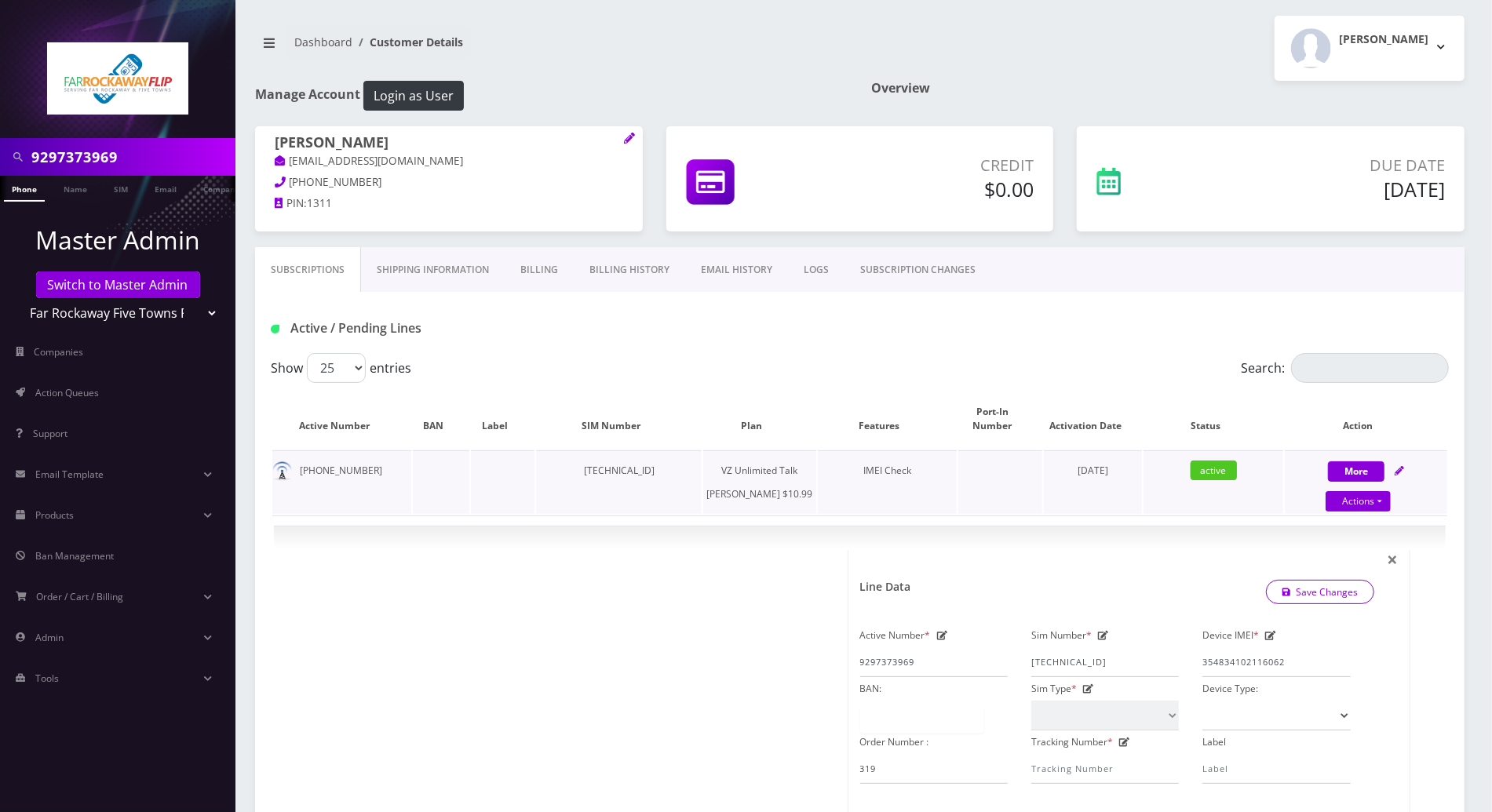
click at [289, 514] on td "[PHONE_NUMBER]" at bounding box center [341, 482] width 138 height 64
click at [802, 273] on link "LOGS" at bounding box center [816, 269] width 56 height 45
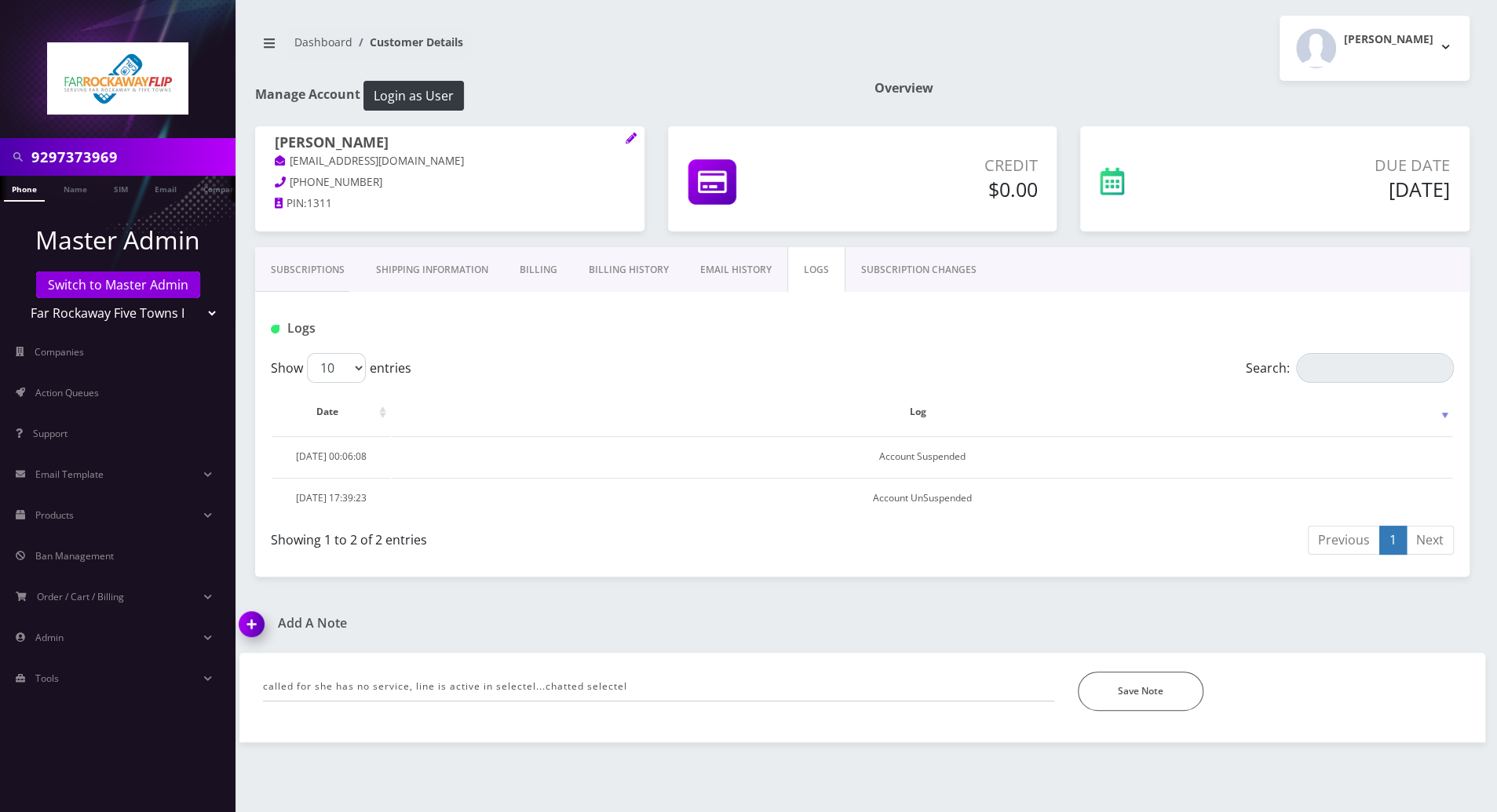
click at [904, 263] on link "SUBSCRIPTION CHANGES" at bounding box center [919, 269] width 147 height 45
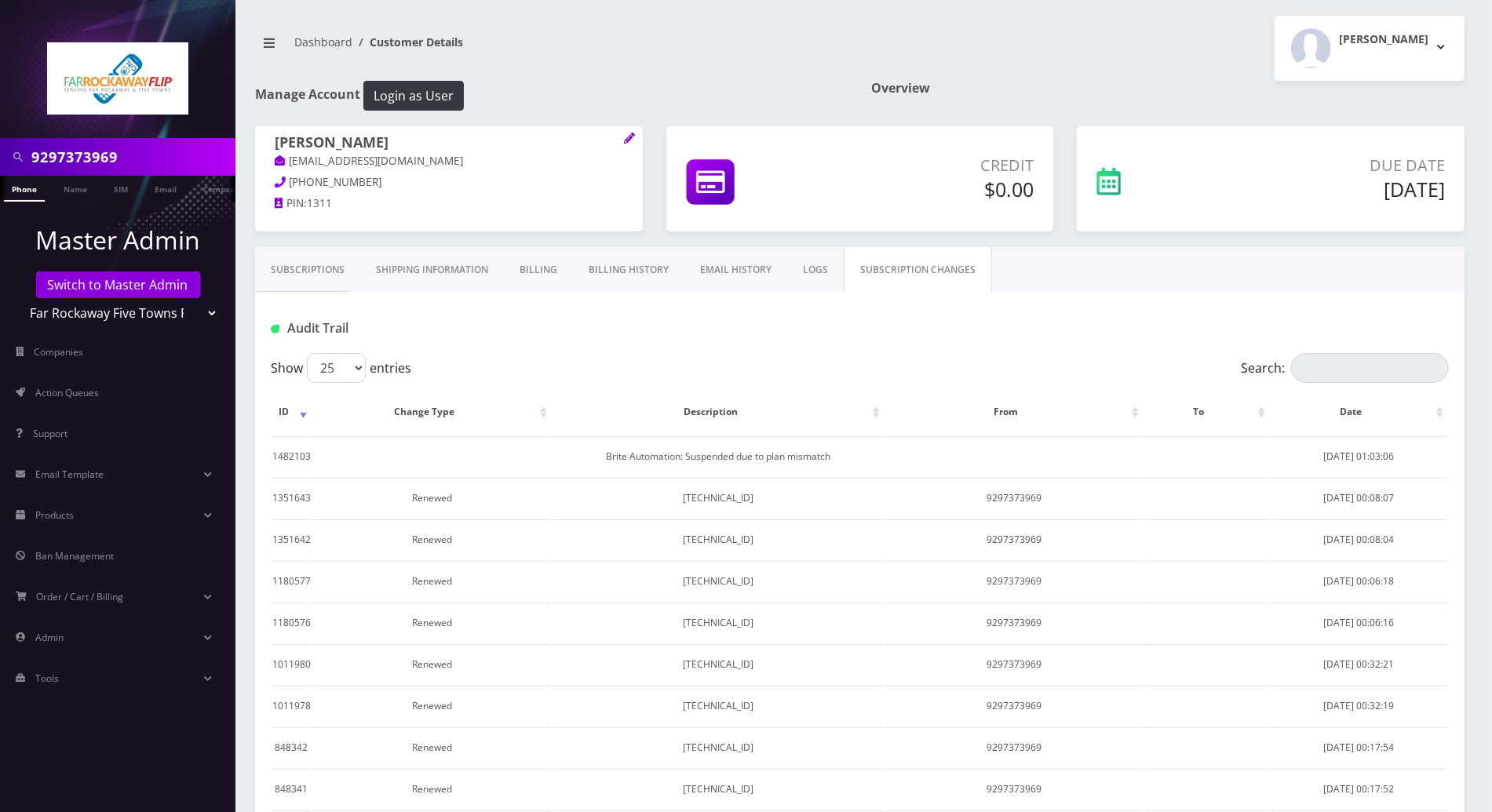
click at [810, 260] on link "LOGS" at bounding box center [815, 269] width 56 height 45
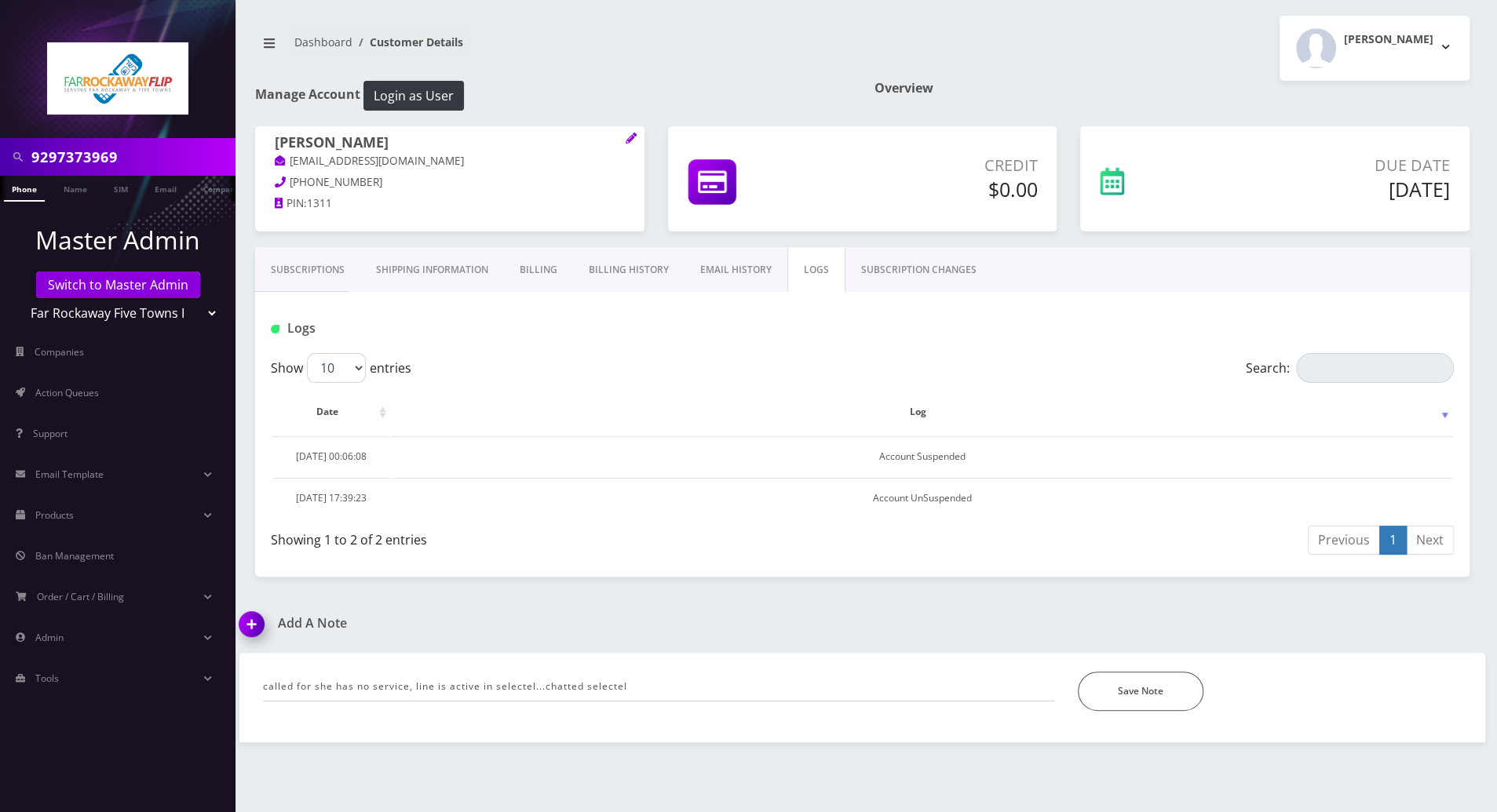
click at [869, 264] on link "SUBSCRIPTION CHANGES" at bounding box center [919, 269] width 147 height 45
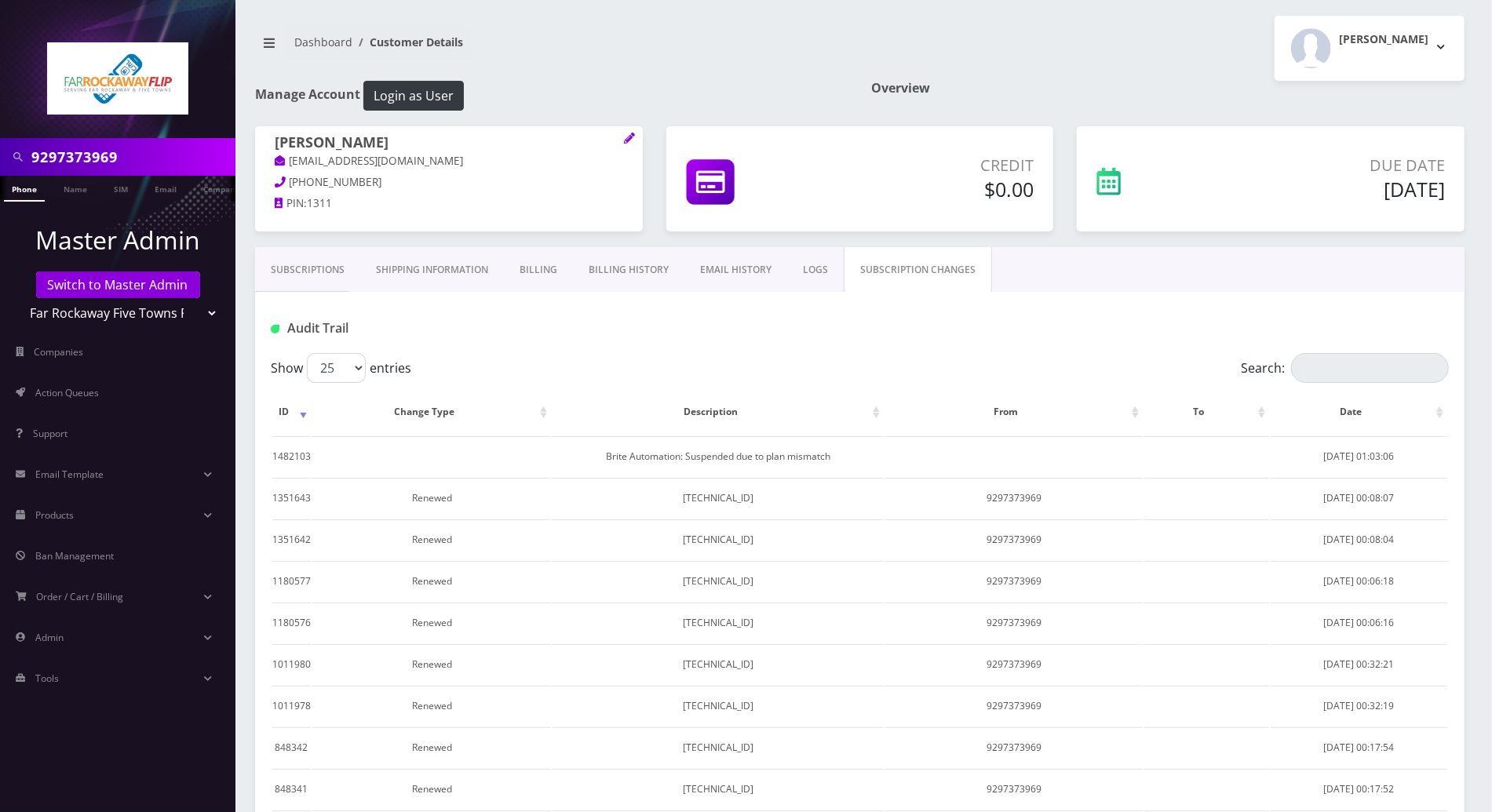
click at [316, 269] on link "Subscriptions" at bounding box center [307, 269] width 106 height 45
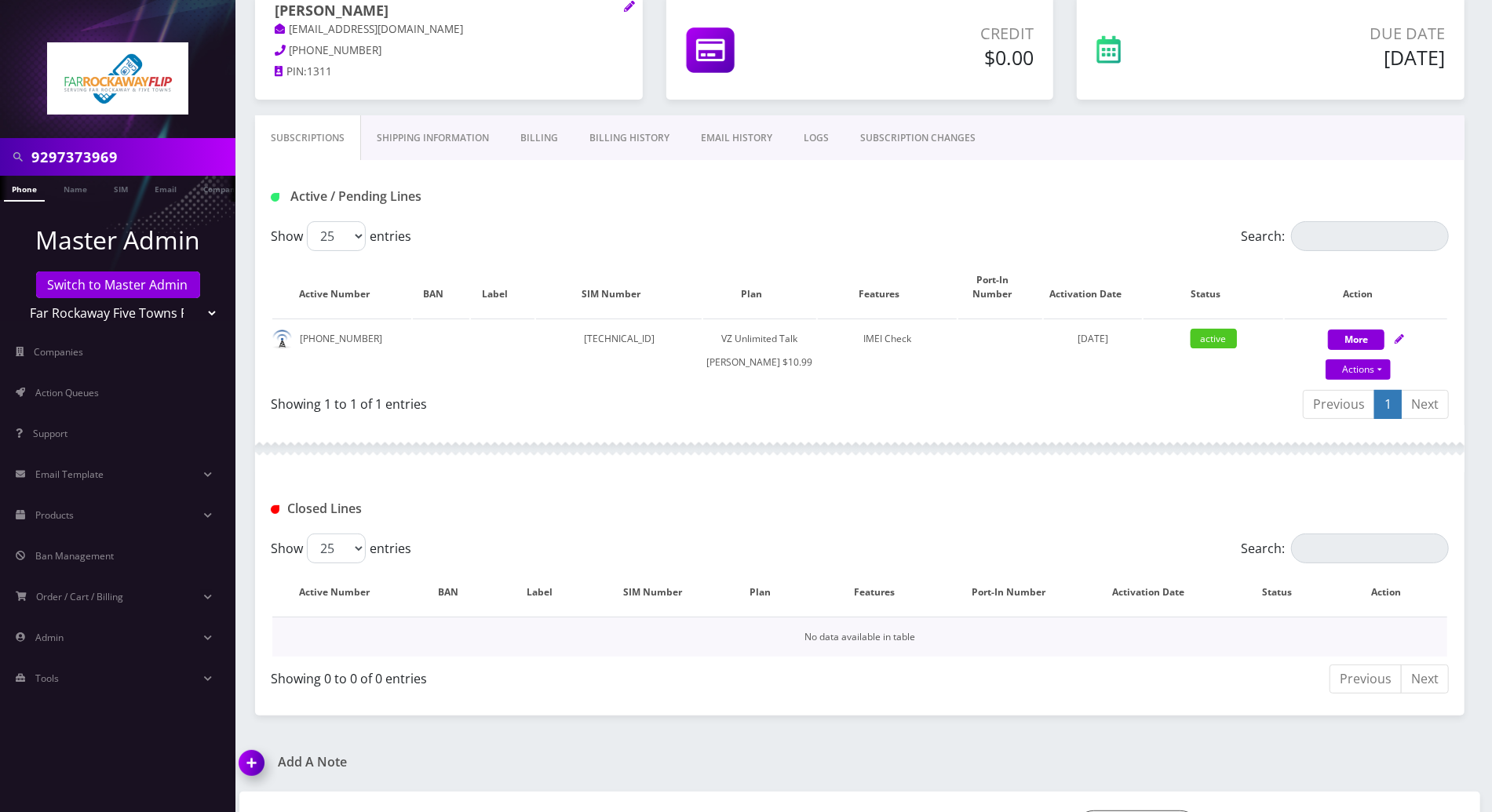
scroll to position [208, 0]
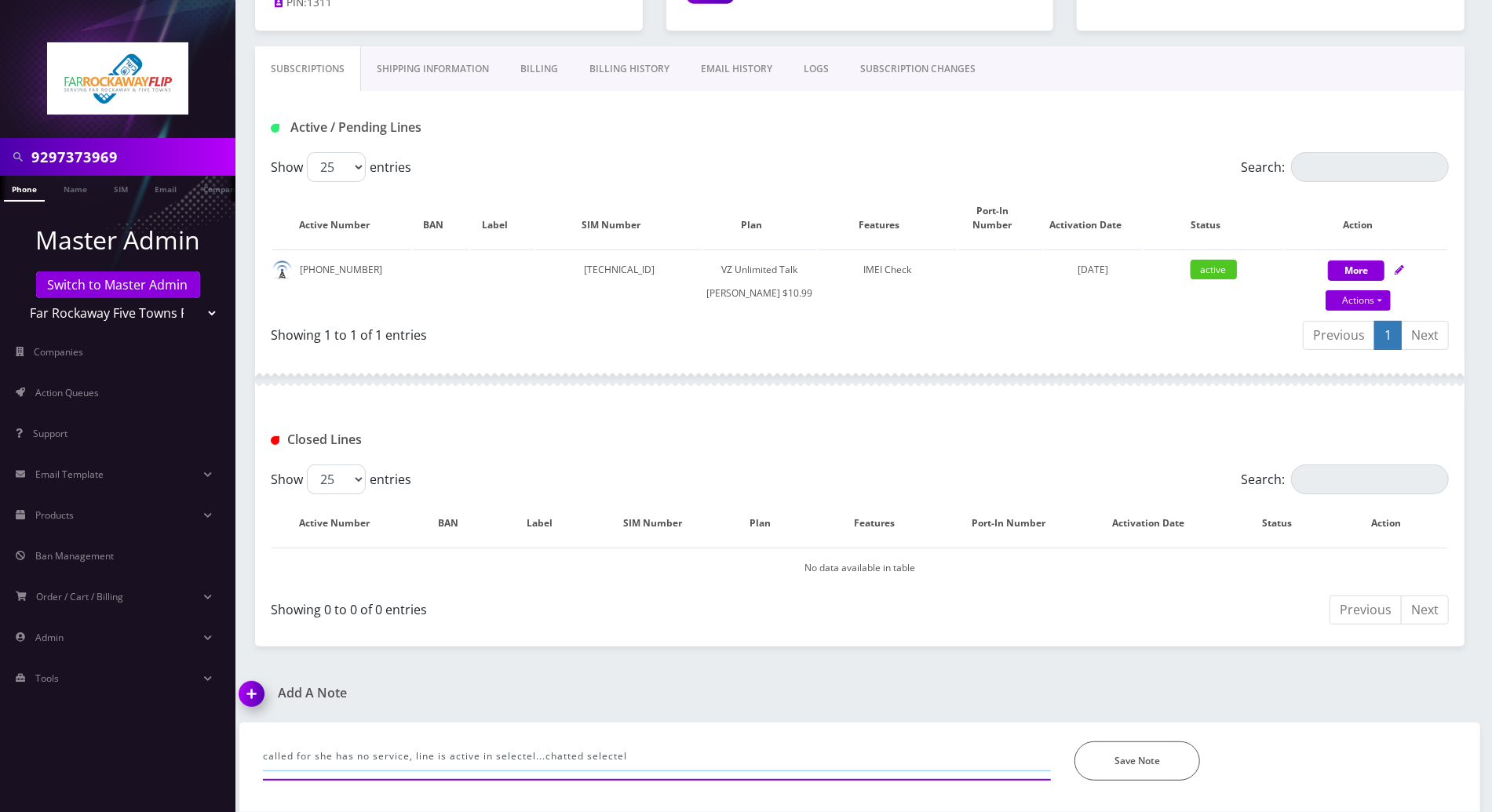
click at [746, 747] on input "called for she has no service, line is active in selectel...chatted selectel" at bounding box center [657, 756] width 788 height 30
drag, startPoint x: 968, startPoint y: 752, endPoint x: 980, endPoint y: 757, distance: 13.0
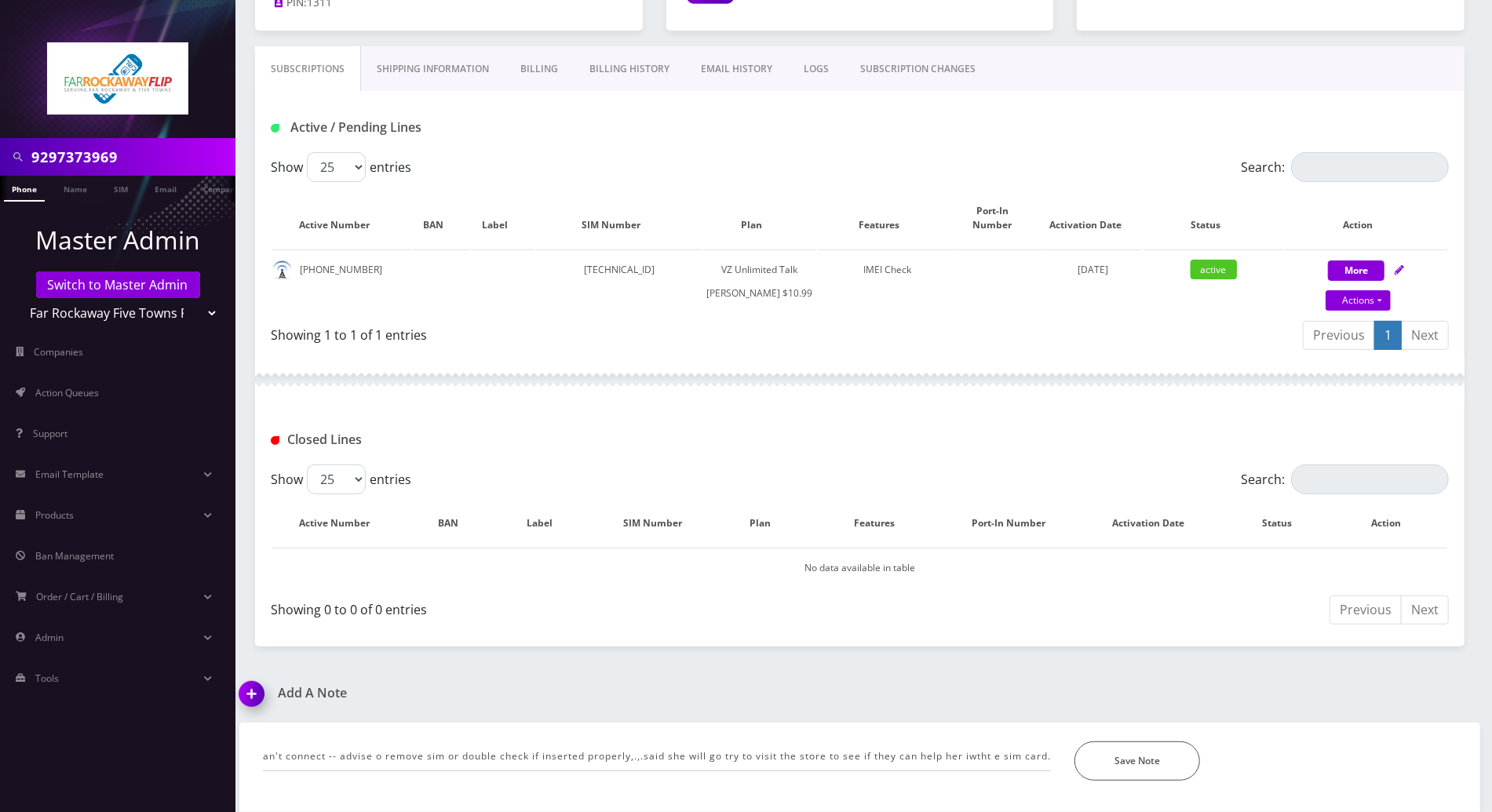
scroll to position [0, 0]
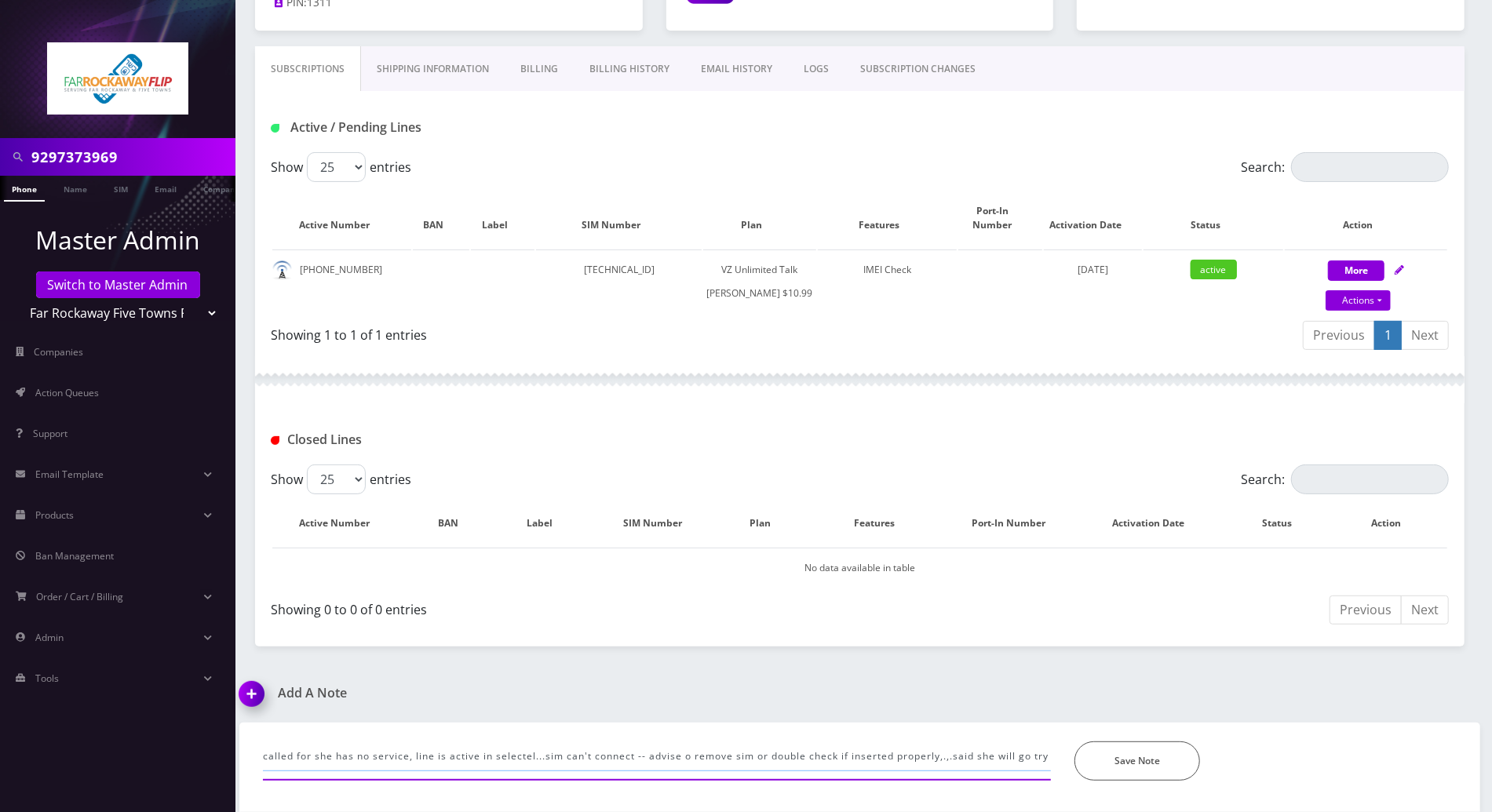
click at [1020, 759] on input "called for she has no service, line is active in selectel...sim can't connect -…" at bounding box center [657, 756] width 788 height 30
click at [994, 756] on input "called for she has no service, line is active in selectel...sim can't connect -…" at bounding box center [657, 756] width 788 height 30
click at [1002, 757] on input "called for she has no service, line is active in selectel...sim can't connect -…" at bounding box center [657, 756] width 788 height 30
type input "called for she has no service, line is active in selectel...sim can't connect -…"
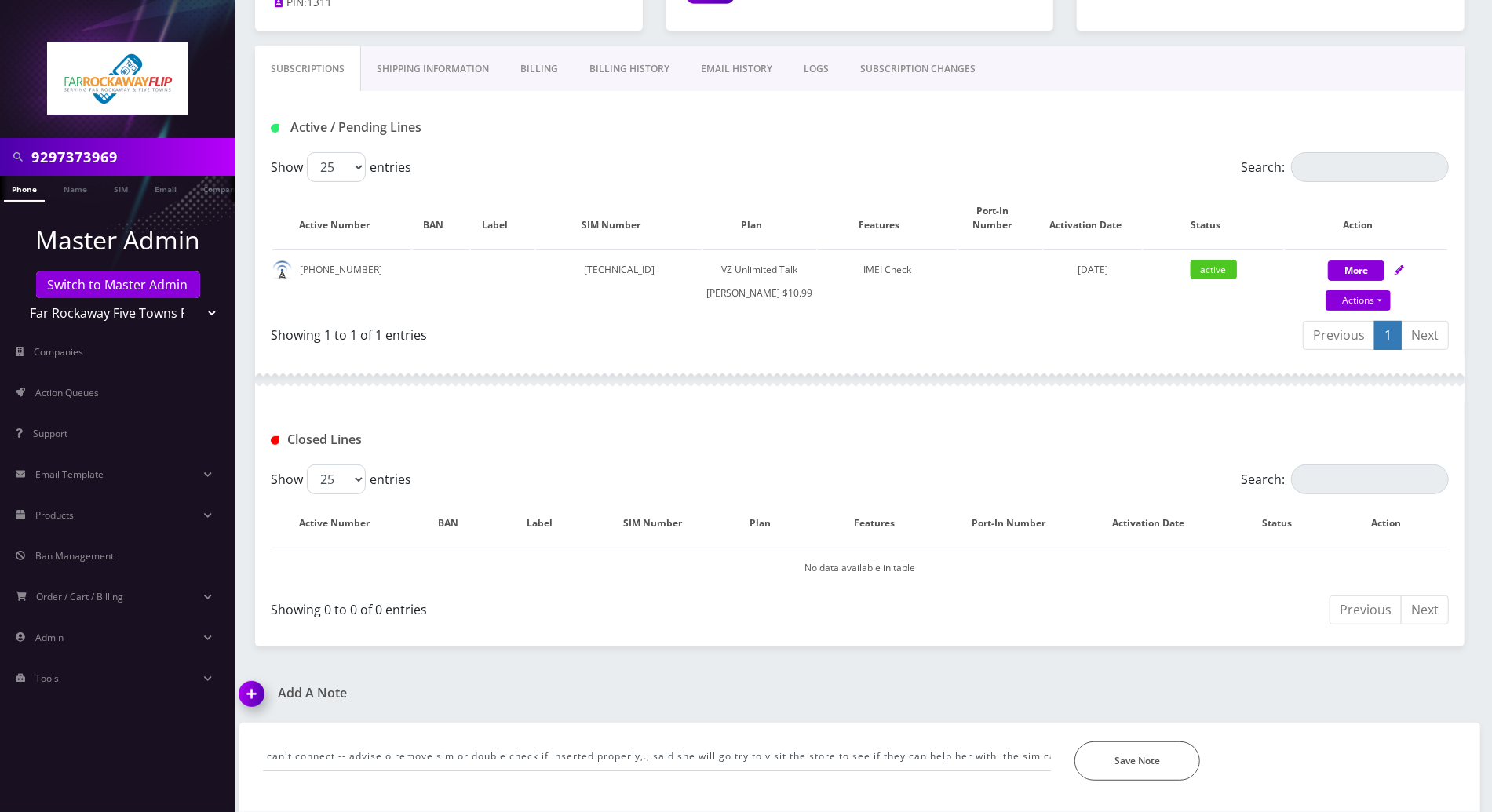
scroll to position [0, 0]
click at [1072, 768] on div "Save Note" at bounding box center [1265, 761] width 406 height 40
click at [1103, 763] on button "Save Note" at bounding box center [1138, 761] width 126 height 40
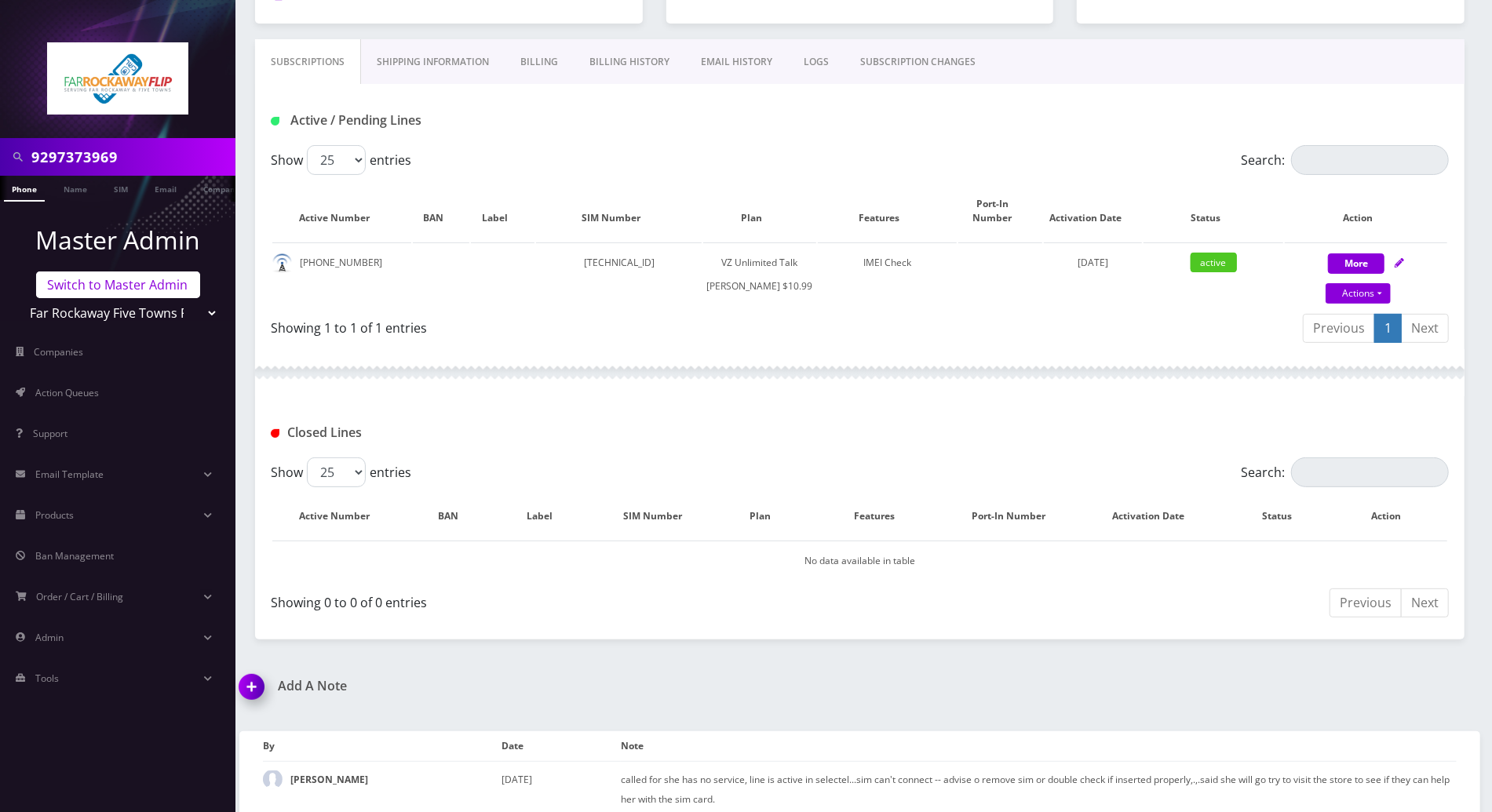
click at [172, 280] on link "Switch to Master Admin" at bounding box center [117, 285] width 164 height 27
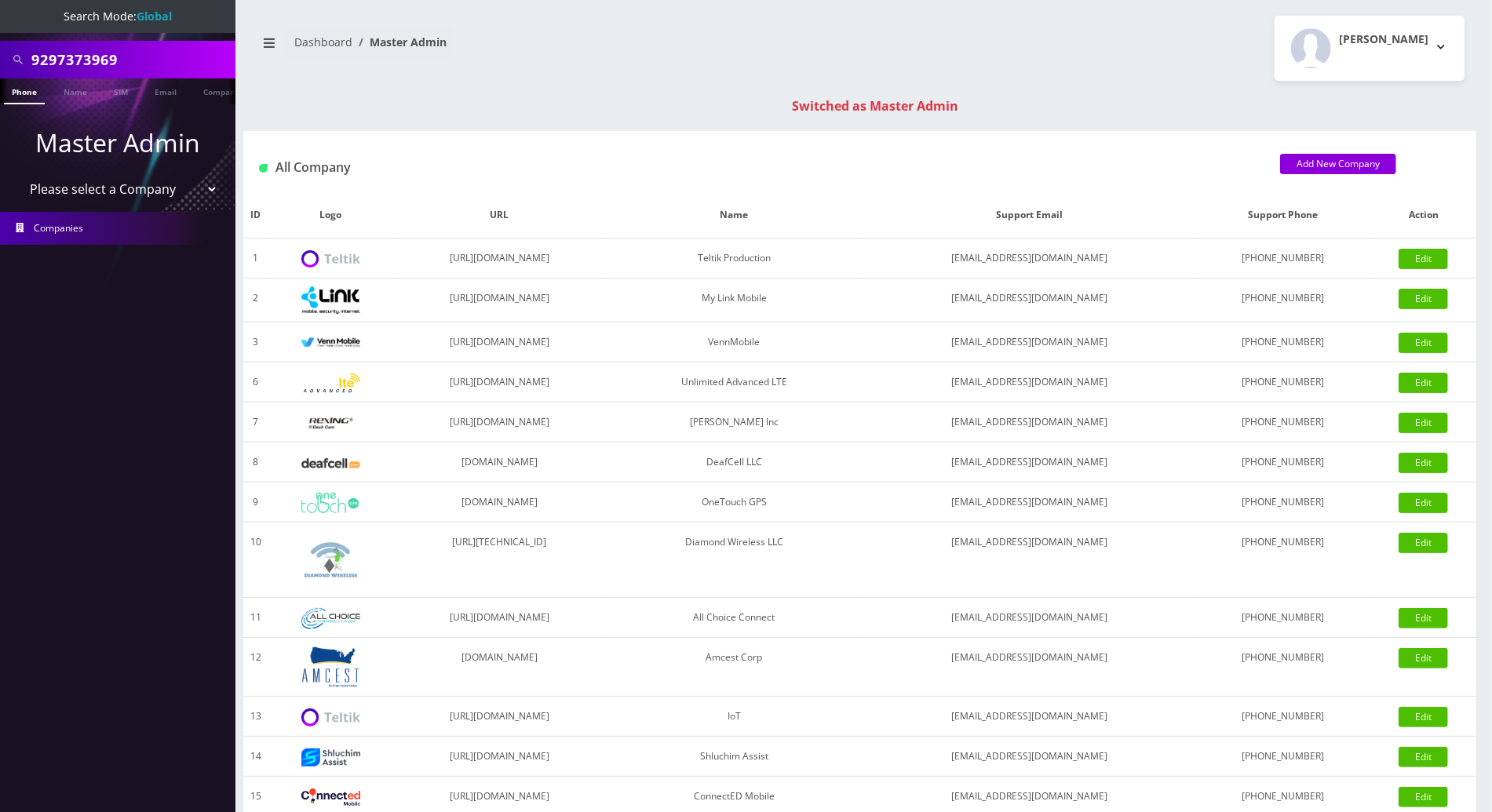
drag, startPoint x: 164, startPoint y: 64, endPoint x: -4, endPoint y: 63, distance: 168.0
click at [0, 63] on html "Search Mode: Global 9297373969 Phone Name SIM Email Company Customer Master Adm…" at bounding box center [746, 557] width 1492 height 1116
paste input "8457290985"
type input "8457290985"
click at [28, 95] on link "Phone" at bounding box center [24, 91] width 41 height 26
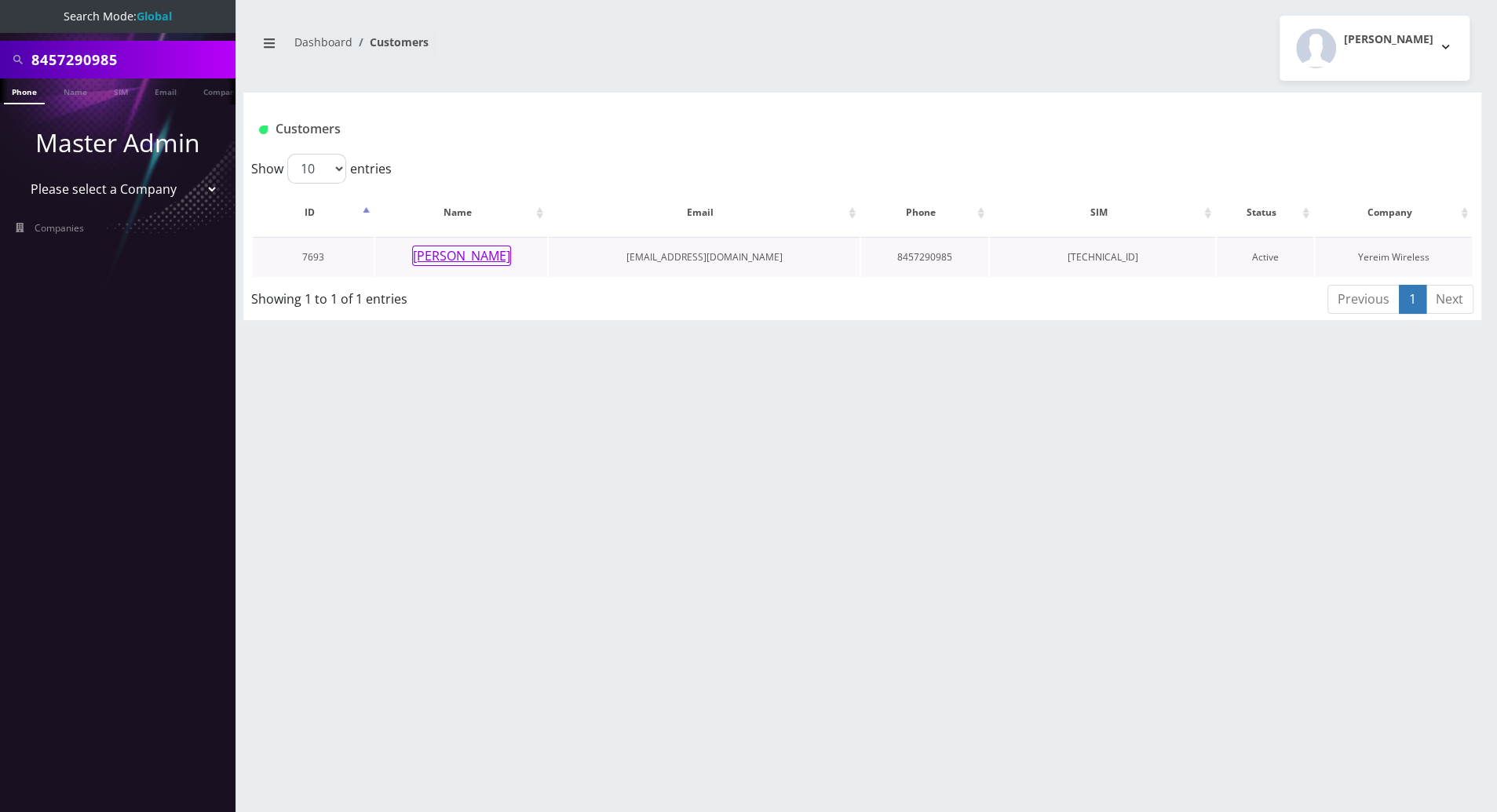
click at [448, 260] on button "[PERSON_NAME]" at bounding box center [462, 256] width 99 height 20
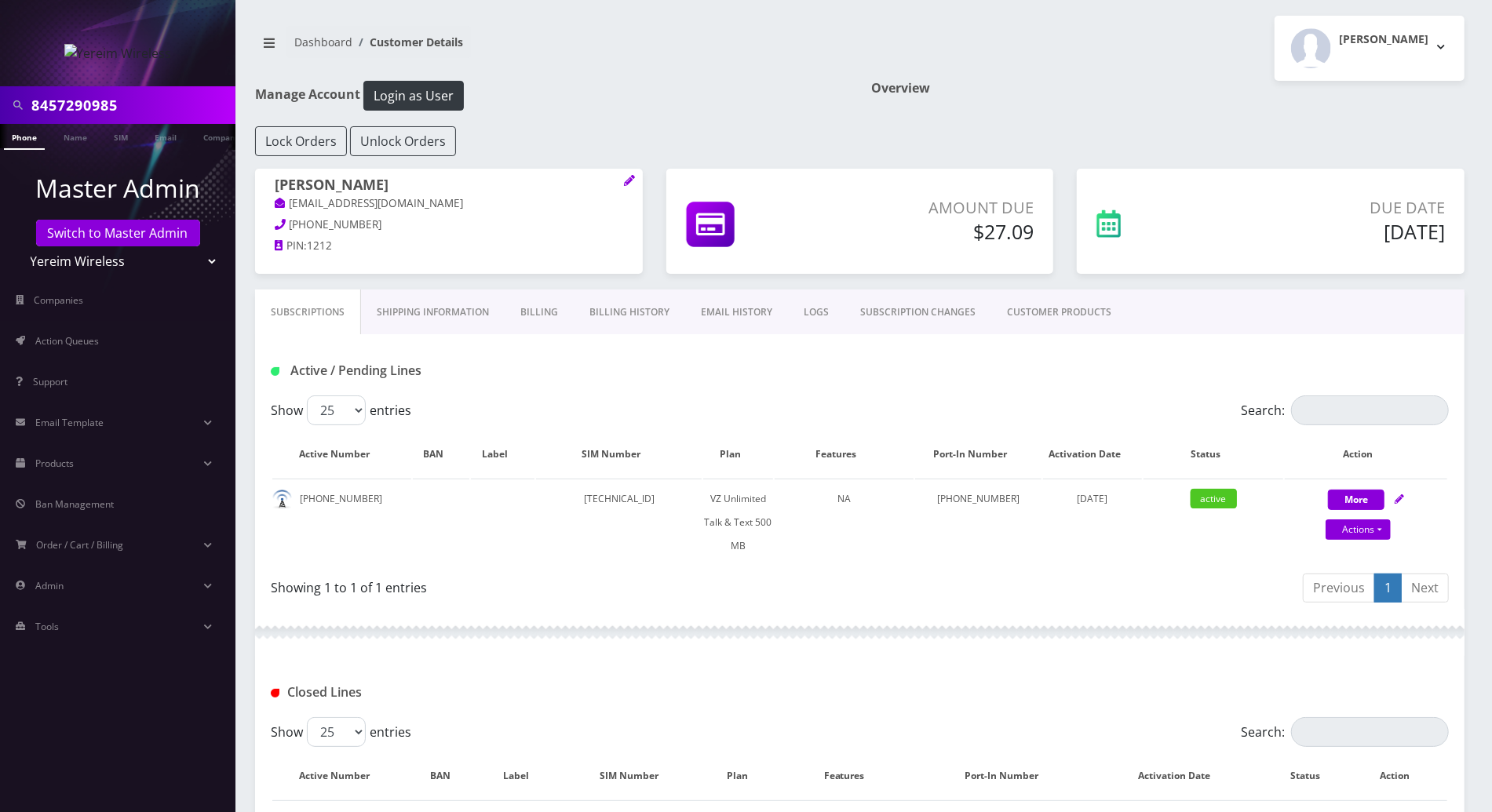
click at [622, 313] on link "Billing History" at bounding box center [629, 312] width 111 height 45
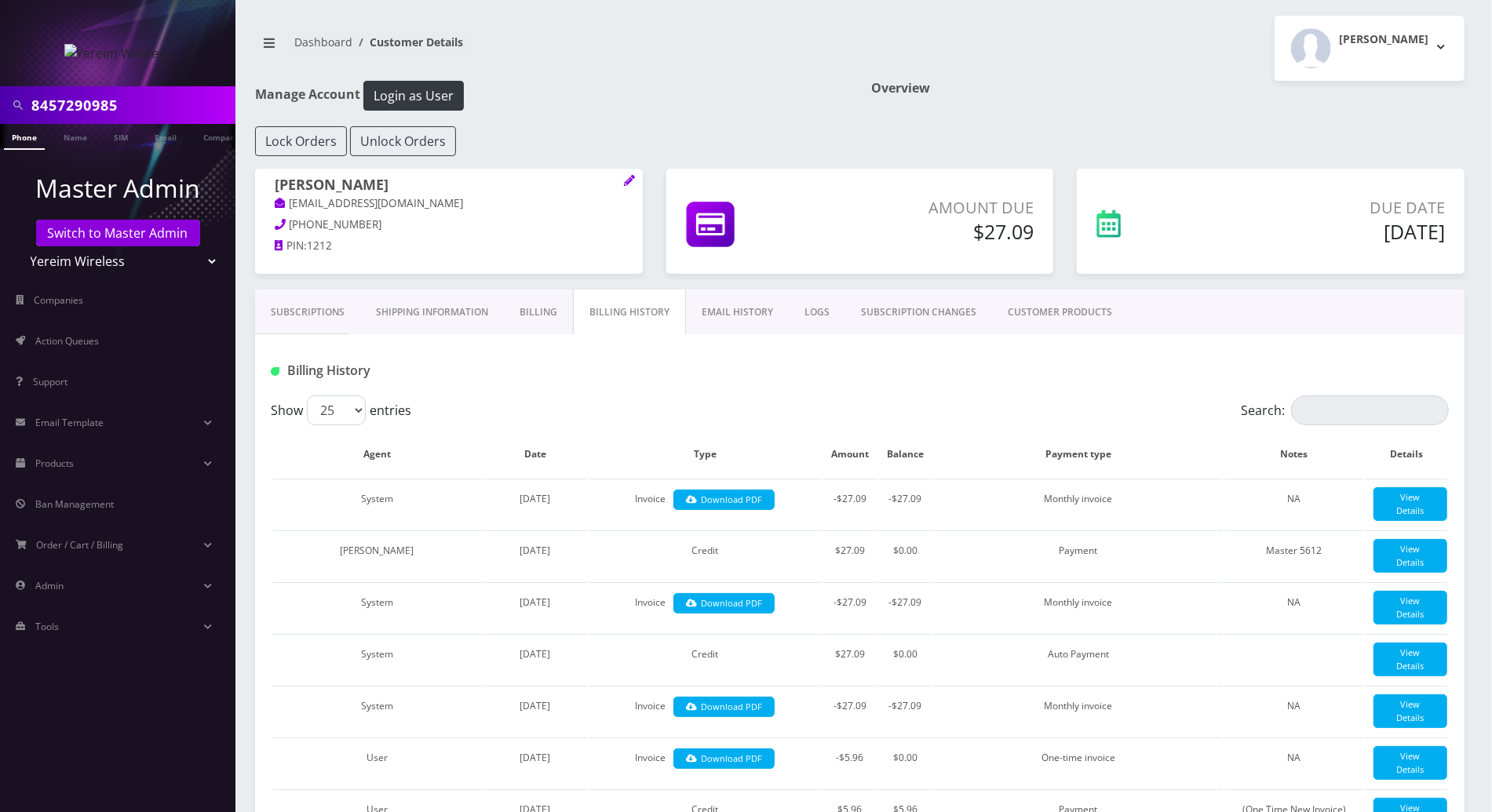
click at [536, 316] on link "Billing" at bounding box center [537, 312] width 69 height 45
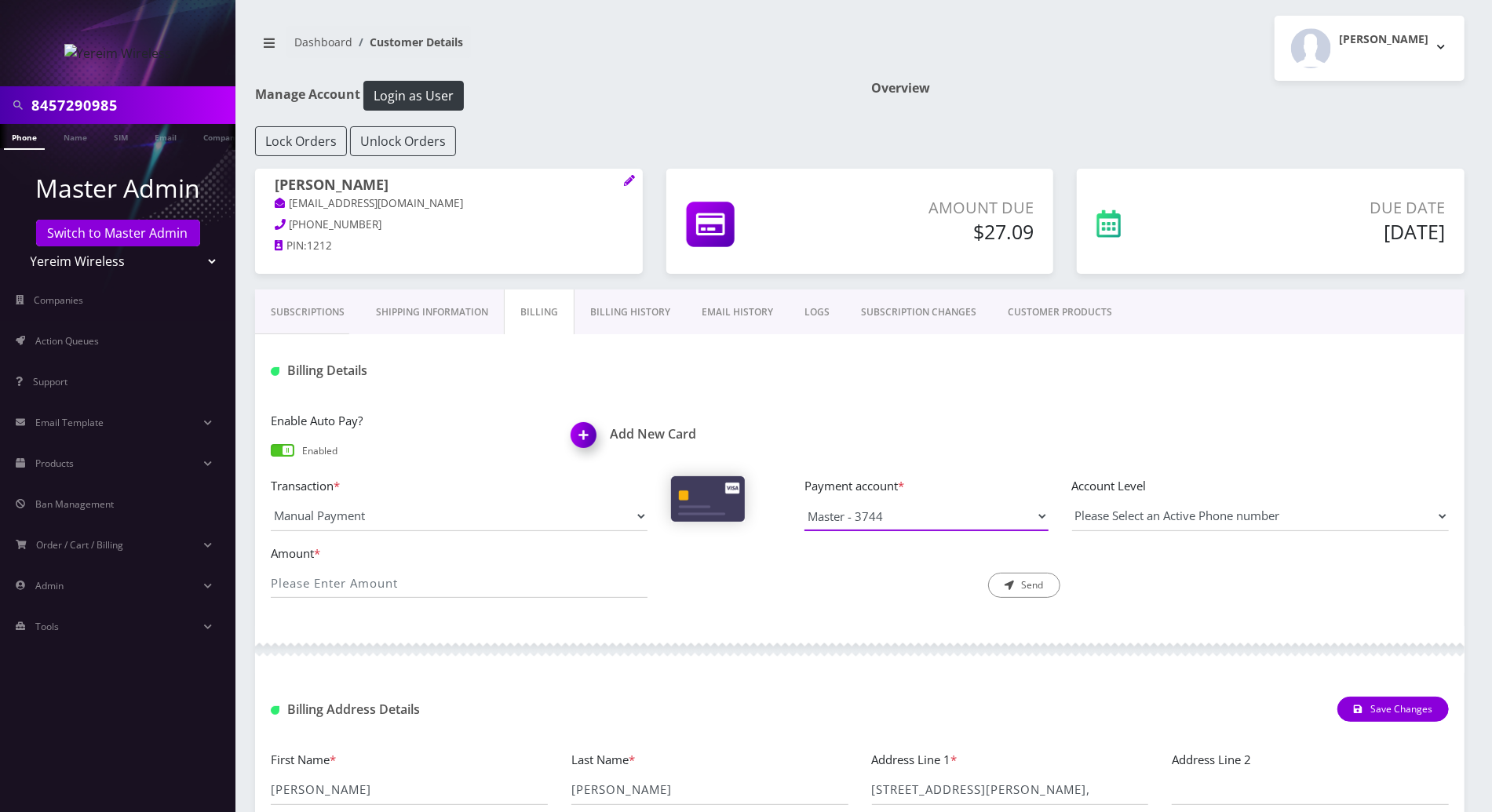
click at [1023, 517] on select "Master - 3744 Master - 5612" at bounding box center [926, 516] width 243 height 30
click at [289, 310] on link "Subscriptions" at bounding box center [307, 312] width 106 height 45
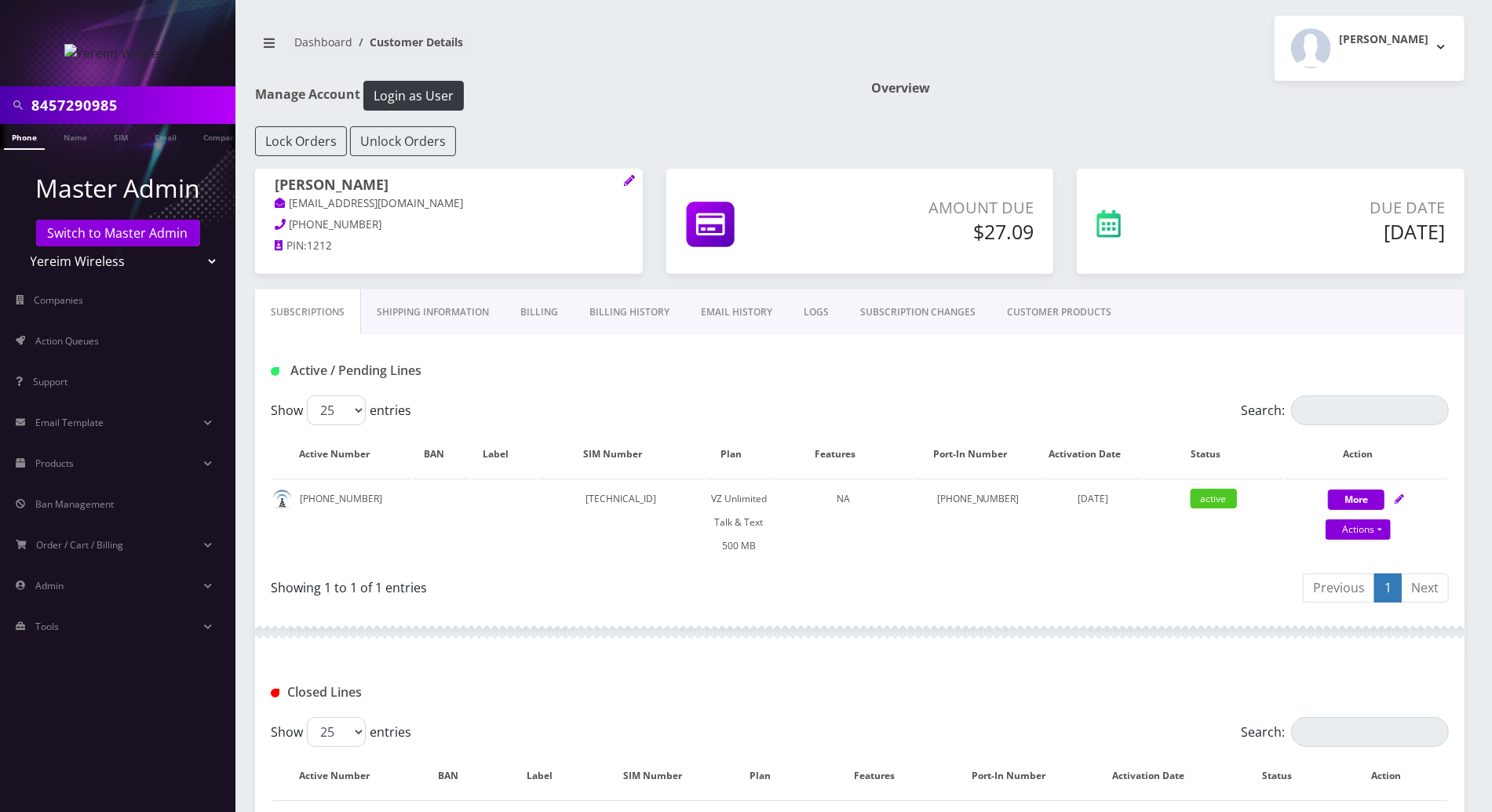
click at [603, 313] on link "Billing History" at bounding box center [629, 312] width 111 height 45
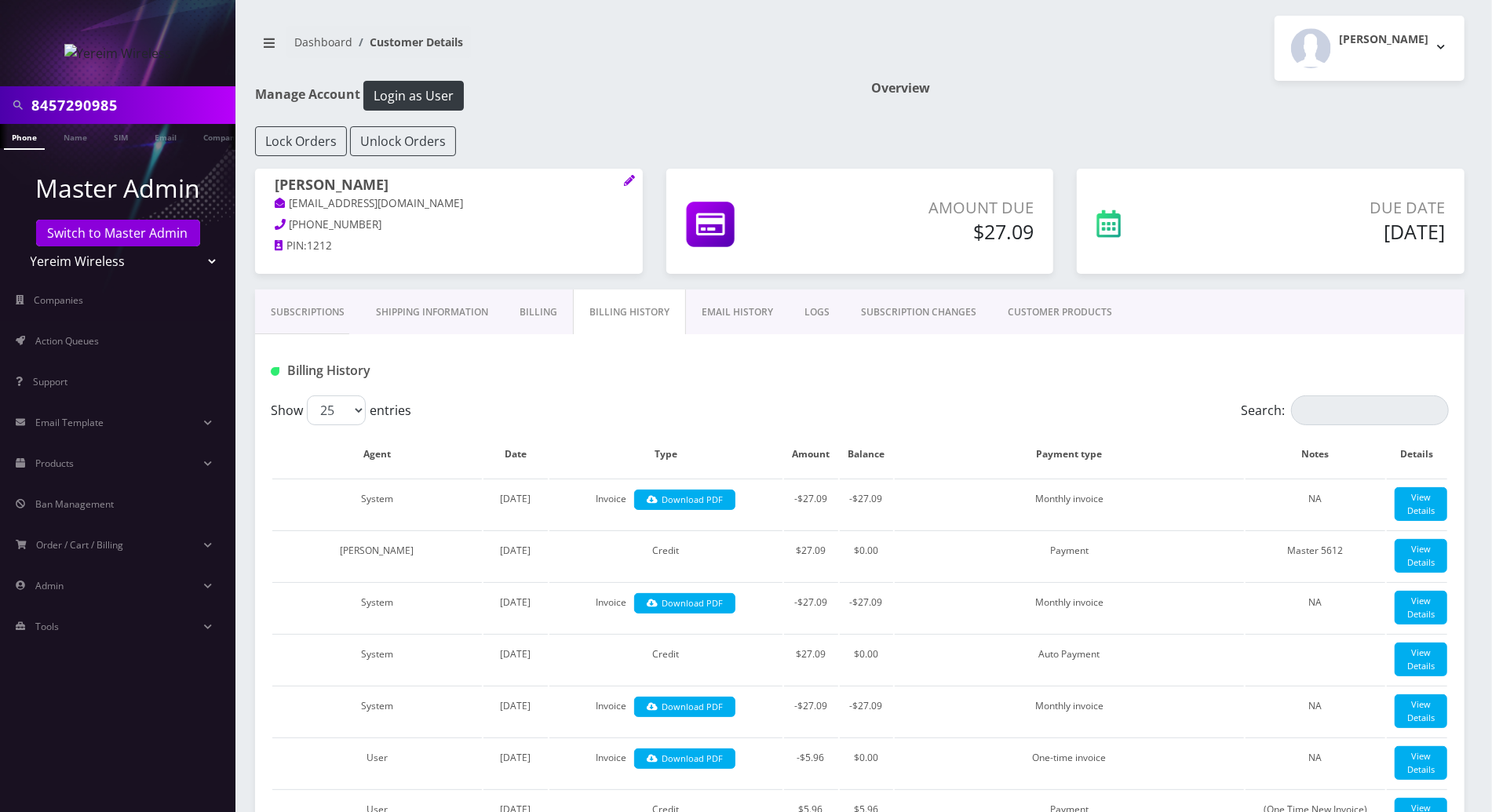
click at [541, 316] on link "Billing" at bounding box center [537, 312] width 69 height 45
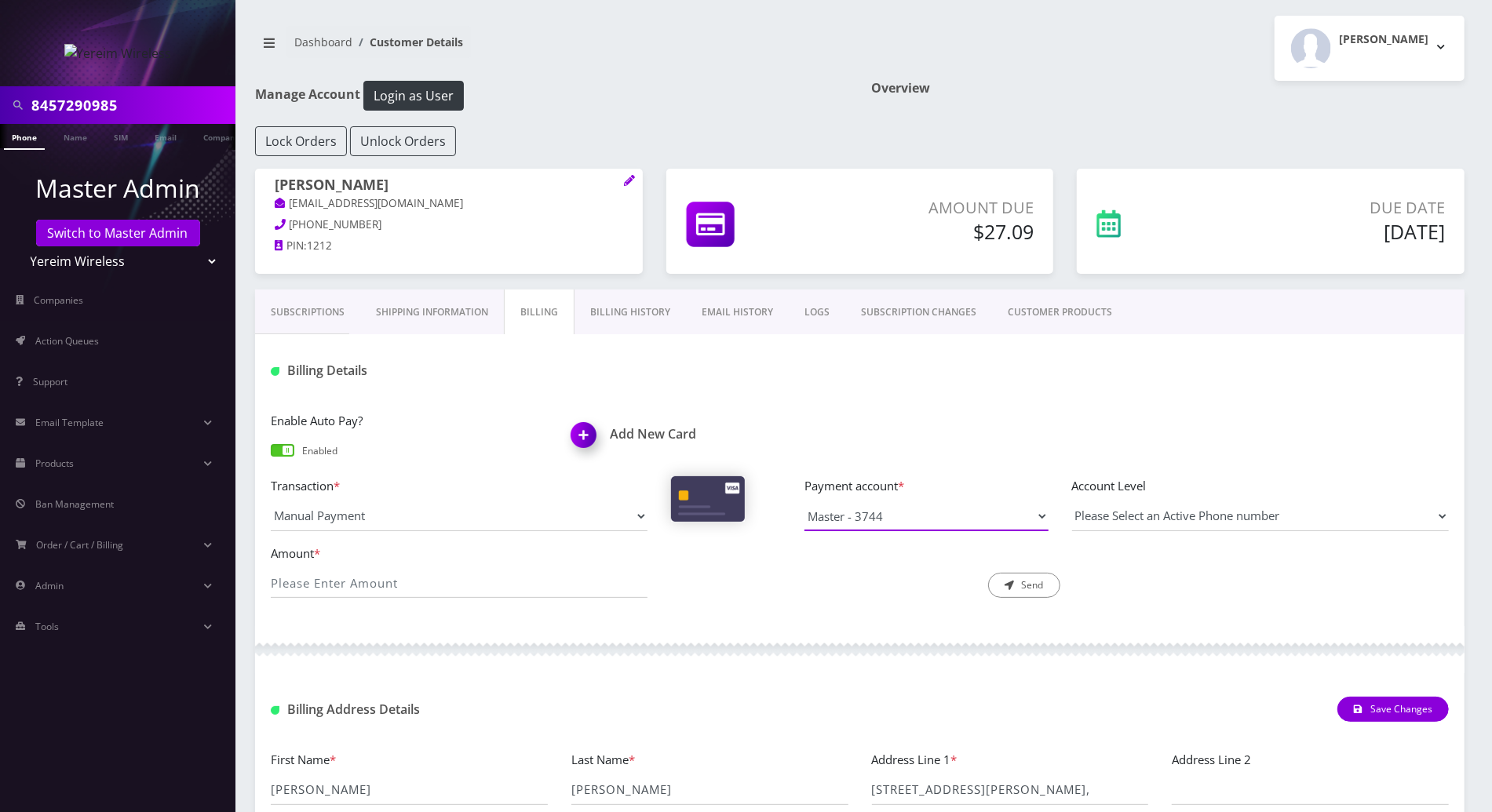
click at [1029, 515] on select "Master - 3744 Master - 5612" at bounding box center [926, 516] width 243 height 30
select select "10292"
click at [805, 501] on select "Master - 3744 Master - 5612" at bounding box center [926, 516] width 243 height 30
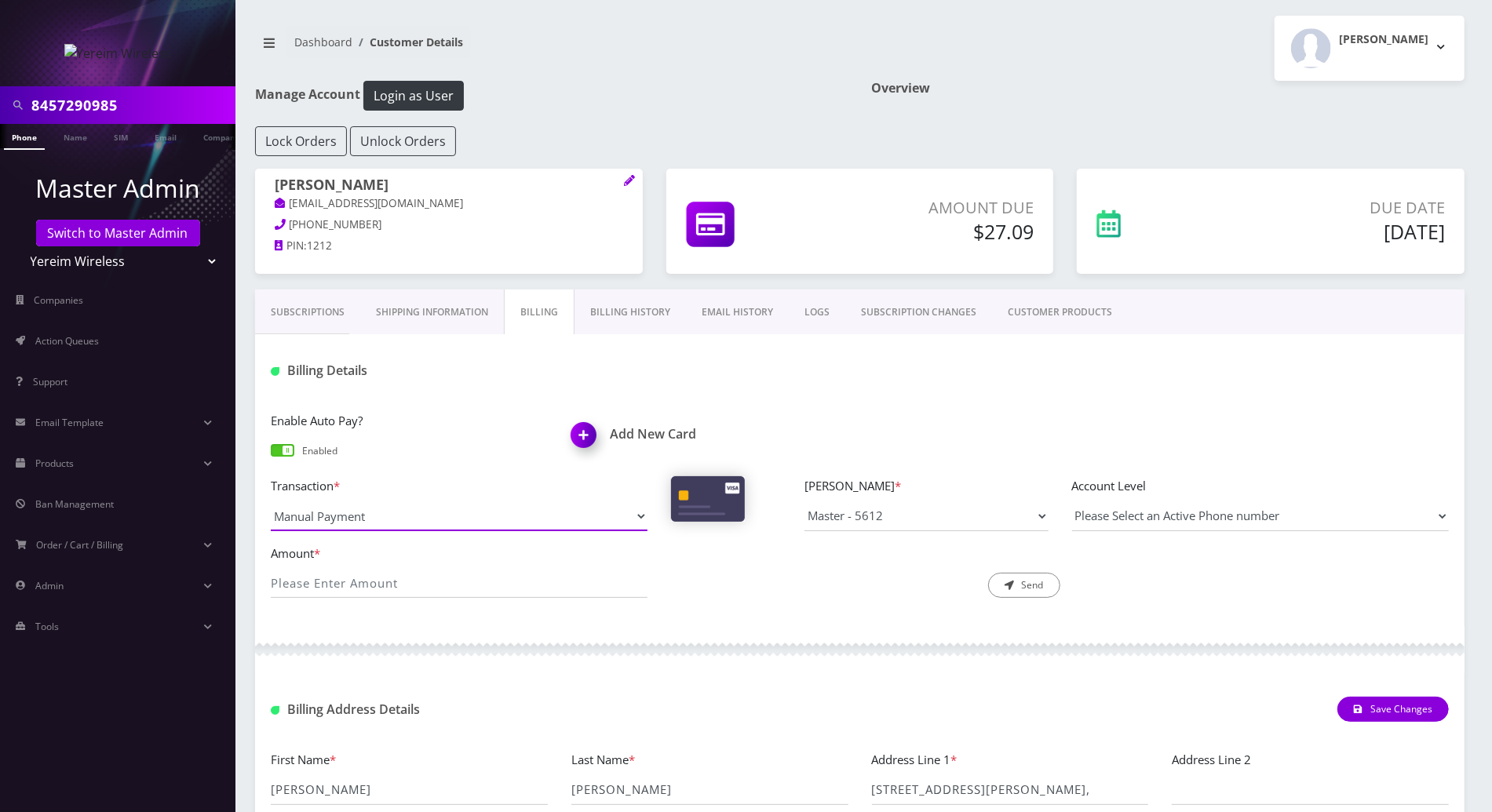
click at [635, 507] on select "Manual Payment Custom Charge Manual Credit Custom Invoice" at bounding box center [459, 516] width 377 height 30
click at [271, 501] on select "Manual Payment Custom Charge Manual Credit Custom Invoice" at bounding box center [459, 516] width 377 height 30
click at [423, 578] on input "Amount *" at bounding box center [459, 583] width 377 height 30
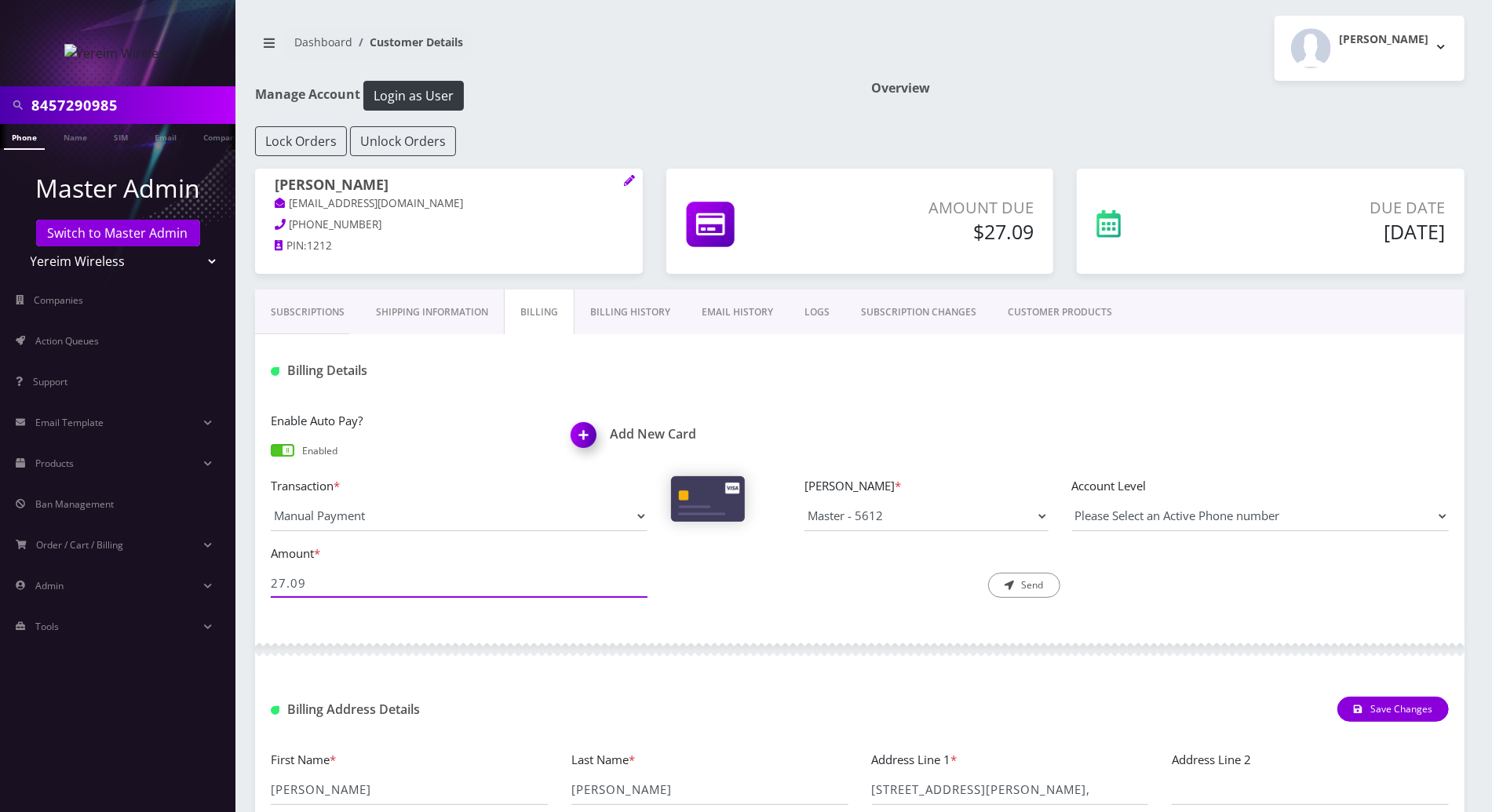
type input "27.09"
click at [1122, 518] on select "Please Select an Active Phone number 8457290985" at bounding box center [1260, 516] width 377 height 30
select select "202158"
click at [1072, 501] on select "Please Select an Active Phone number 8457290985" at bounding box center [1260, 516] width 377 height 30
click at [1018, 586] on button "Send" at bounding box center [1024, 586] width 73 height 25
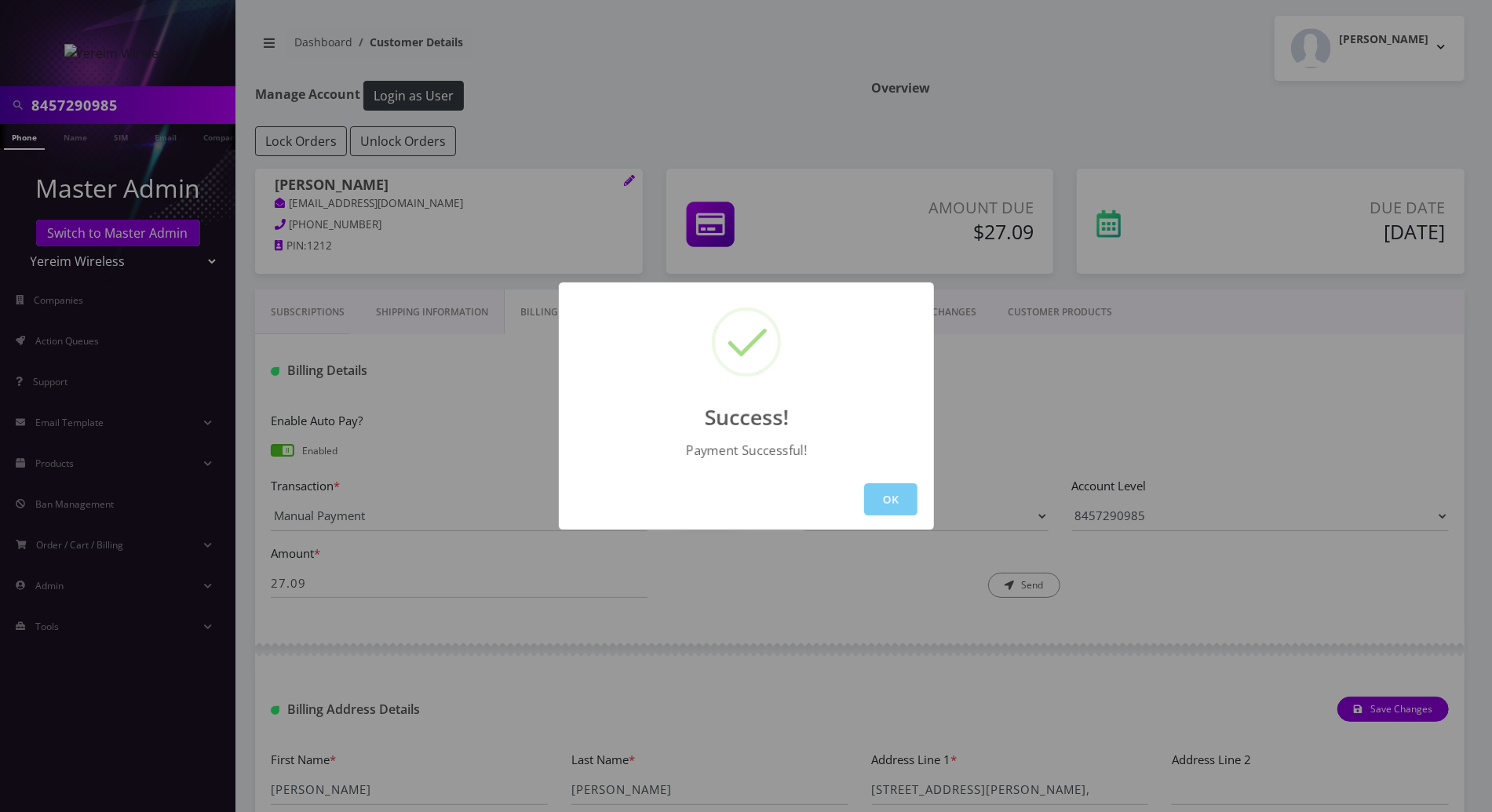
click at [898, 503] on button "OK" at bounding box center [891, 498] width 53 height 32
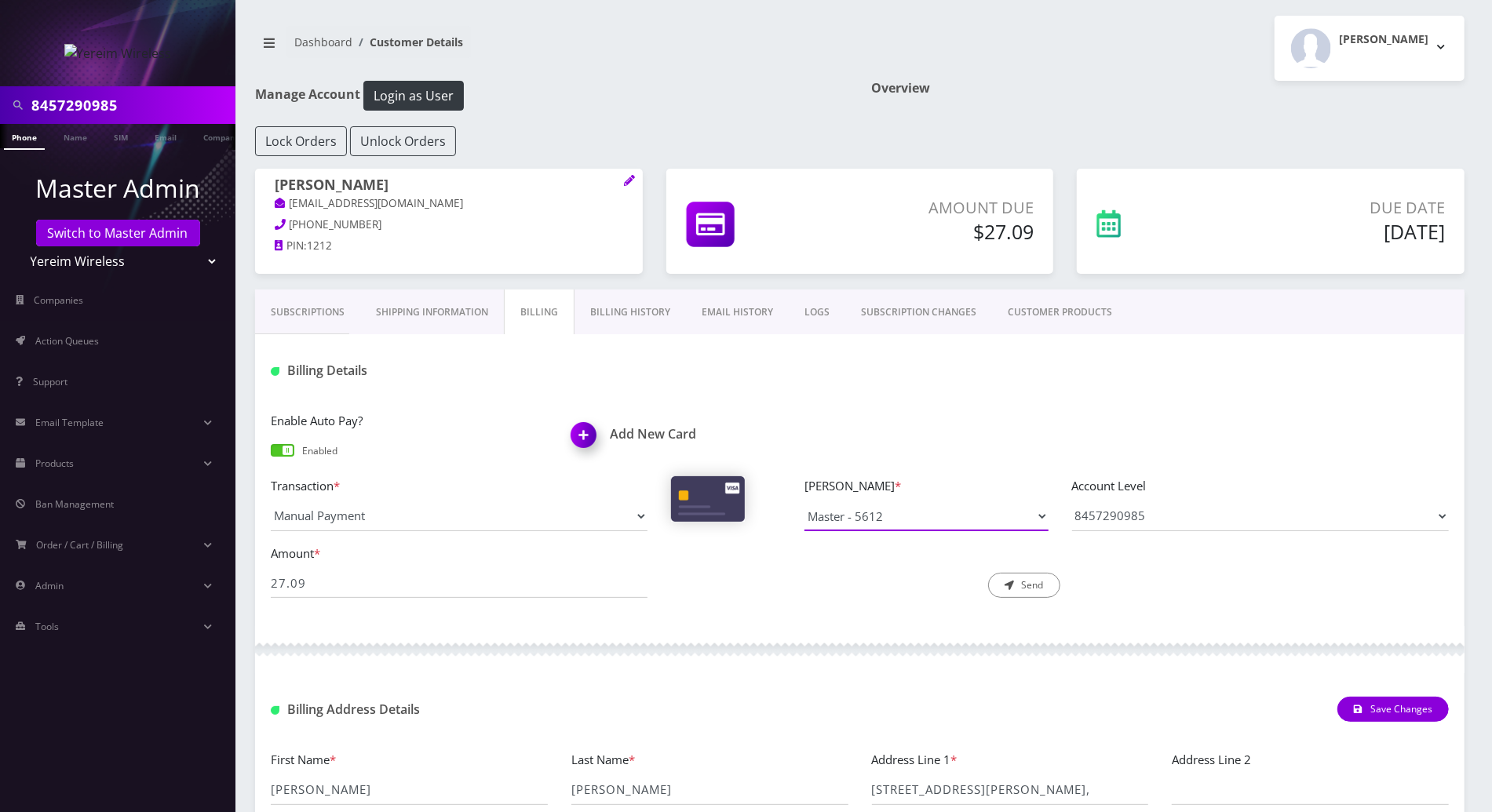
click at [929, 515] on select "Master - 3744 Master - 5612" at bounding box center [926, 516] width 243 height 30
click at [789, 392] on div "Billing Details" at bounding box center [859, 364] width 1209 height 61
click at [299, 316] on link "Subscriptions" at bounding box center [307, 312] width 106 height 45
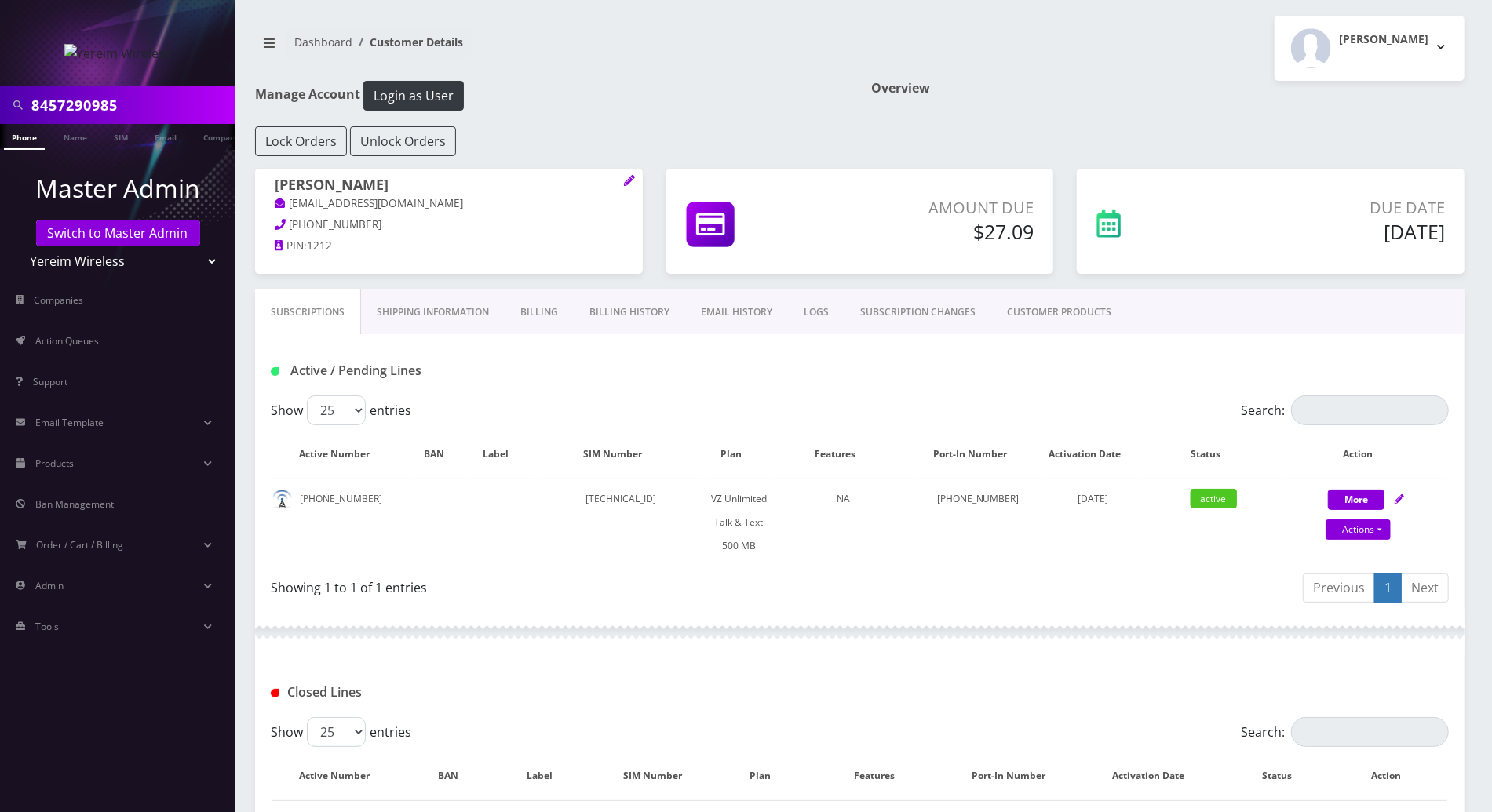
click at [625, 310] on link "Billing History" at bounding box center [629, 312] width 111 height 45
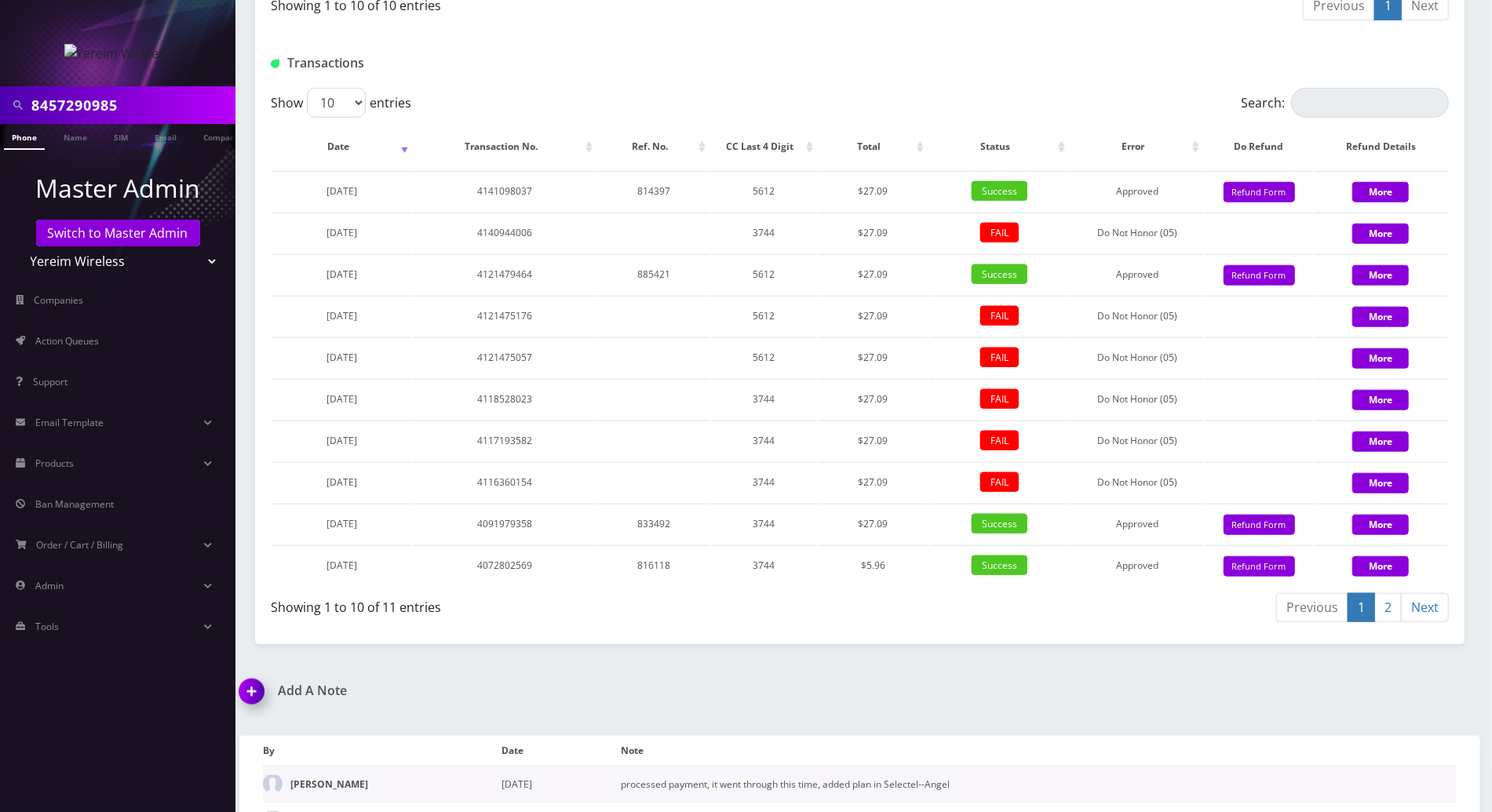
scroll to position [1324, 0]
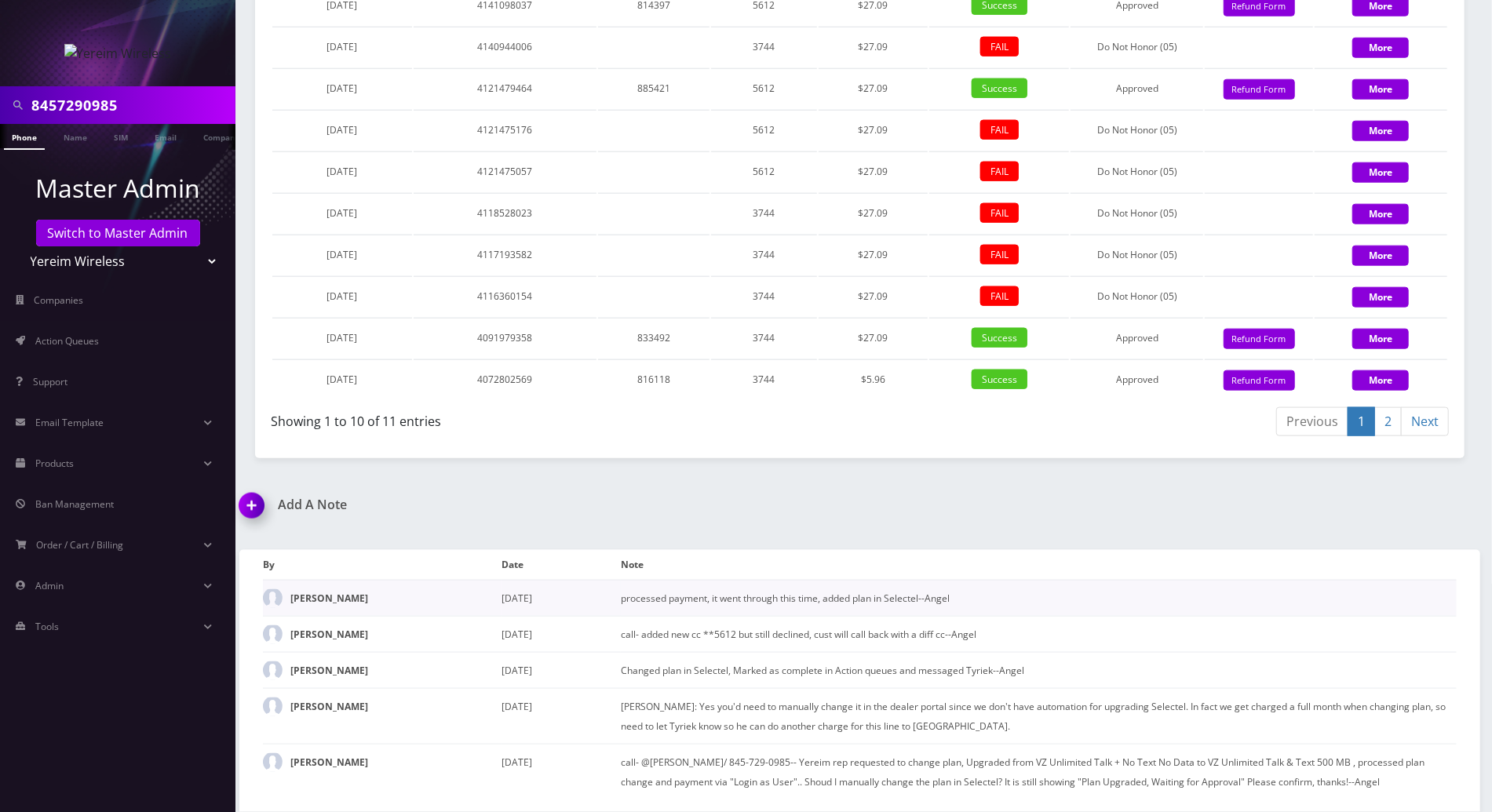
drag, startPoint x: 976, startPoint y: 602, endPoint x: 620, endPoint y: 604, distance: 356.0
click at [620, 604] on tr "Shimon pallak August 20, 2025 processed payment, it went through this time, add…" at bounding box center [860, 597] width 1194 height 36
copy tr "processed payment, it went through this time, added plan in Selectel--Angel"
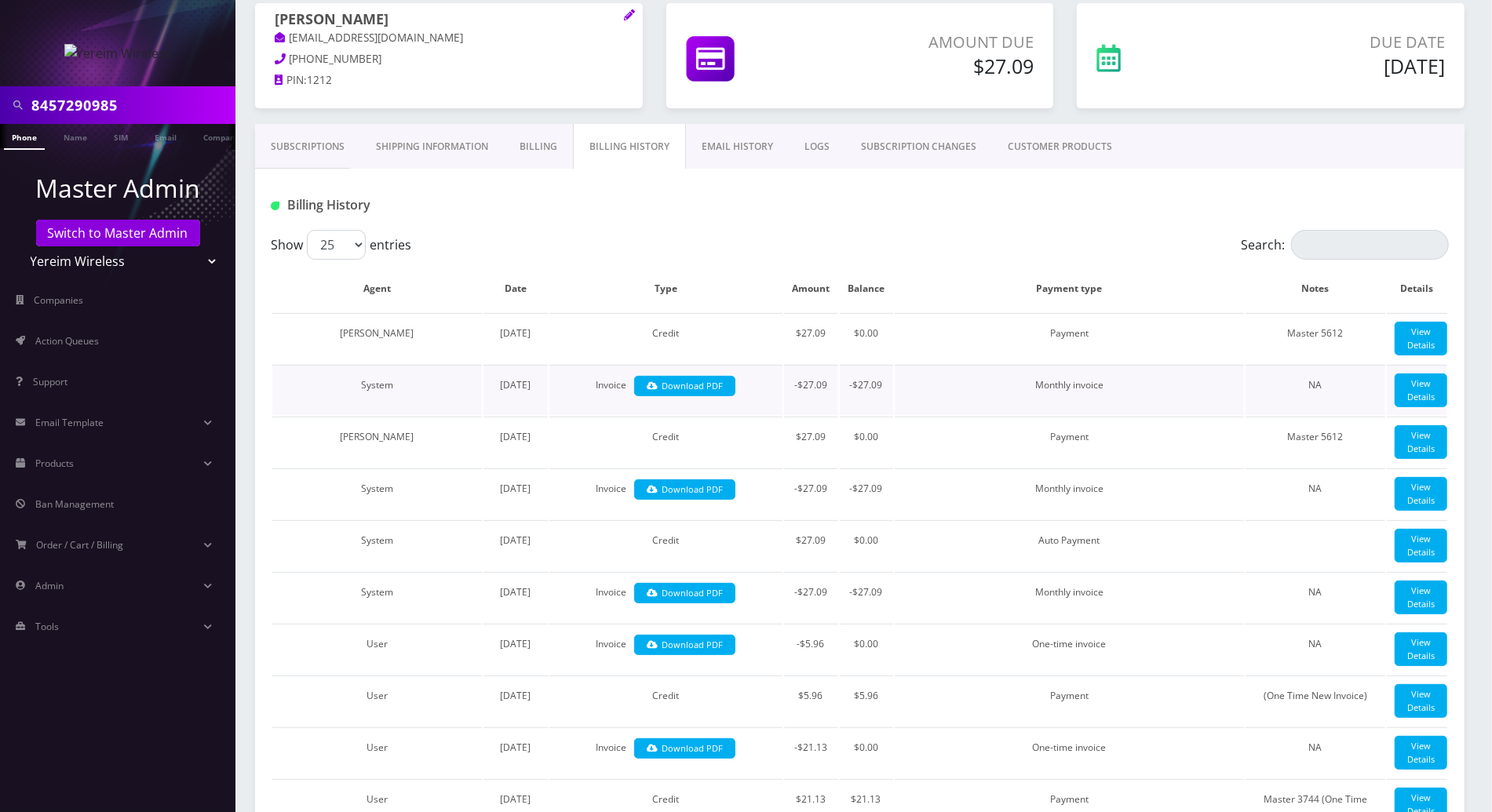
scroll to position [0, 0]
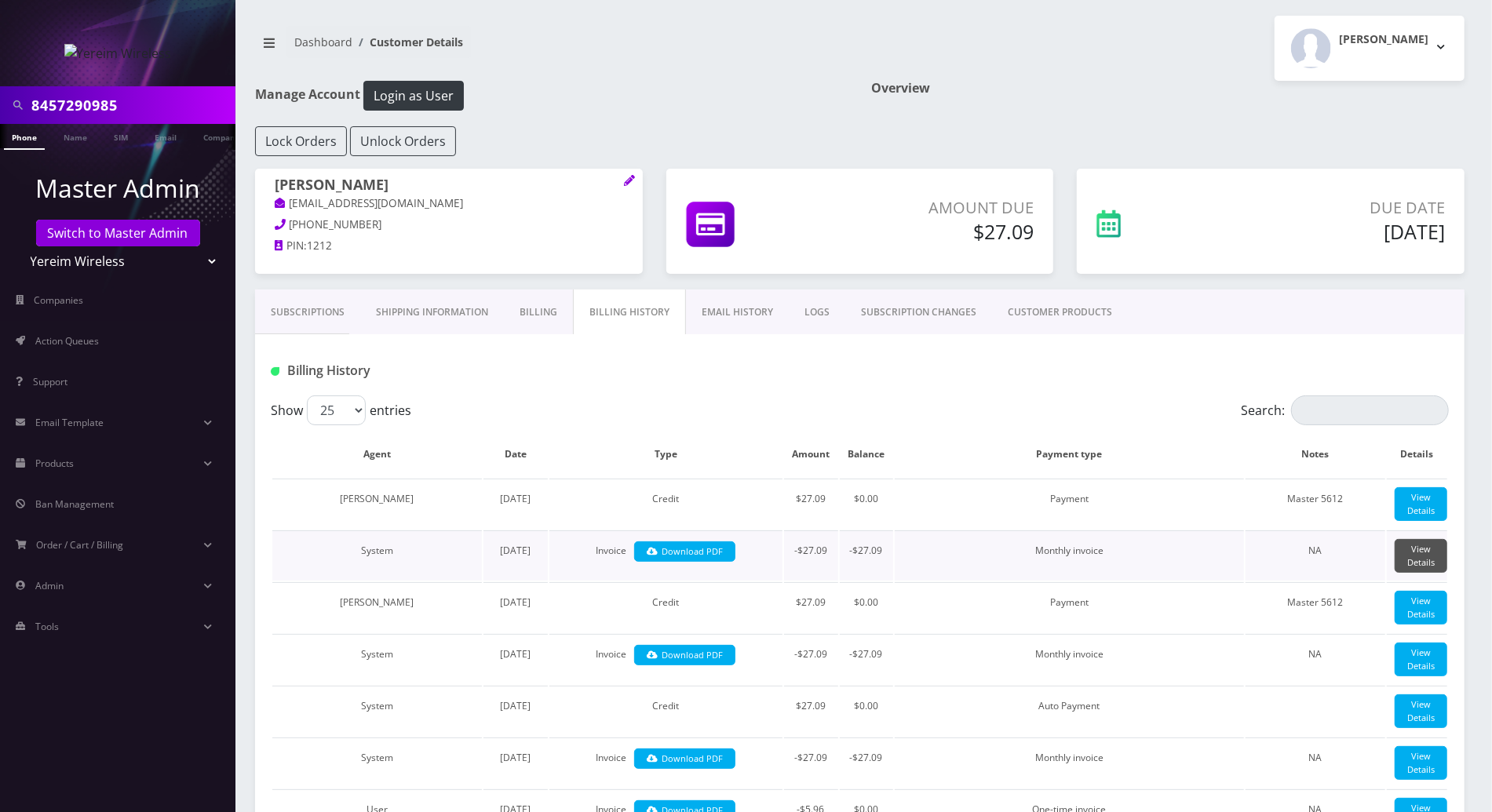
click at [1422, 569] on link "View Details" at bounding box center [1420, 556] width 52 height 34
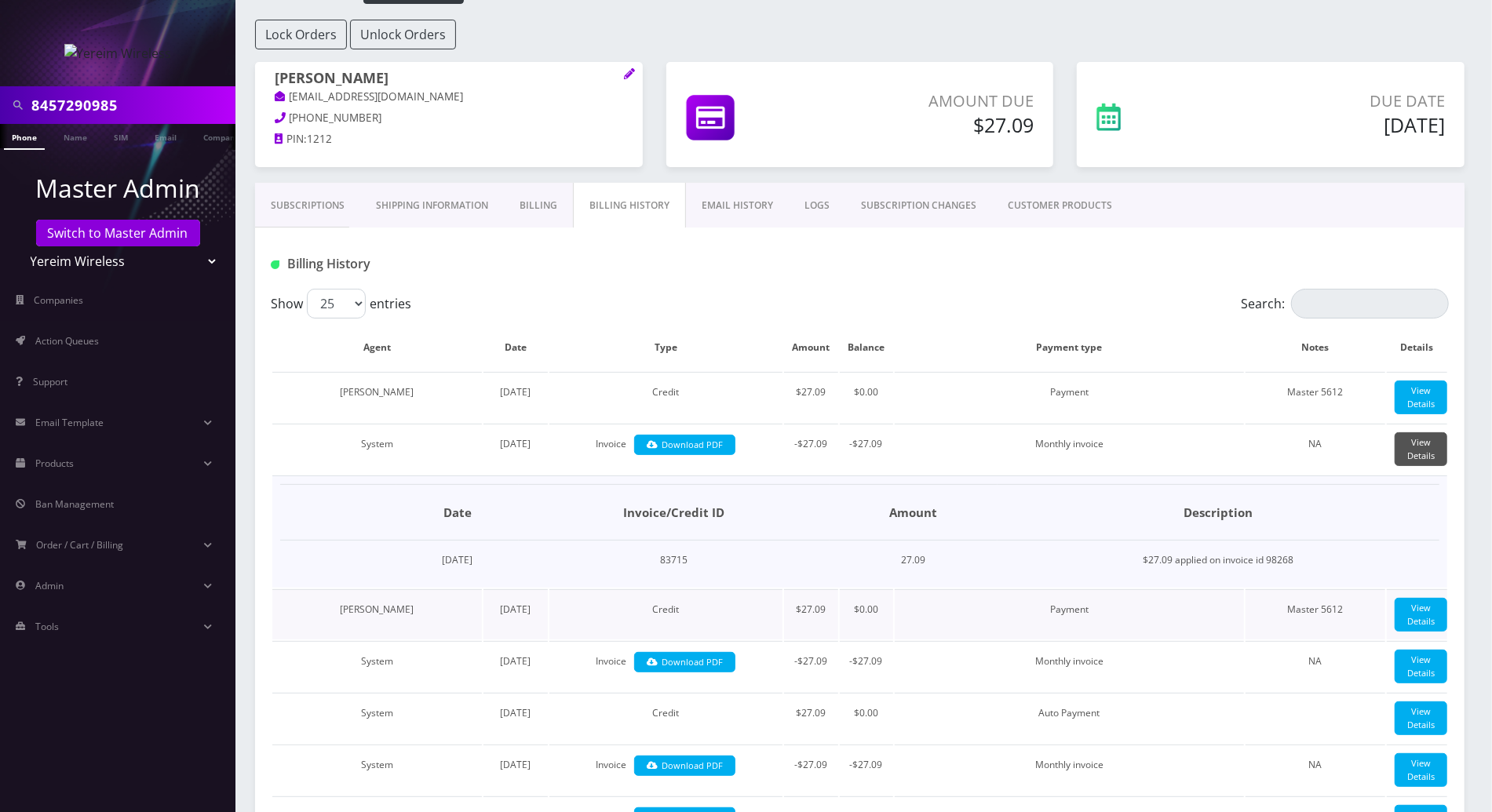
scroll to position [209, 0]
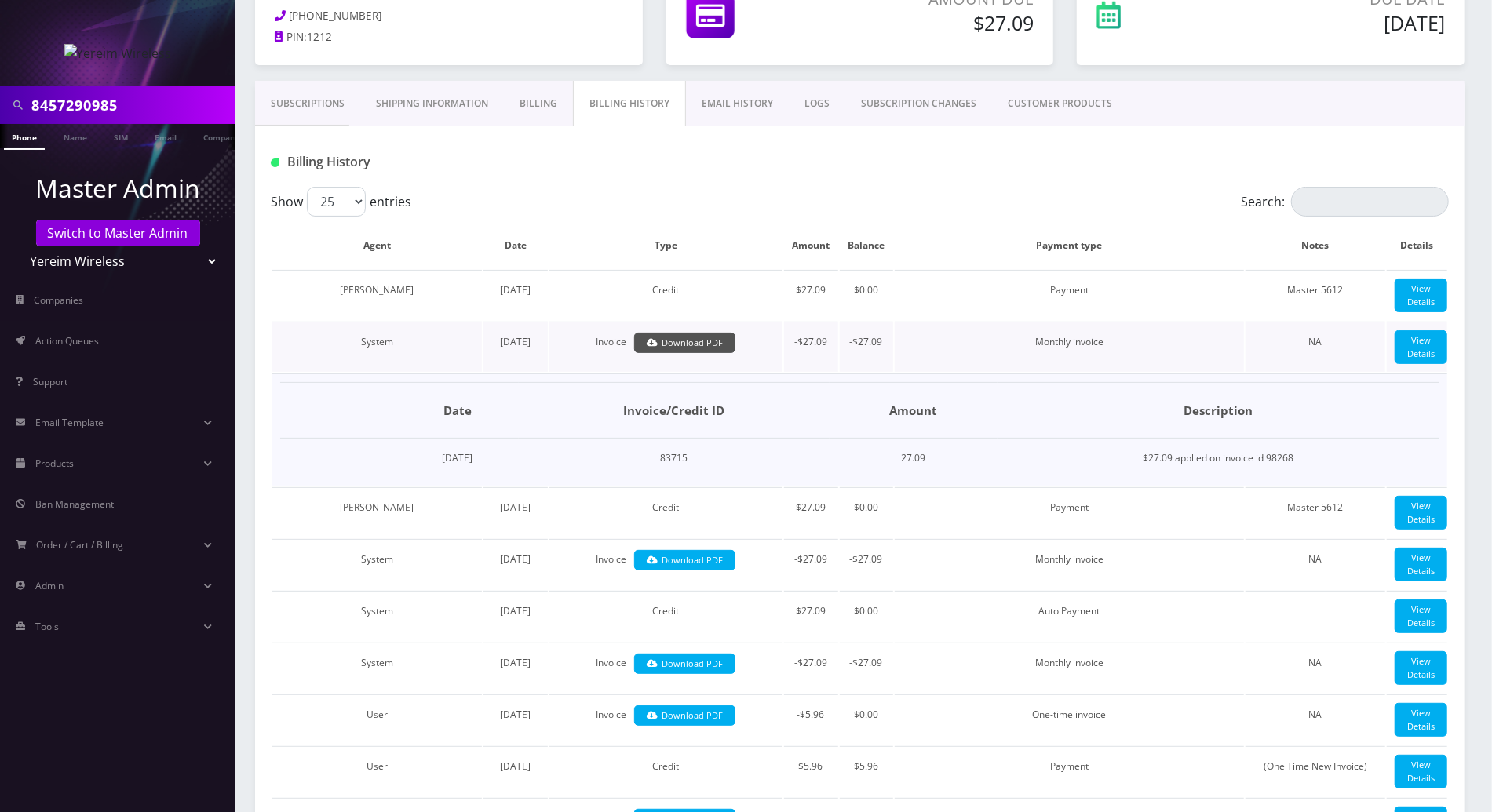
click at [669, 352] on link "Download PDF" at bounding box center [685, 344] width 102 height 21
click at [675, 354] on link "Download PDF" at bounding box center [685, 344] width 102 height 21
click at [313, 104] on link "Subscriptions" at bounding box center [307, 103] width 106 height 45
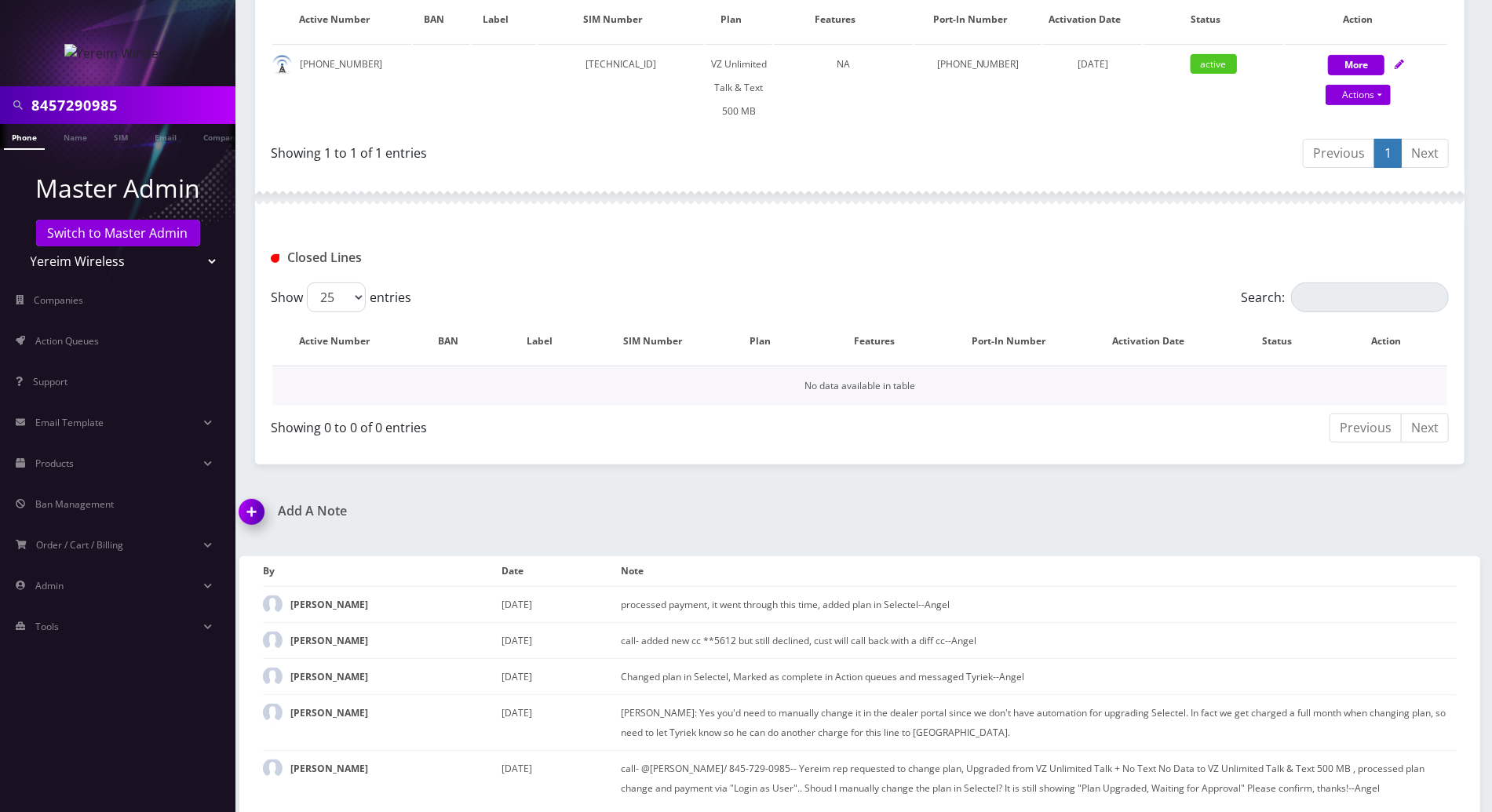
scroll to position [438, 0]
click at [1259, 509] on div "Add A Note *Please Enter Note Save Note By Date Note Shimon pallak August 20, 2…" at bounding box center [860, 656] width 1264 height 315
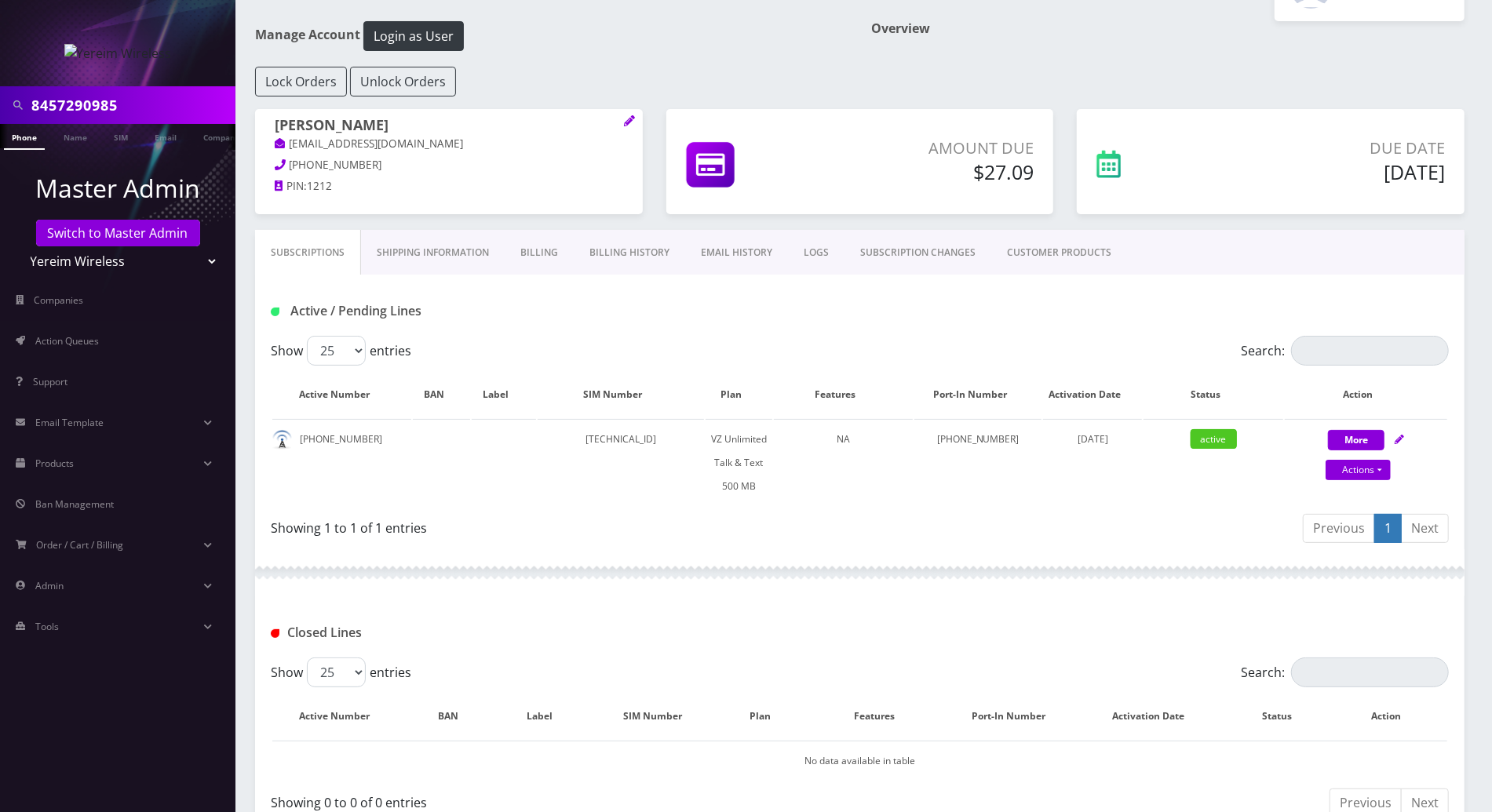
scroll to position [0, 0]
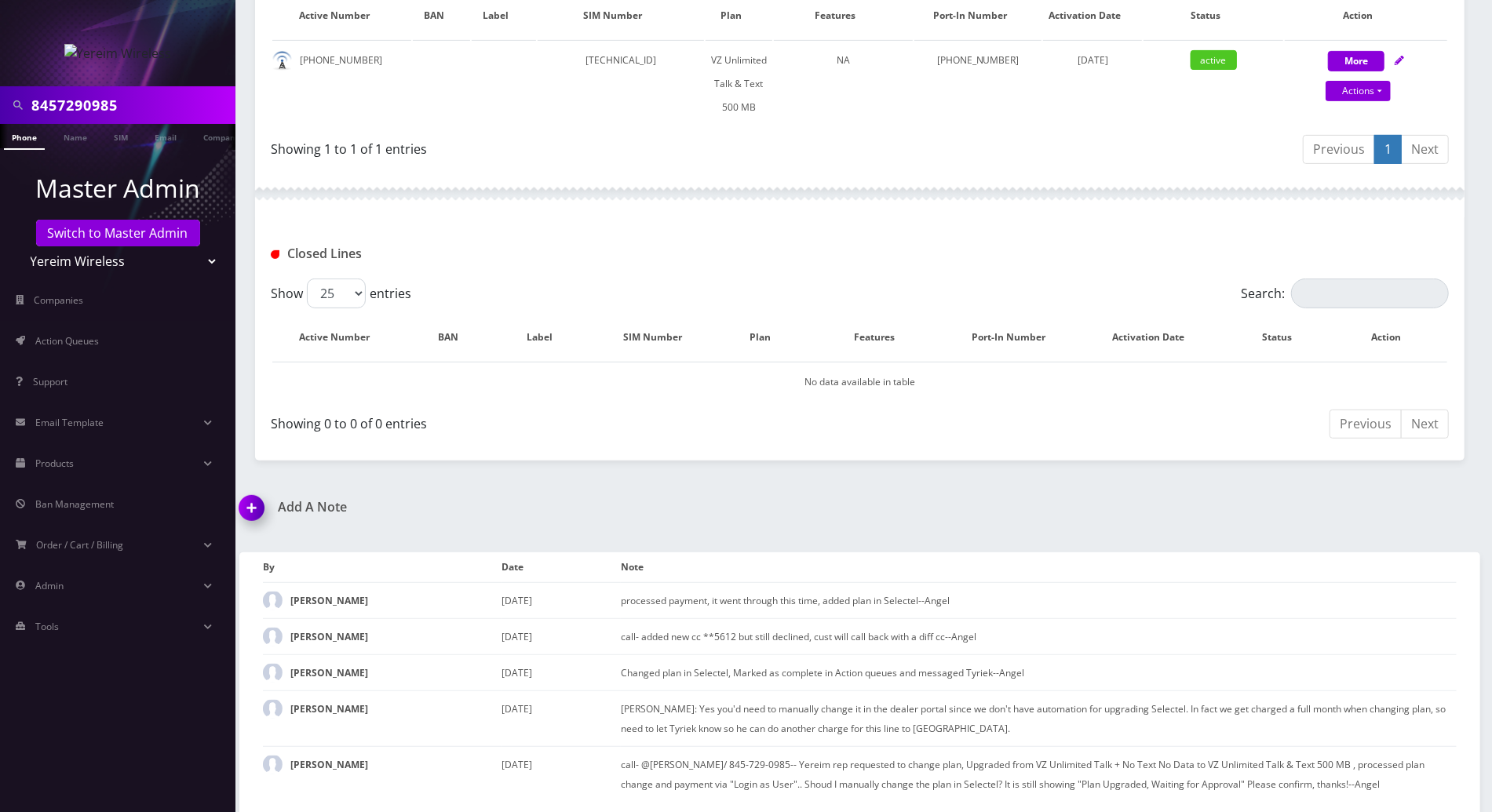
click at [247, 491] on img at bounding box center [255, 514] width 46 height 46
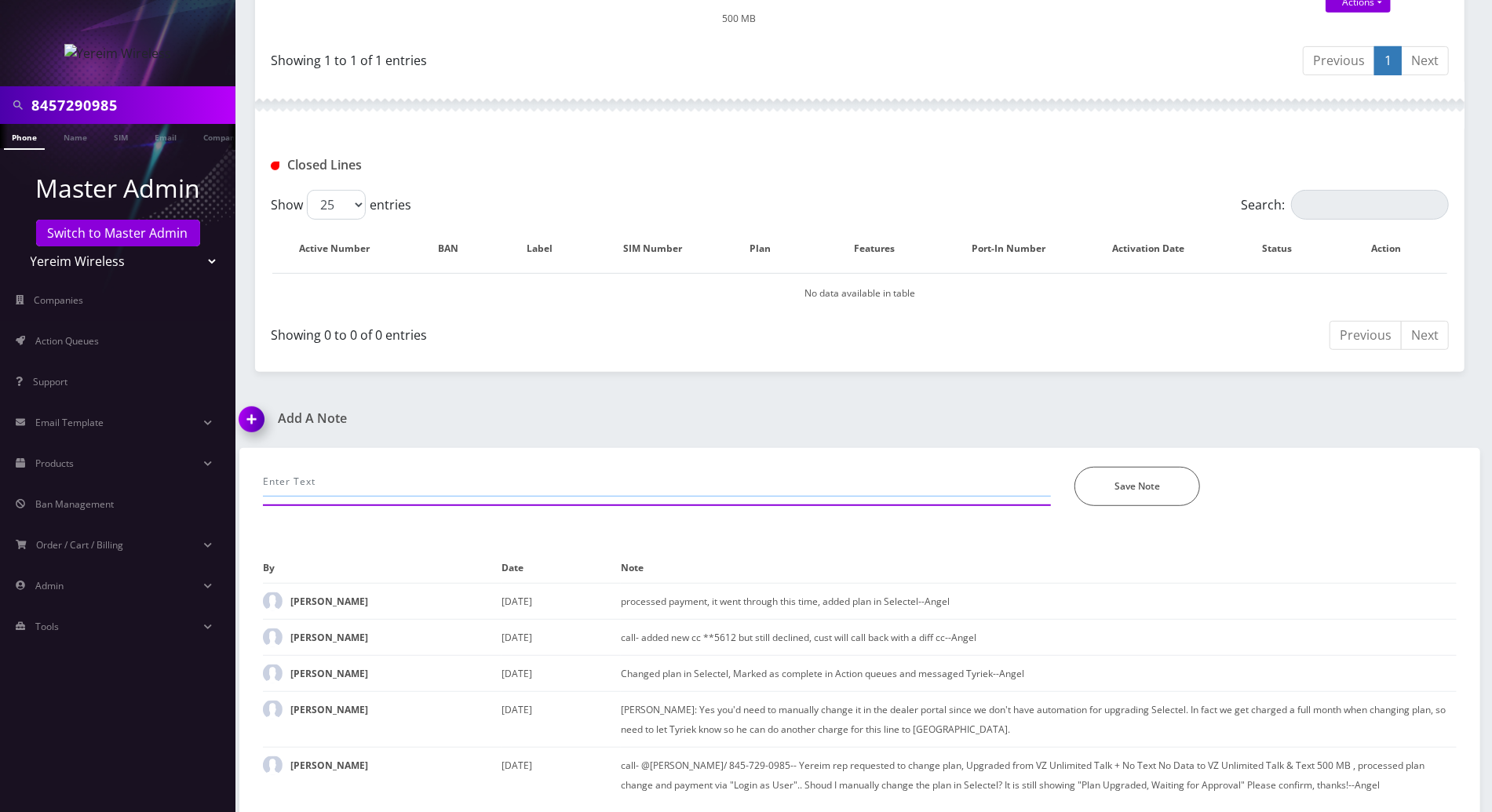
click at [404, 475] on input "text" at bounding box center [657, 481] width 788 height 30
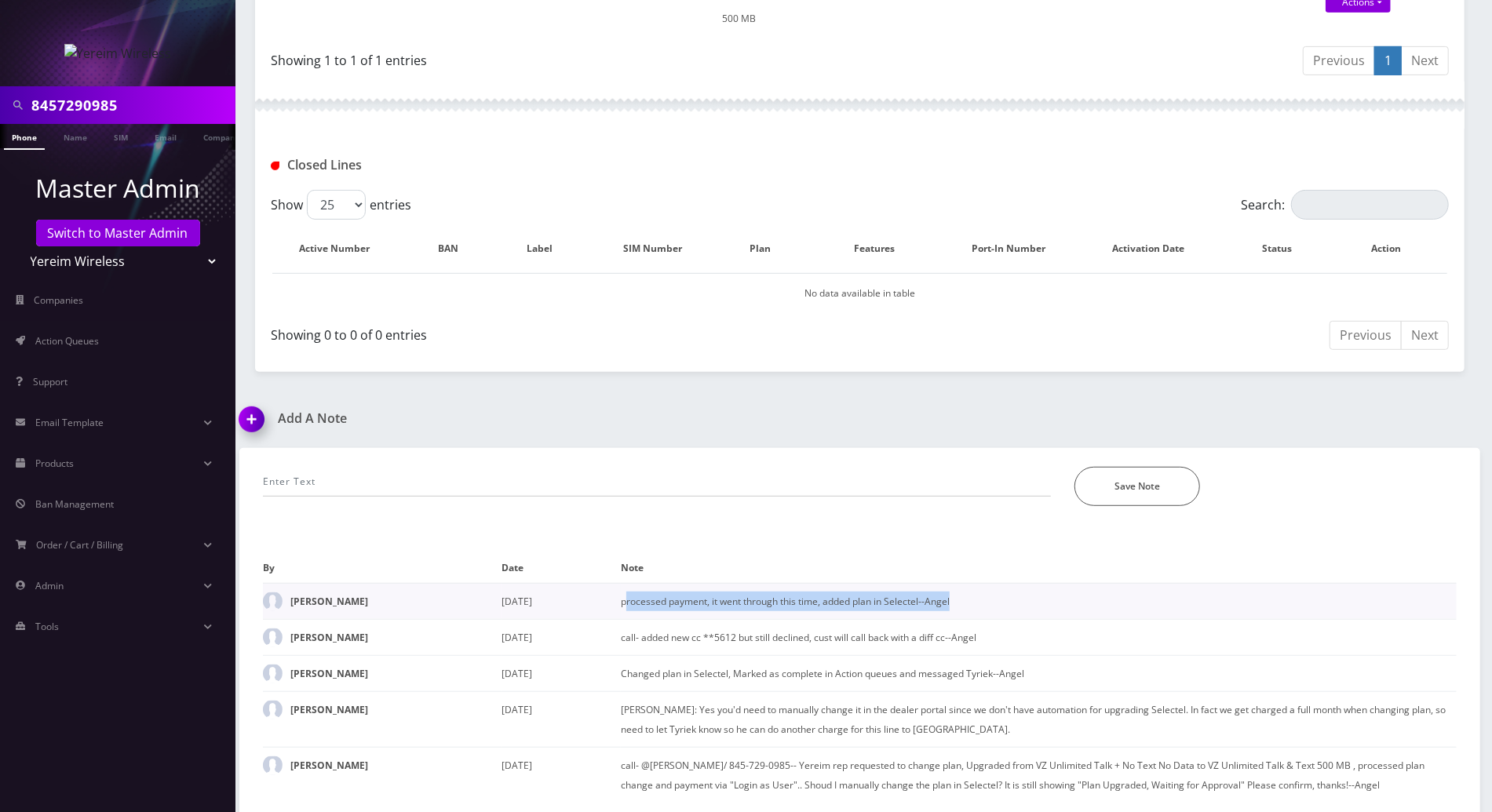
drag, startPoint x: 624, startPoint y: 597, endPoint x: 962, endPoint y: 594, distance: 338.0
click at [962, 594] on td "processed payment, it went through this time, added plan in Selectel--Angel" at bounding box center [1038, 600] width 836 height 36
copy td "rocessed payment, it went through this time, added plan in Selectel--Angel"
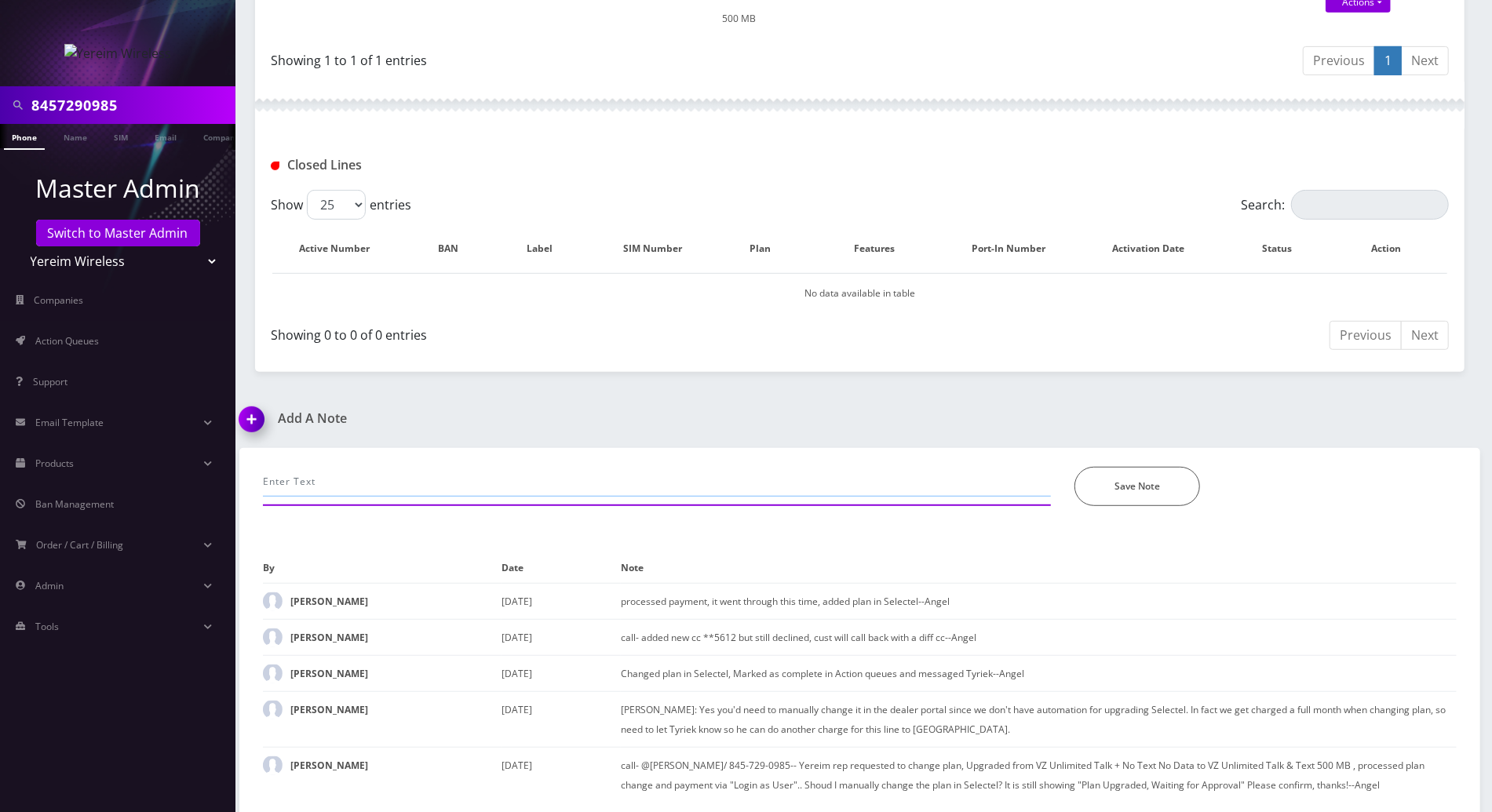
click at [756, 474] on input "text" at bounding box center [657, 481] width 788 height 30
paste input "rocessed payment, it went through this time, added plan in Selectel--Angel"
drag, startPoint x: 678, startPoint y: 484, endPoint x: 620, endPoint y: 476, distance: 58.5
click at [620, 476] on input "rocessed payment, it went through this time, added plan in Selectel--Angel" at bounding box center [657, 481] width 788 height 30
drag, startPoint x: 358, startPoint y: 478, endPoint x: 638, endPoint y: 479, distance: 280.0
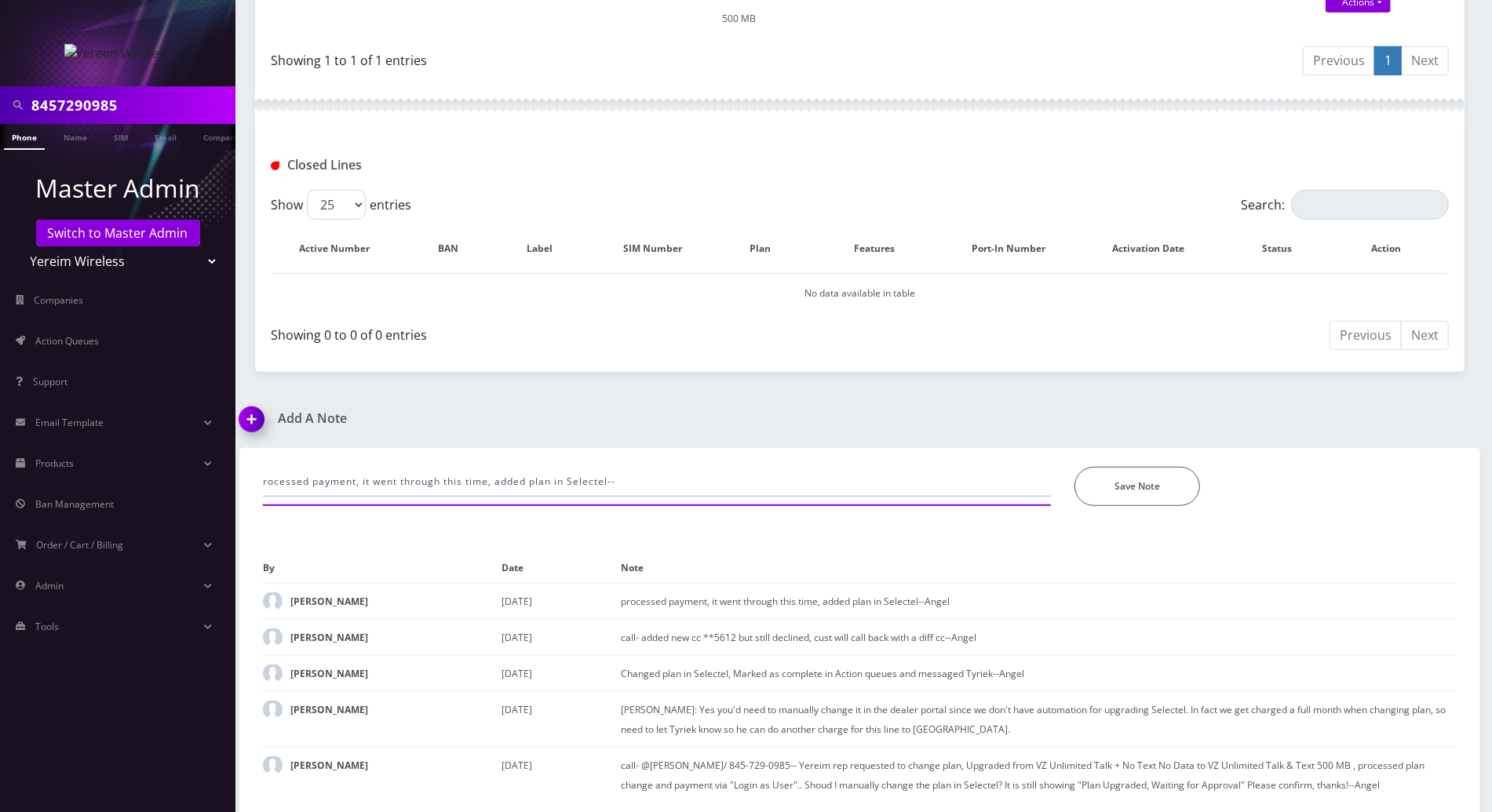
click at [638, 479] on input "rocessed payment, it went through this time, added plan in Selectel--" at bounding box center [657, 481] width 788 height 30
type input "rocessed payment, with the cc ending 5612 successfully.. Tracy"
click at [1136, 473] on button "Save Note" at bounding box center [1138, 486] width 126 height 40
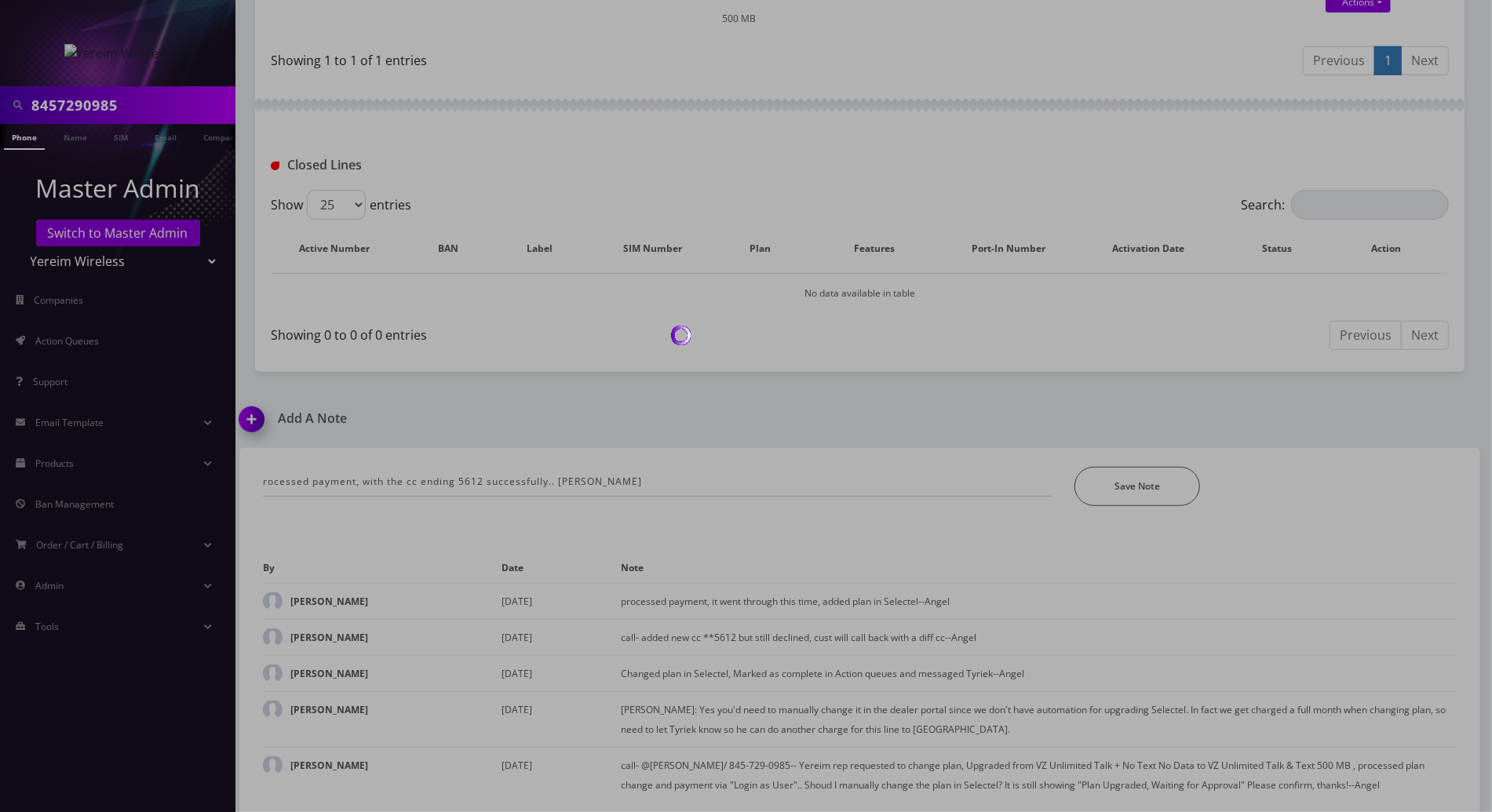
scroll to position [474, 0]
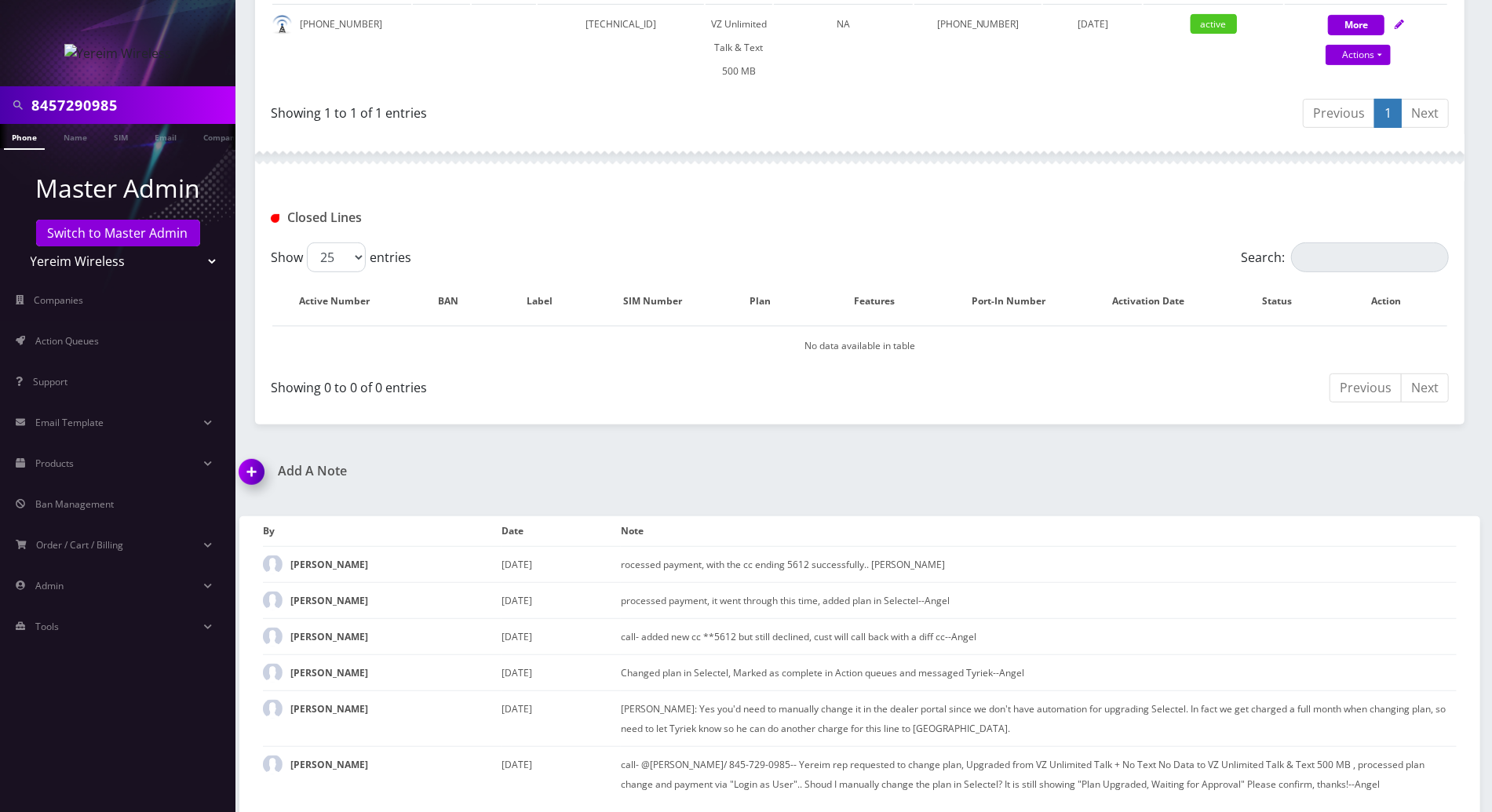
click at [1464, 243] on div "Show 25 50 100 250 500 entries Search: Active Number BAN Label SIM Number Plan …" at bounding box center [859, 325] width 1209 height 166
drag, startPoint x: 135, startPoint y: 108, endPoint x: -4, endPoint y: 105, distance: 139.0
click at [0, 105] on html "8457290985 Phone Name SIM Email Company Customer Master Admin Switch to Master …" at bounding box center [746, 170] width 1492 height 1289
click at [123, 104] on input "8457290985" at bounding box center [131, 105] width 200 height 30
click at [102, 247] on select "Teltik Production My Link Mobile VennMobile Unlimited Advanced LTE Rexing Inc D…" at bounding box center [118, 261] width 200 height 30
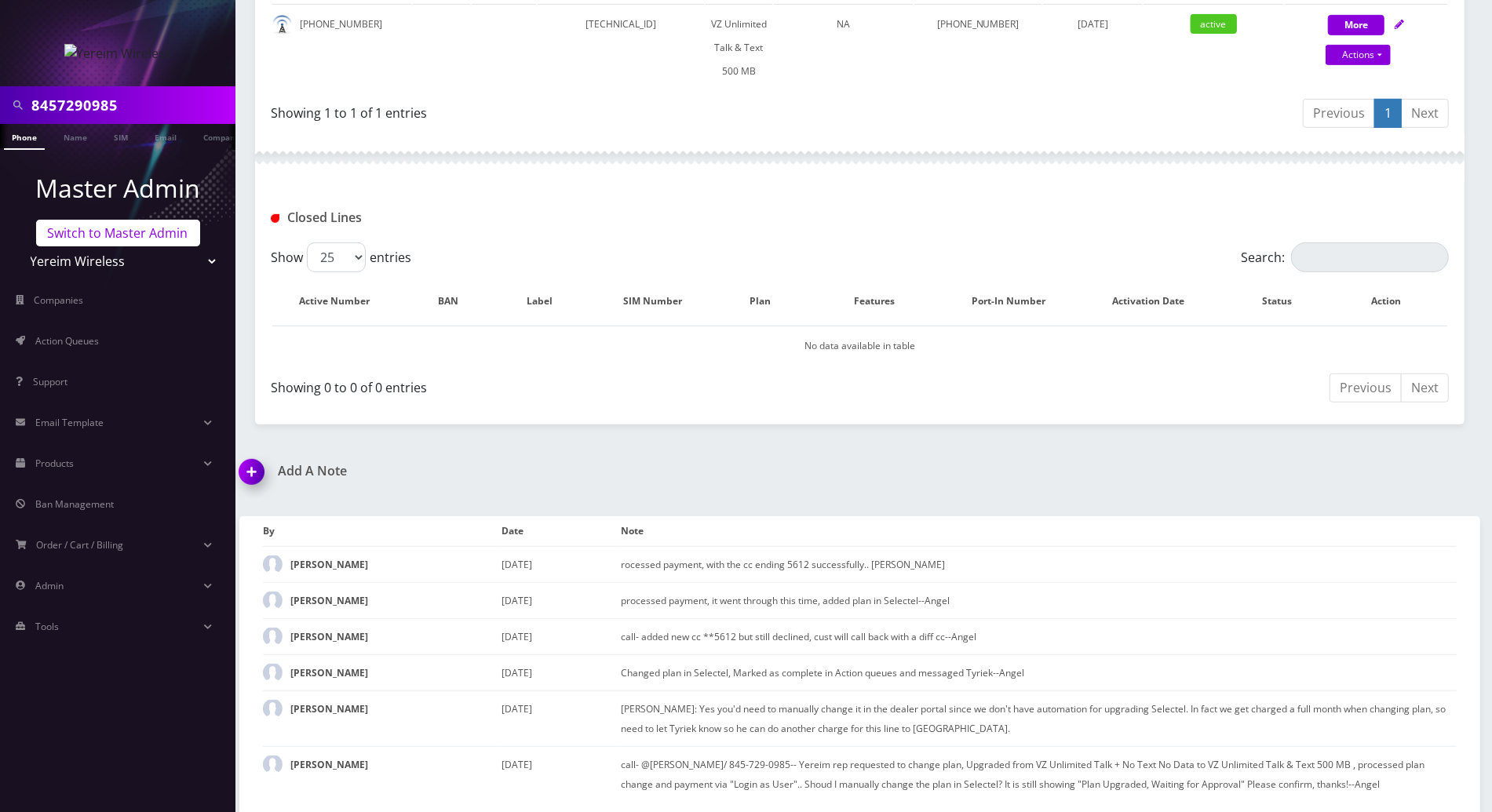
click at [101, 228] on link "Switch to Master Admin" at bounding box center [117, 233] width 164 height 27
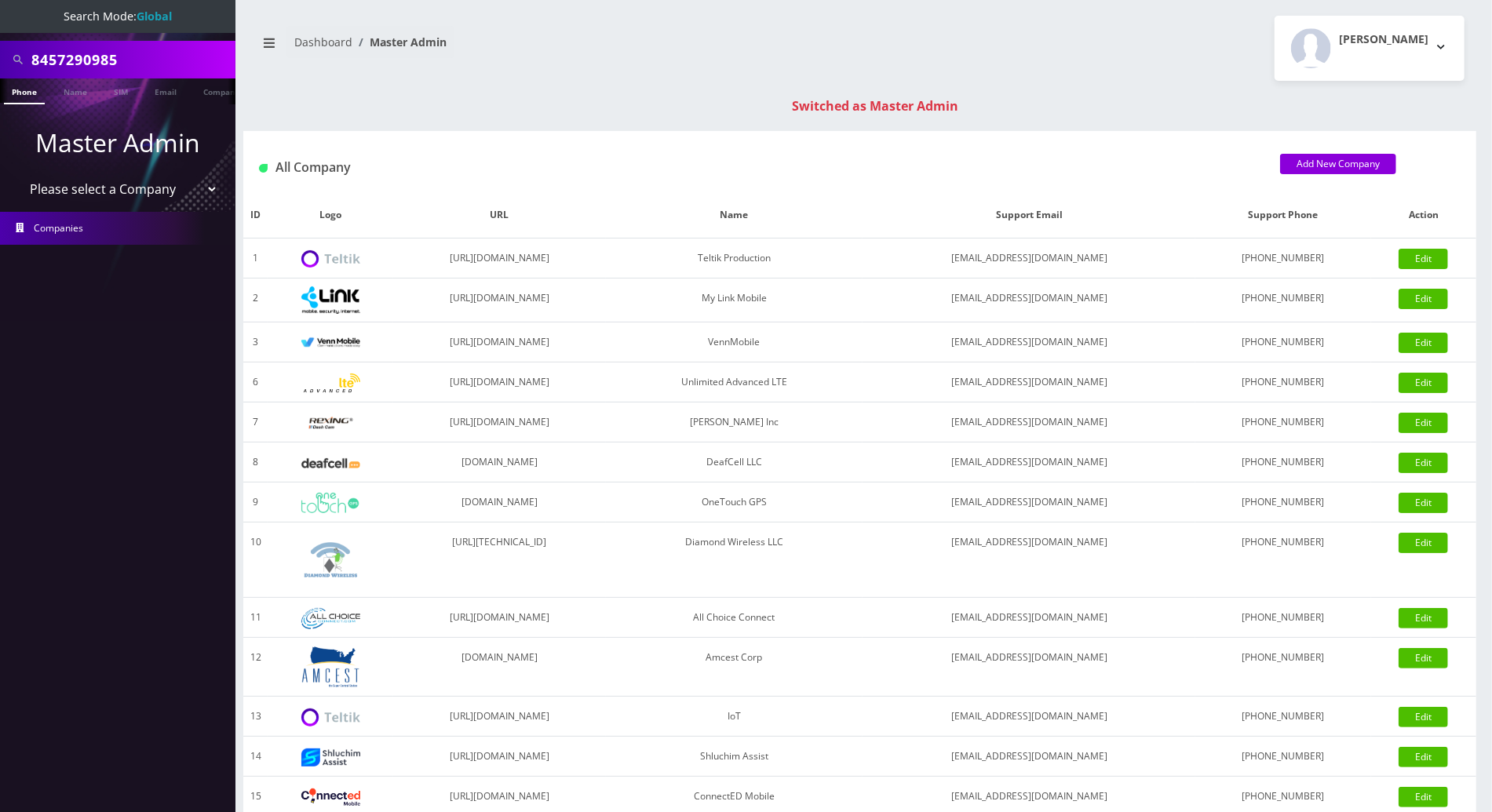
click at [0, 60] on html "Search Mode: Global 8457290985 Phone Name SIM Email Company Customer Master Adm…" at bounding box center [746, 557] width 1492 height 1116
type input "5802799136"
click at [38, 87] on link "Phone" at bounding box center [24, 91] width 41 height 26
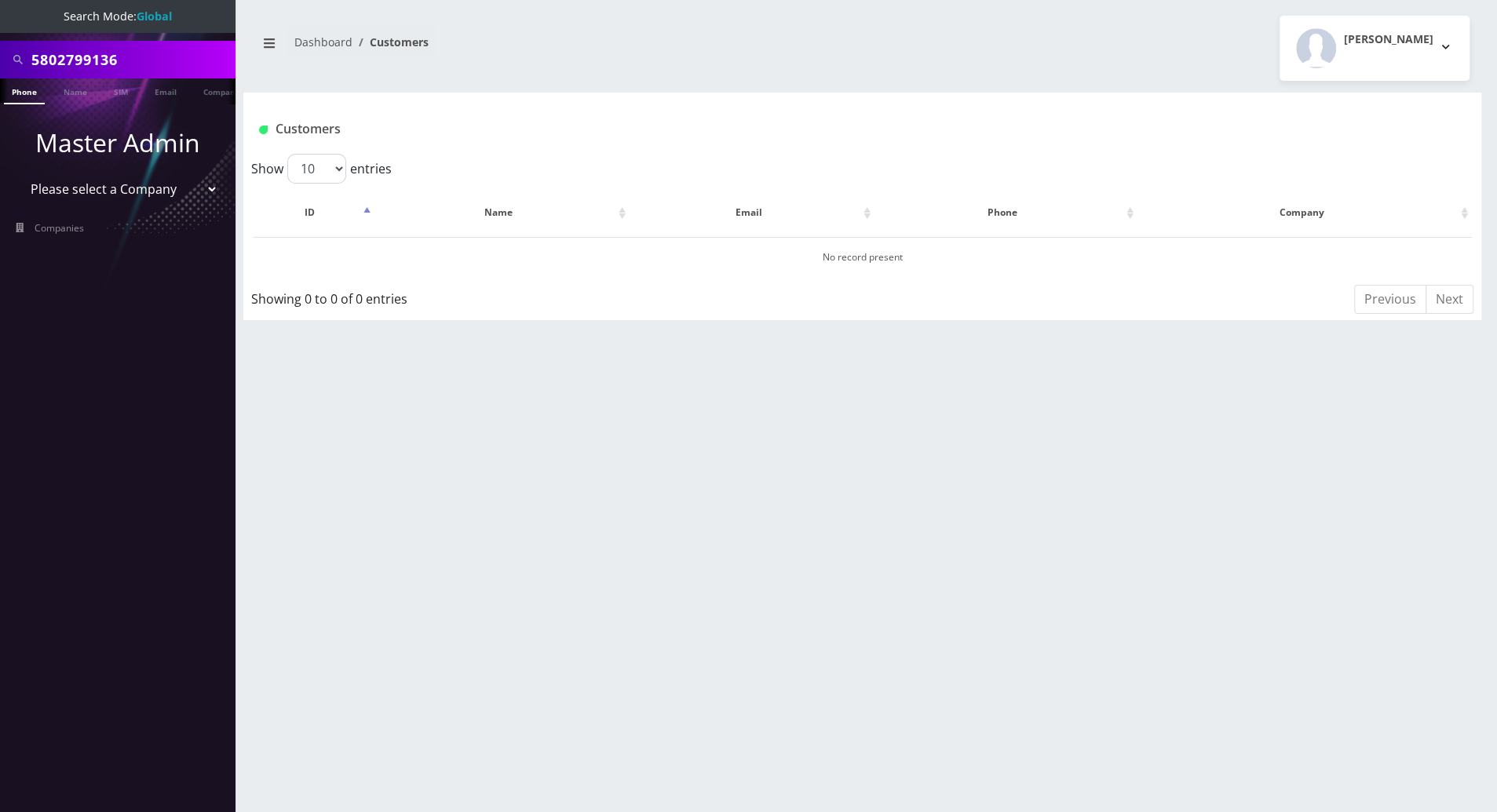
click at [24, 87] on link "Phone" at bounding box center [24, 91] width 41 height 26
